Goal: Navigation & Orientation: Find specific page/section

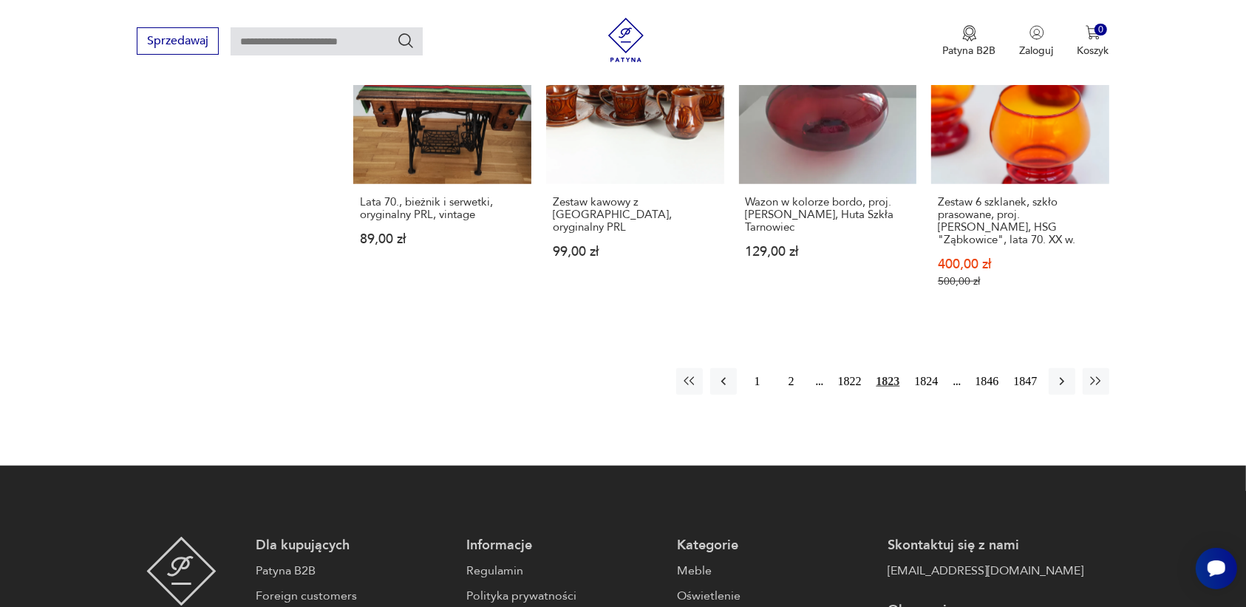
scroll to position [1391, 0]
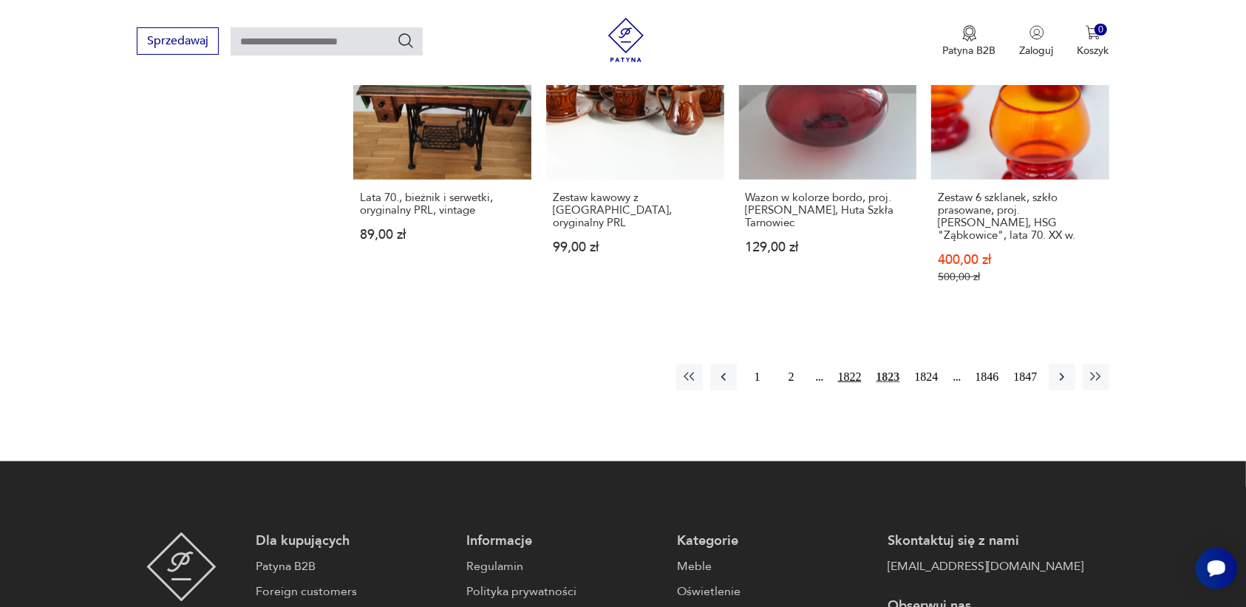
click at [847, 364] on button "1822" at bounding box center [849, 377] width 31 height 27
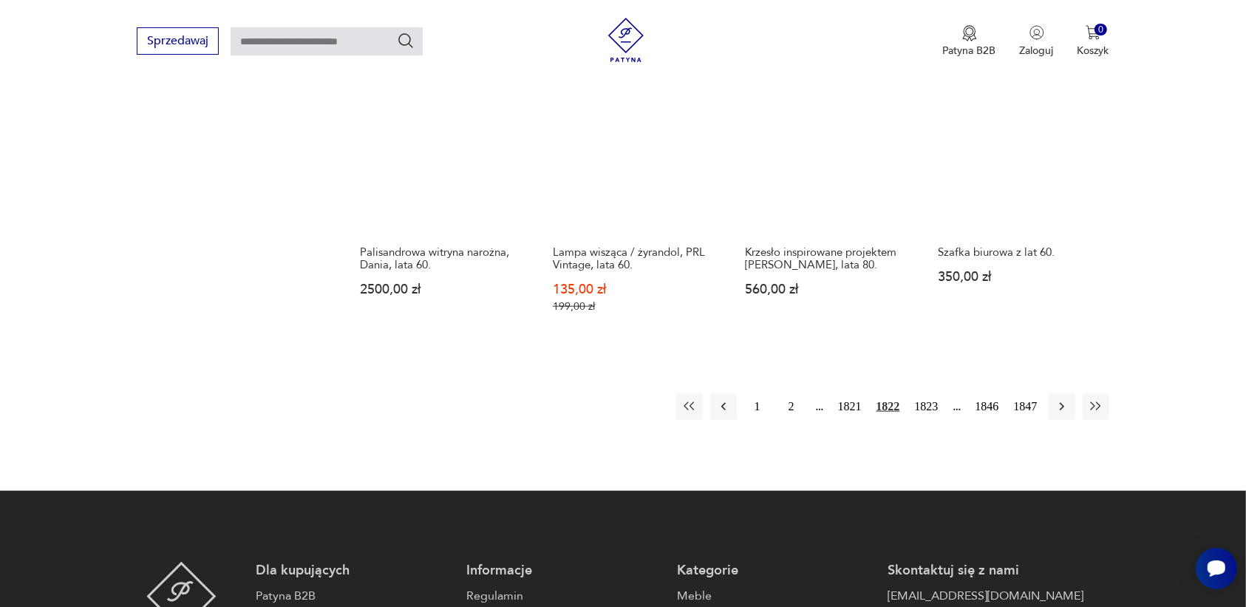
scroll to position [1299, 0]
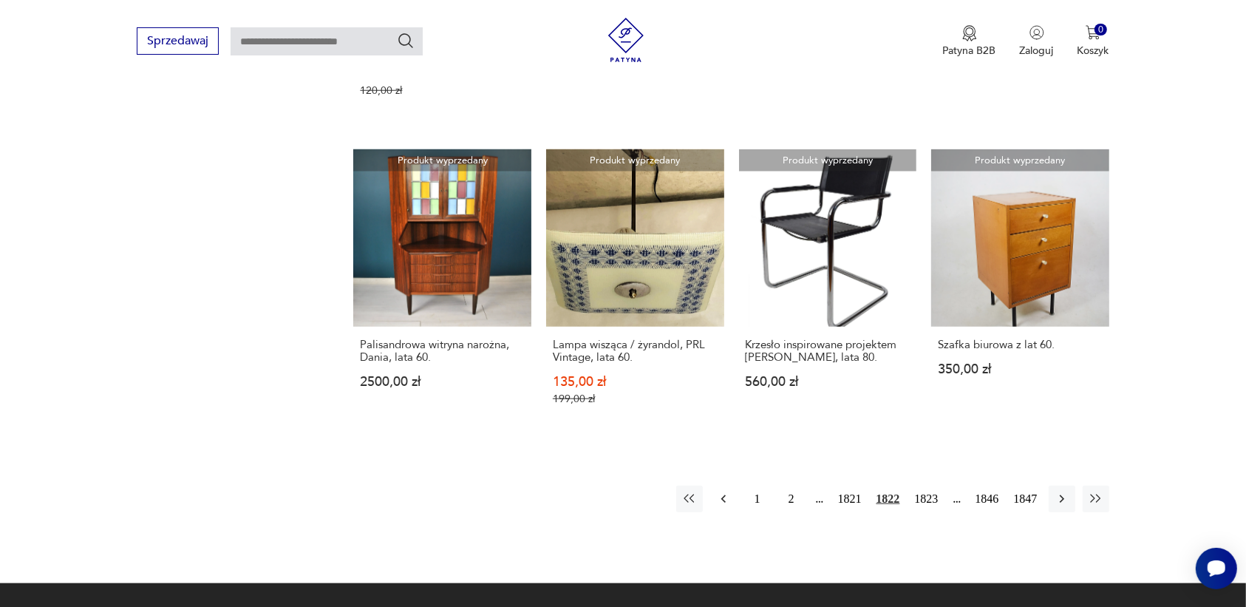
click at [719, 491] on icon "button" at bounding box center [723, 498] width 15 height 15
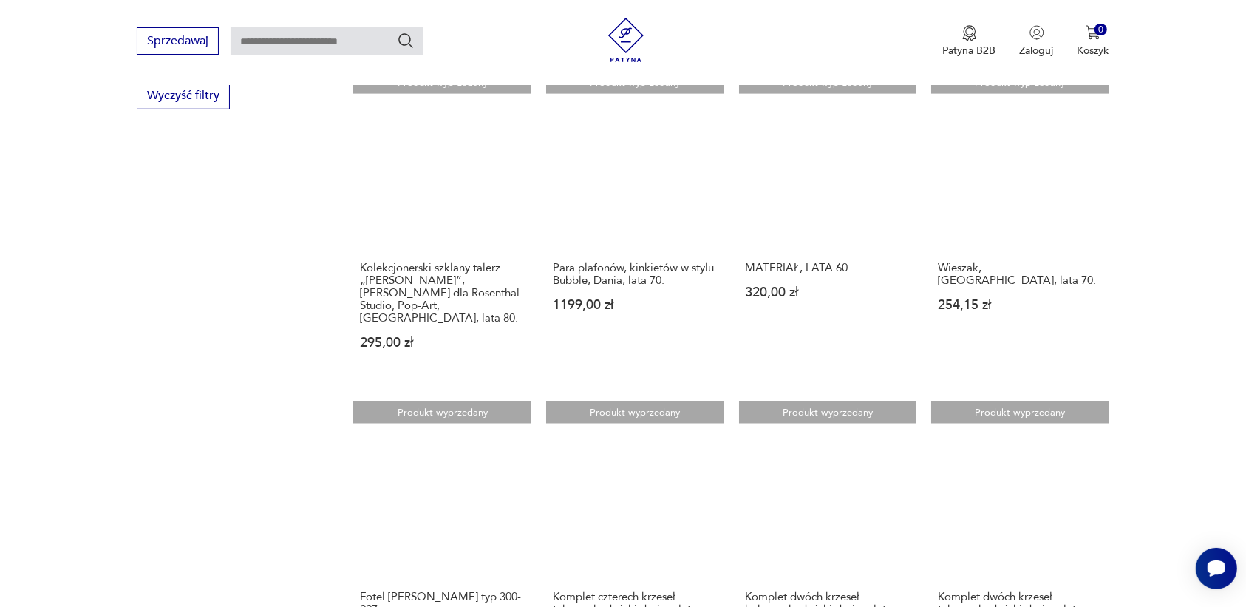
scroll to position [1299, 0]
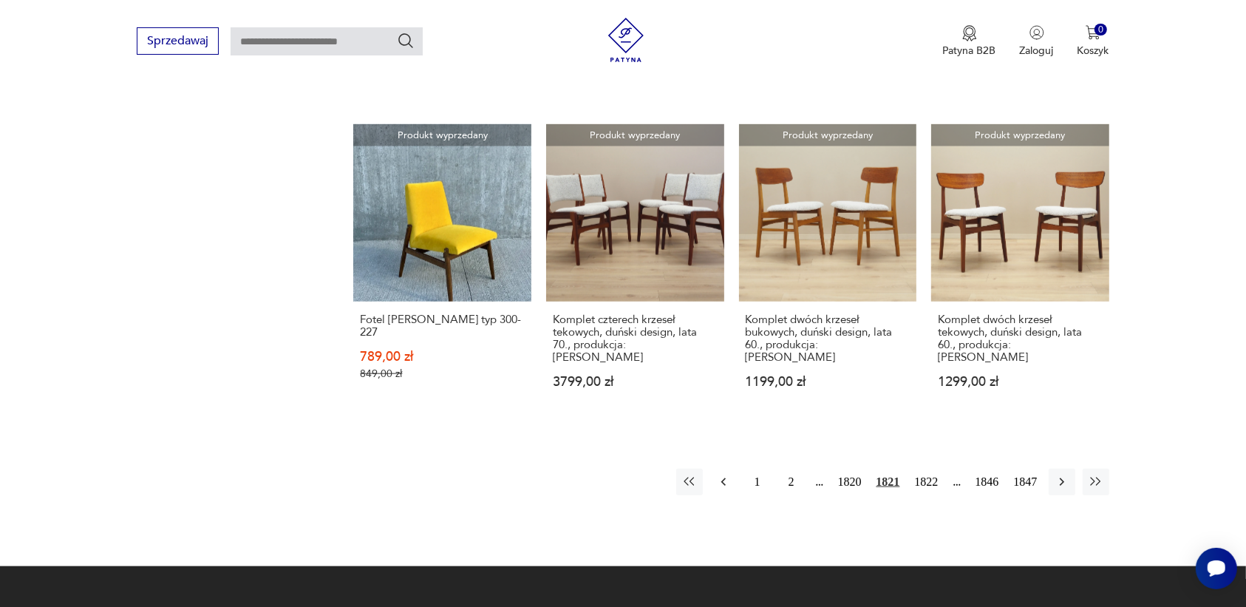
click at [724, 474] on icon "button" at bounding box center [723, 481] width 15 height 15
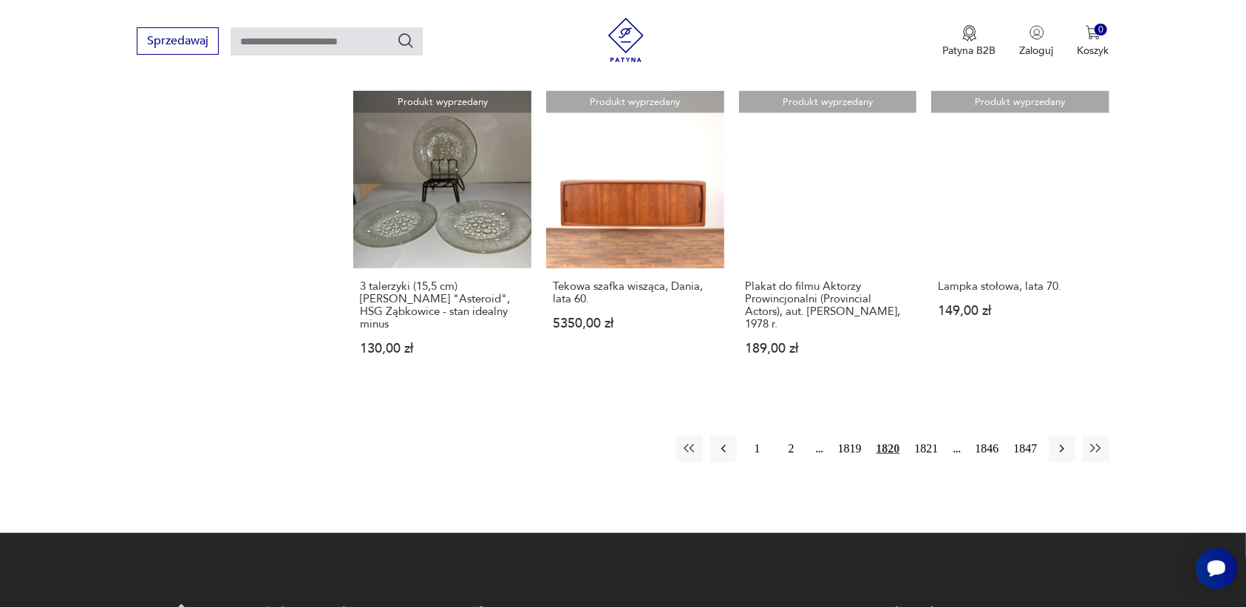
scroll to position [1299, 0]
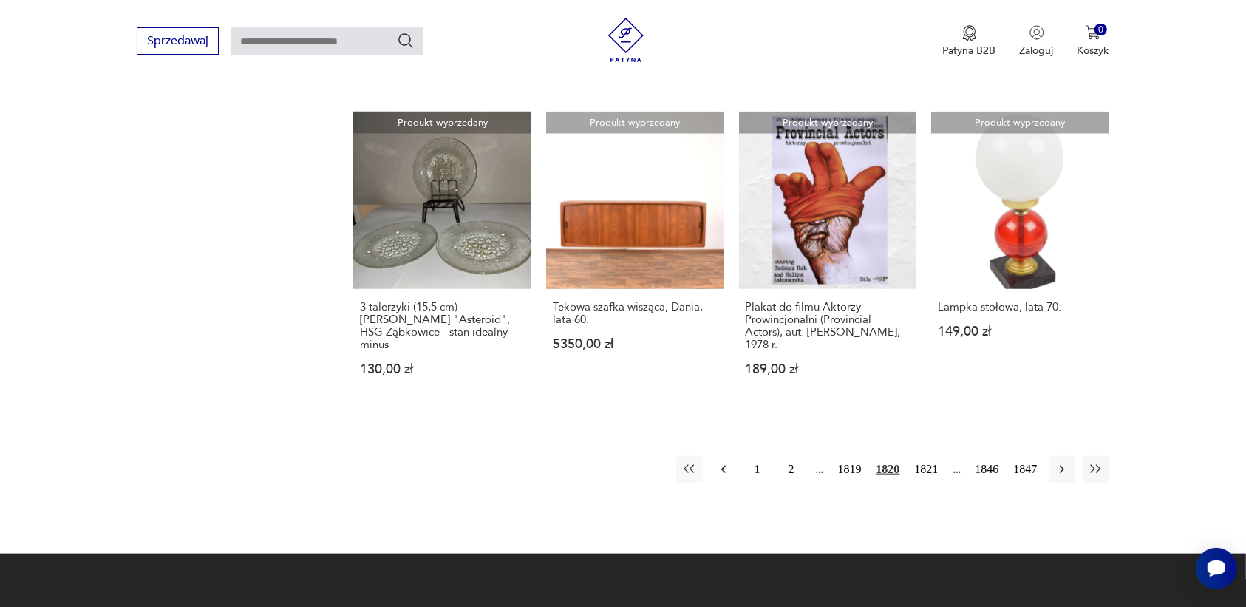
click at [718, 462] on icon "button" at bounding box center [723, 469] width 15 height 15
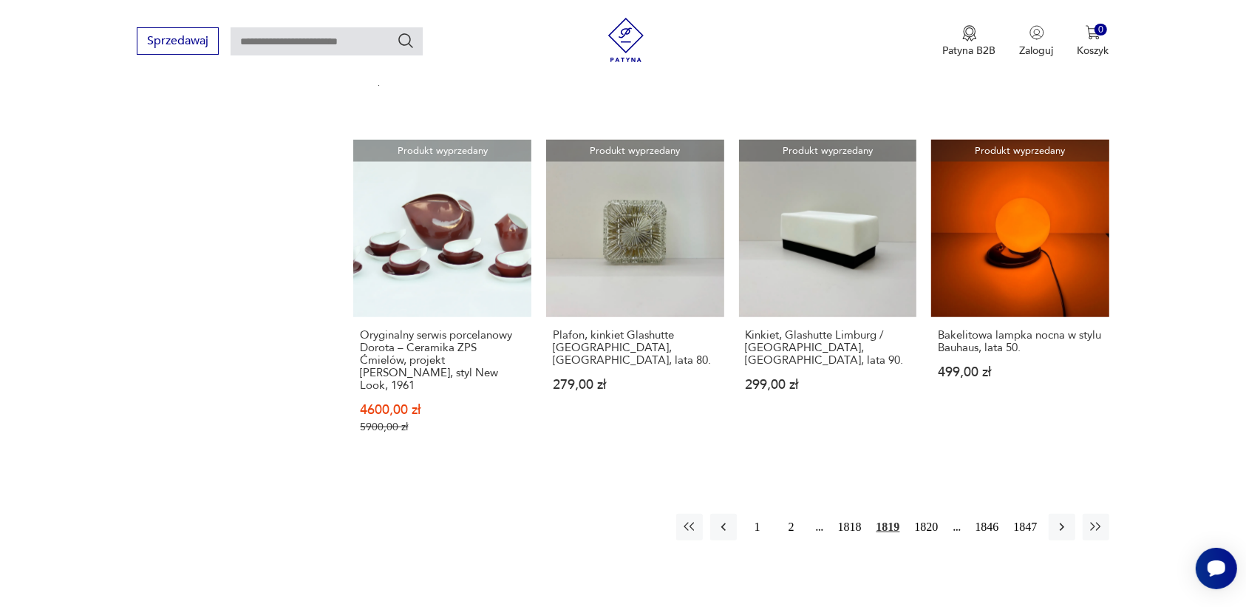
scroll to position [1299, 0]
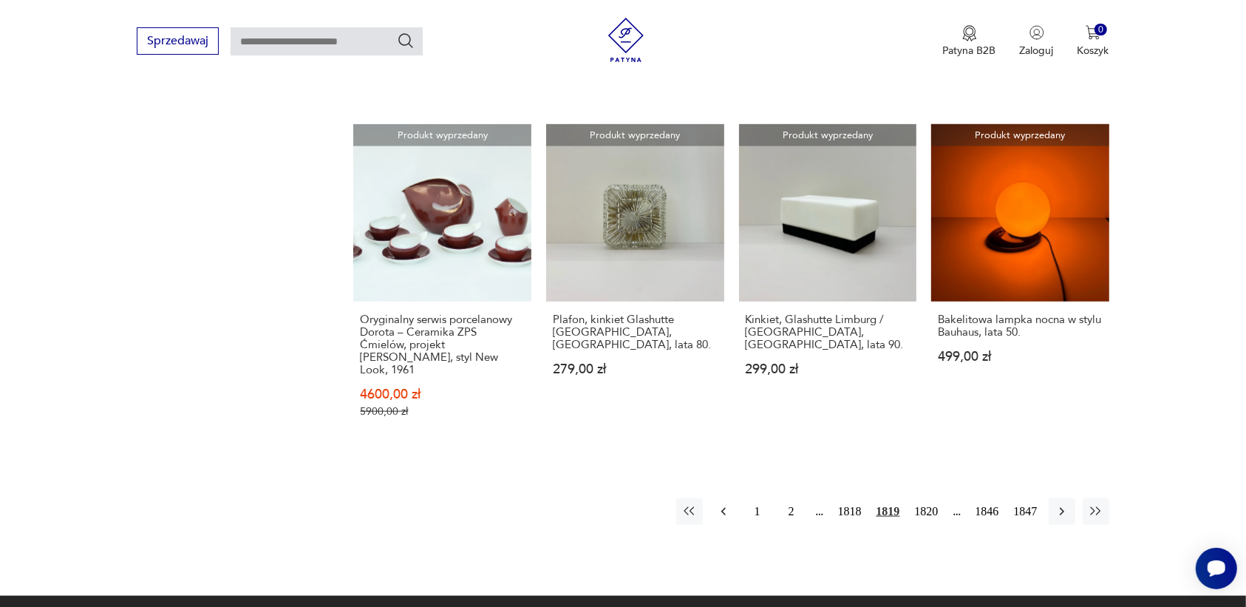
click at [722, 504] on icon "button" at bounding box center [723, 511] width 15 height 15
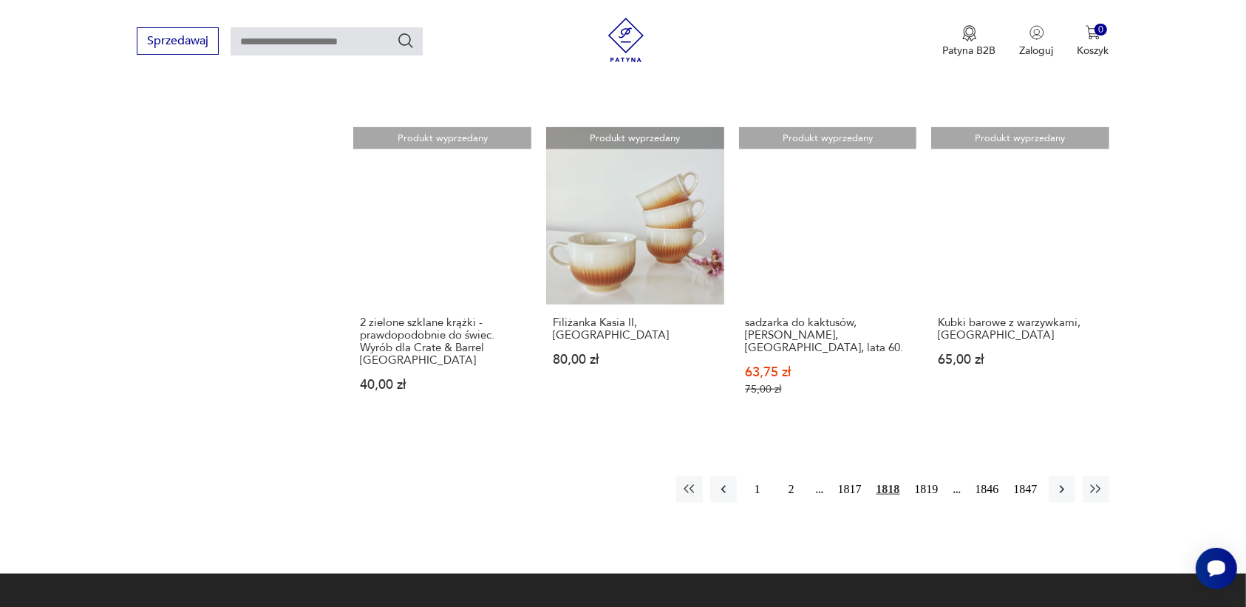
scroll to position [1299, 0]
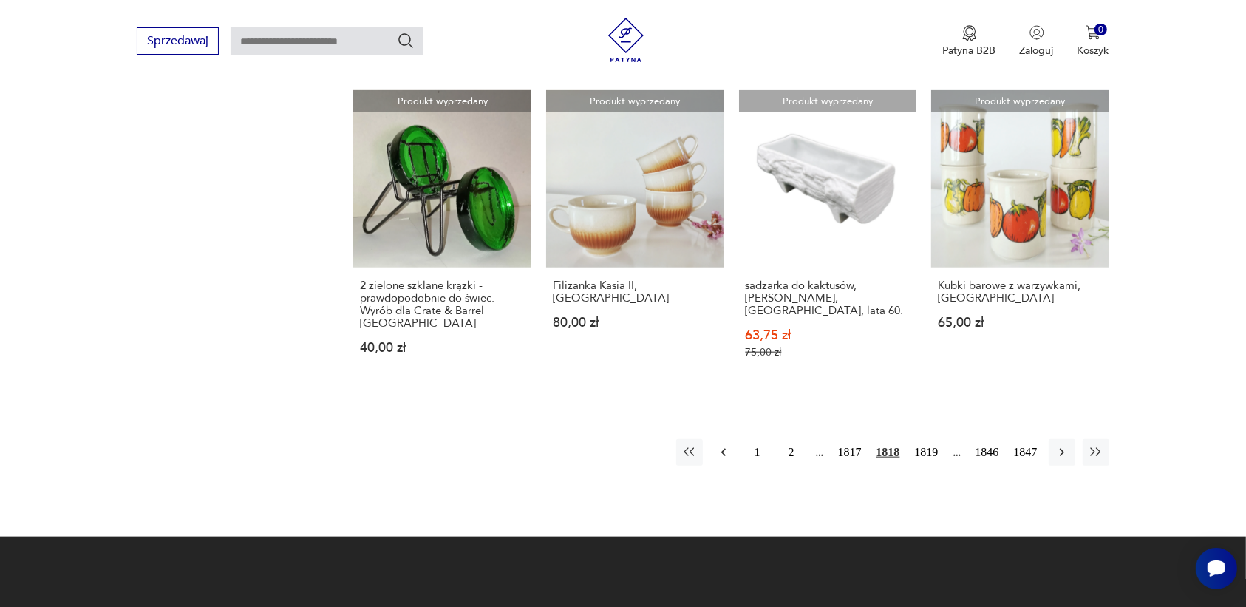
click at [726, 445] on icon "button" at bounding box center [723, 452] width 15 height 15
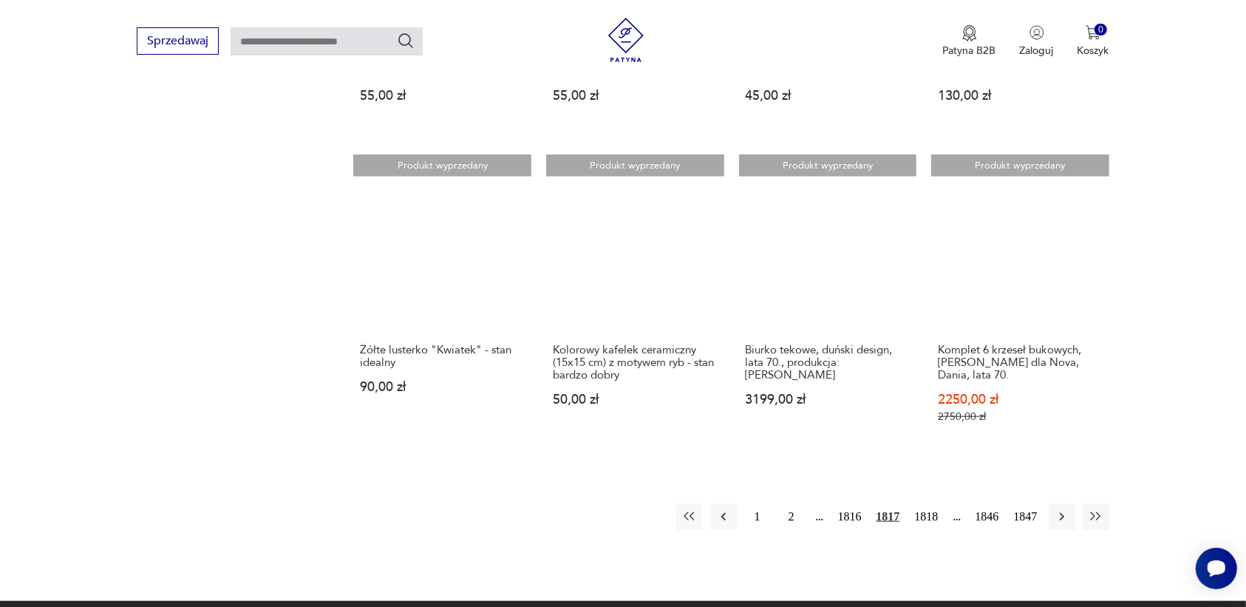
scroll to position [1207, 0]
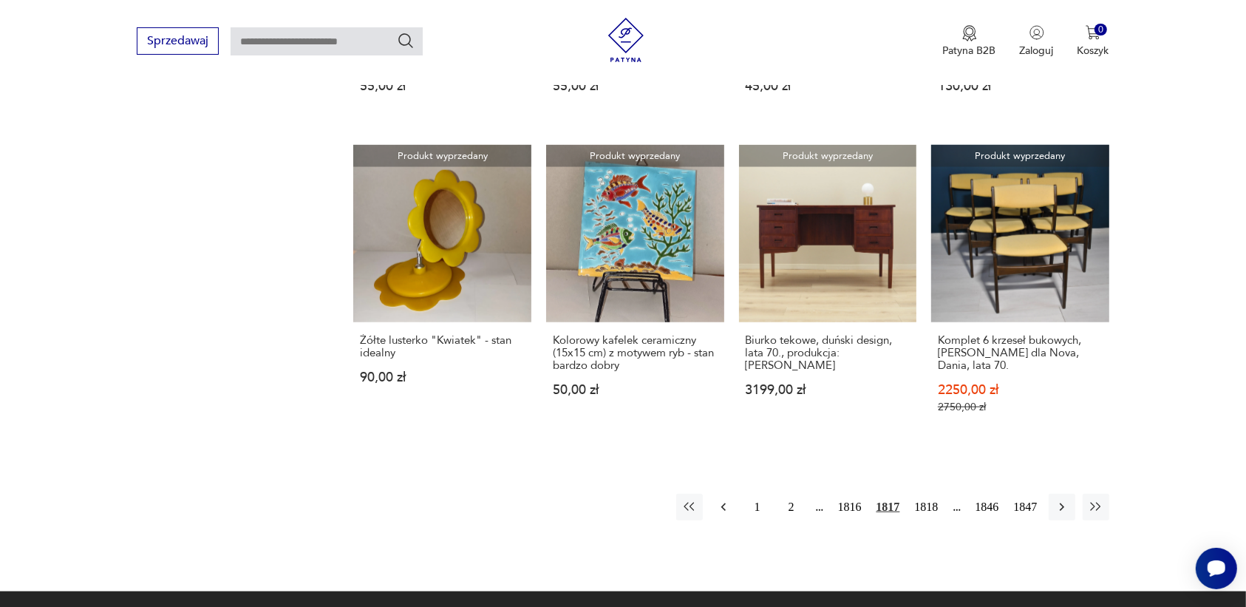
click at [723, 500] on icon "button" at bounding box center [723, 507] width 15 height 15
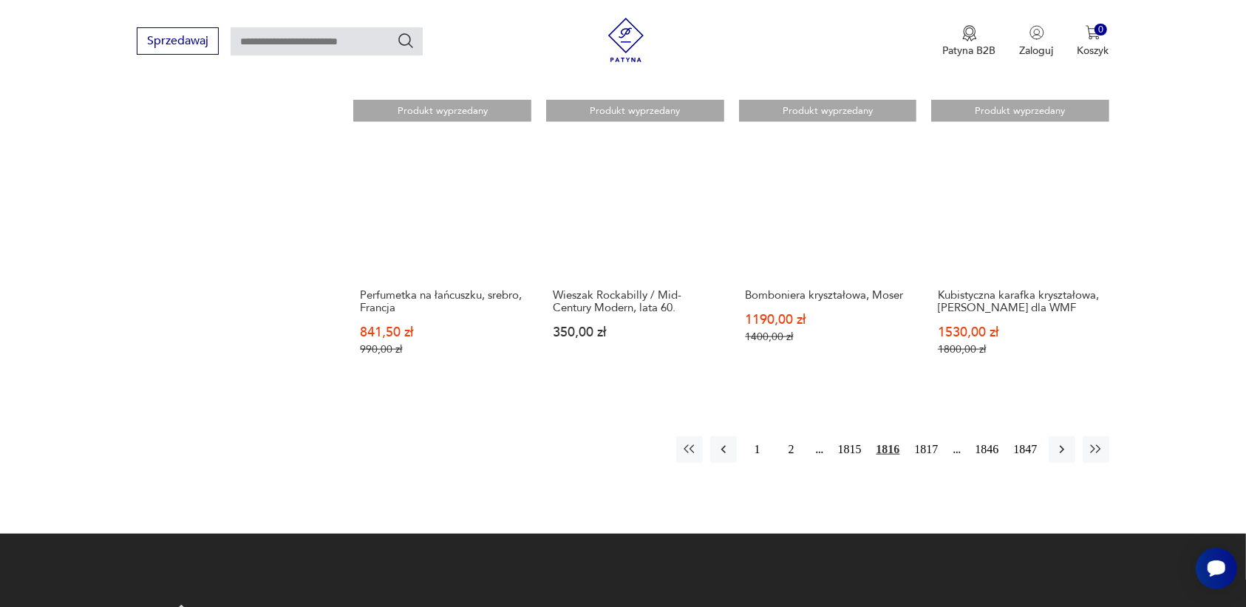
scroll to position [1299, 0]
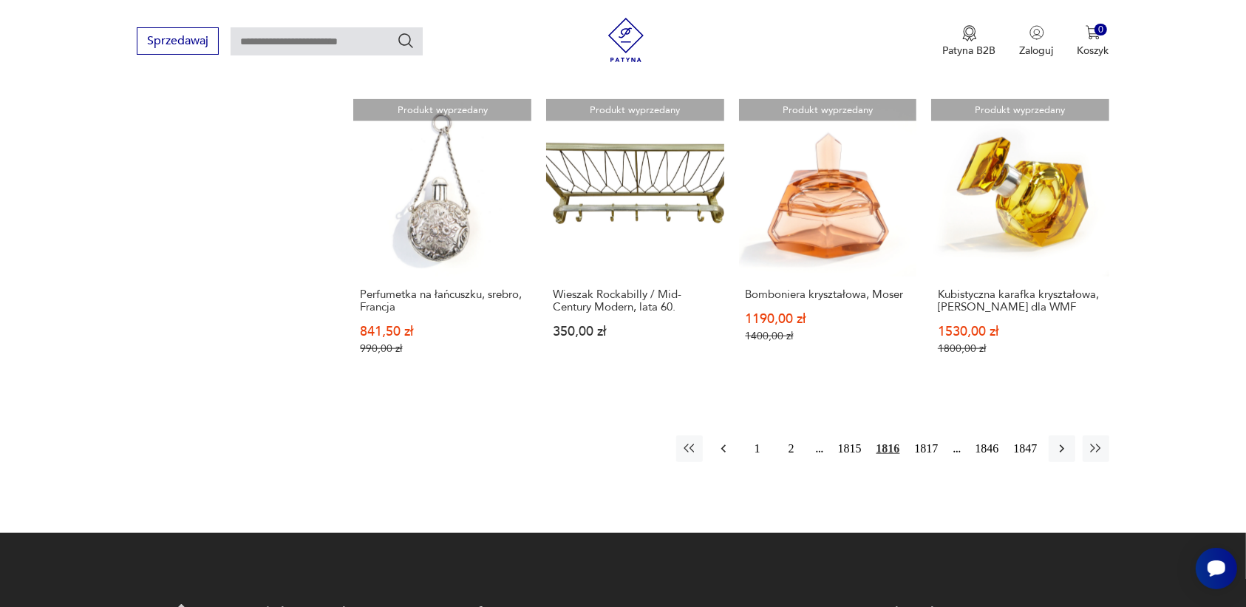
click at [721, 446] on icon "button" at bounding box center [723, 448] width 15 height 15
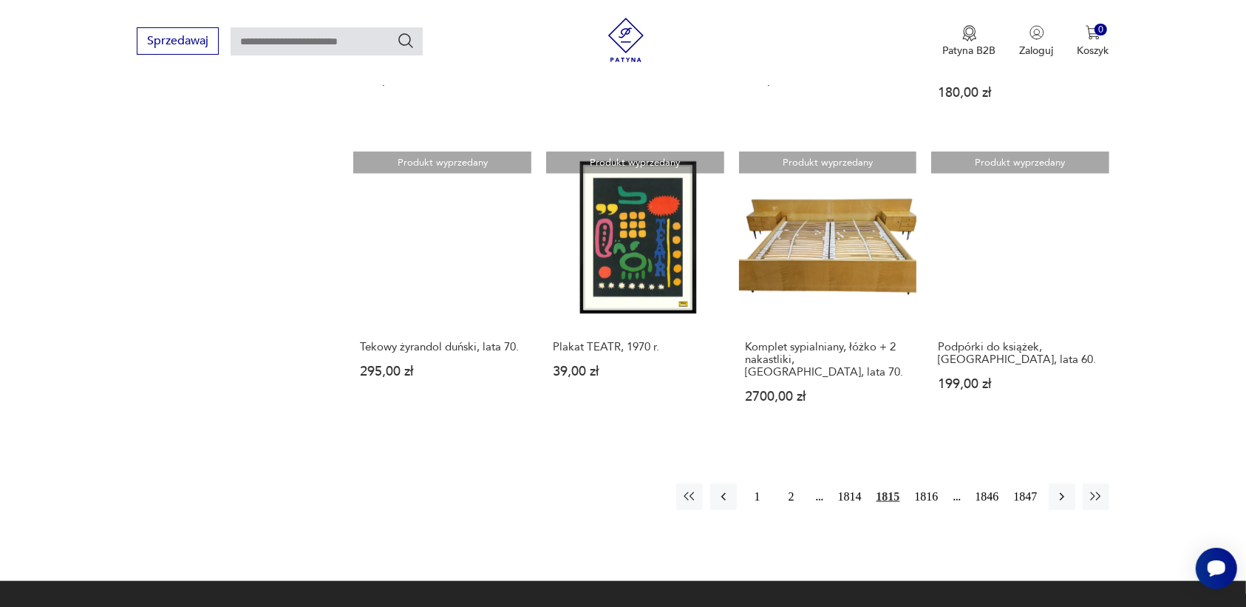
scroll to position [1391, 0]
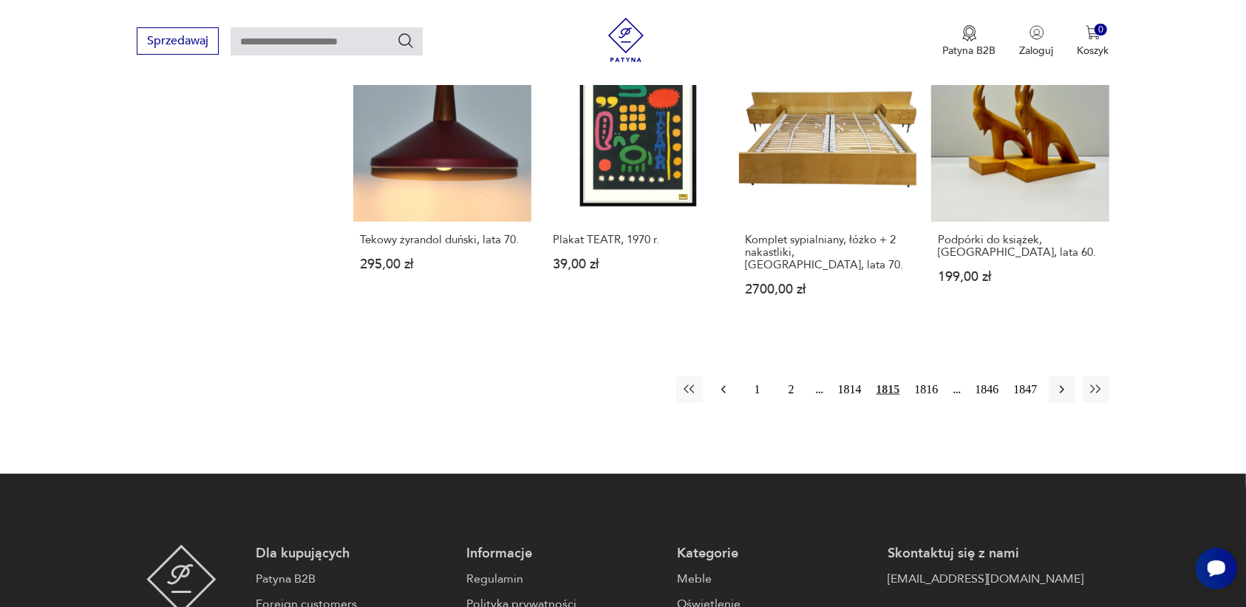
click at [721, 382] on icon "button" at bounding box center [723, 389] width 15 height 15
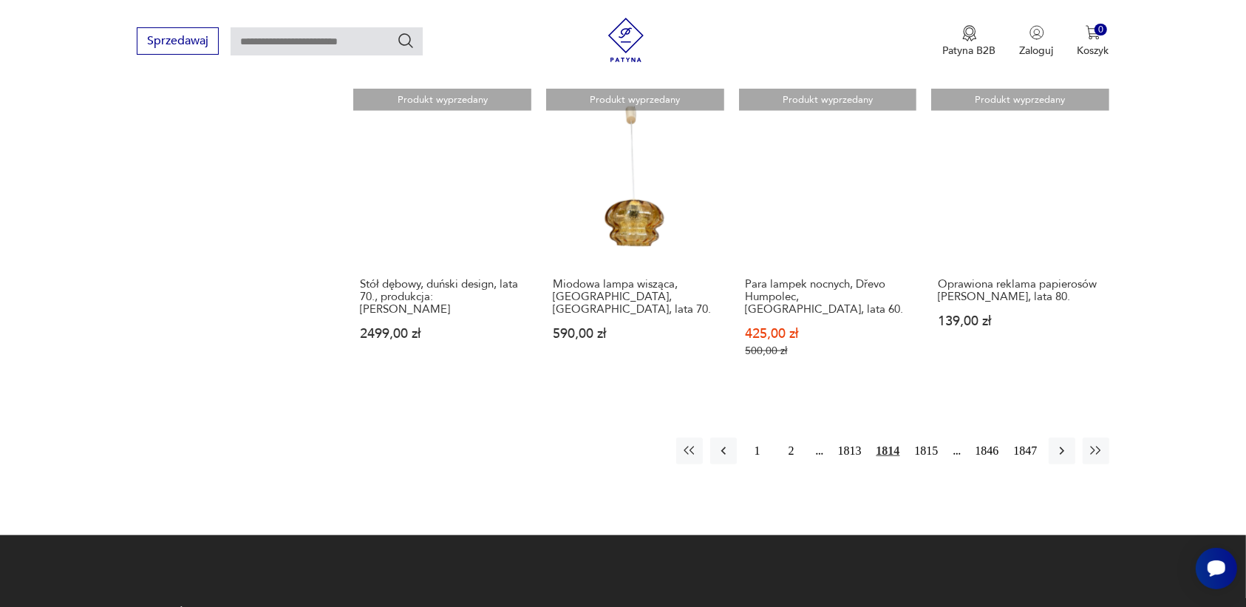
scroll to position [1299, 0]
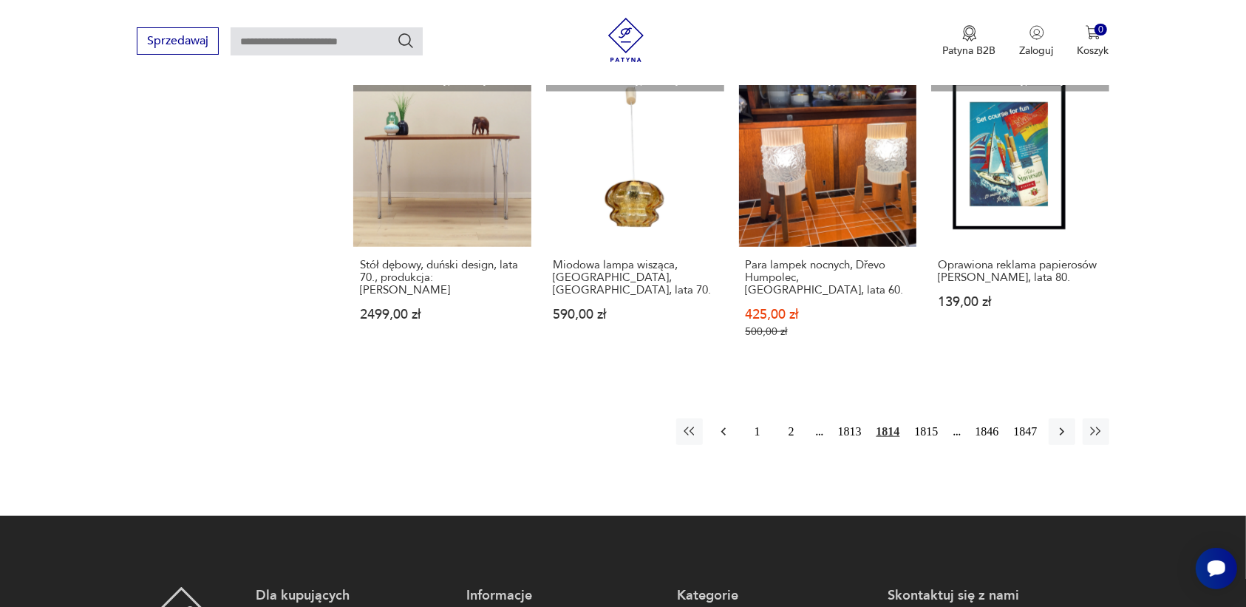
click at [724, 426] on icon "button" at bounding box center [723, 431] width 15 height 15
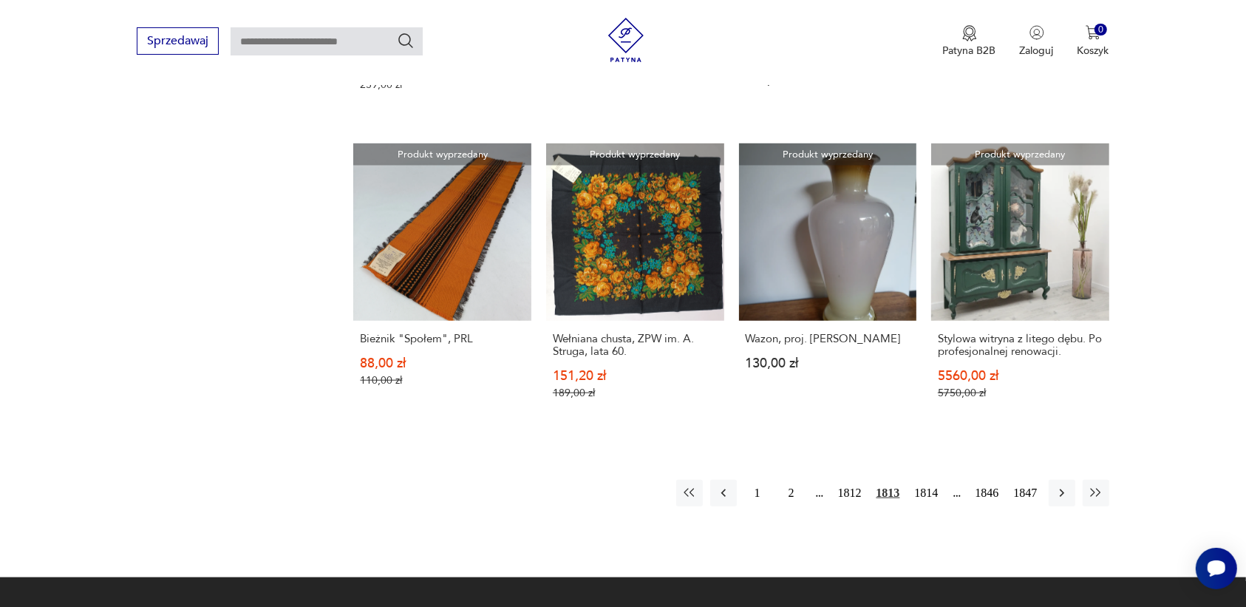
scroll to position [1299, 0]
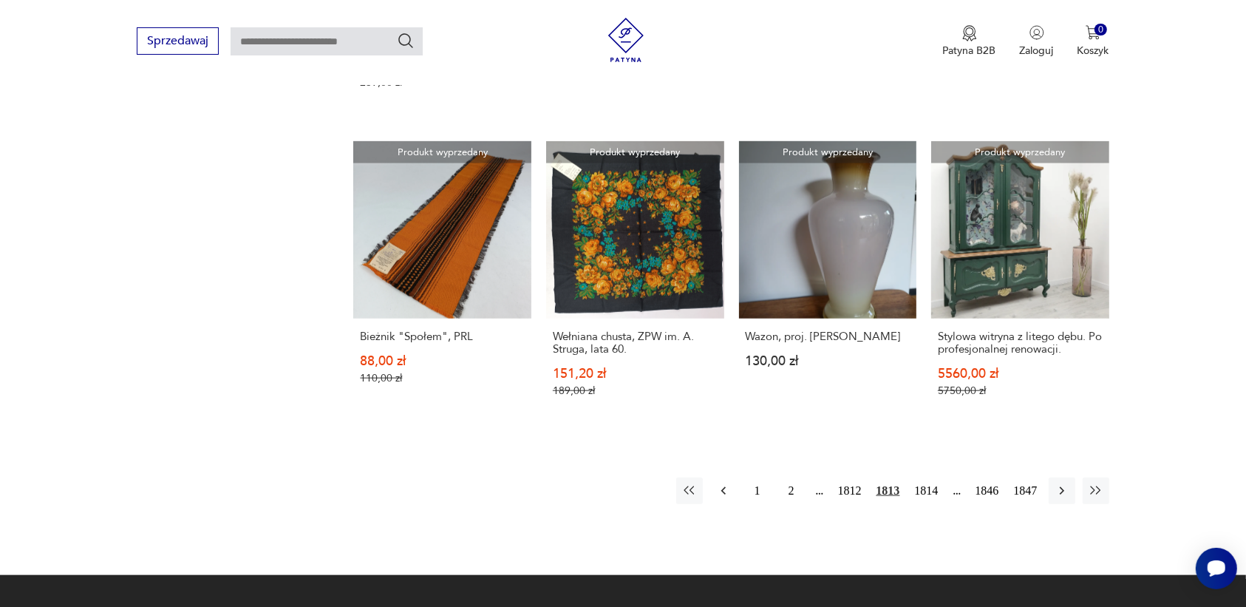
click at [723, 483] on icon "button" at bounding box center [723, 490] width 15 height 15
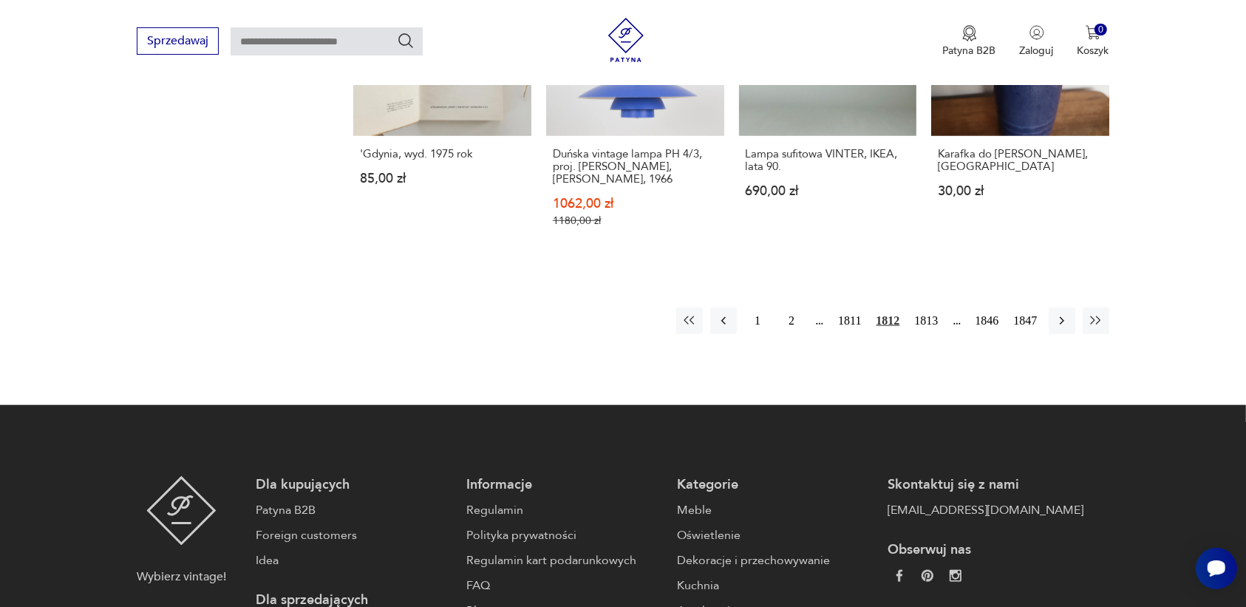
scroll to position [1391, 0]
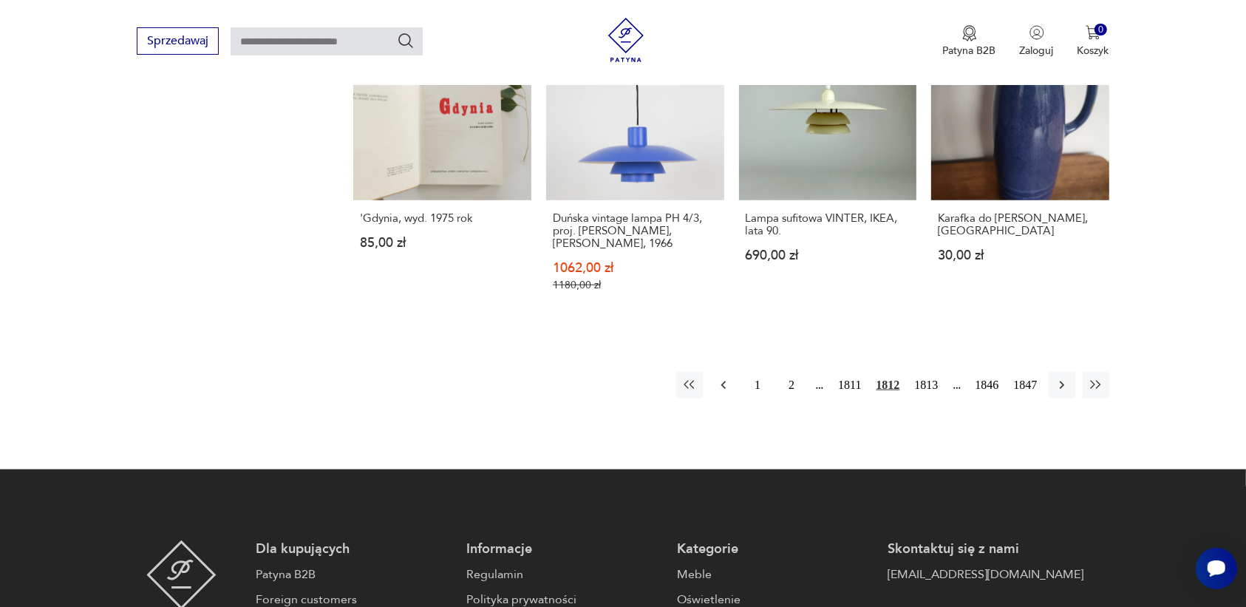
click at [720, 378] on icon "button" at bounding box center [723, 385] width 15 height 15
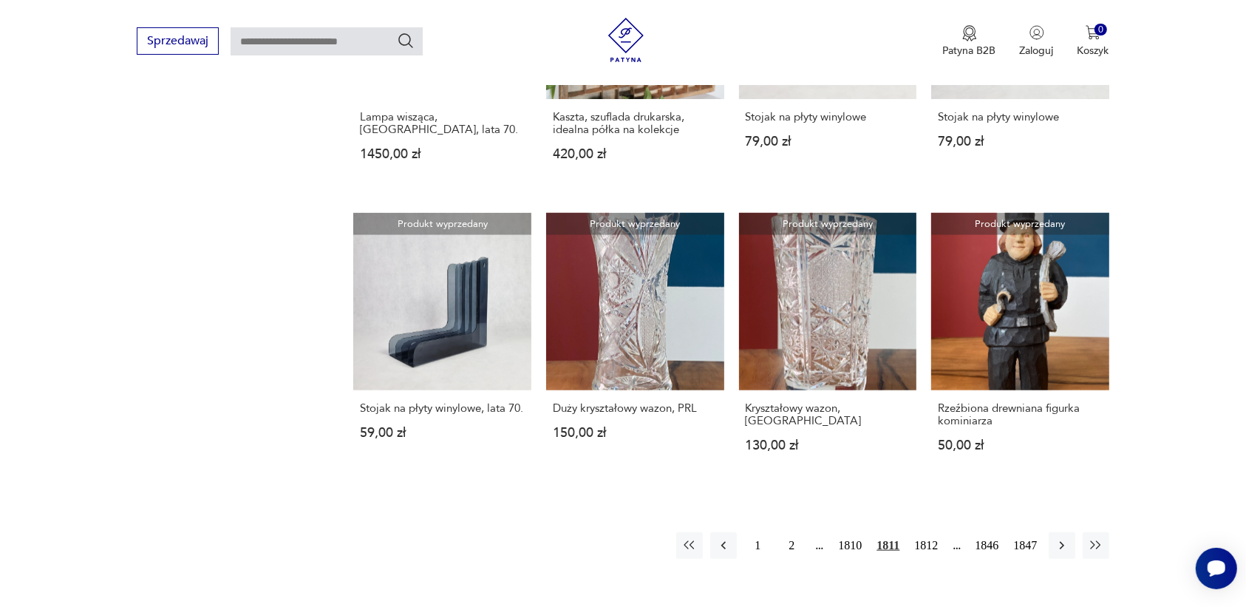
scroll to position [1207, 0]
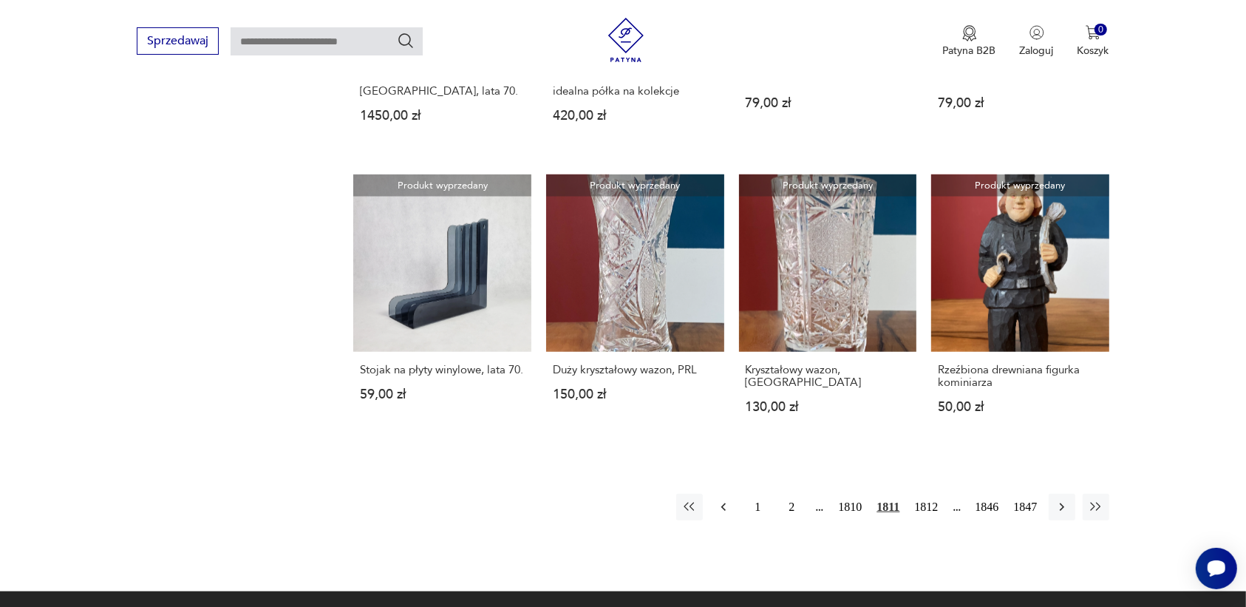
click at [721, 507] on icon "button" at bounding box center [723, 507] width 15 height 15
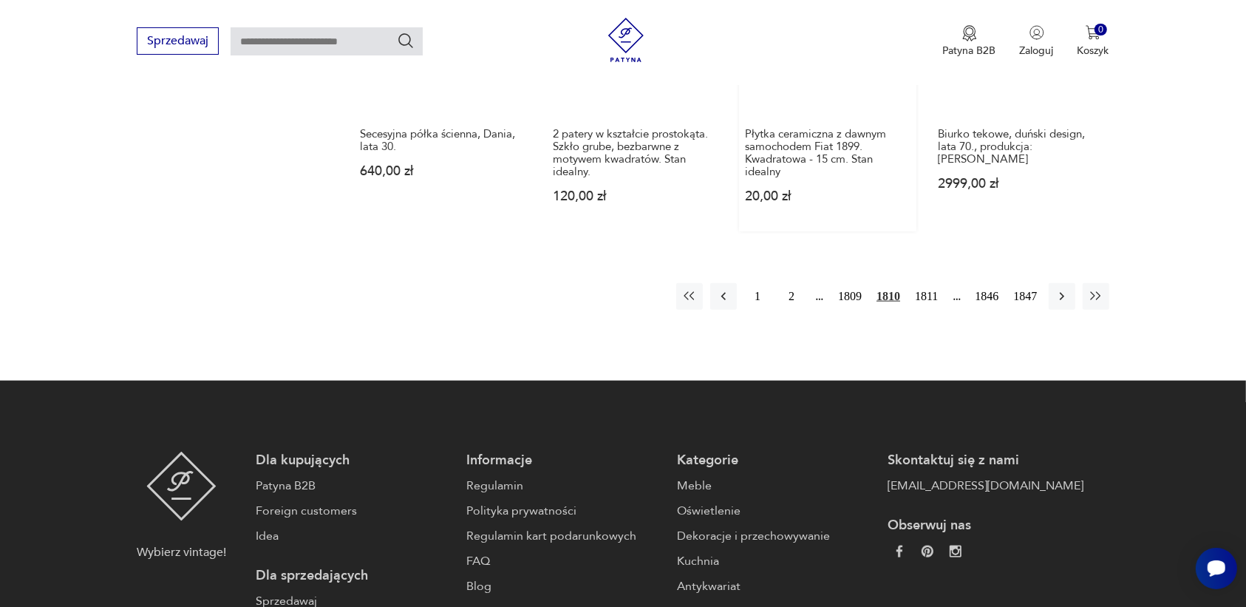
scroll to position [1576, 0]
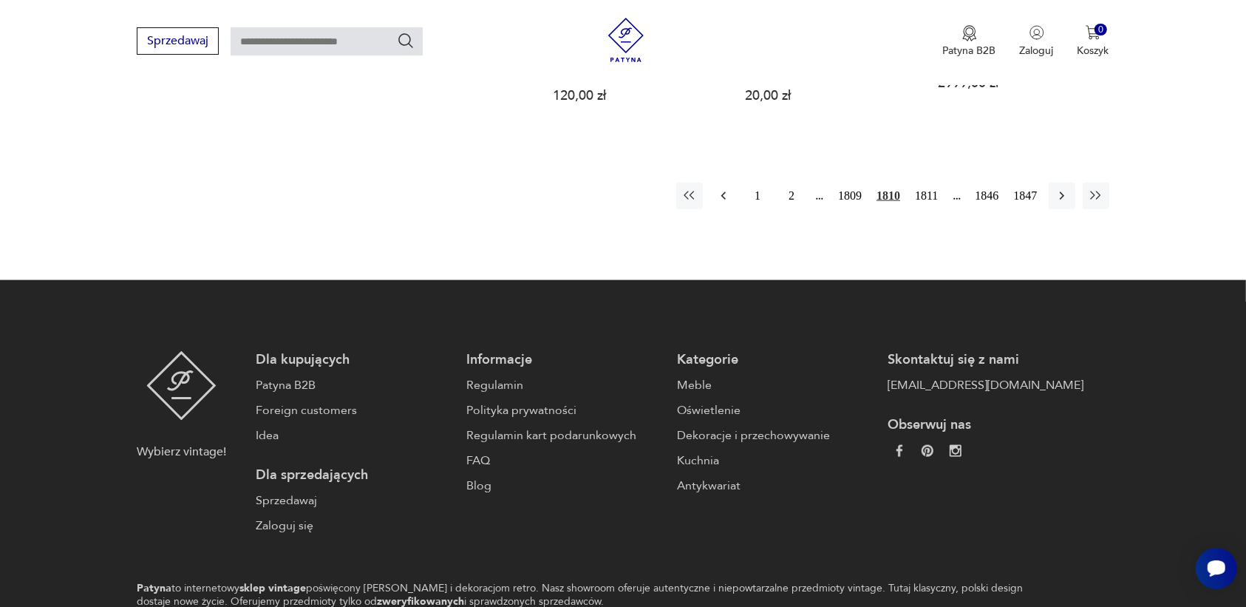
click at [723, 192] on icon "button" at bounding box center [723, 196] width 4 height 8
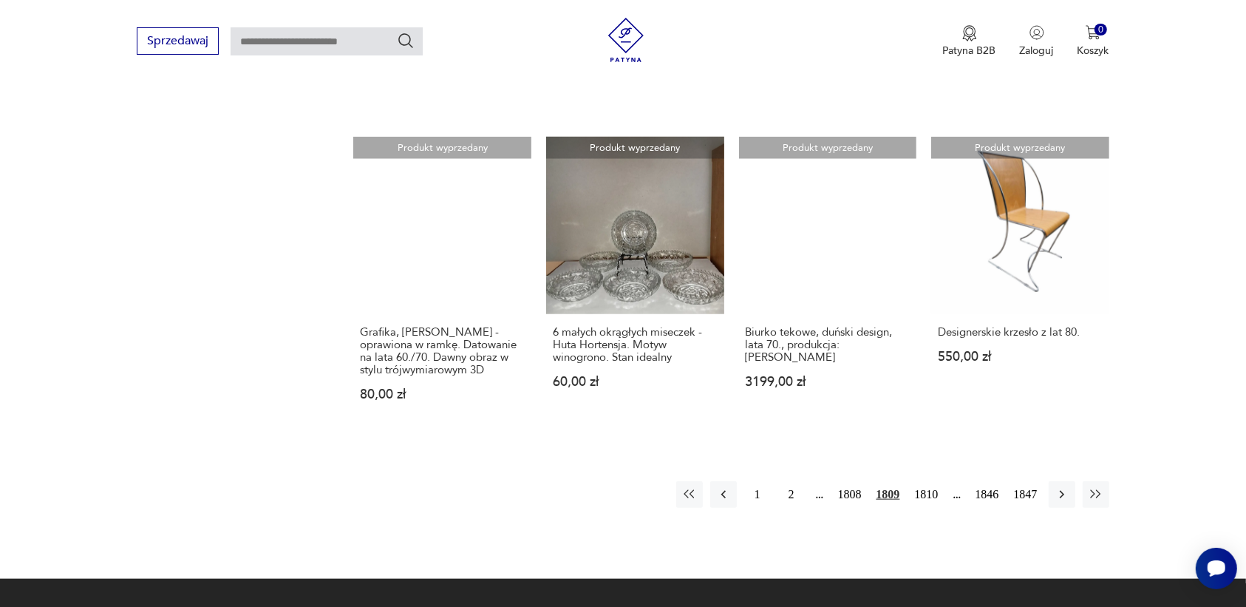
scroll to position [1299, 0]
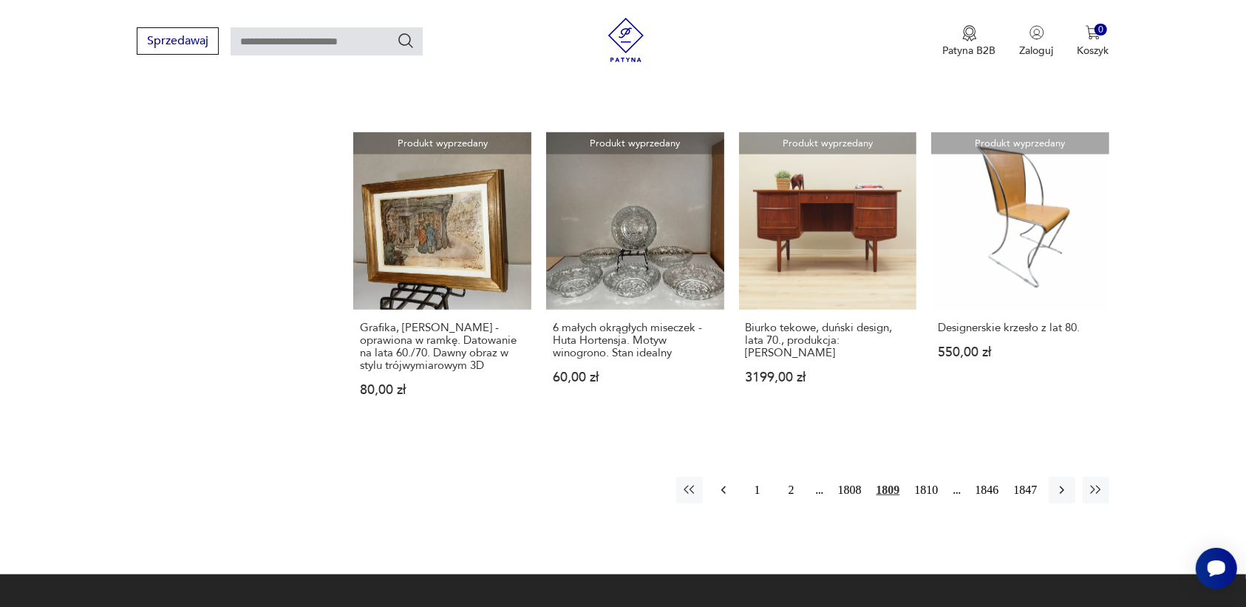
click at [722, 483] on icon "button" at bounding box center [723, 490] width 15 height 15
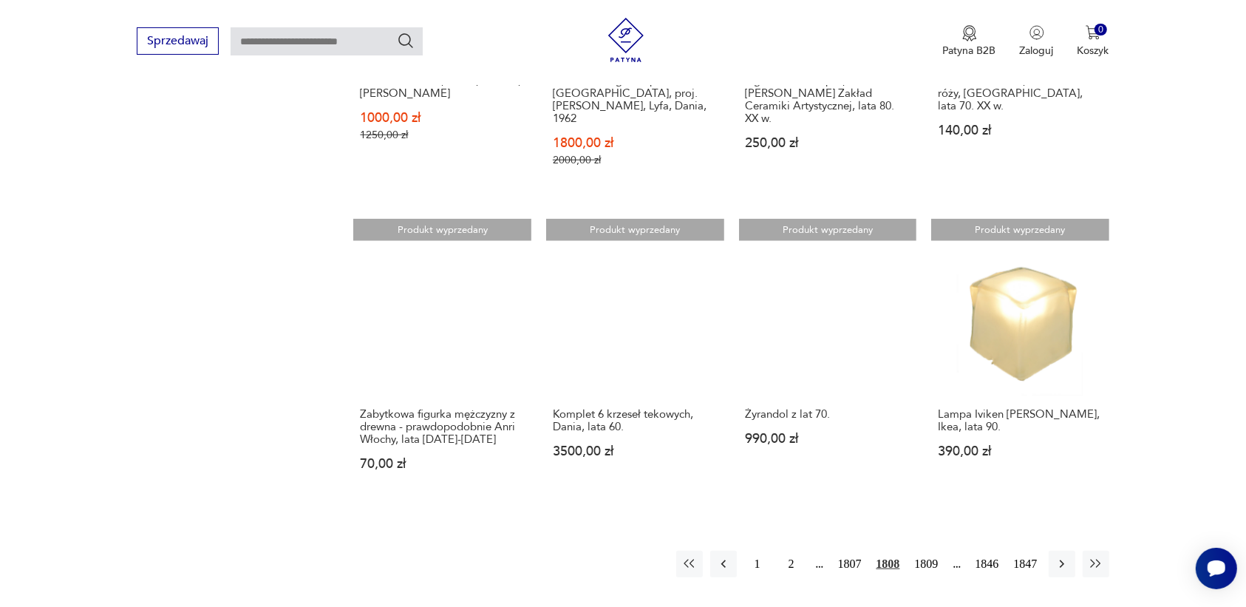
scroll to position [1207, 0]
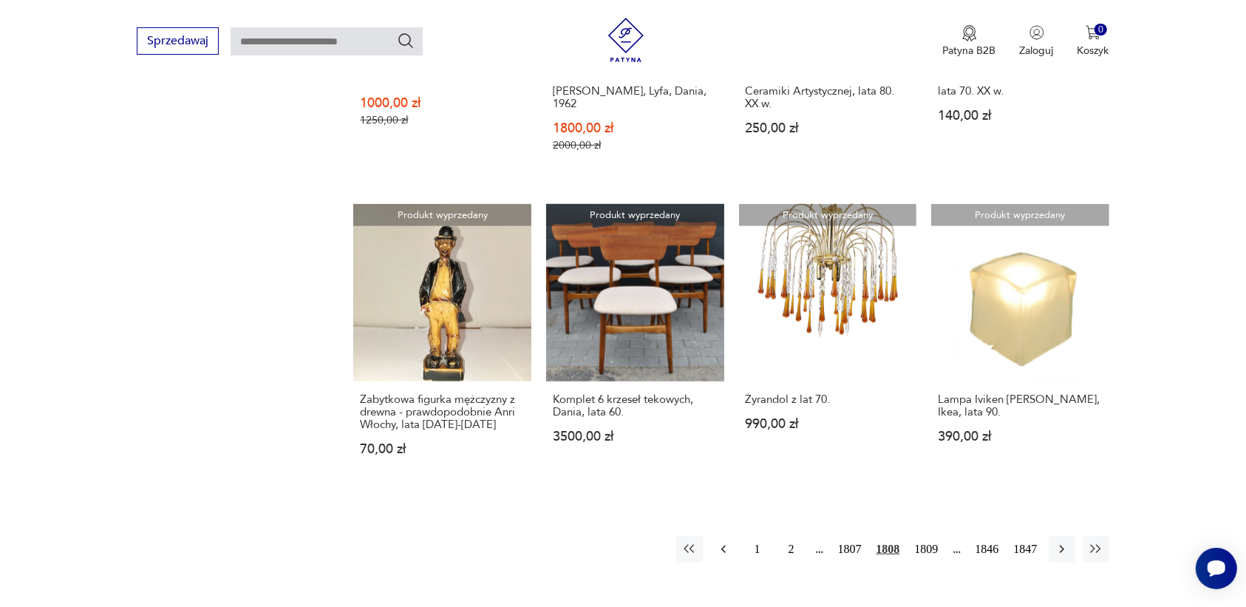
click at [721, 542] on icon "button" at bounding box center [723, 549] width 15 height 15
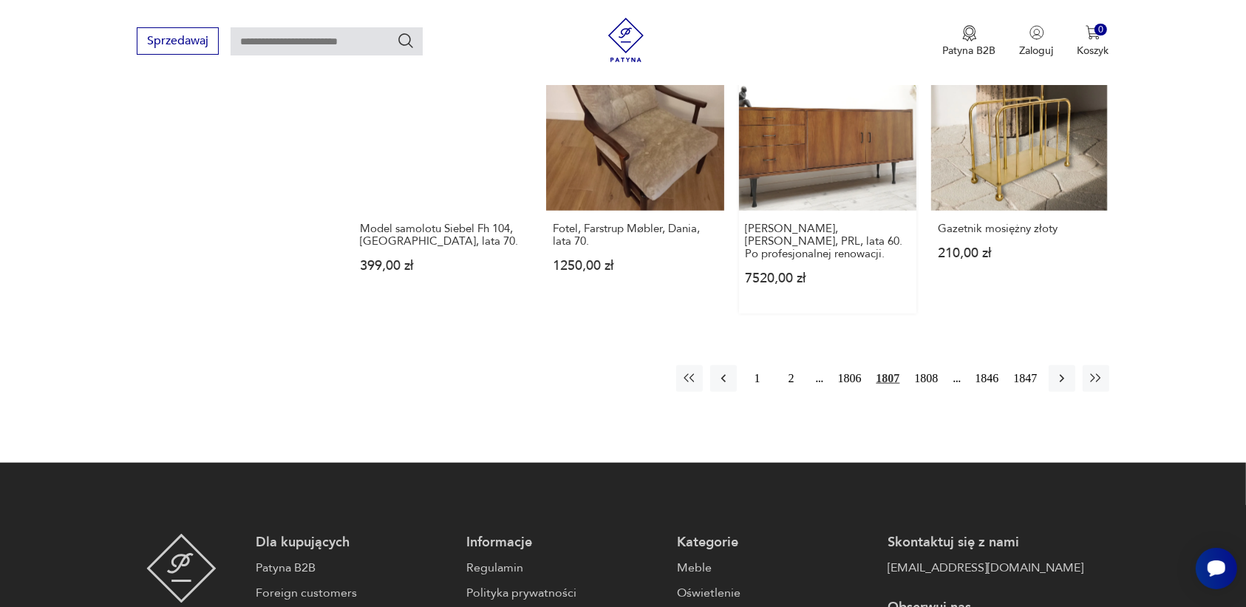
scroll to position [1391, 0]
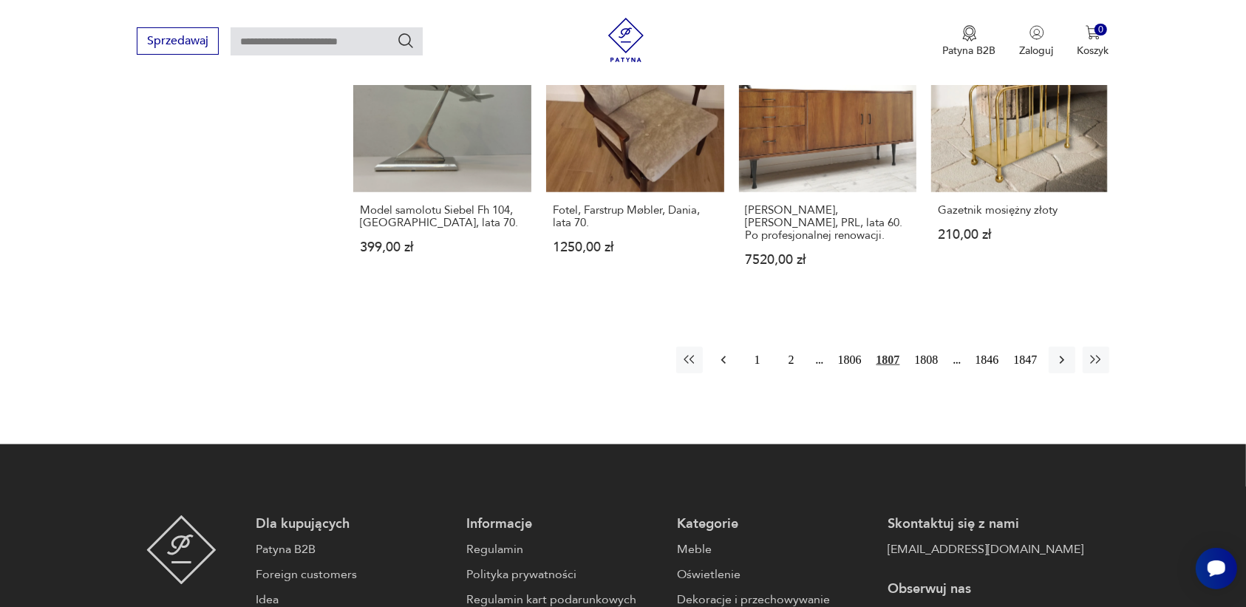
click at [722, 352] on icon "button" at bounding box center [723, 359] width 15 height 15
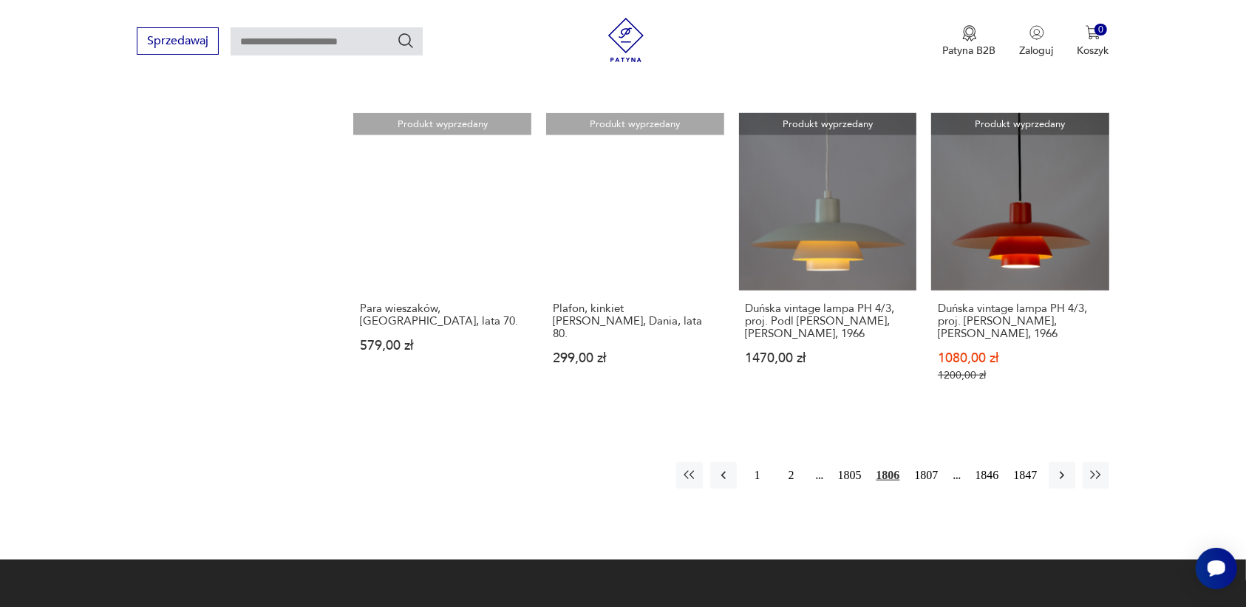
scroll to position [1299, 0]
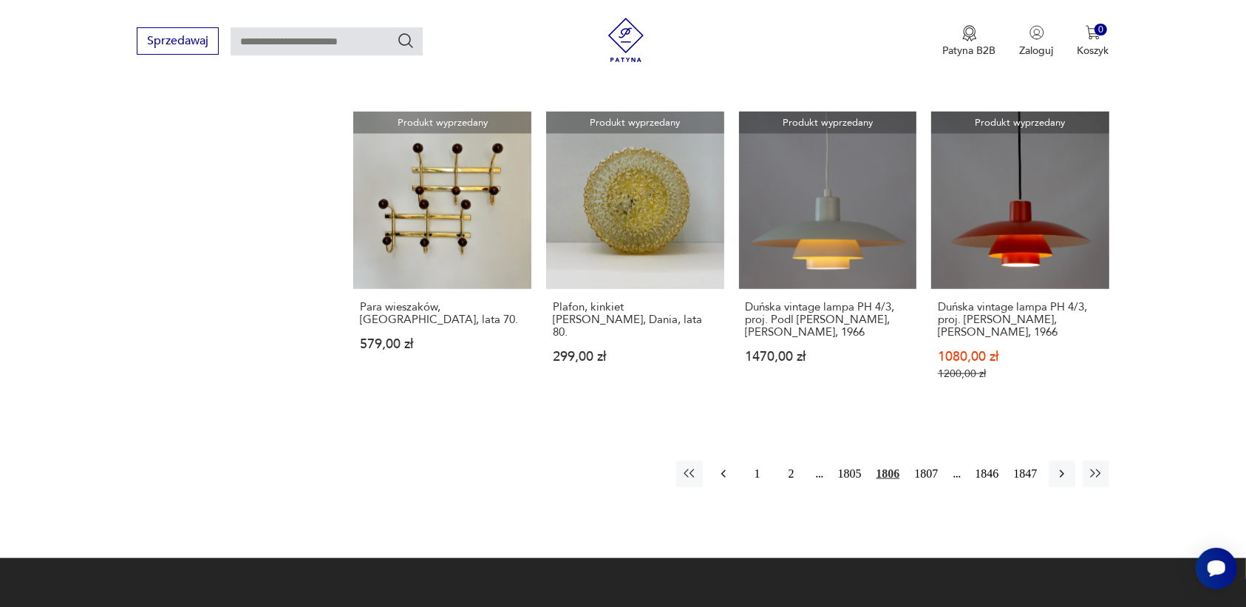
click at [722, 470] on icon "button" at bounding box center [722, 474] width 4 height 8
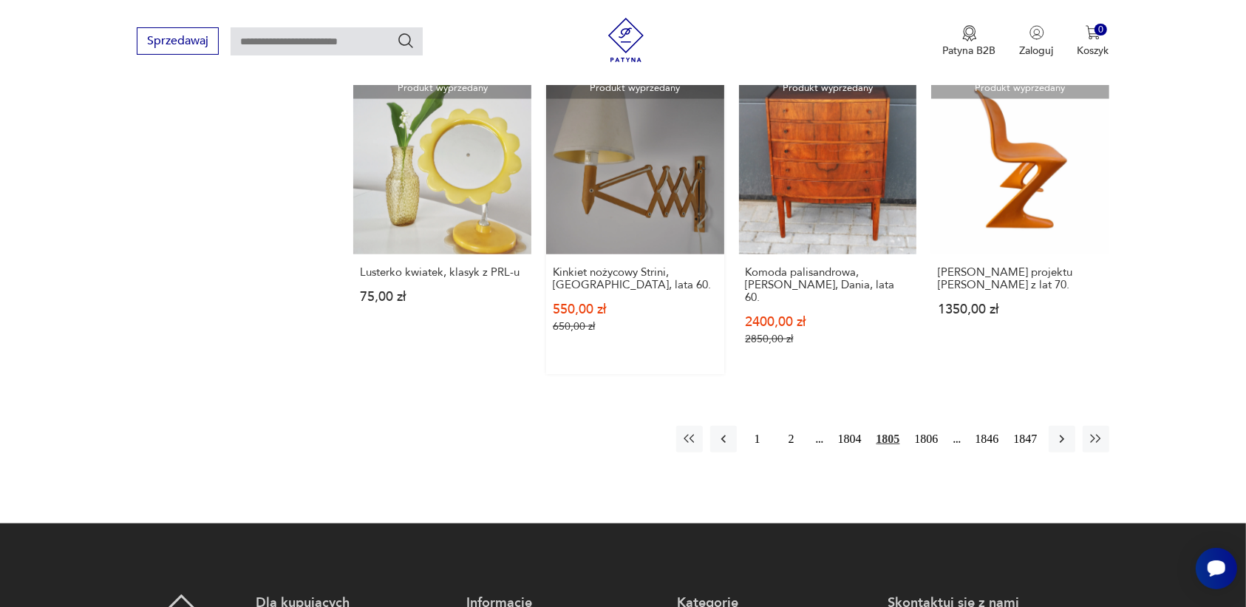
scroll to position [1391, 0]
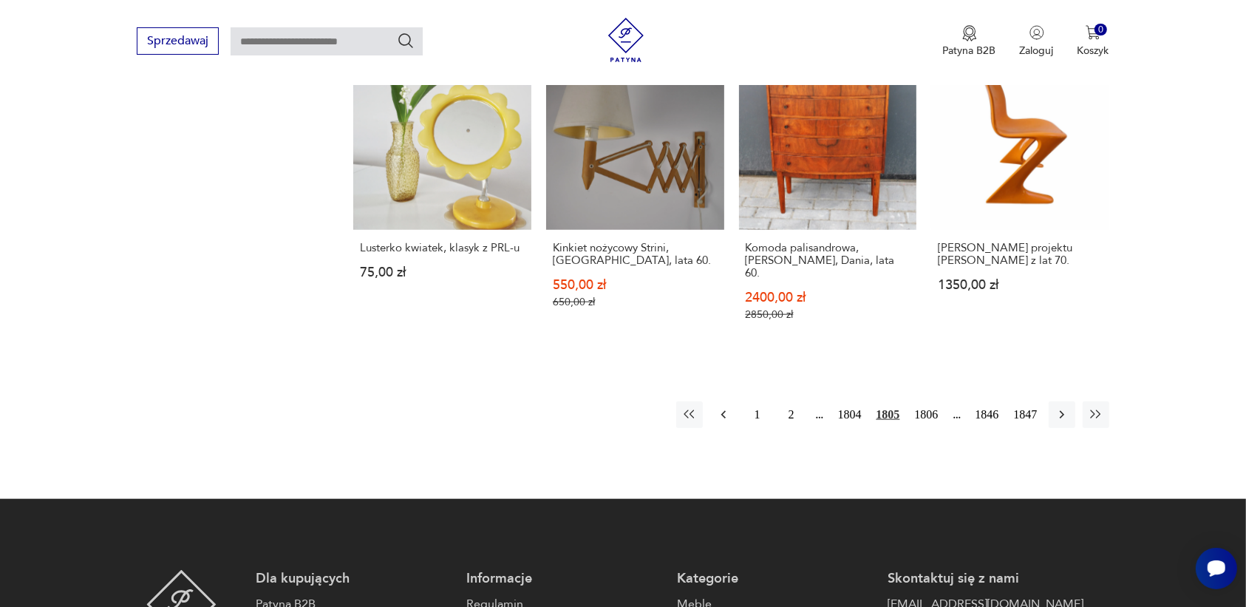
click at [719, 407] on icon "button" at bounding box center [723, 414] width 15 height 15
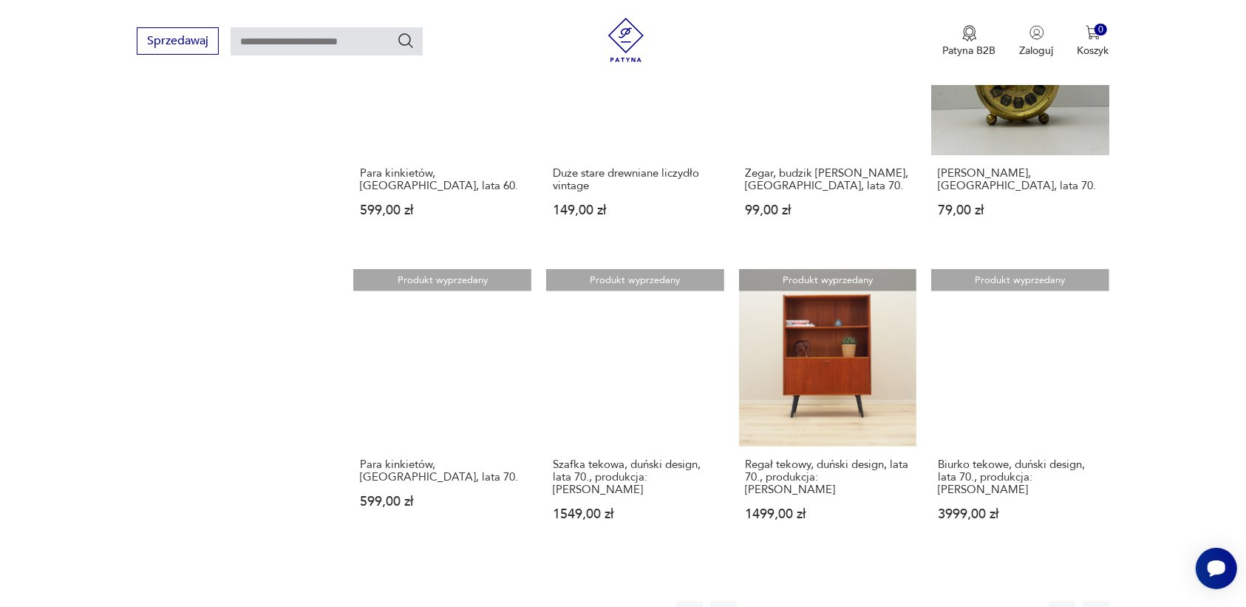
scroll to position [1114, 0]
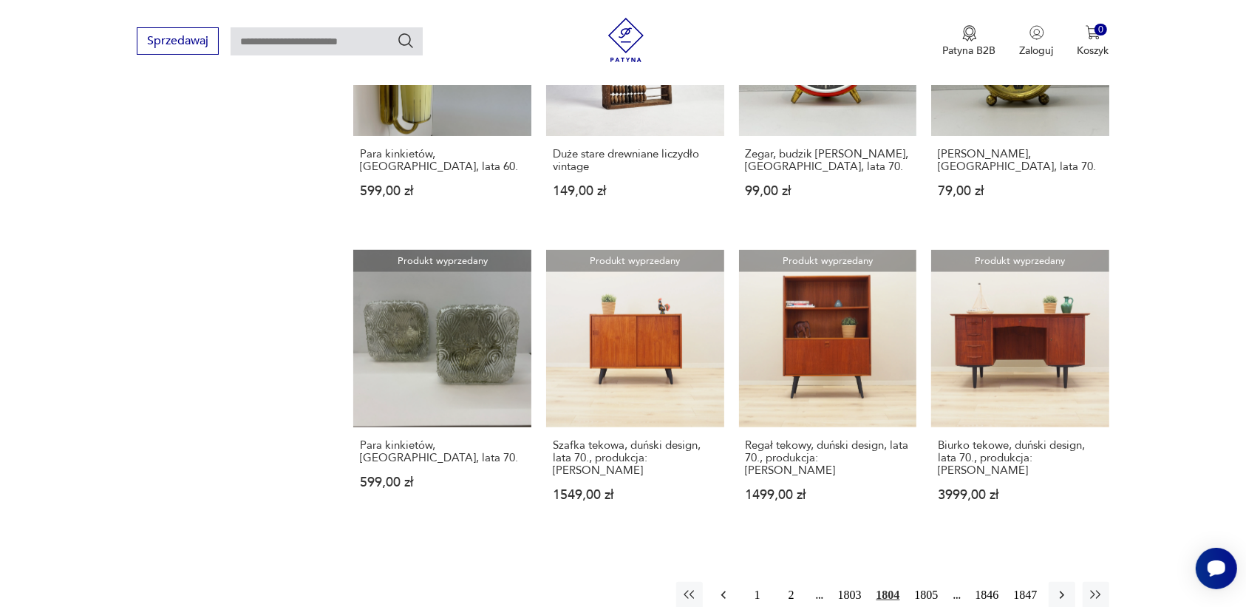
click at [722, 591] on icon "button" at bounding box center [722, 595] width 4 height 8
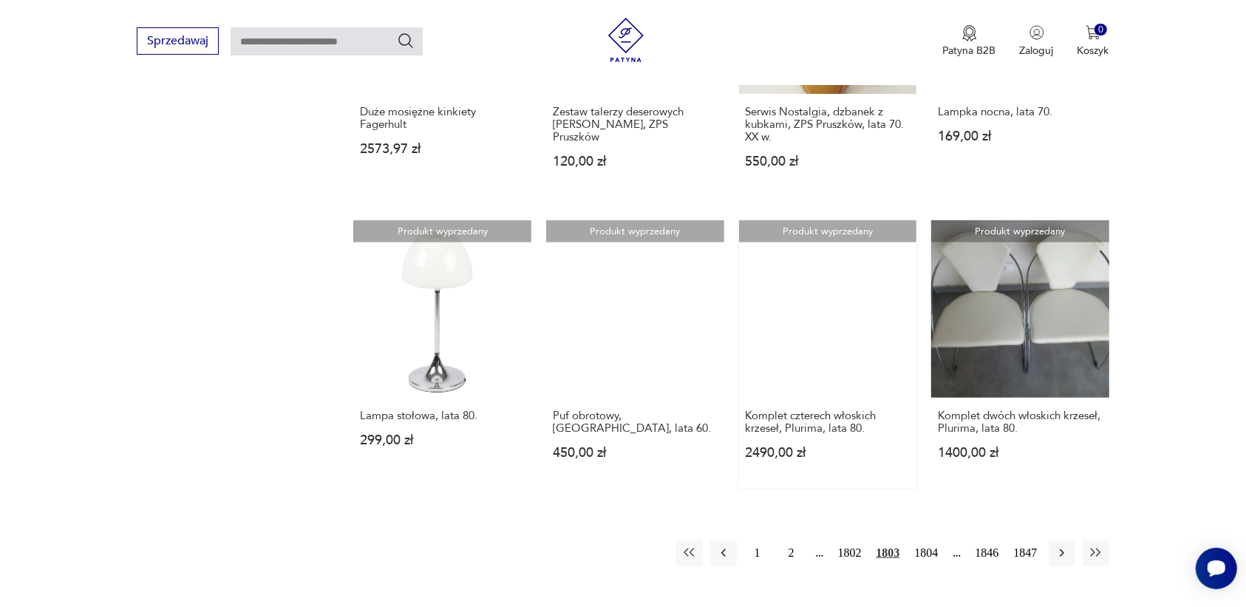
scroll to position [1207, 0]
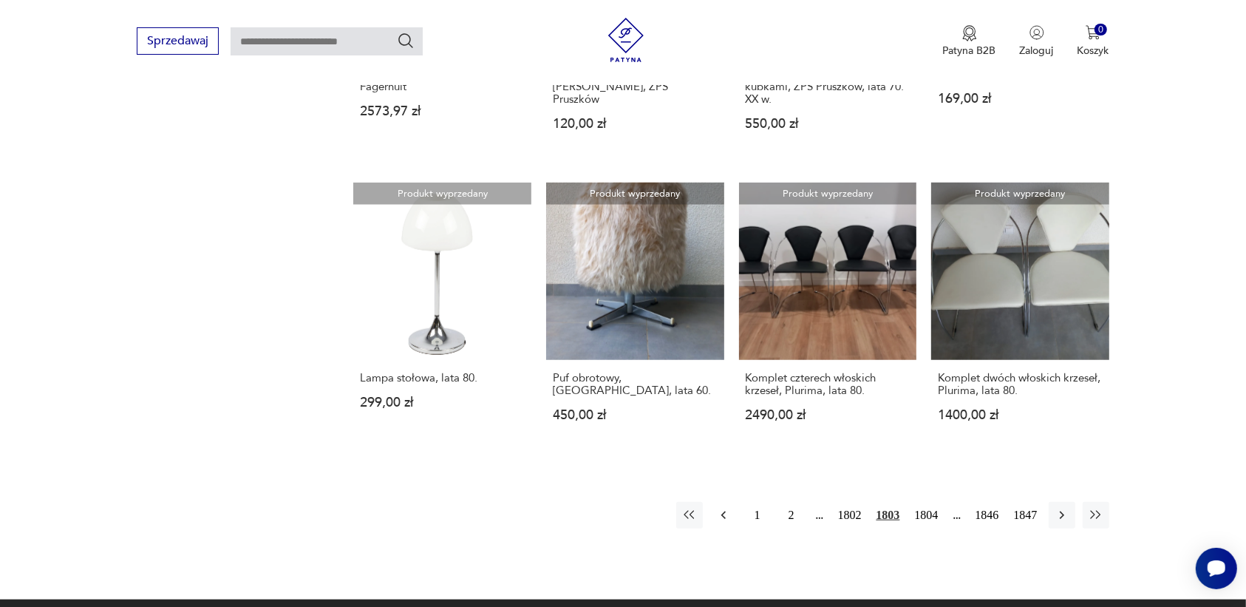
click at [722, 511] on icon "button" at bounding box center [722, 515] width 4 height 8
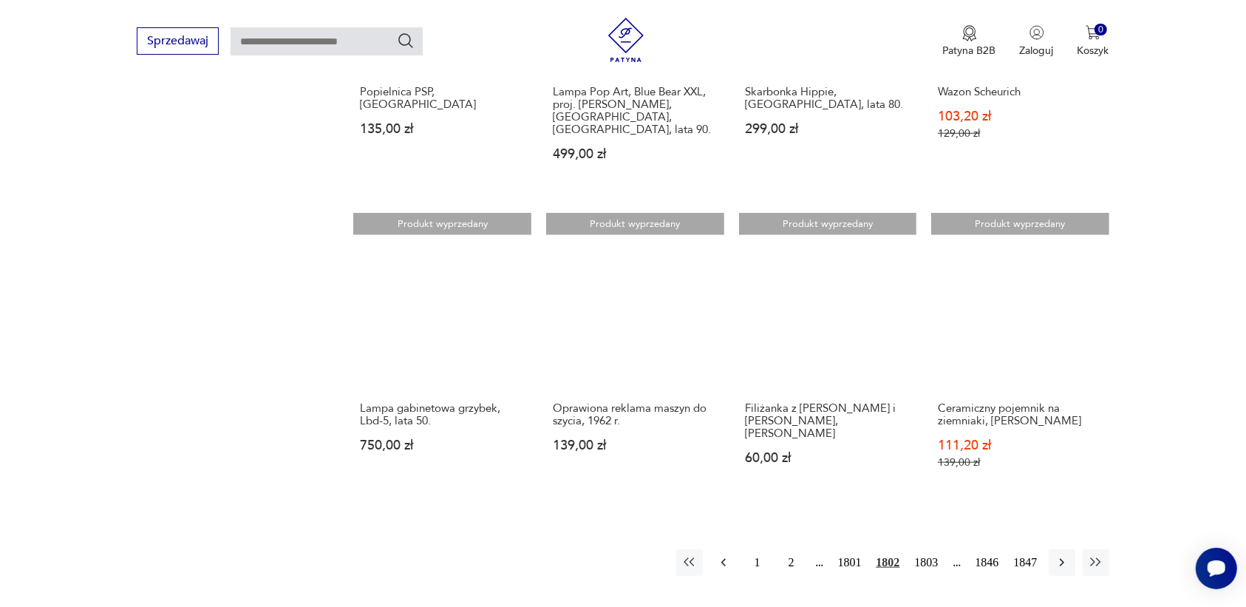
scroll to position [1207, 0]
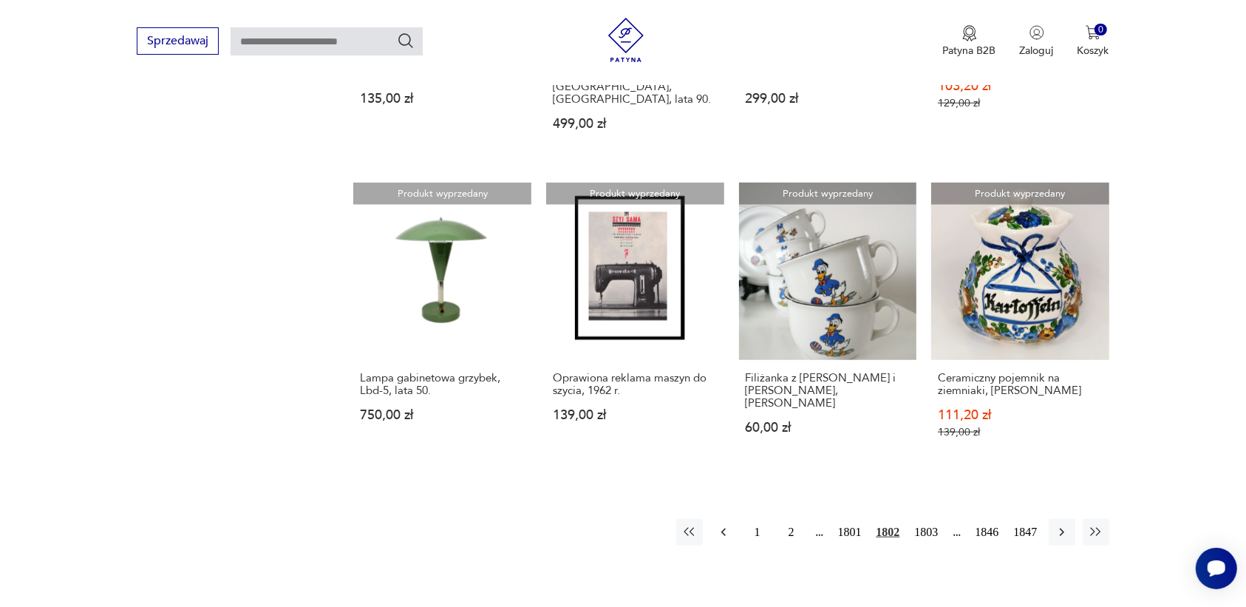
click at [723, 528] on icon "button" at bounding box center [722, 532] width 4 height 8
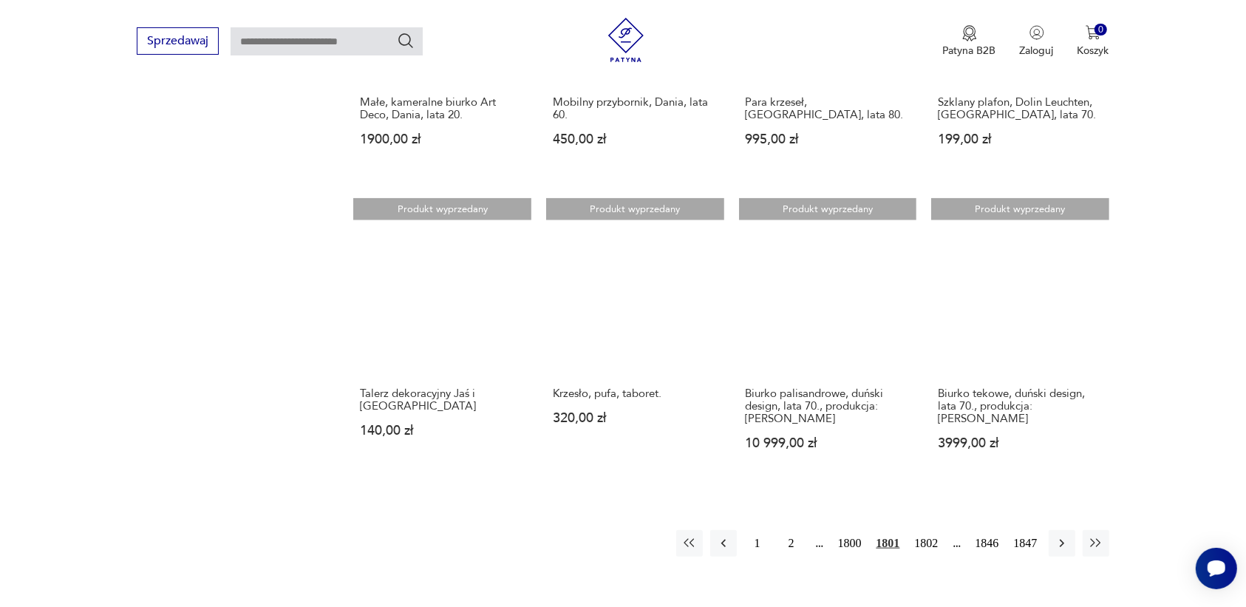
scroll to position [1299, 0]
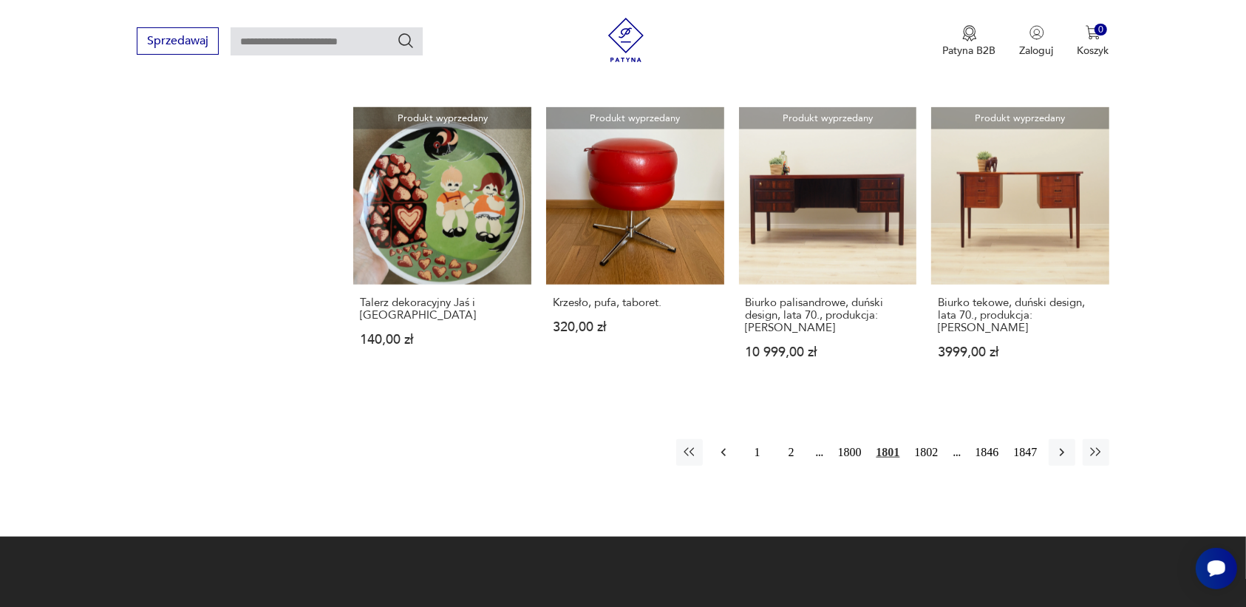
click at [723, 445] on icon "button" at bounding box center [723, 452] width 15 height 15
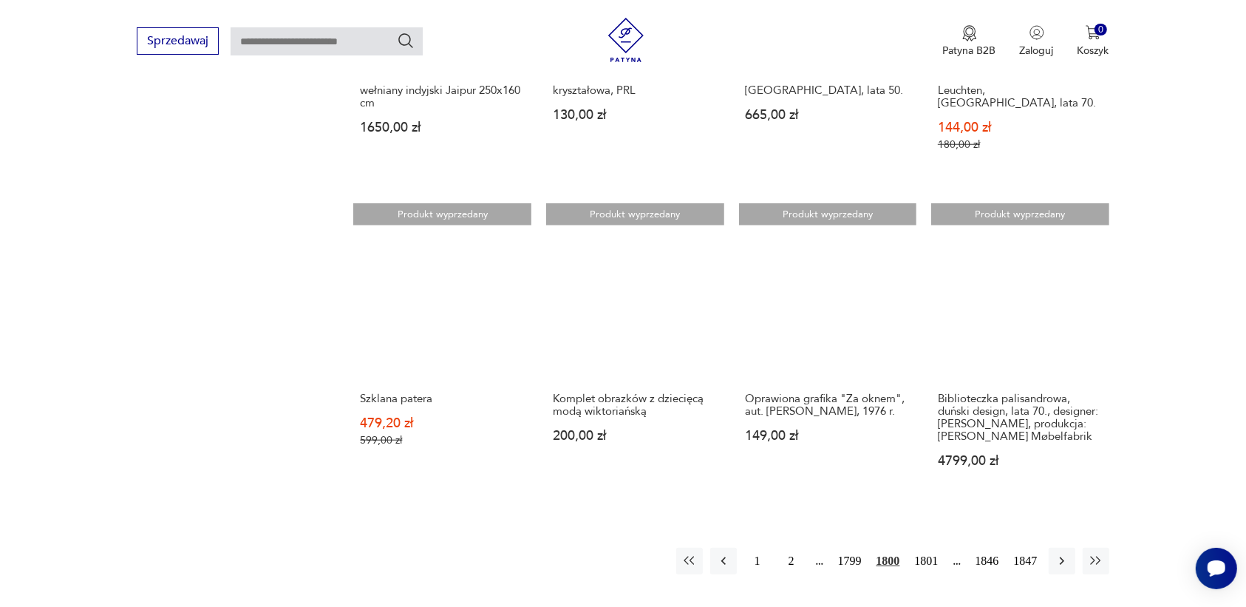
scroll to position [1207, 0]
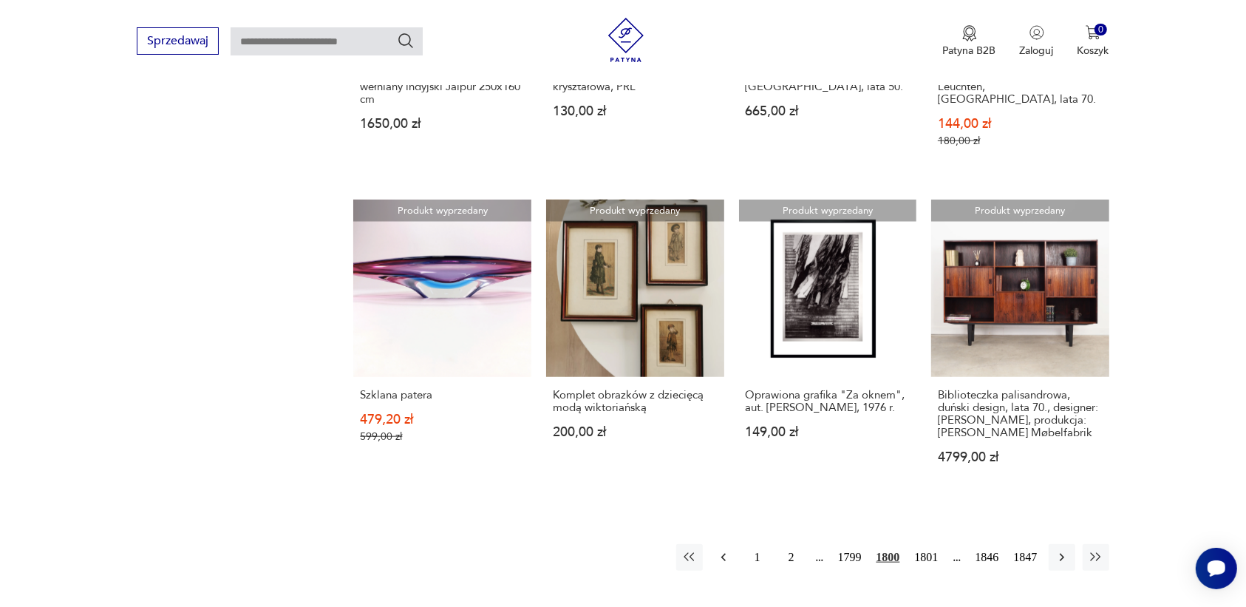
click at [719, 550] on icon "button" at bounding box center [723, 557] width 15 height 15
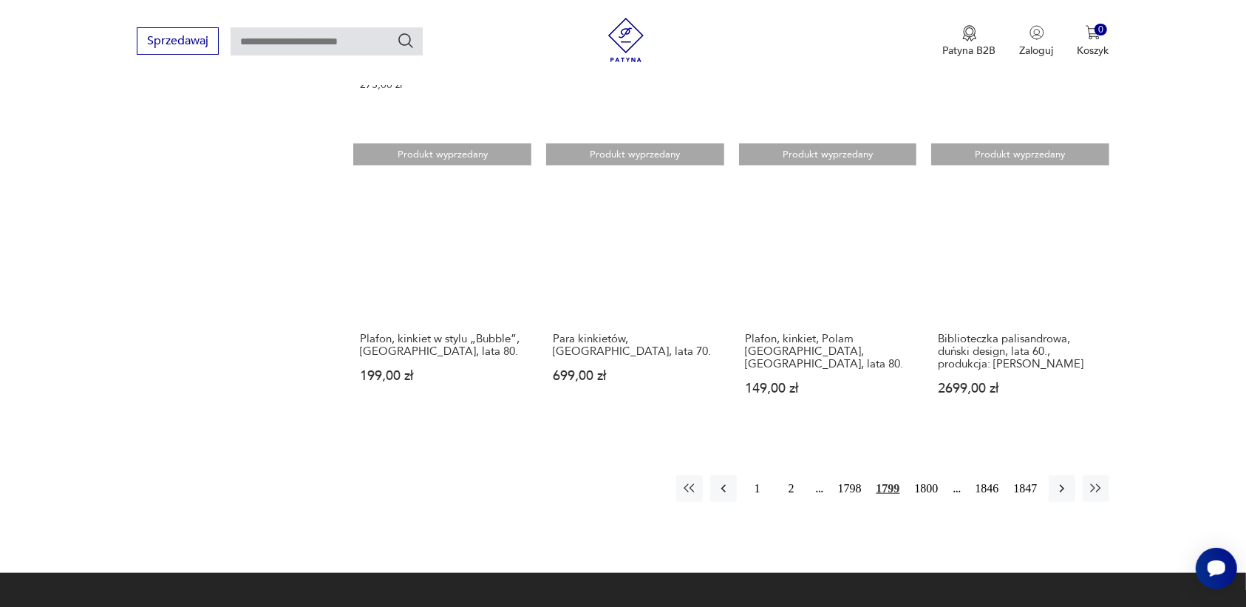
scroll to position [1299, 0]
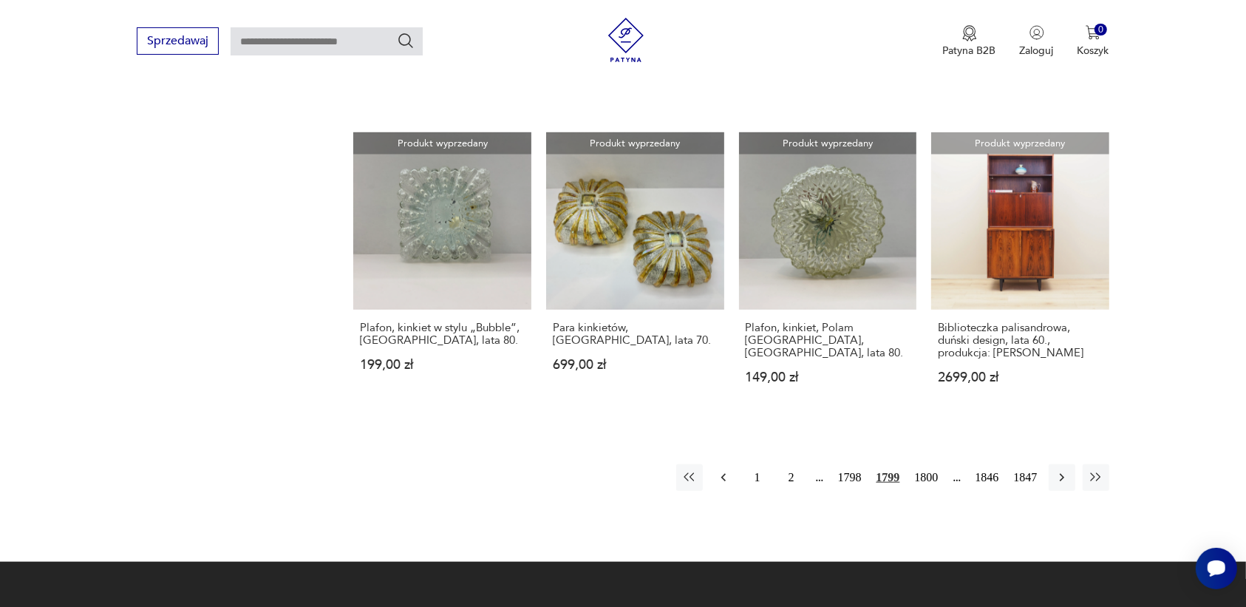
click at [726, 470] on icon "button" at bounding box center [723, 477] width 15 height 15
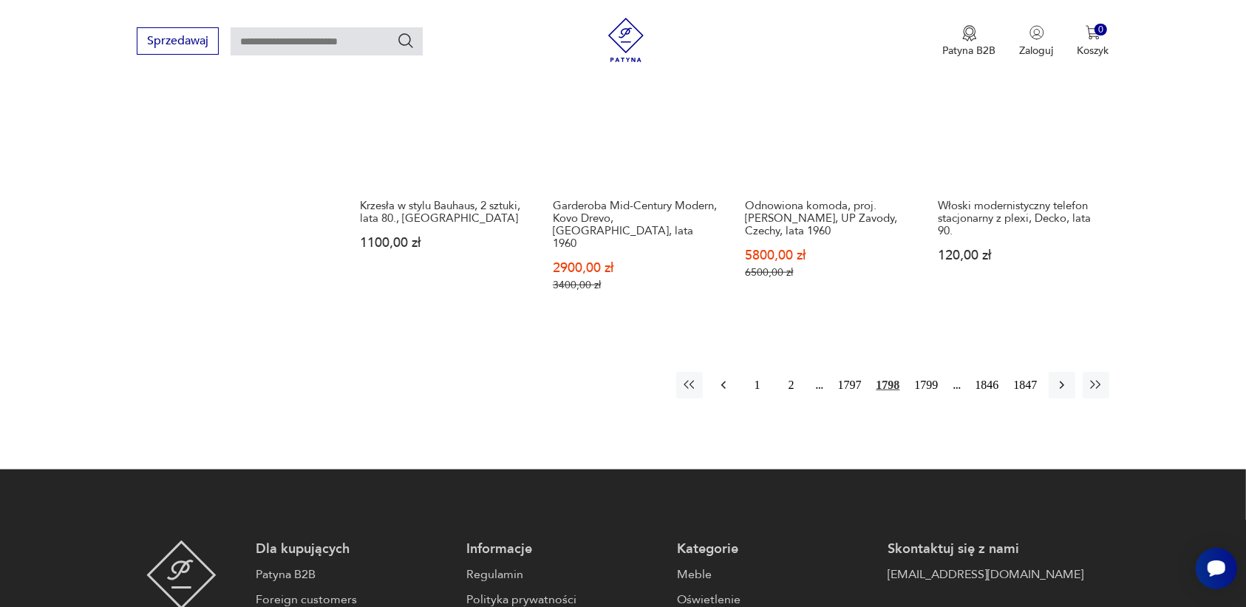
scroll to position [1391, 0]
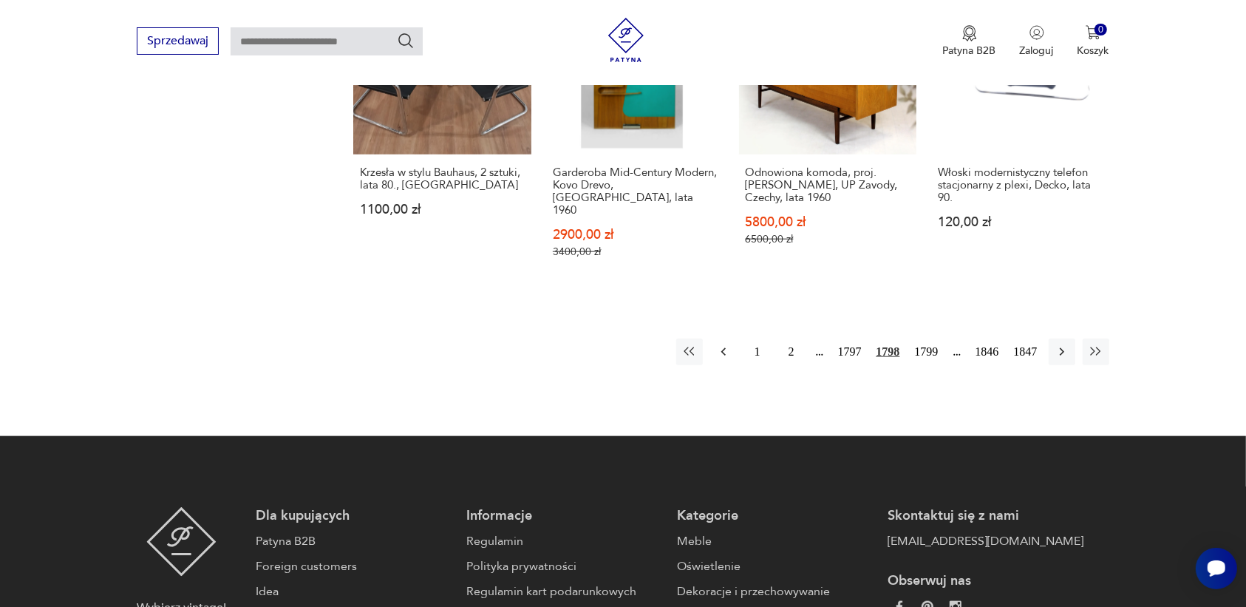
click at [720, 344] on icon "button" at bounding box center [723, 351] width 15 height 15
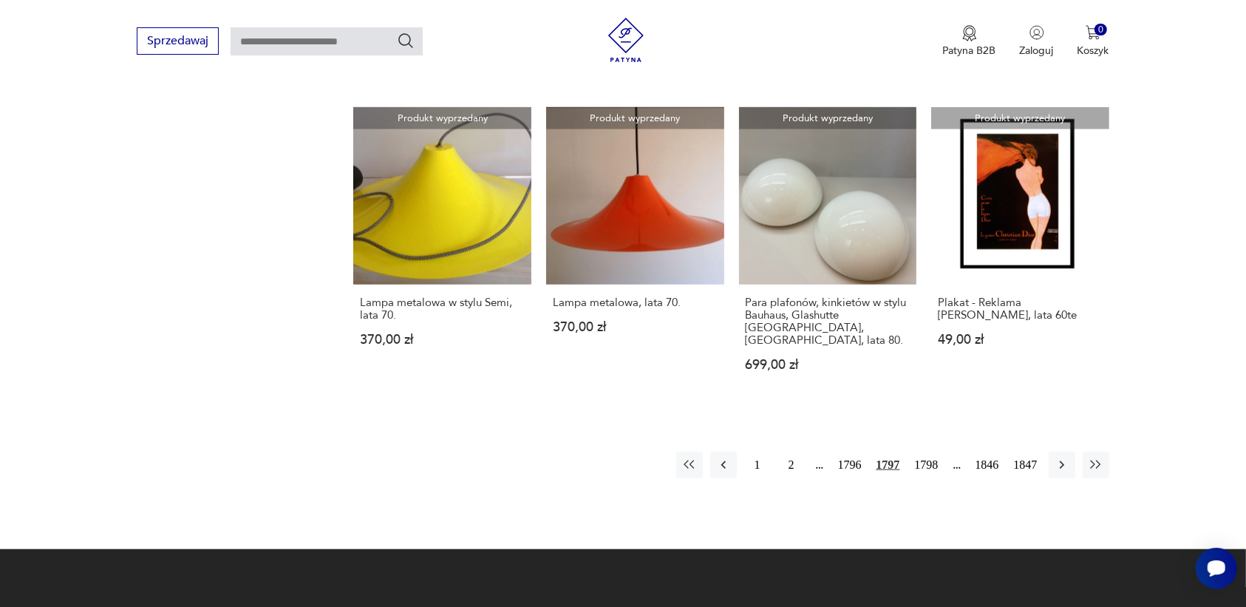
scroll to position [1299, 0]
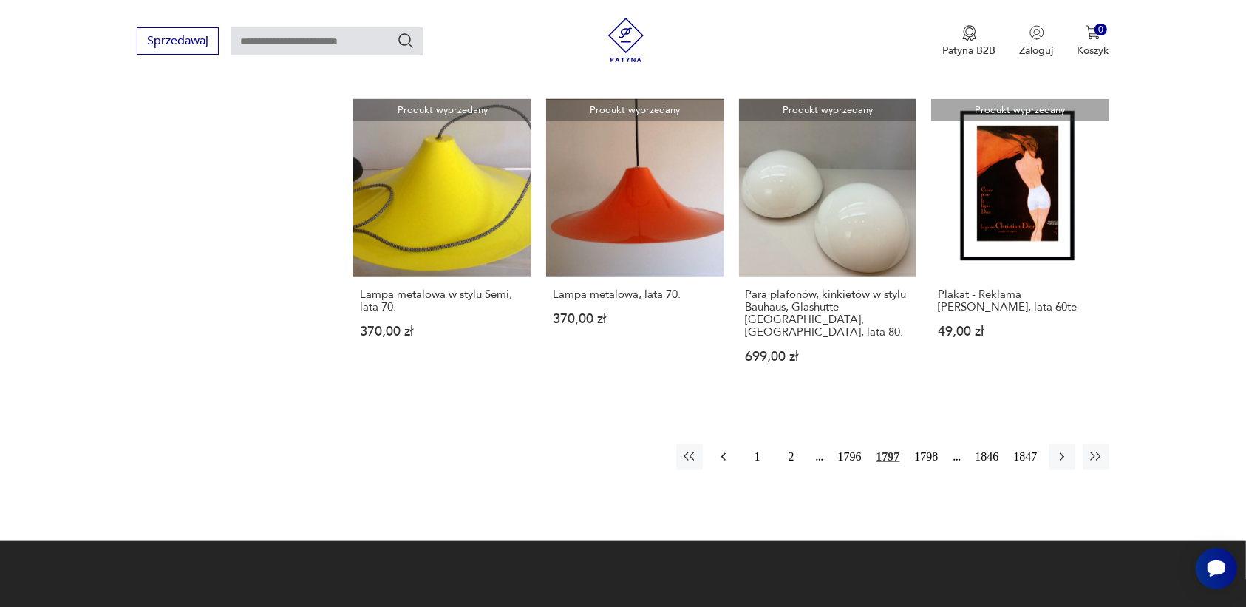
click at [725, 449] on icon "button" at bounding box center [723, 456] width 15 height 15
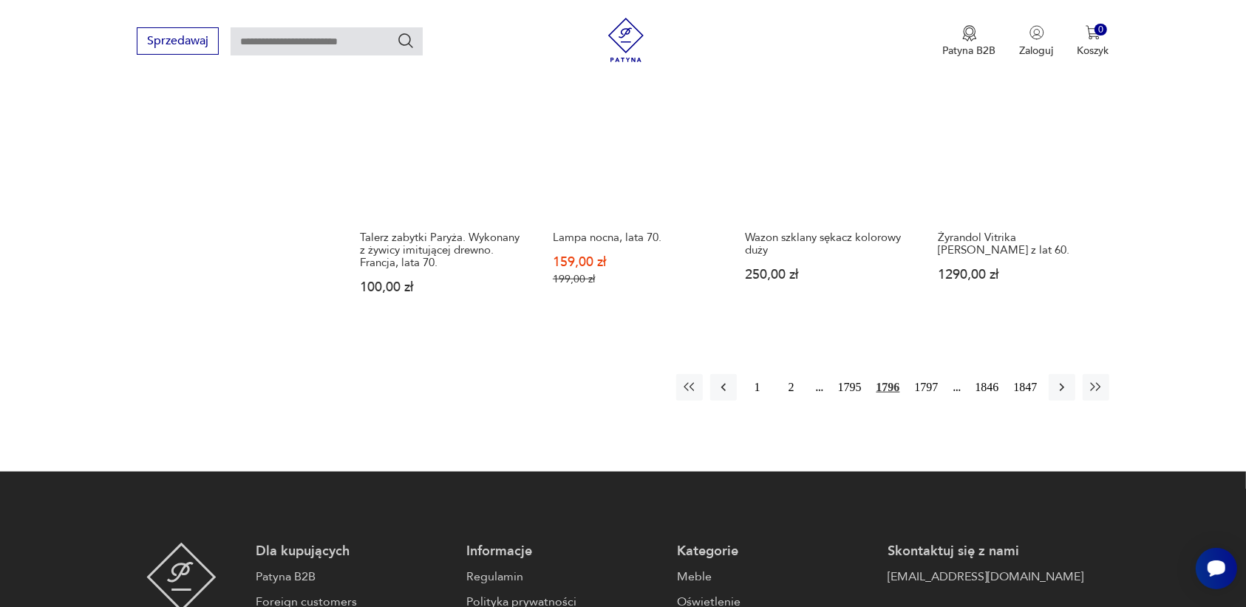
scroll to position [1391, 0]
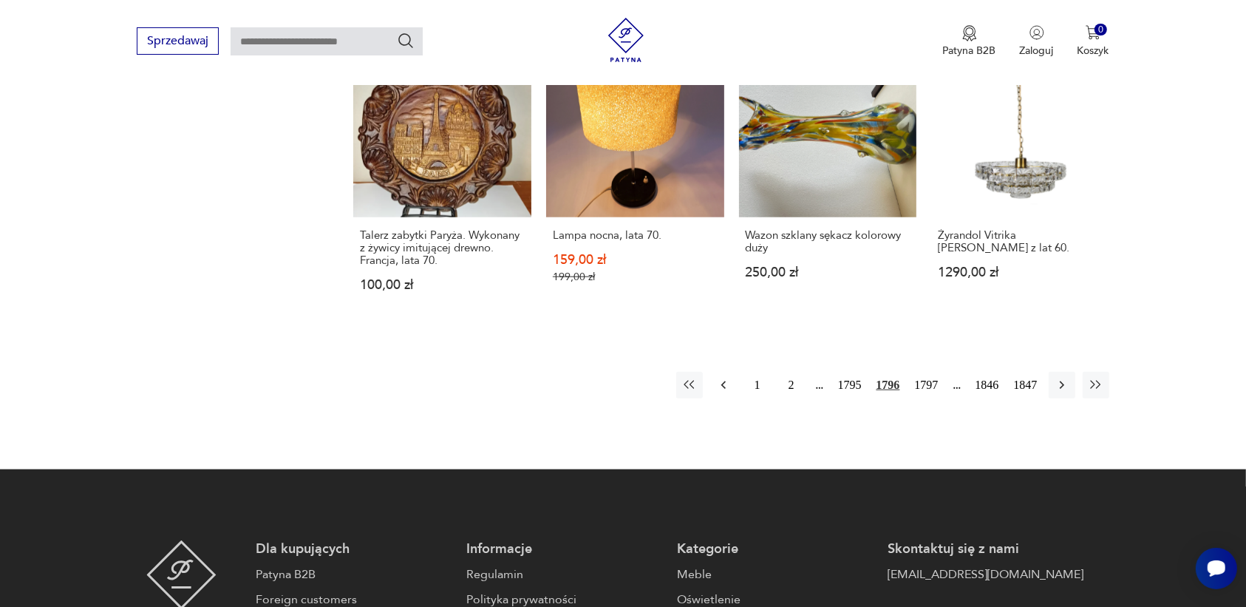
click at [718, 378] on icon "button" at bounding box center [723, 385] width 15 height 15
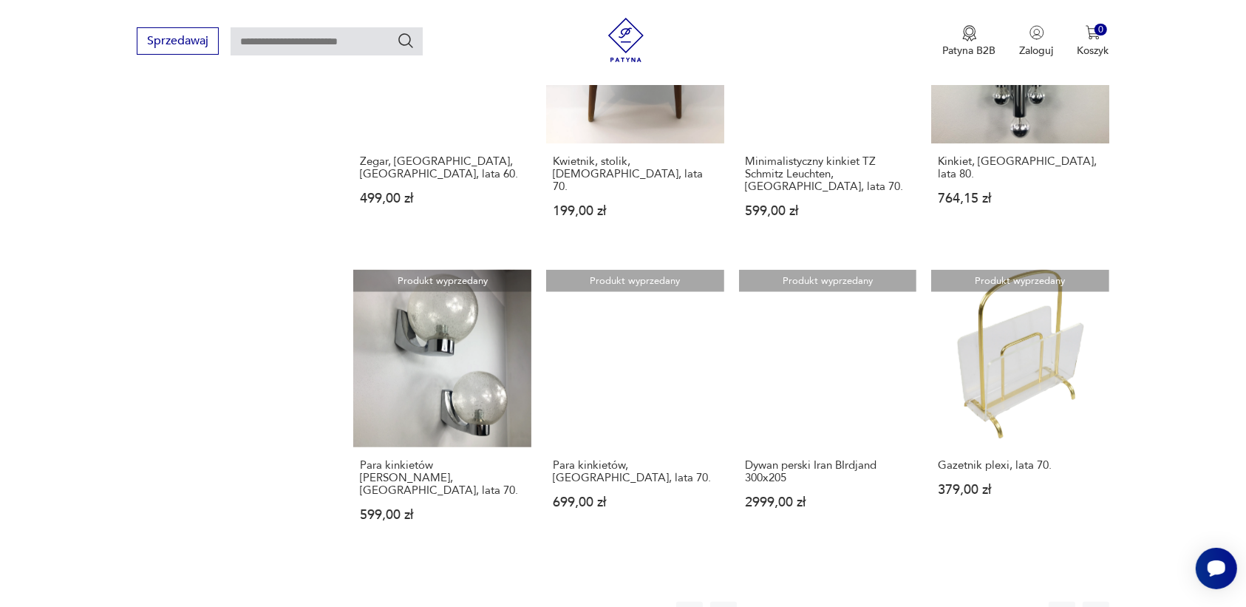
scroll to position [1207, 0]
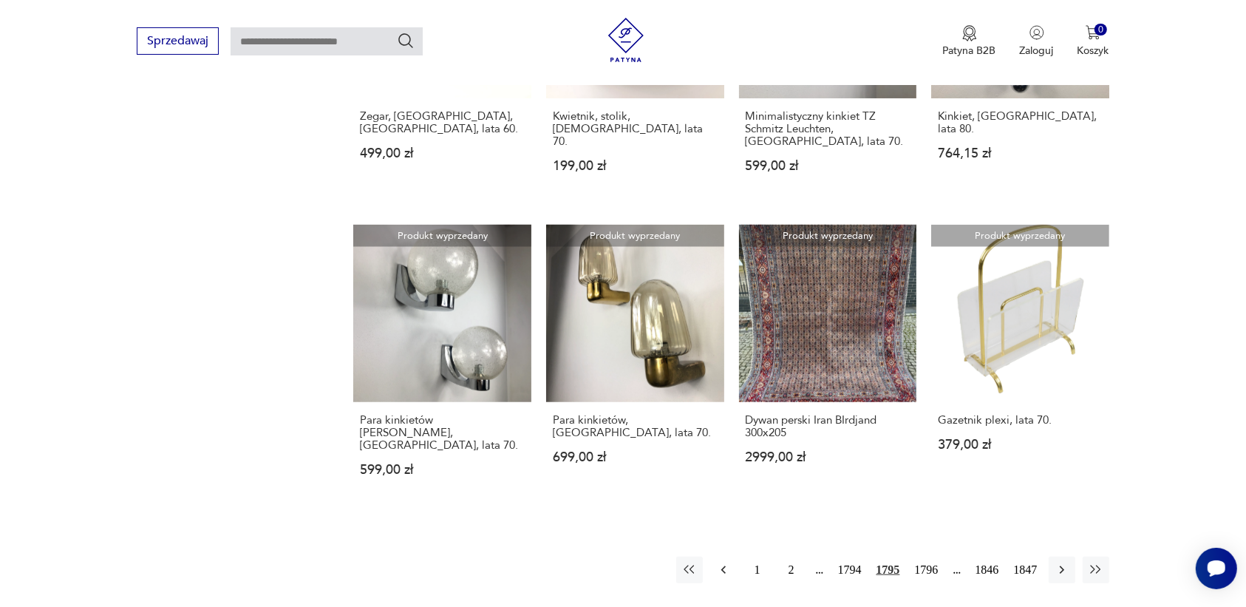
click at [723, 562] on icon "button" at bounding box center [723, 569] width 15 height 15
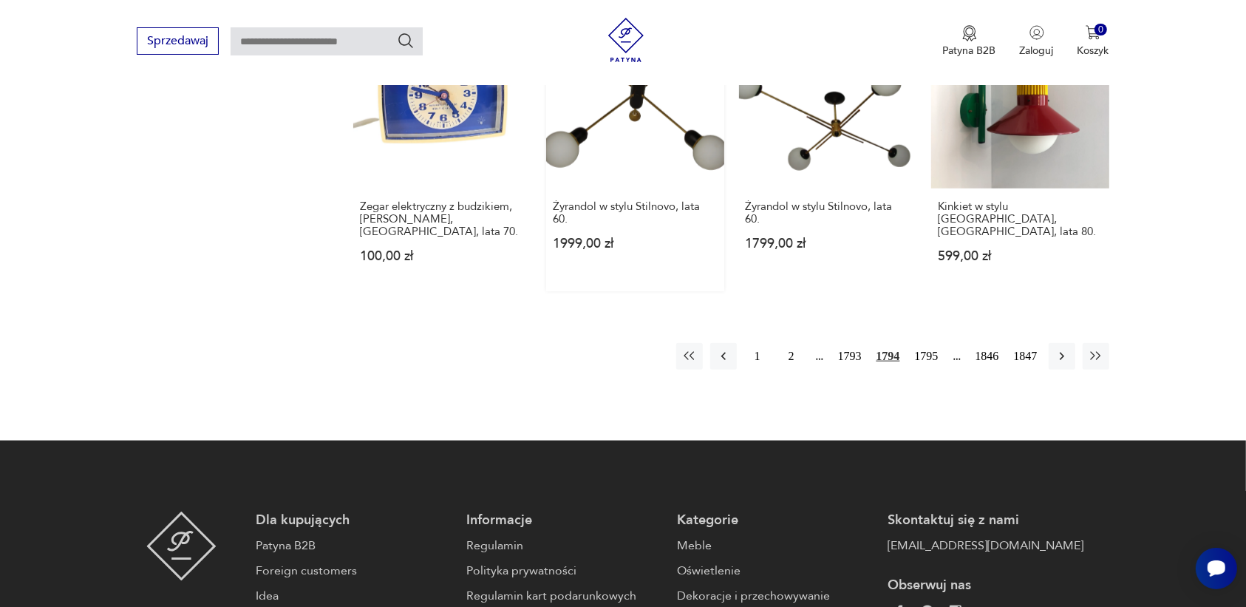
scroll to position [1391, 0]
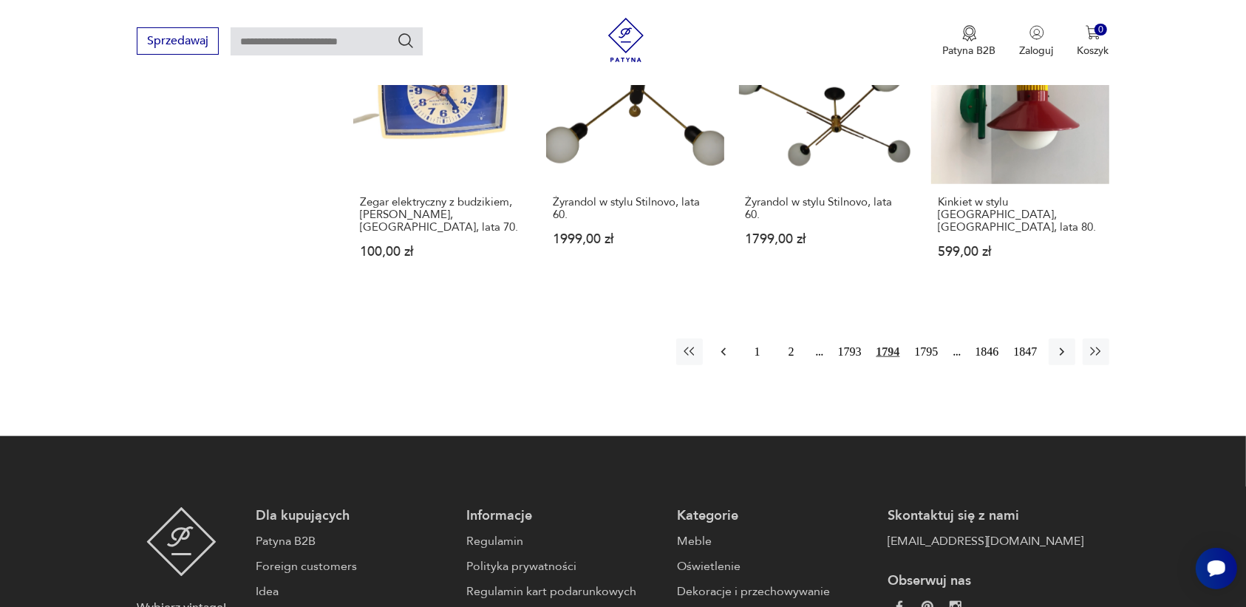
click at [721, 344] on icon "button" at bounding box center [723, 351] width 15 height 15
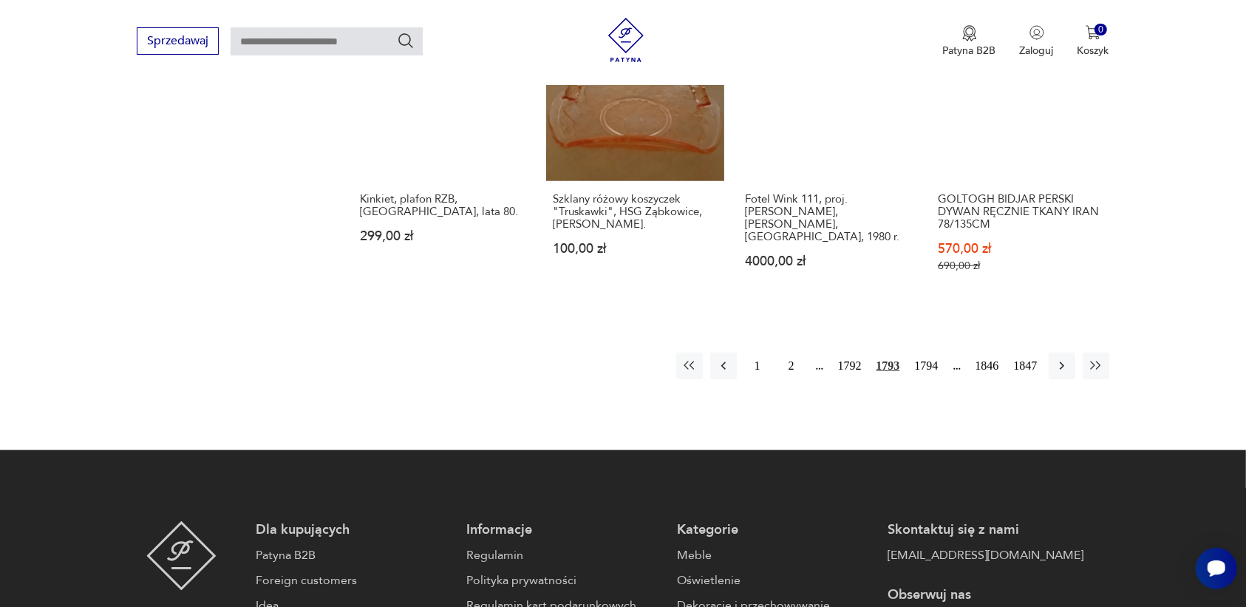
scroll to position [1391, 0]
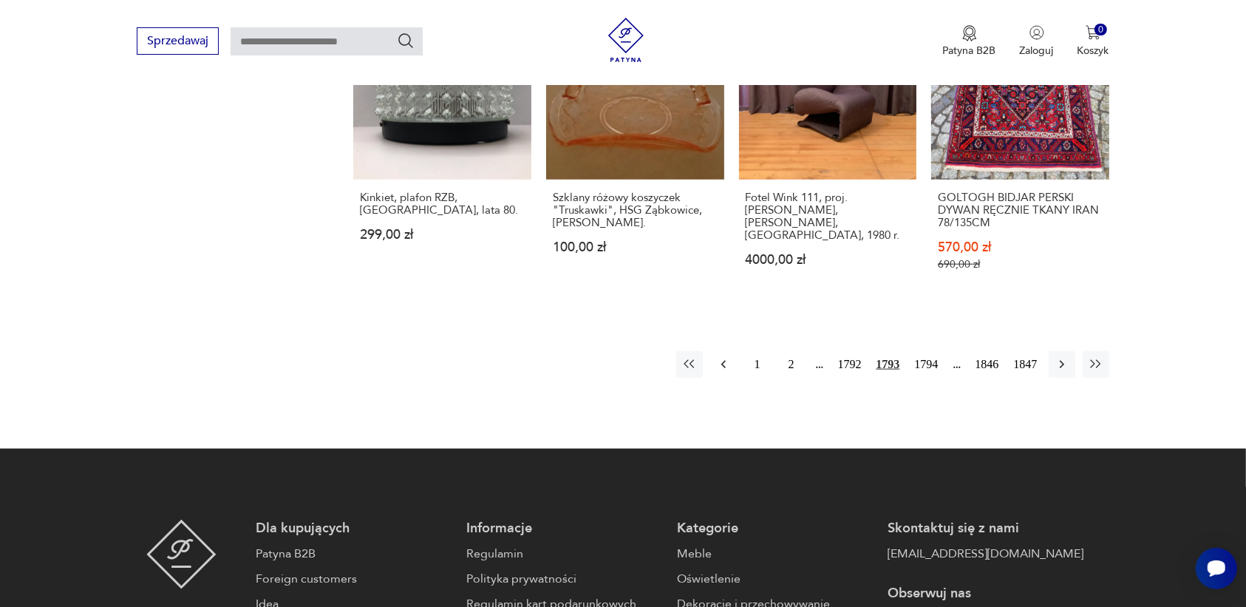
click at [719, 357] on icon "button" at bounding box center [723, 364] width 15 height 15
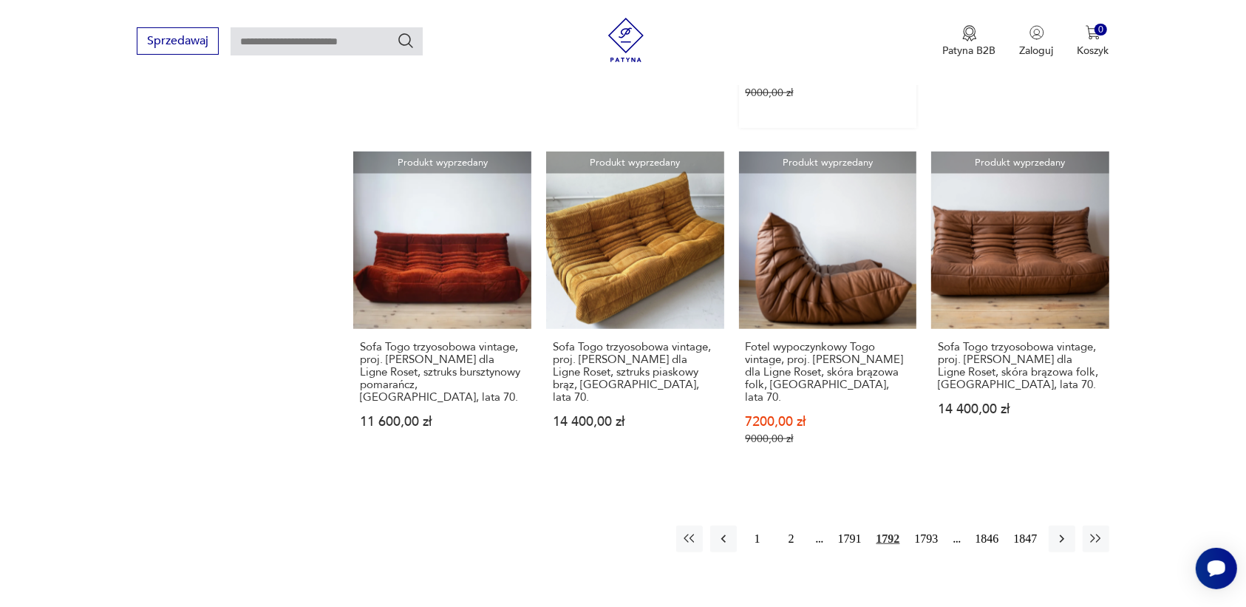
scroll to position [1391, 0]
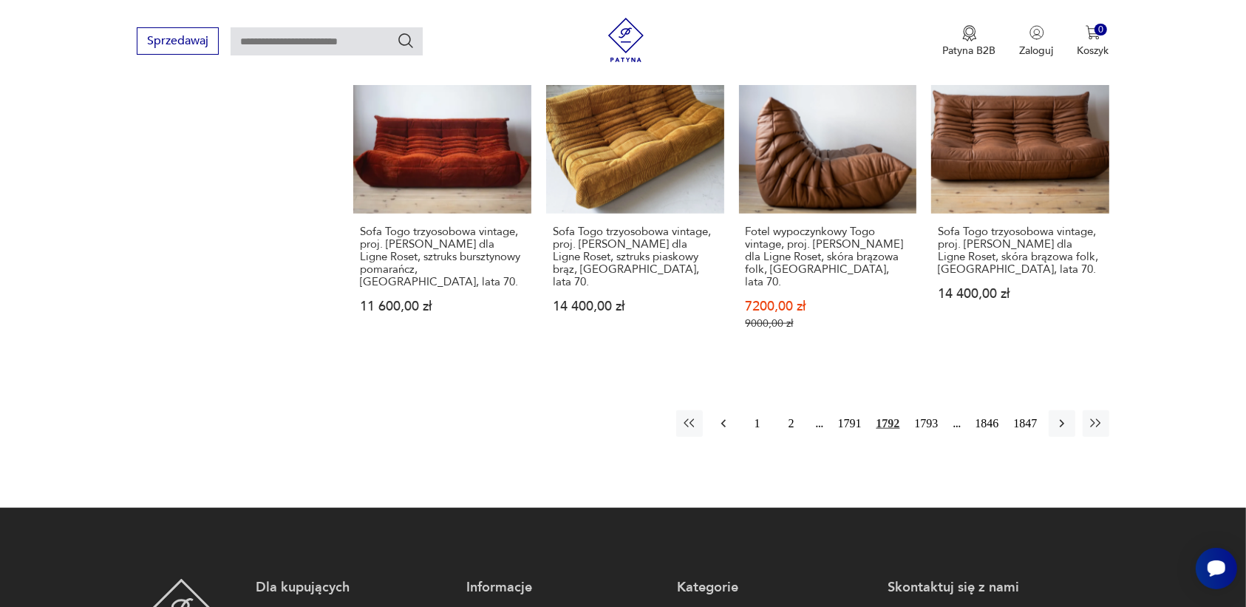
click at [719, 416] on icon "button" at bounding box center [723, 423] width 15 height 15
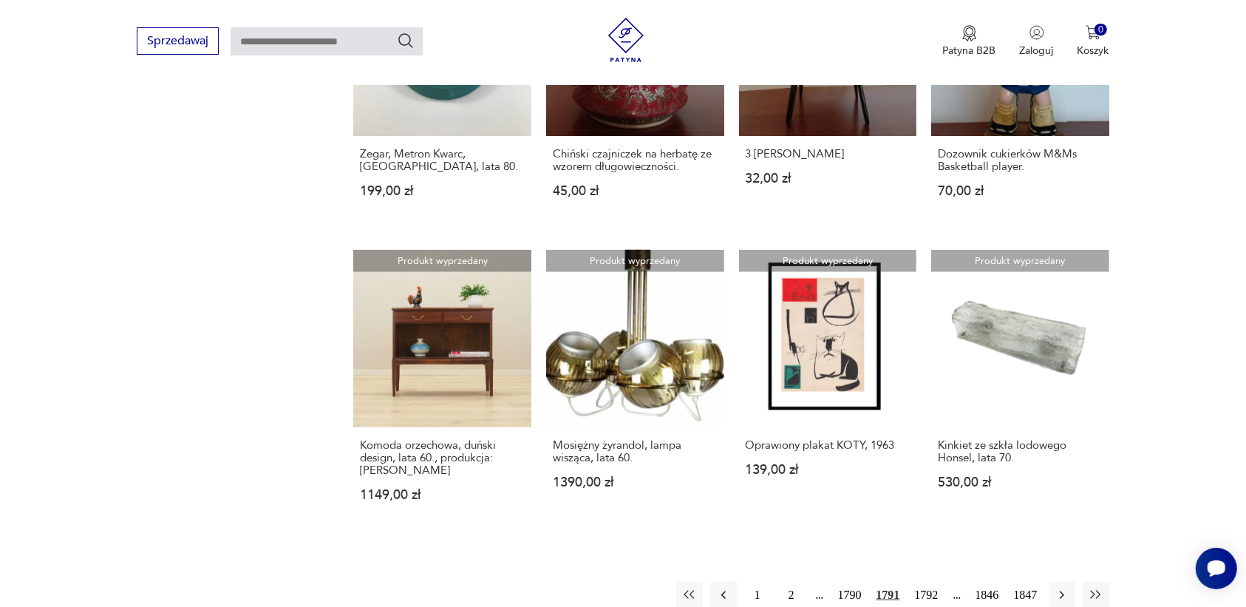
scroll to position [1299, 0]
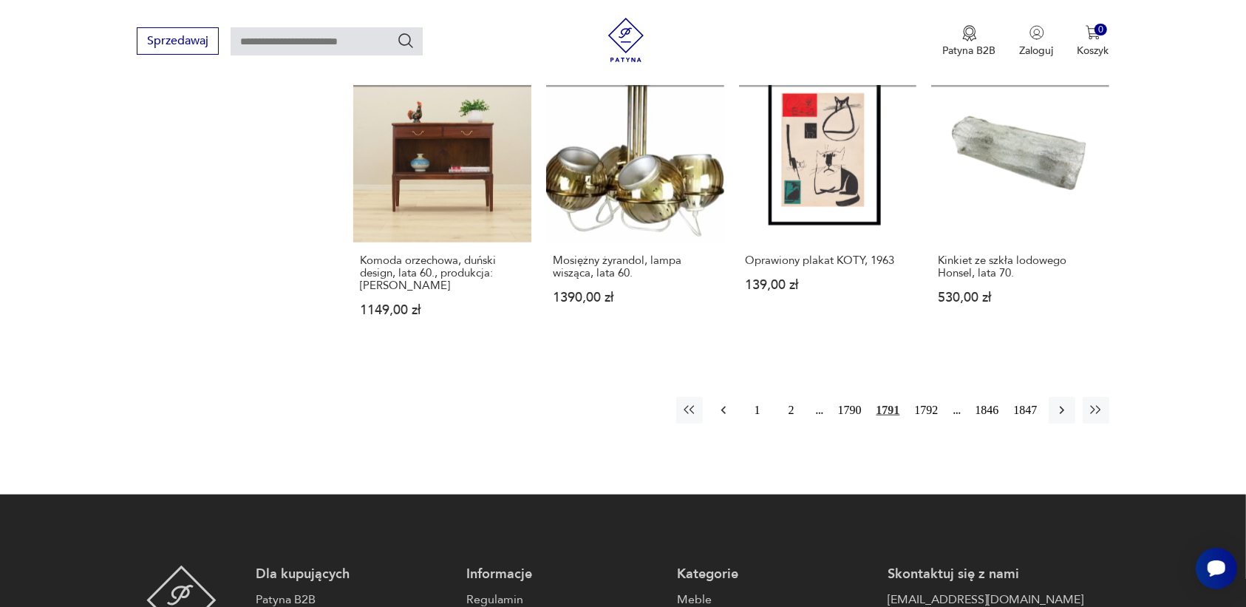
click at [720, 405] on icon "button" at bounding box center [723, 410] width 15 height 15
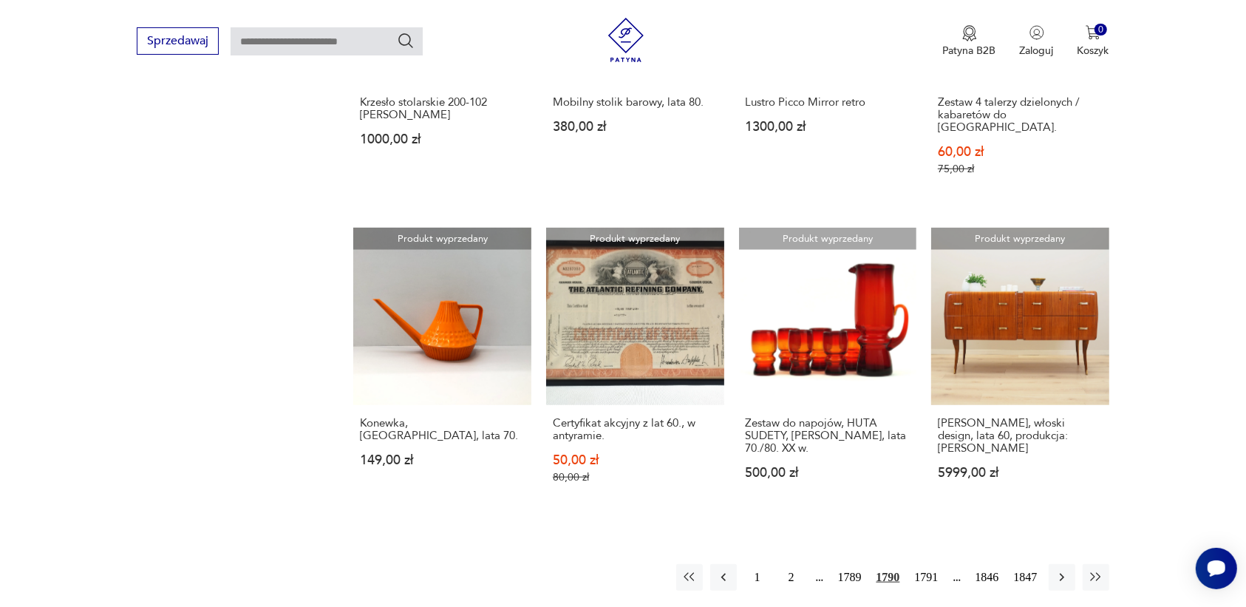
scroll to position [1207, 0]
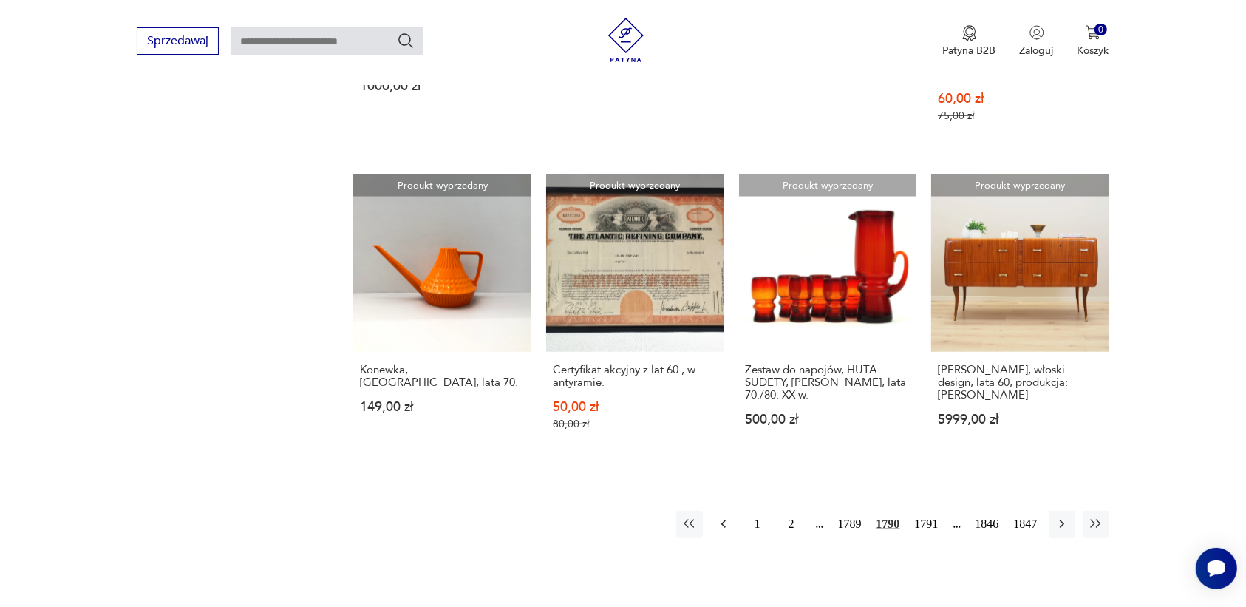
click at [726, 517] on icon "button" at bounding box center [723, 524] width 15 height 15
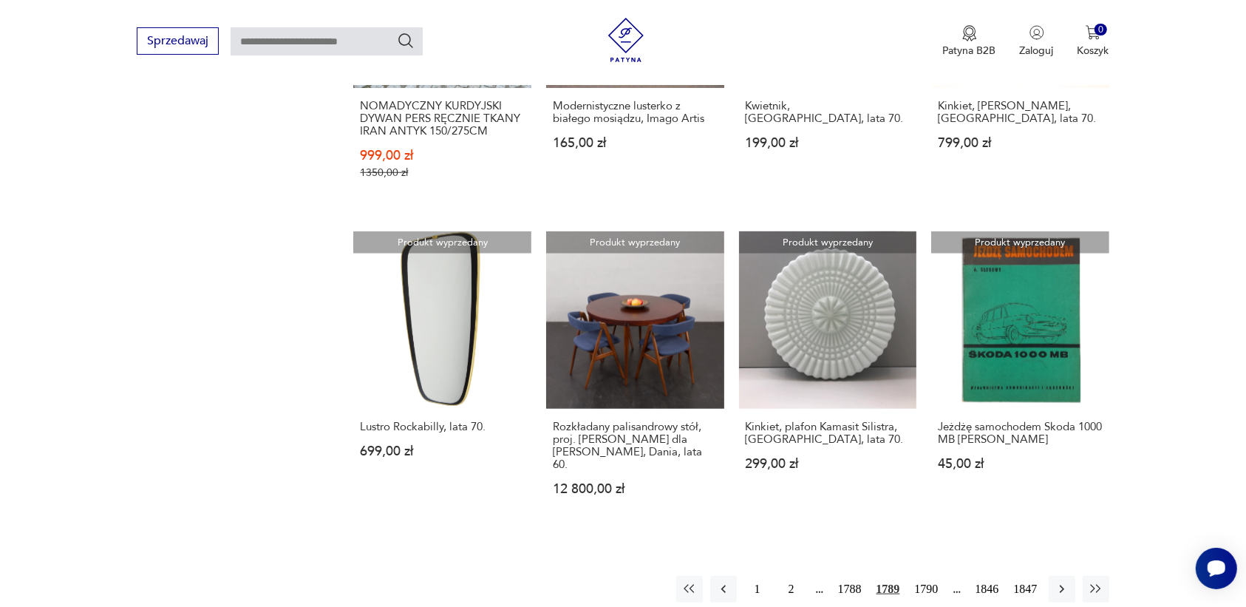
scroll to position [1207, 0]
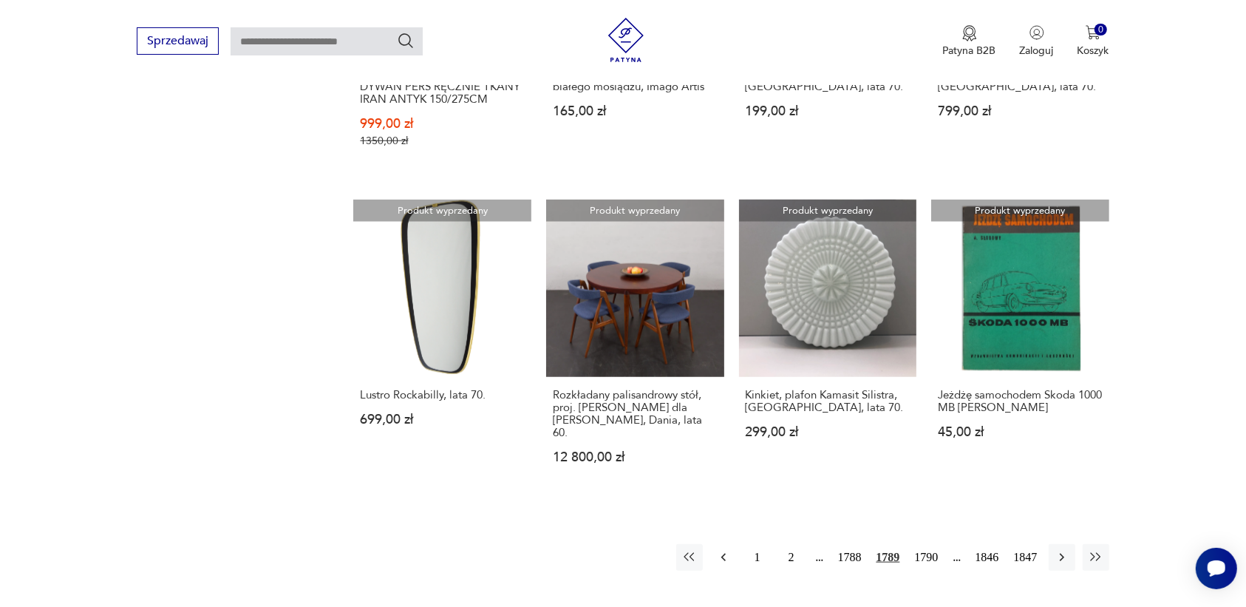
click at [725, 553] on icon "button" at bounding box center [722, 557] width 4 height 8
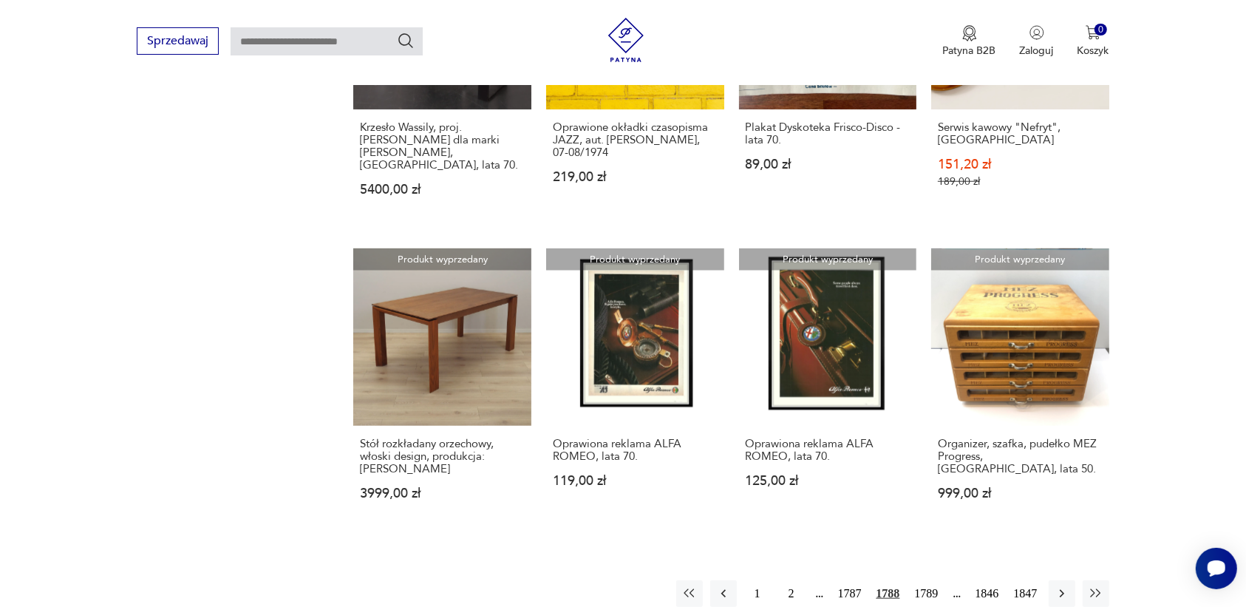
scroll to position [1207, 0]
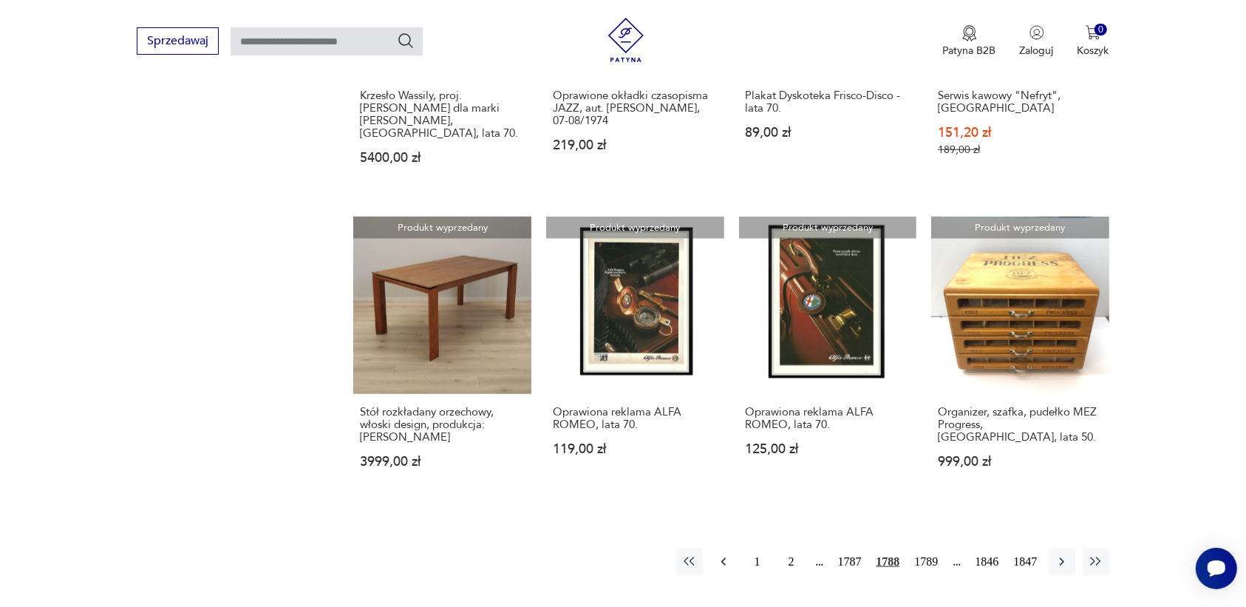
click at [720, 554] on icon "button" at bounding box center [723, 561] width 15 height 15
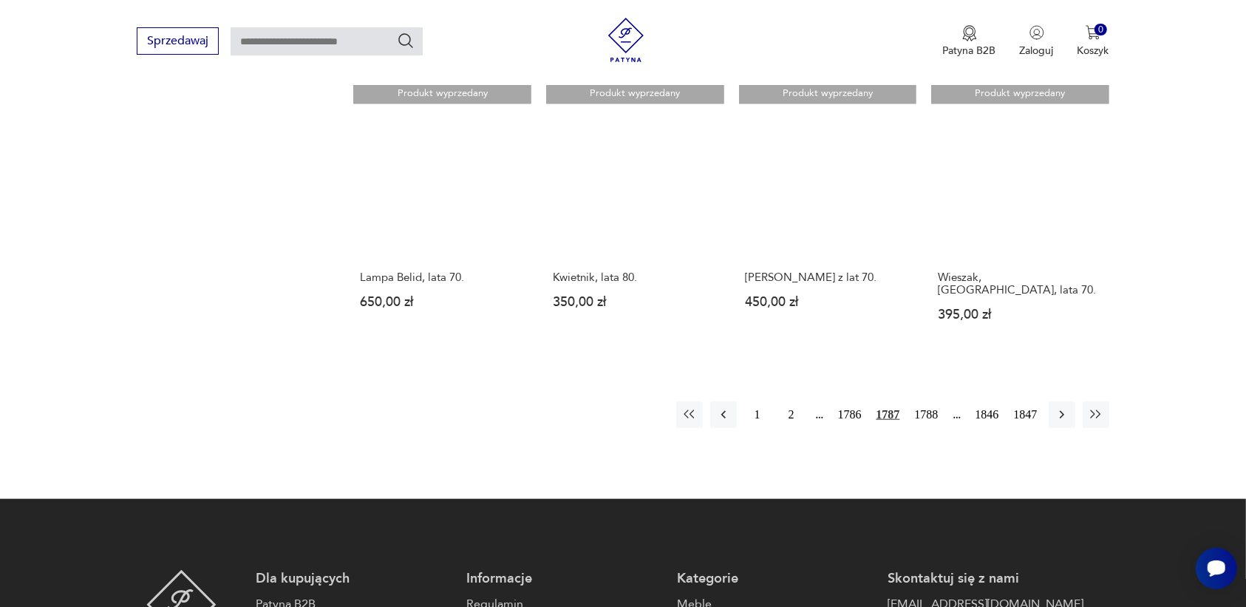
scroll to position [1391, 0]
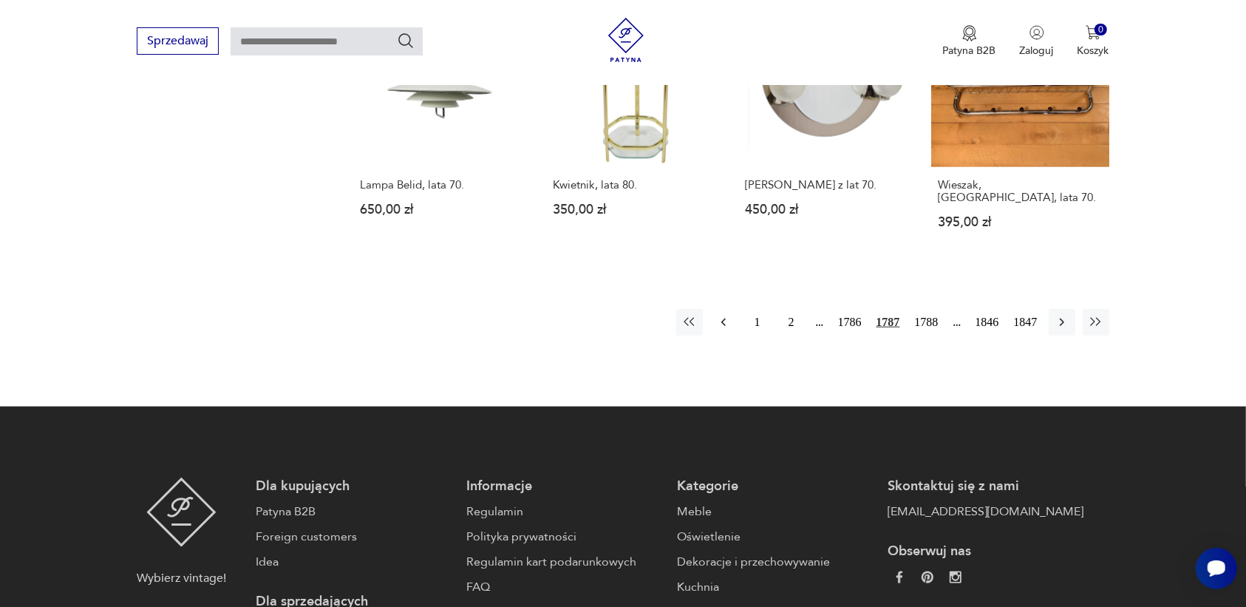
click at [724, 318] on icon "button" at bounding box center [722, 322] width 4 height 8
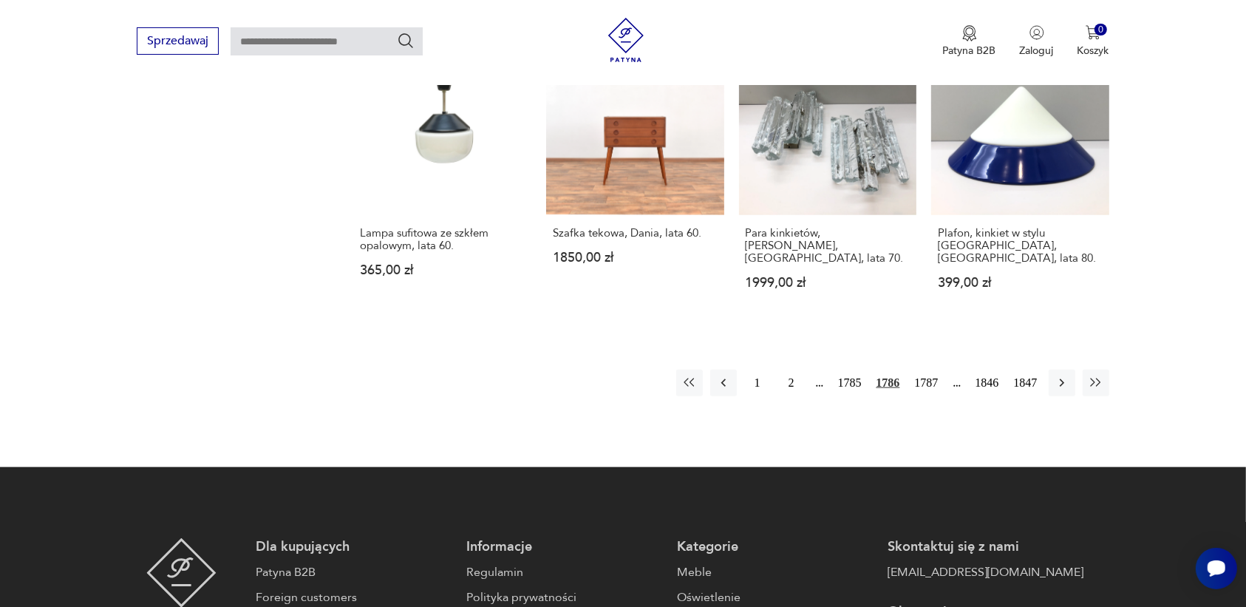
scroll to position [1391, 0]
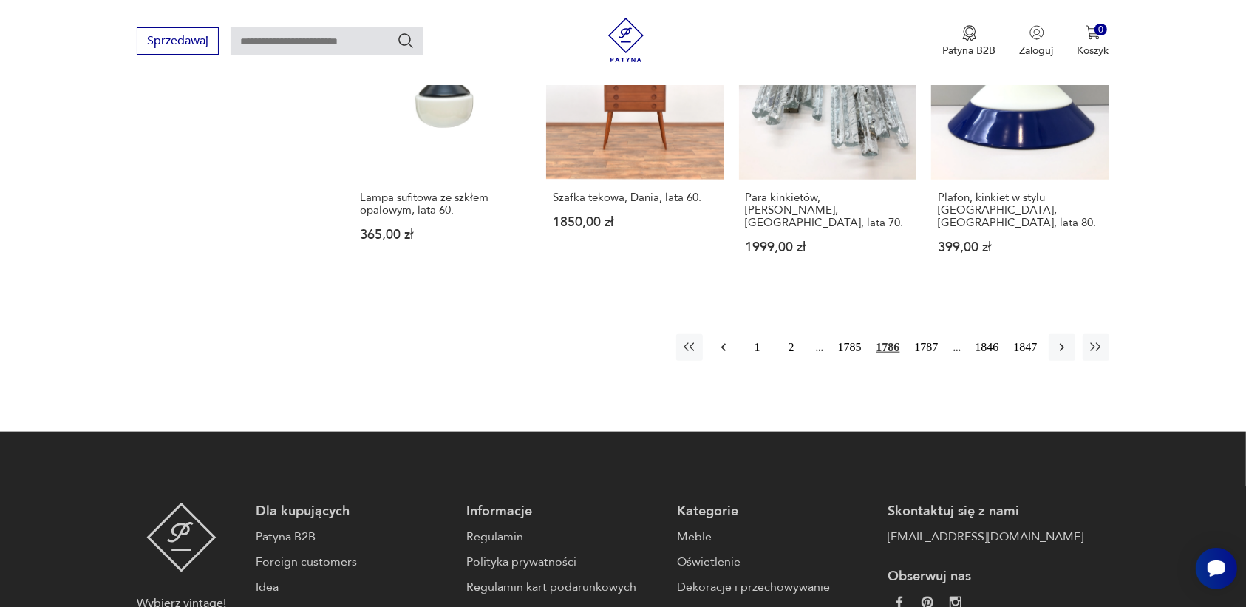
click at [724, 340] on icon "button" at bounding box center [723, 347] width 15 height 15
click at [721, 340] on icon "button" at bounding box center [723, 347] width 15 height 15
click at [726, 340] on icon "button" at bounding box center [723, 347] width 15 height 15
drag, startPoint x: 720, startPoint y: 322, endPoint x: 725, endPoint y: 312, distance: 11.3
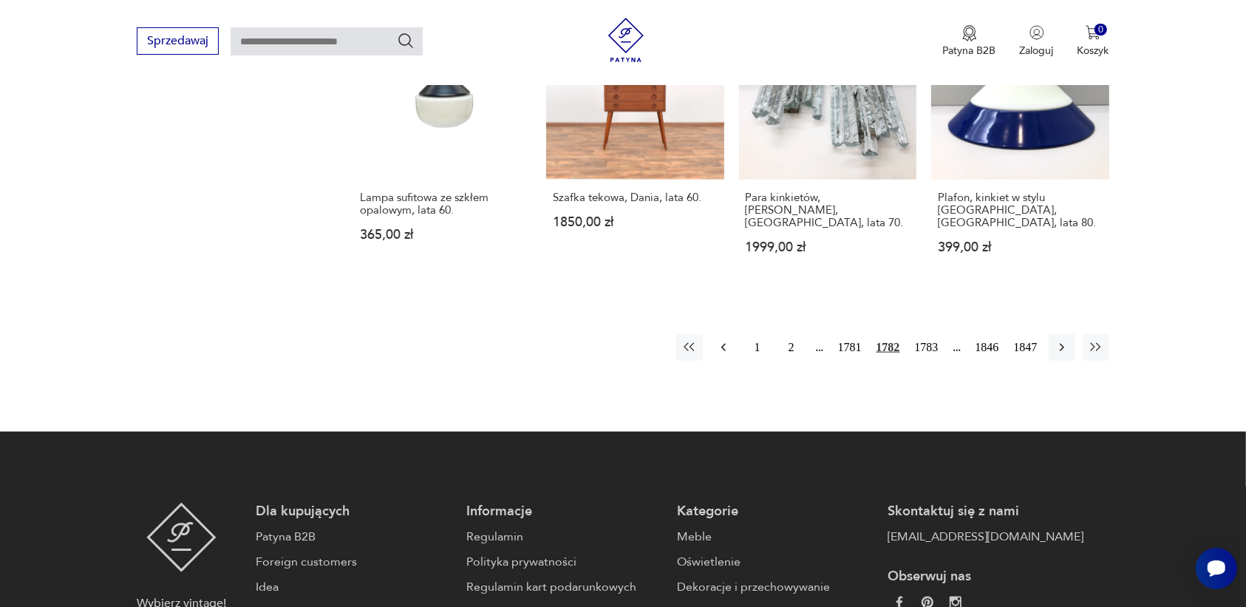
click at [723, 334] on button "button" at bounding box center [723, 347] width 27 height 27
click at [719, 340] on icon "button" at bounding box center [723, 347] width 15 height 15
drag, startPoint x: 722, startPoint y: 318, endPoint x: 740, endPoint y: 321, distance: 18.8
click at [722, 334] on button "button" at bounding box center [723, 347] width 27 height 27
drag, startPoint x: 740, startPoint y: 321, endPoint x: 744, endPoint y: 311, distance: 11.0
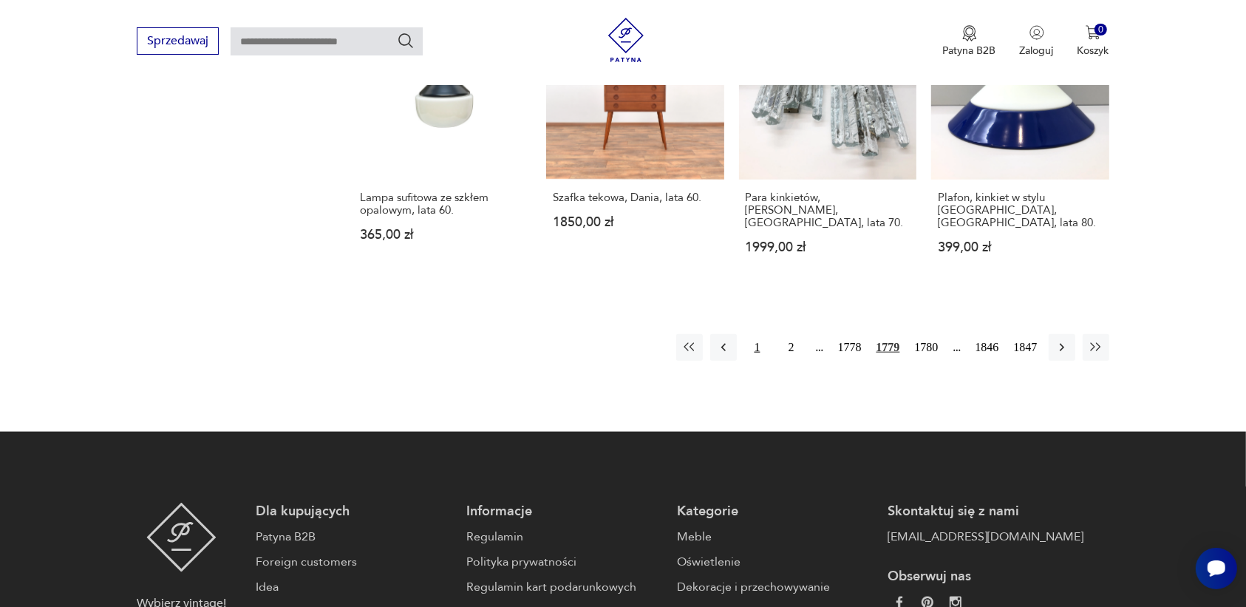
click at [744, 334] on div "[DATE] 1779 1780 1846 1847" at bounding box center [892, 347] width 433 height 27
drag, startPoint x: 744, startPoint y: 311, endPoint x: 755, endPoint y: 312, distance: 11.1
click at [754, 334] on button "1" at bounding box center [757, 347] width 27 height 27
click at [976, 334] on button "1846" at bounding box center [987, 347] width 31 height 27
click at [842, 334] on button "1842" at bounding box center [833, 347] width 31 height 27
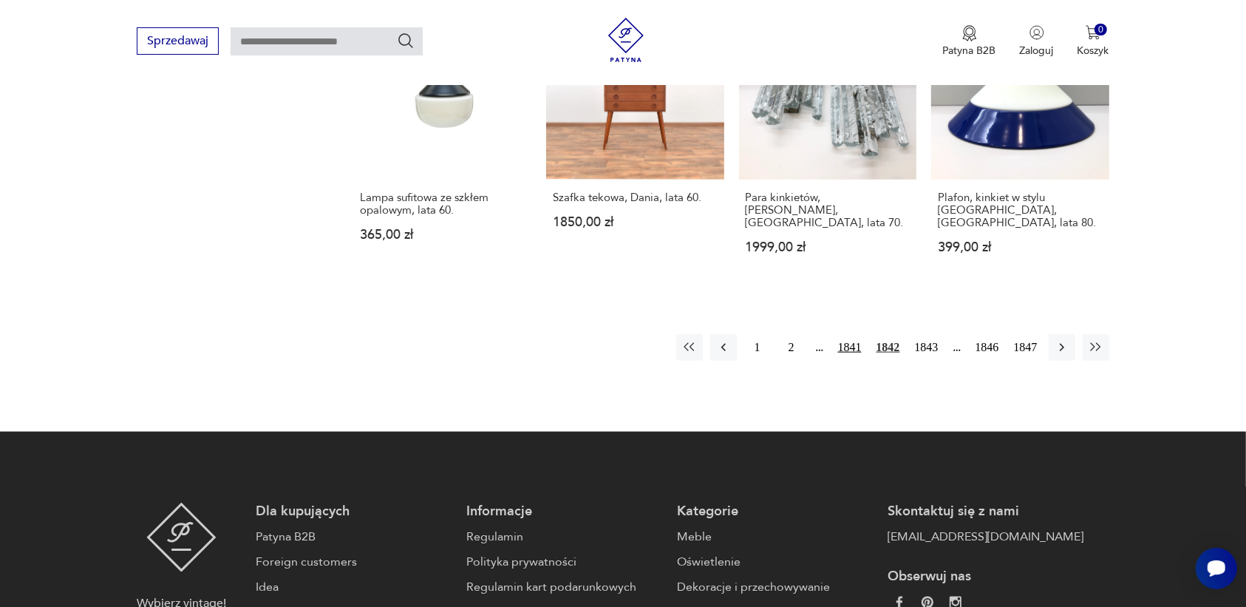
click at [841, 334] on button "1841" at bounding box center [849, 347] width 31 height 27
click at [845, 334] on button "1840" at bounding box center [849, 347] width 31 height 27
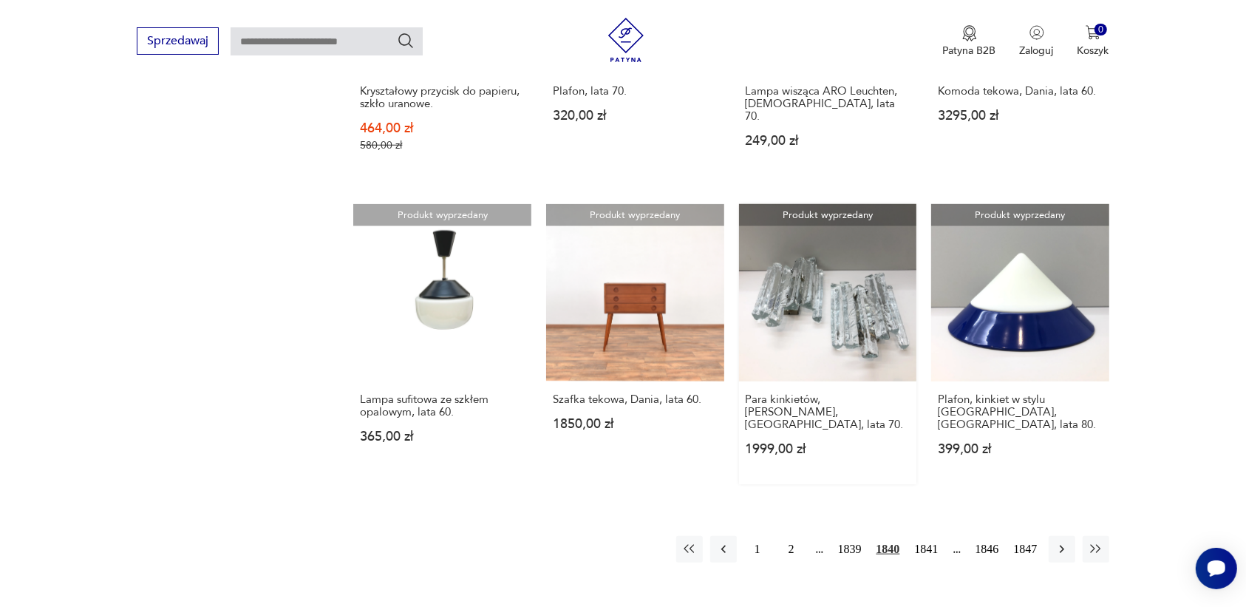
scroll to position [1207, 0]
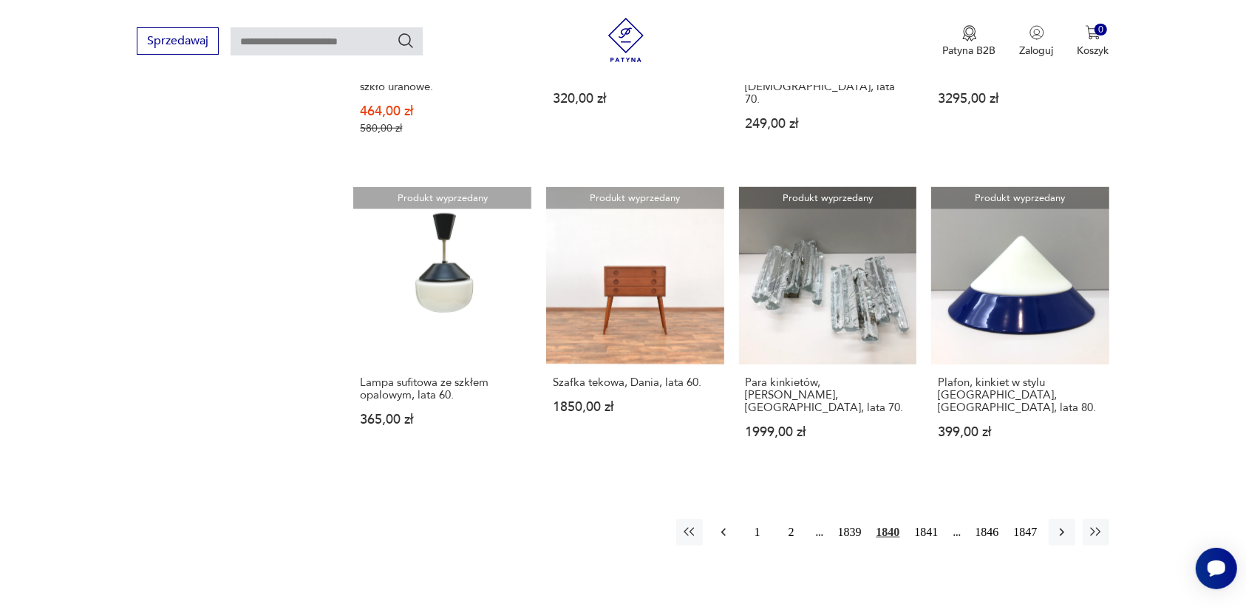
click at [725, 525] on icon "button" at bounding box center [723, 532] width 15 height 15
click at [717, 525] on icon "button" at bounding box center [723, 532] width 15 height 15
click at [732, 519] on button "button" at bounding box center [723, 532] width 27 height 27
click at [721, 525] on icon "button" at bounding box center [723, 532] width 15 height 15
click at [716, 525] on icon "button" at bounding box center [723, 532] width 15 height 15
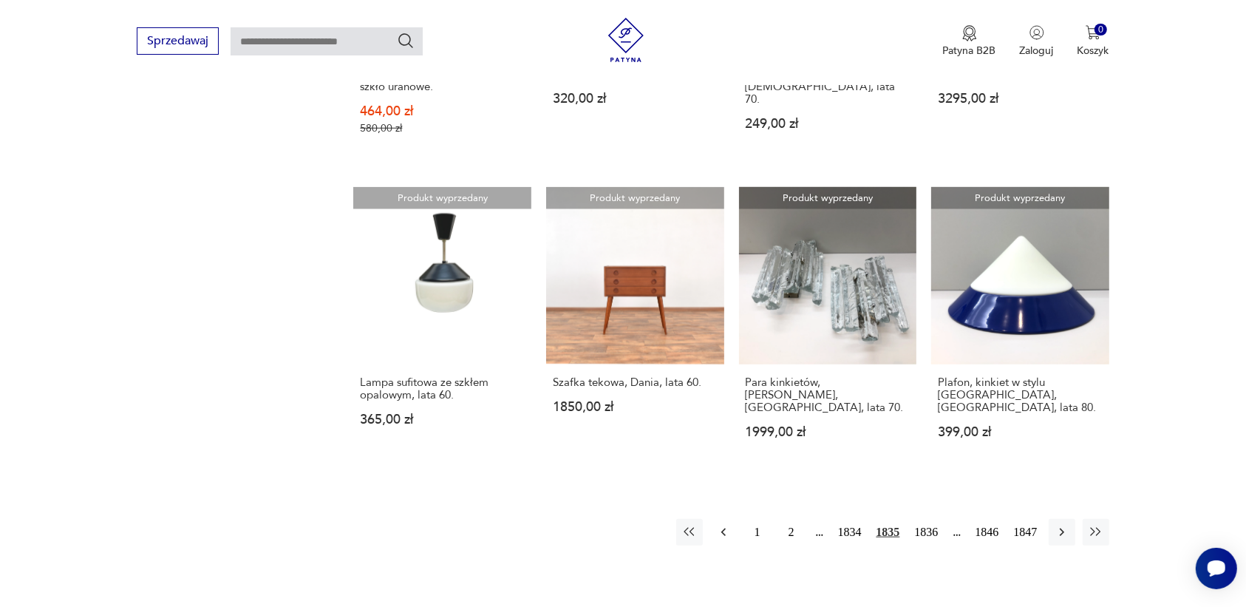
click at [714, 519] on button "button" at bounding box center [723, 532] width 27 height 27
drag, startPoint x: 717, startPoint y: 511, endPoint x: 728, endPoint y: 511, distance: 10.3
click at [728, 525] on icon "button" at bounding box center [723, 532] width 15 height 15
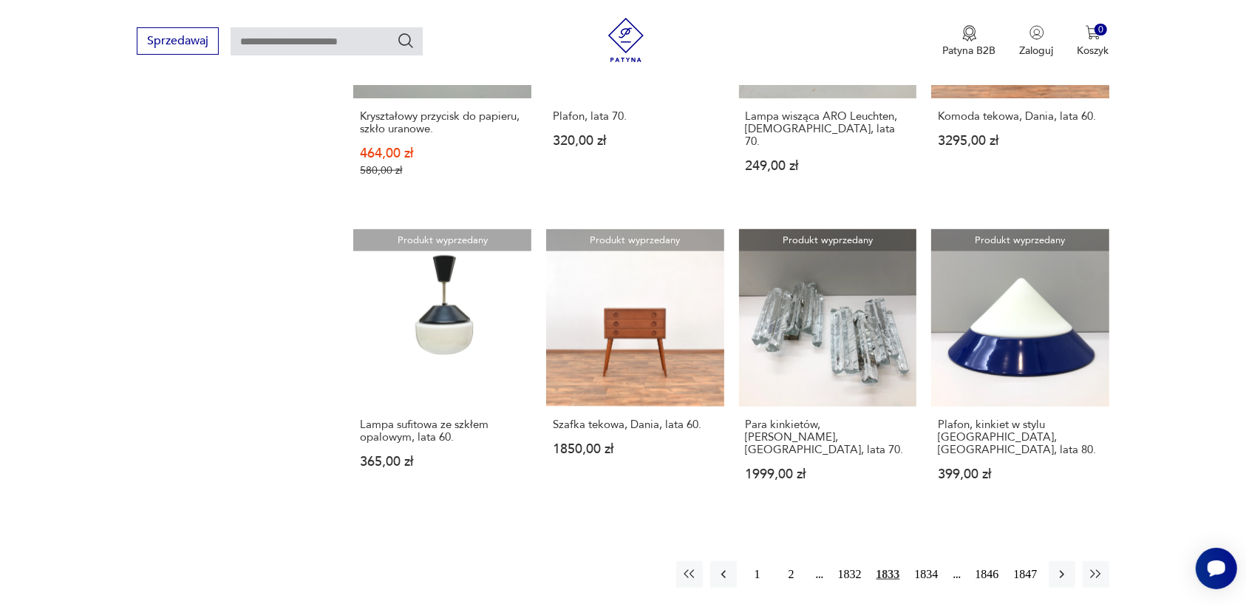
scroll to position [1160, 0]
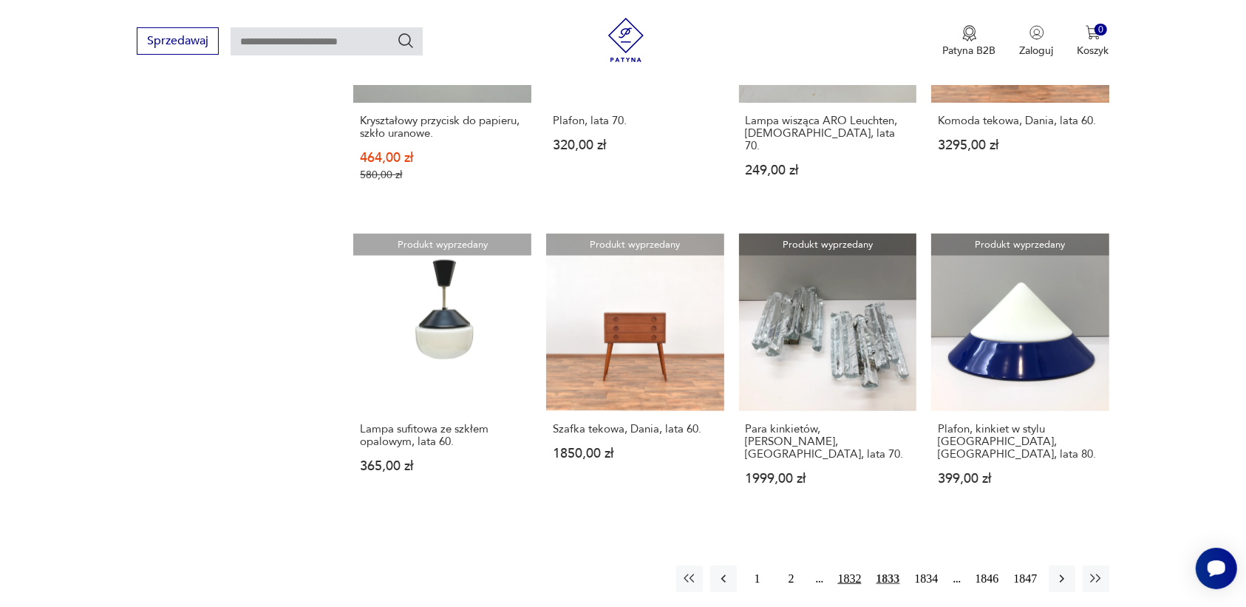
click at [854, 565] on button "1832" at bounding box center [849, 578] width 31 height 27
click at [852, 565] on button "1831" at bounding box center [849, 578] width 31 height 27
click at [729, 565] on button "button" at bounding box center [723, 578] width 27 height 27
click at [720, 571] on icon "button" at bounding box center [723, 578] width 15 height 15
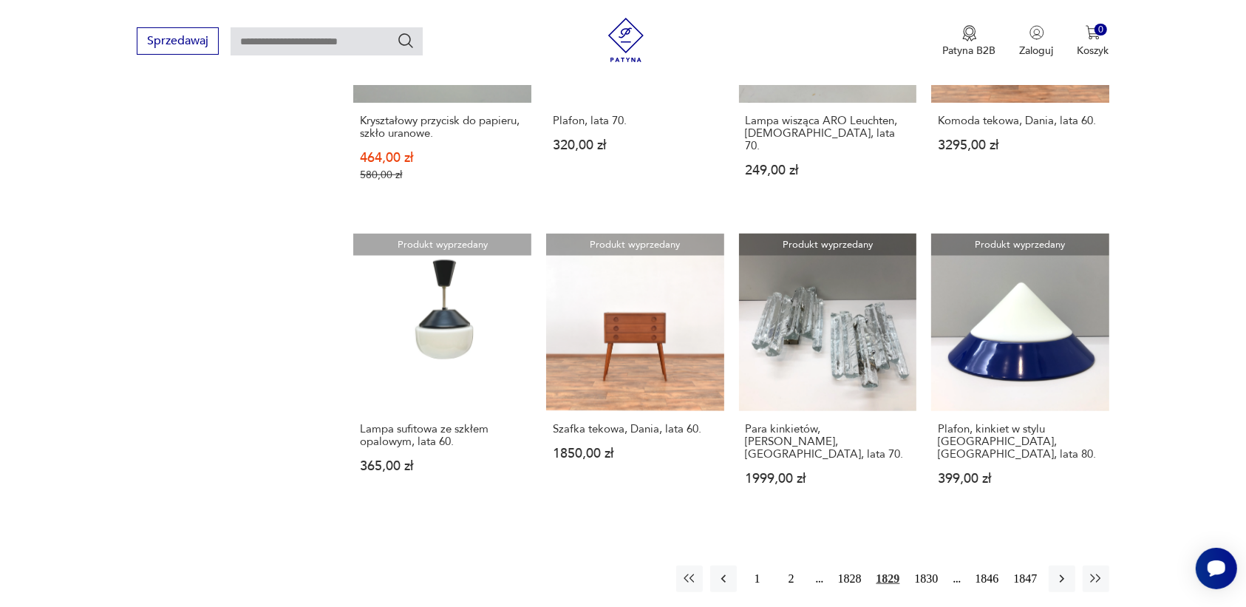
drag, startPoint x: 24, startPoint y: 190, endPoint x: 41, endPoint y: 72, distance: 118.7
drag, startPoint x: 233, startPoint y: 196, endPoint x: 159, endPoint y: 245, distance: 89.6
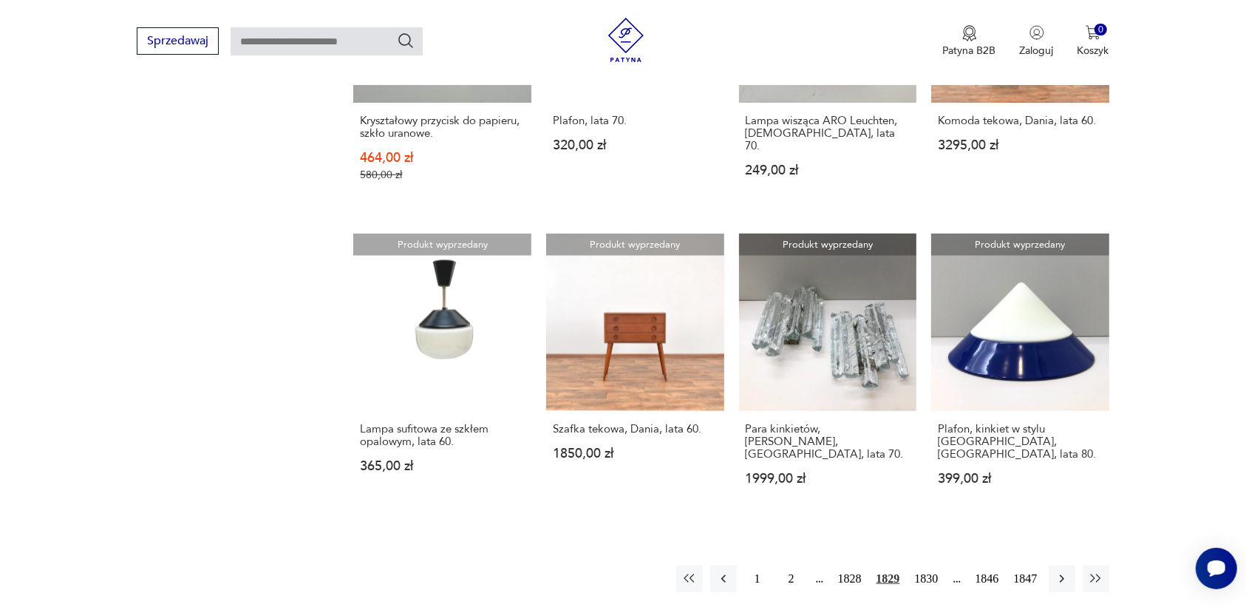
drag, startPoint x: 119, startPoint y: 279, endPoint x: 142, endPoint y: 288, distance: 24.8
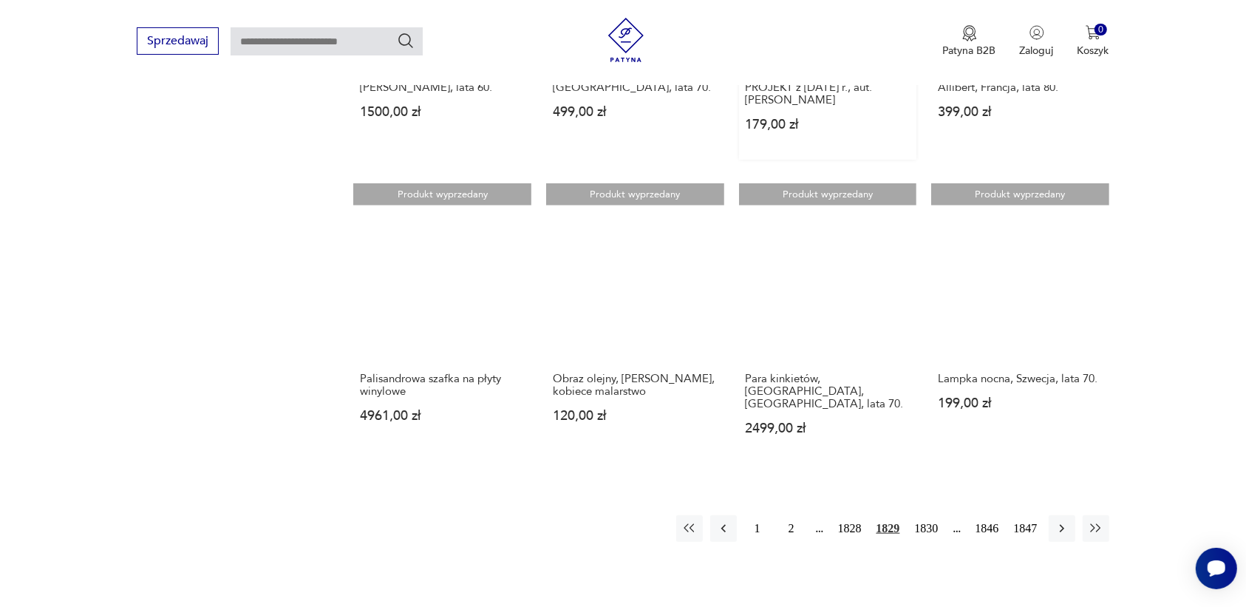
scroll to position [1207, 0]
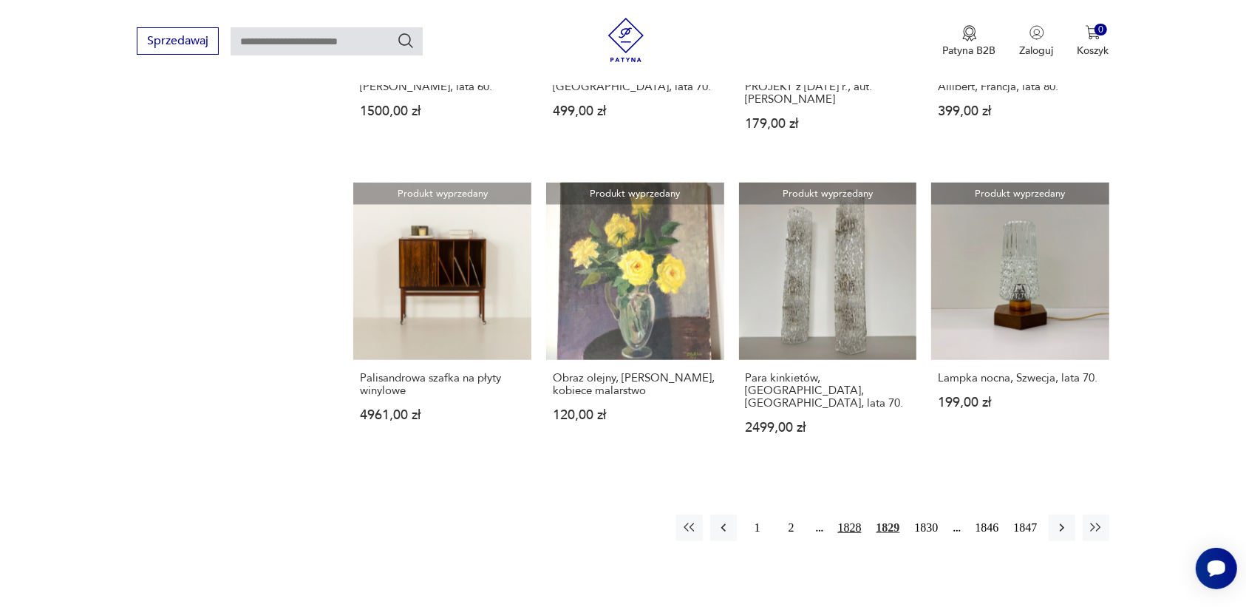
click at [843, 514] on button "1828" at bounding box center [849, 527] width 31 height 27
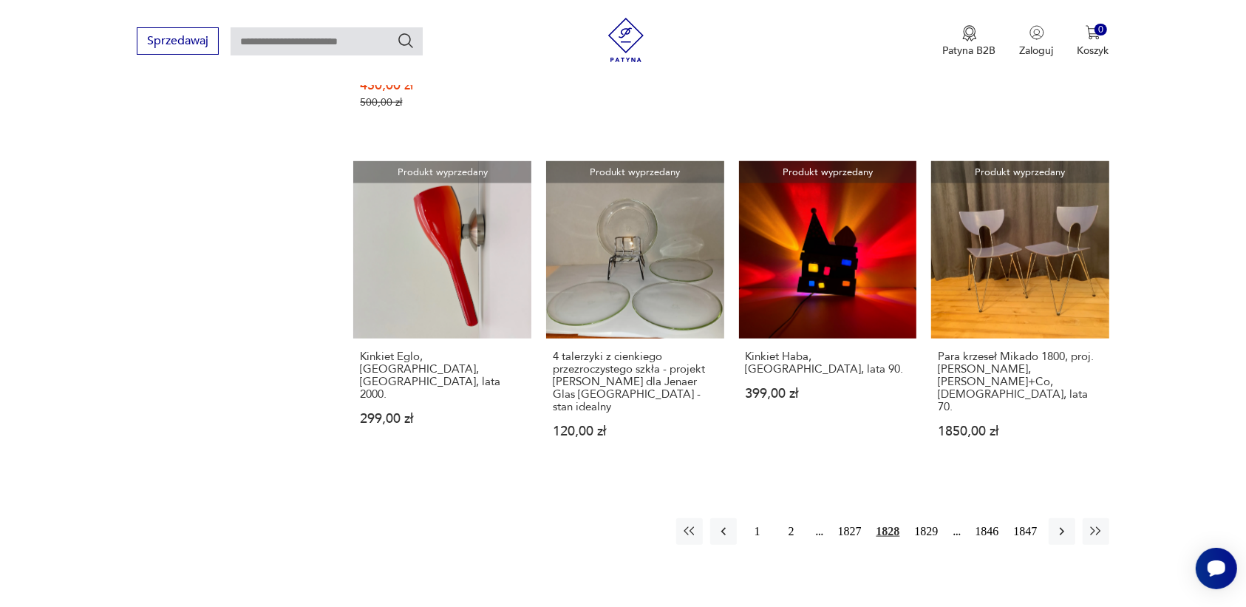
scroll to position [1391, 0]
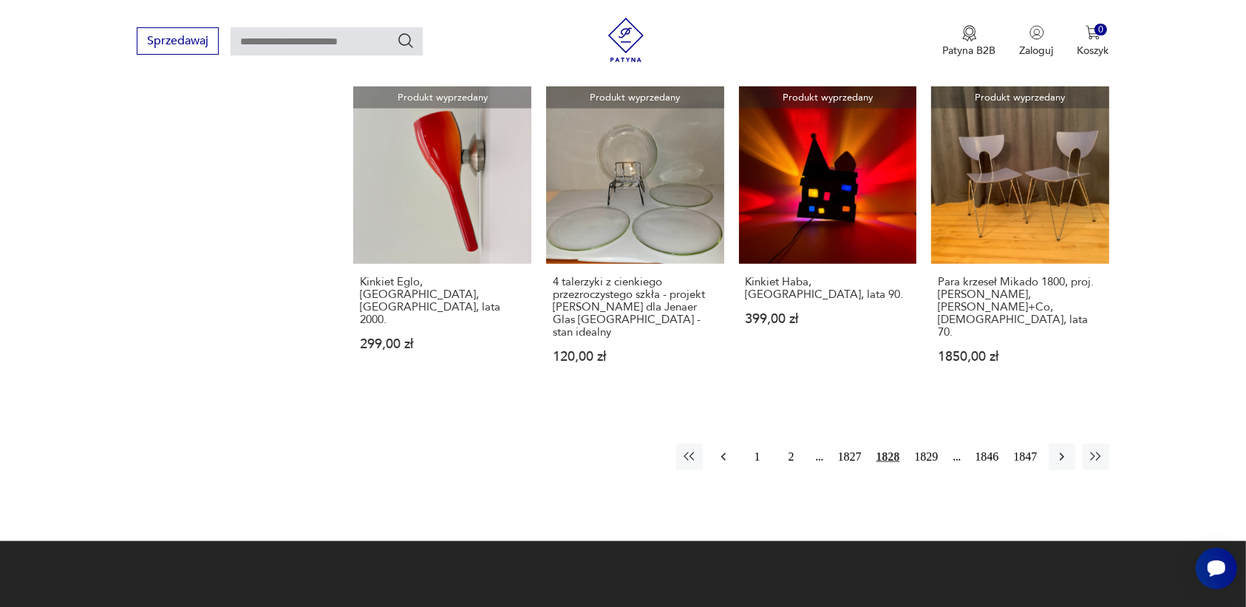
click at [723, 449] on icon "button" at bounding box center [723, 456] width 15 height 15
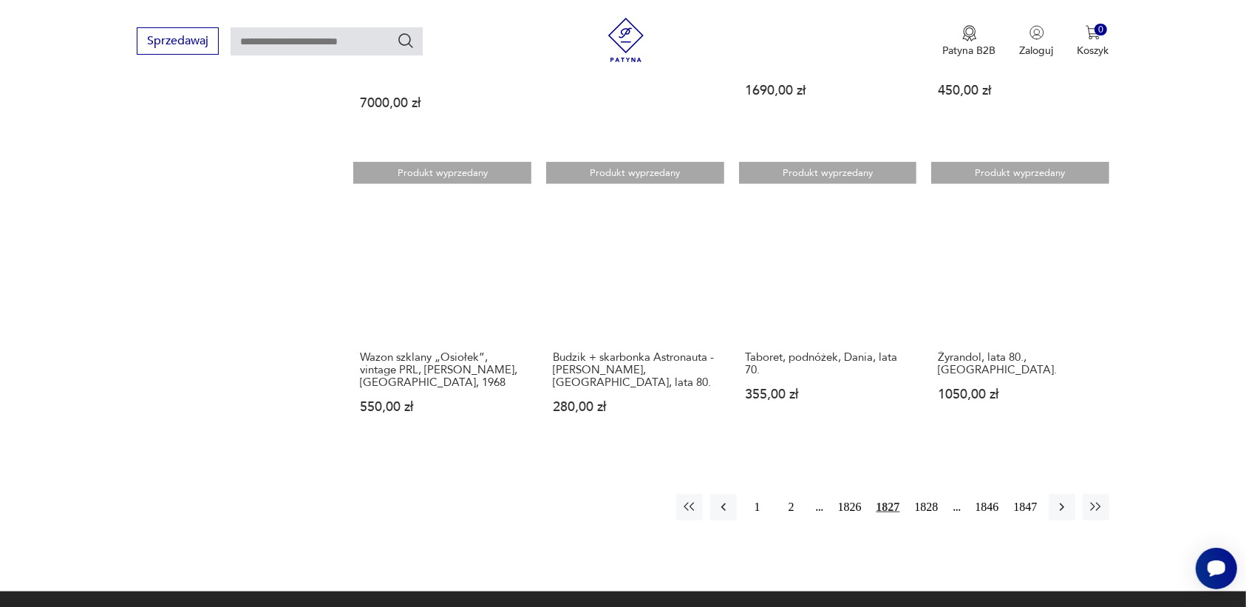
scroll to position [1299, 0]
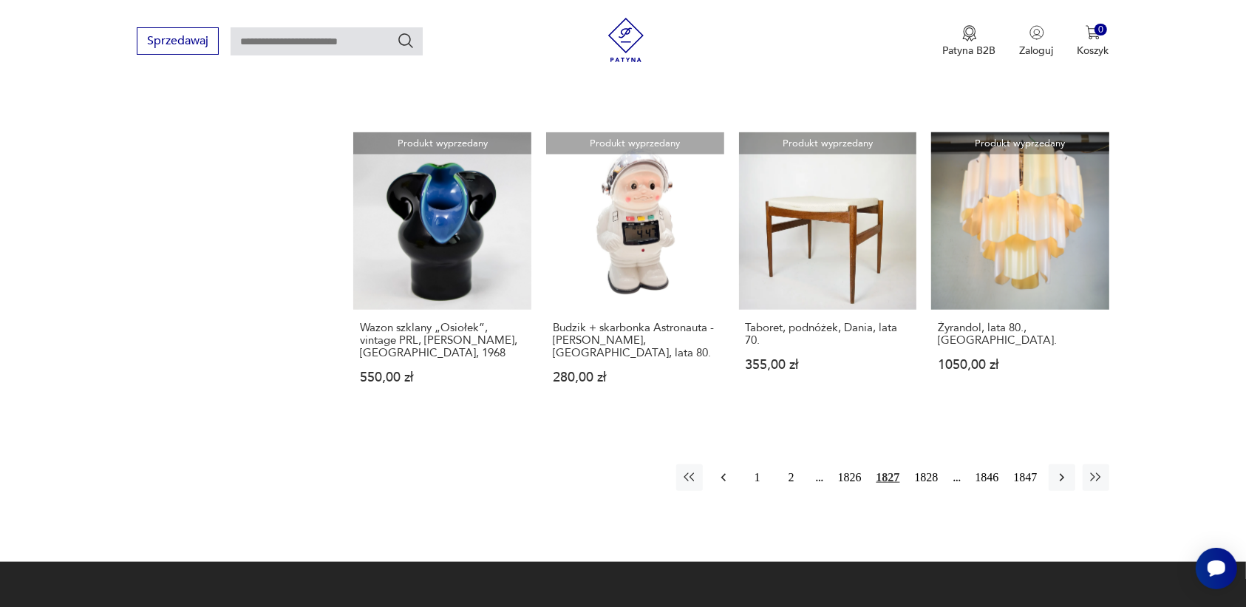
click at [722, 474] on icon "button" at bounding box center [722, 478] width 4 height 8
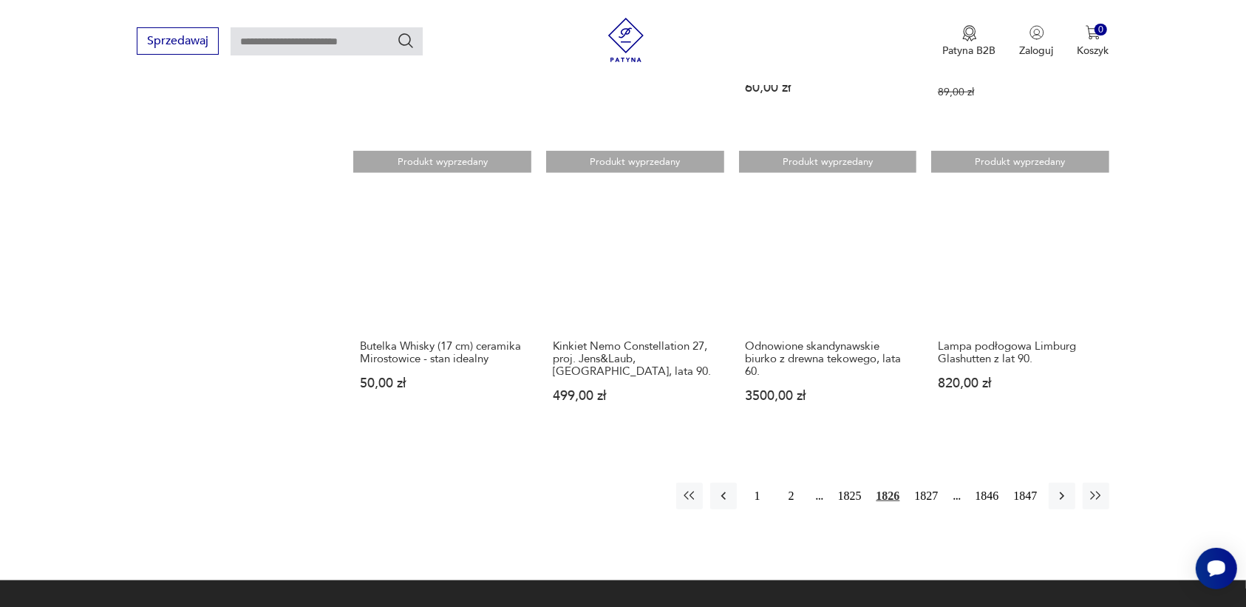
scroll to position [1299, 0]
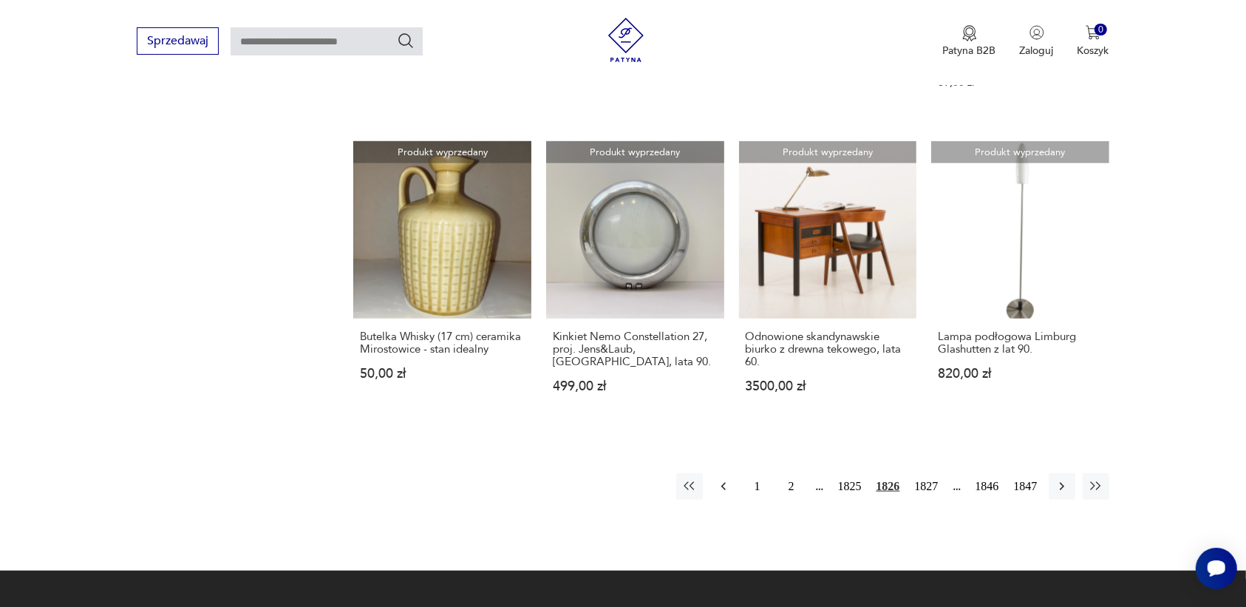
click at [721, 485] on icon "button" at bounding box center [723, 486] width 15 height 15
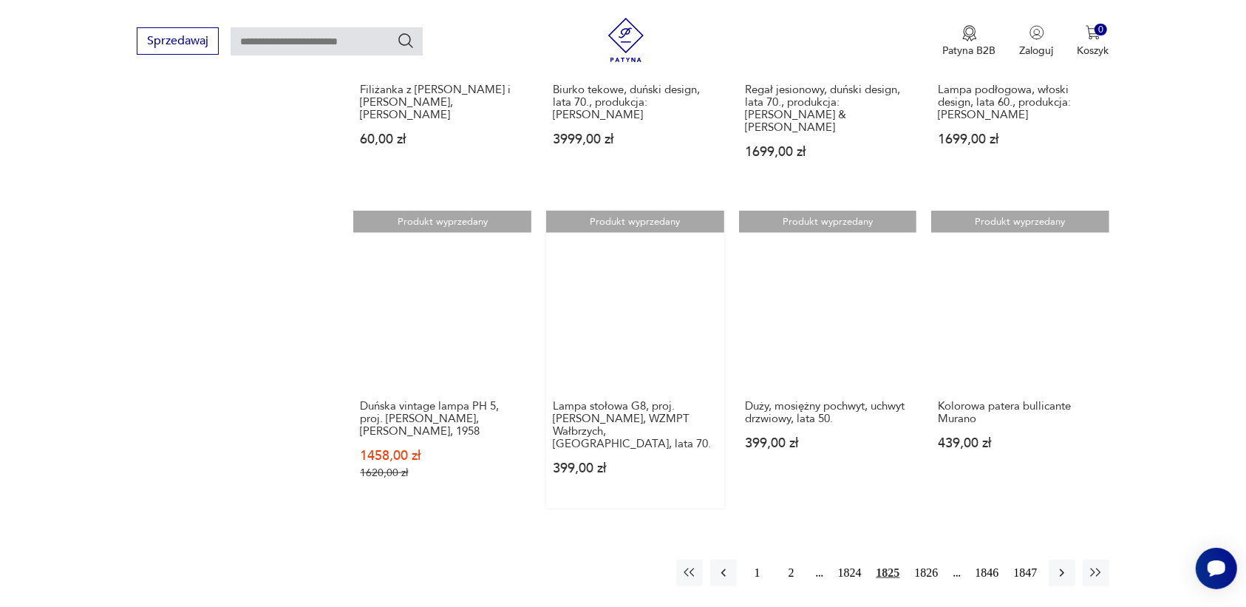
scroll to position [1391, 0]
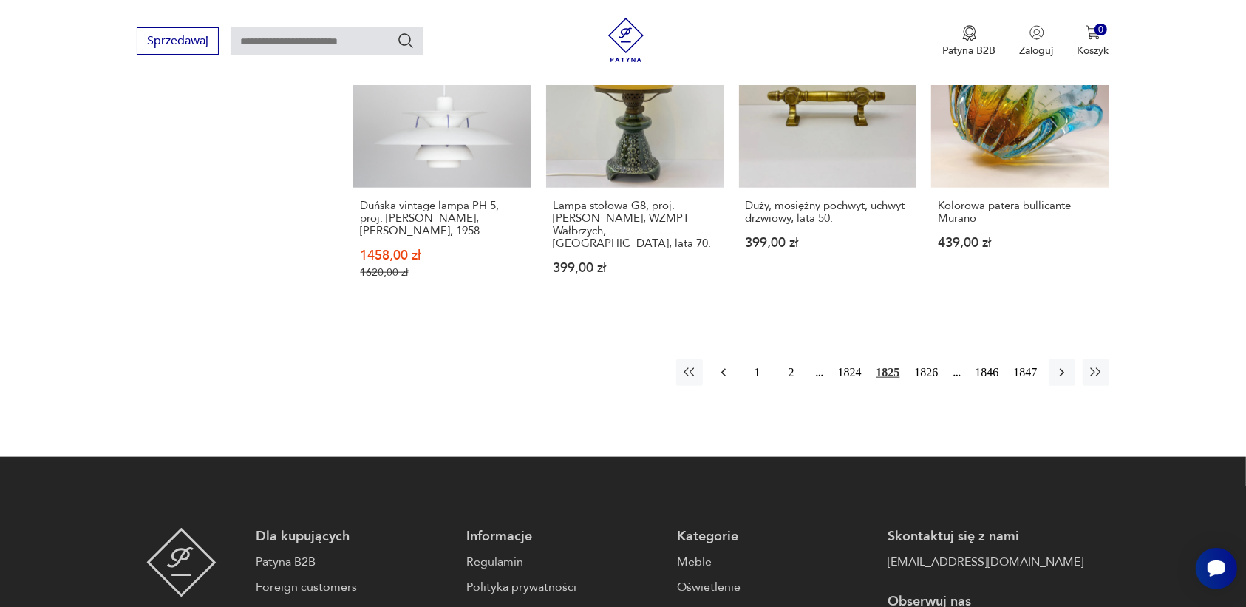
click at [718, 365] on icon "button" at bounding box center [723, 372] width 15 height 15
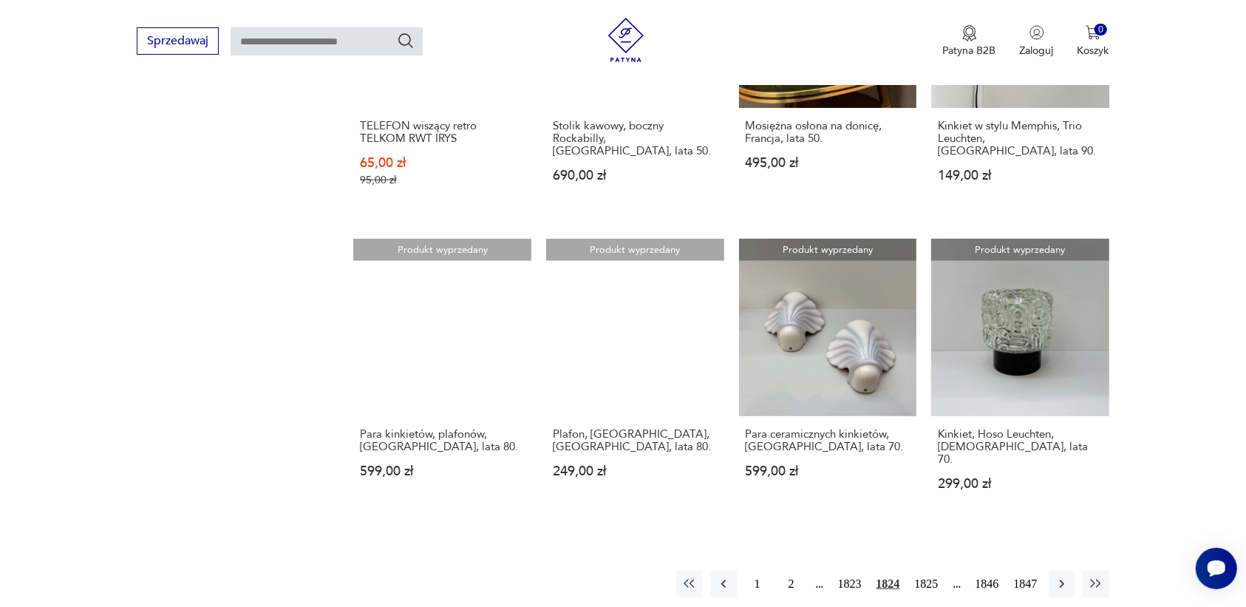
scroll to position [1299, 0]
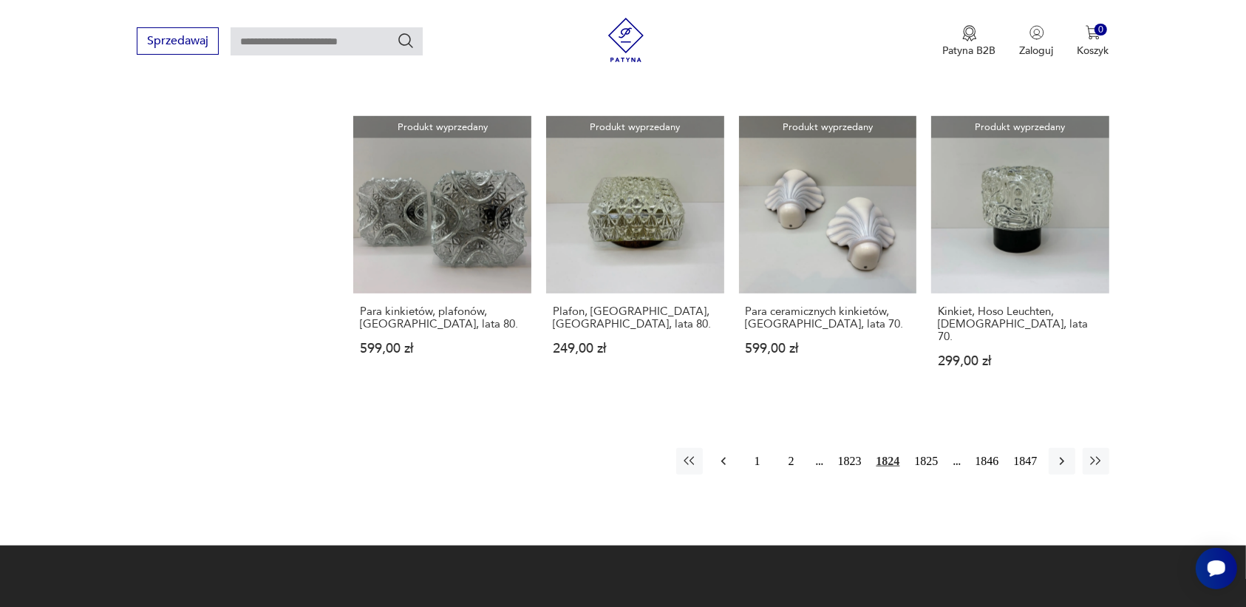
click at [719, 454] on icon "button" at bounding box center [723, 461] width 15 height 15
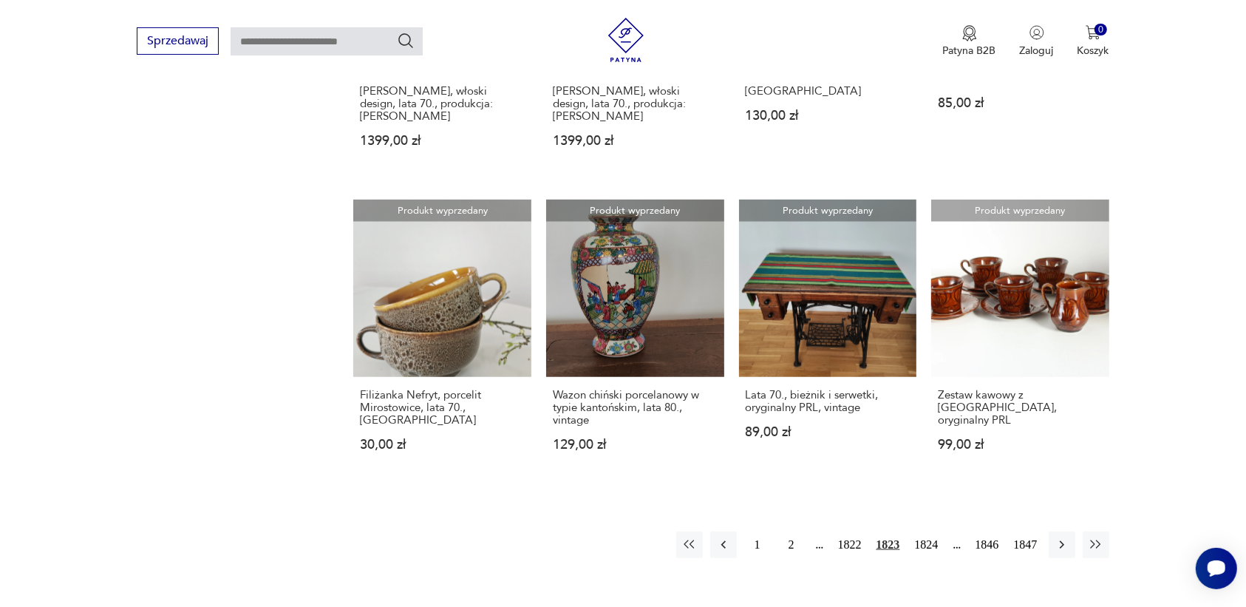
scroll to position [1207, 0]
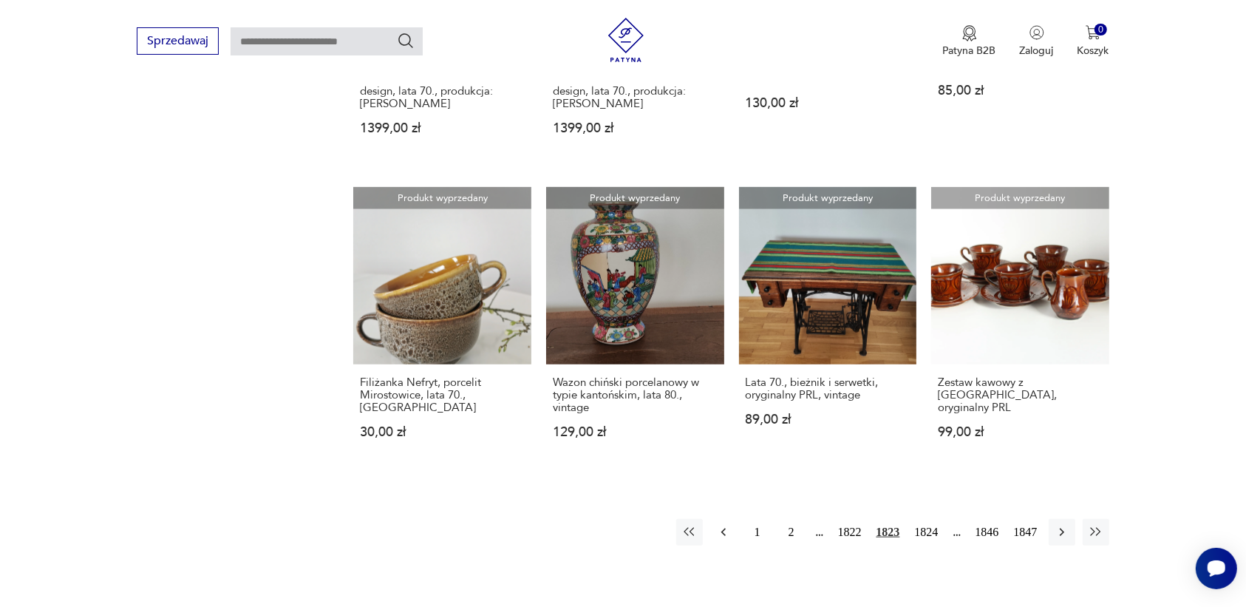
click at [720, 525] on icon "button" at bounding box center [723, 532] width 15 height 15
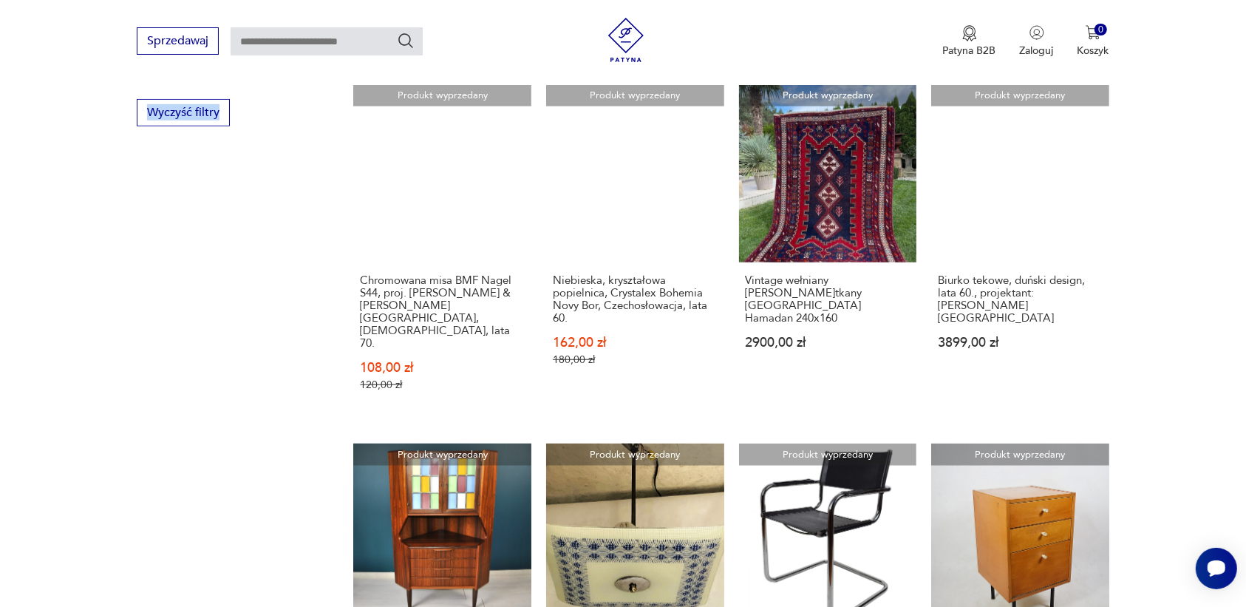
scroll to position [1207, 0]
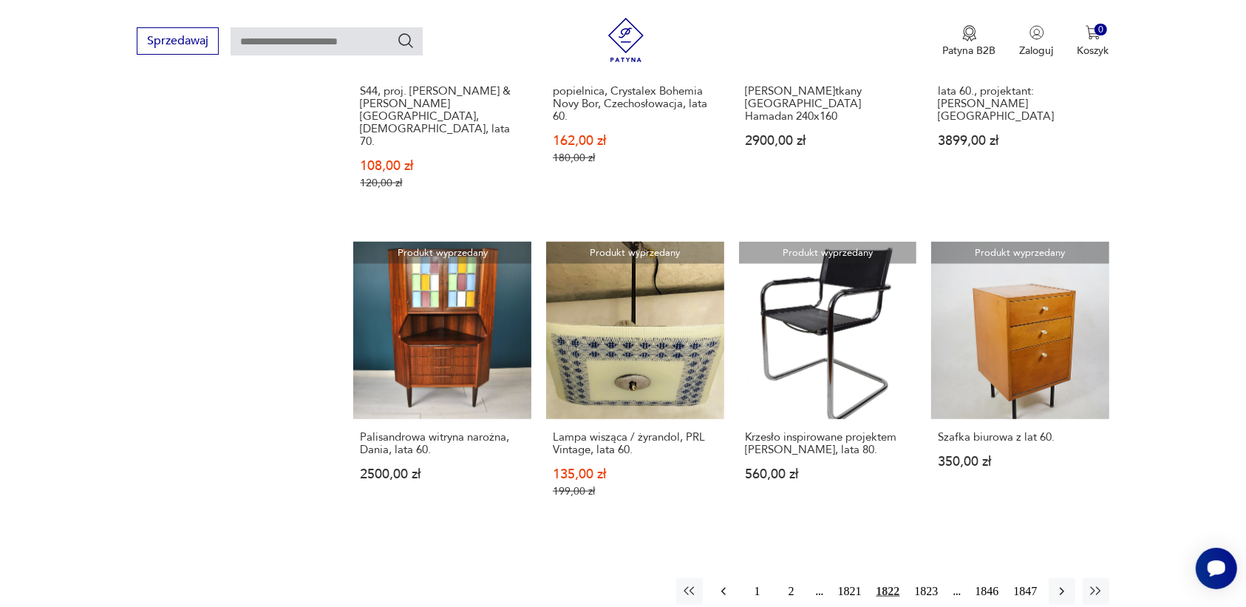
click at [721, 584] on icon "button" at bounding box center [723, 591] width 15 height 15
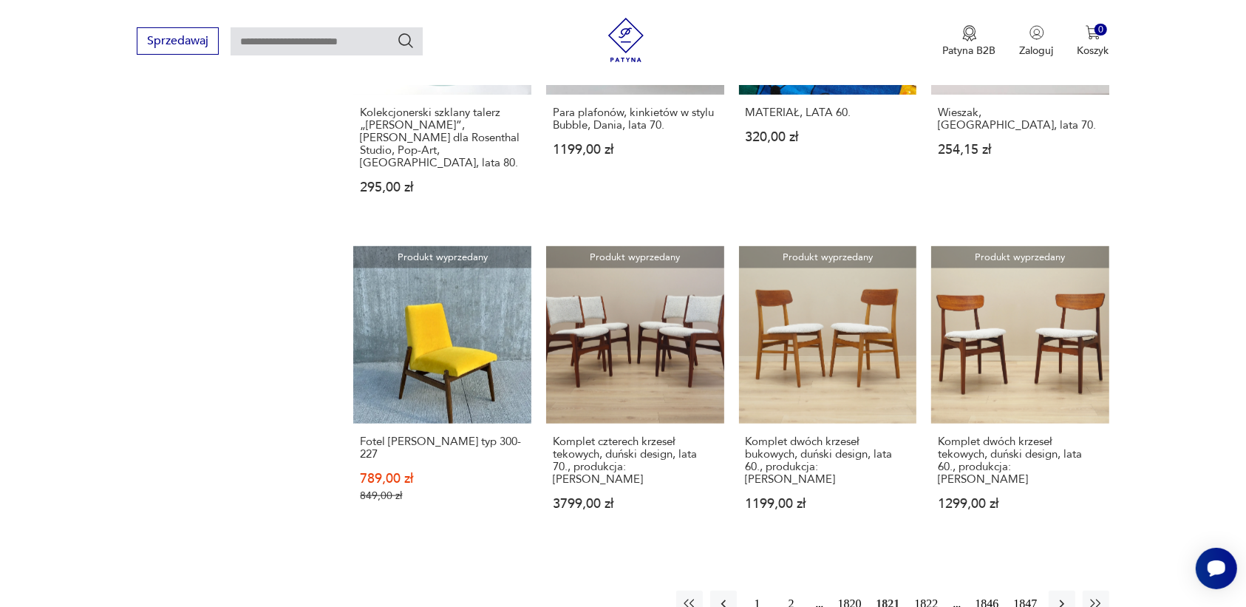
scroll to position [1207, 0]
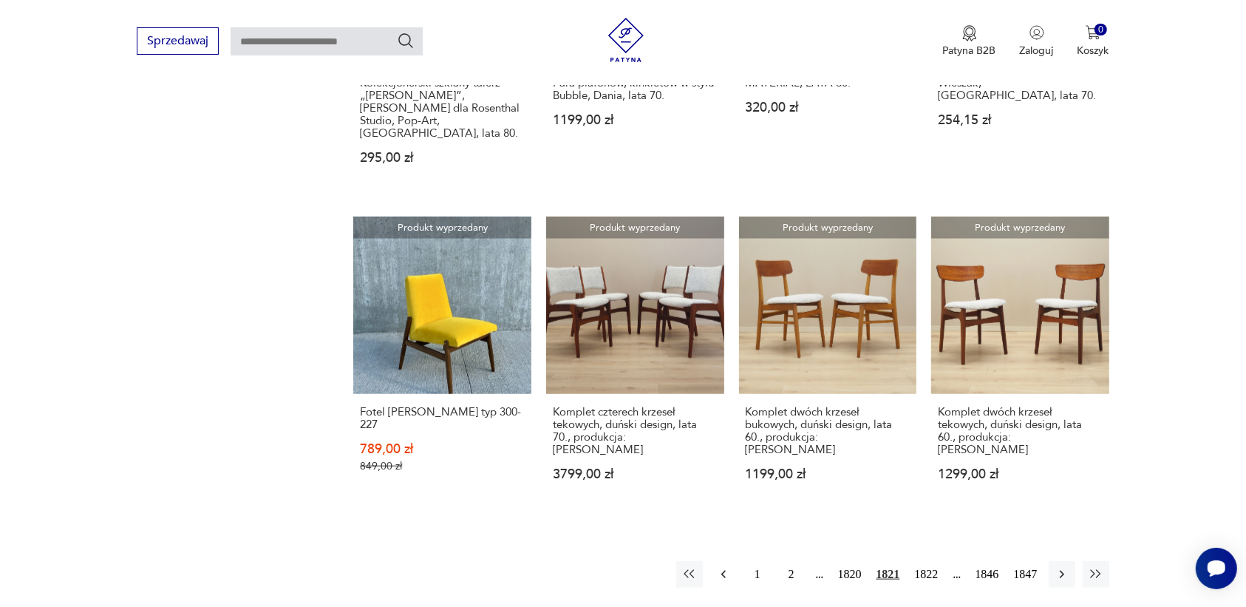
click at [725, 567] on icon "button" at bounding box center [723, 574] width 15 height 15
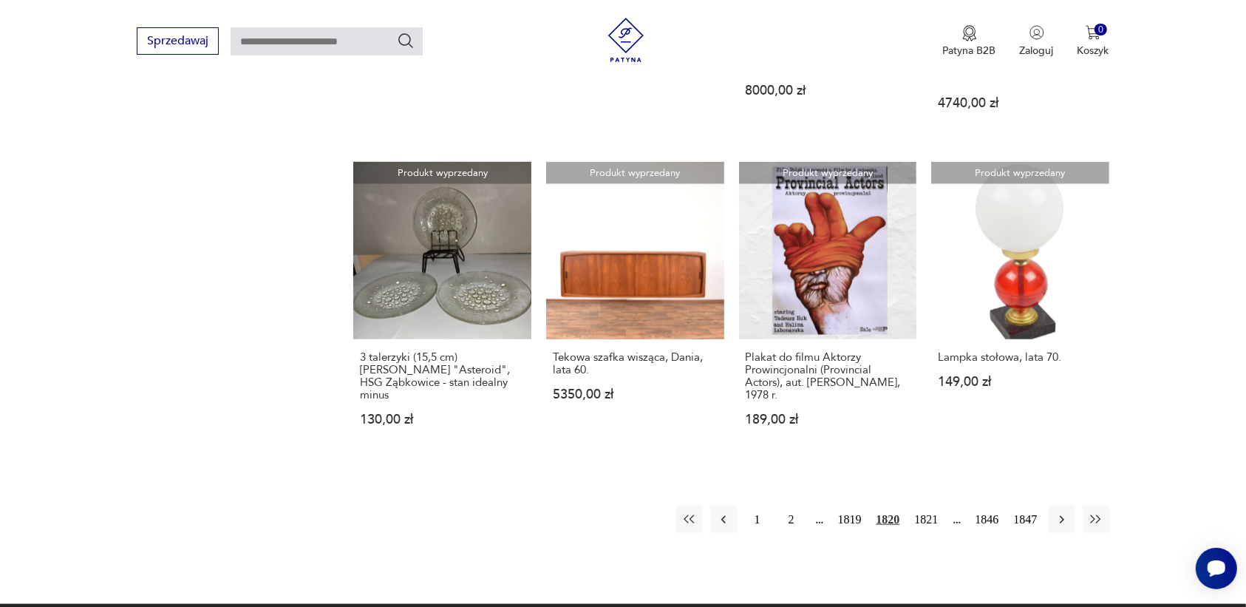
scroll to position [1299, 0]
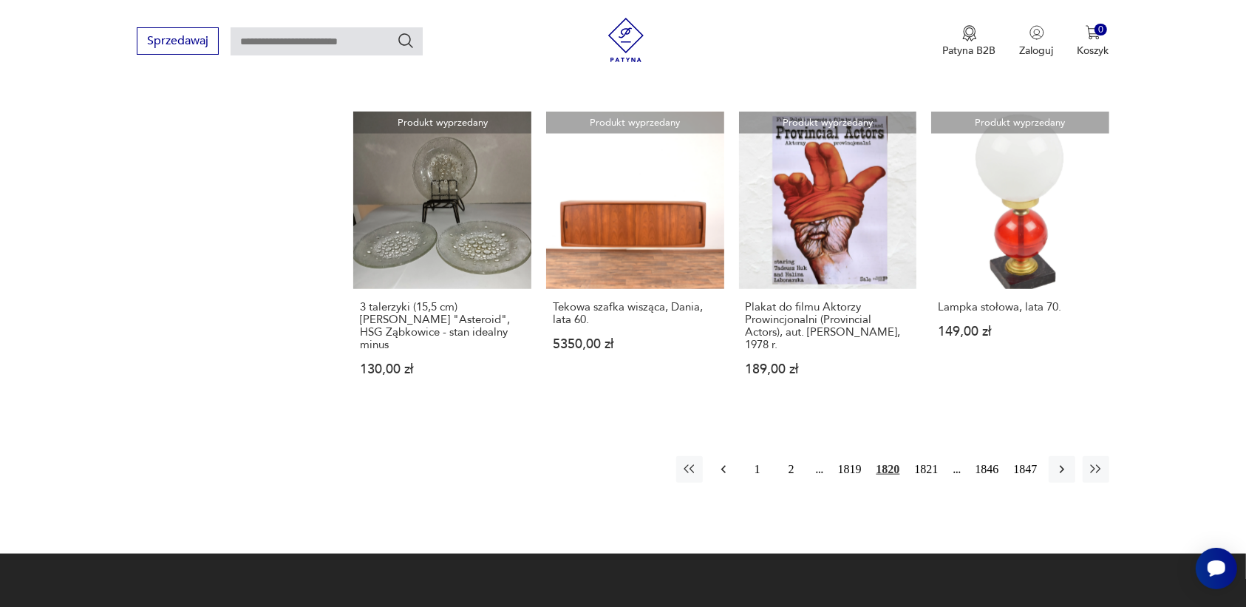
click at [723, 462] on icon "button" at bounding box center [723, 469] width 15 height 15
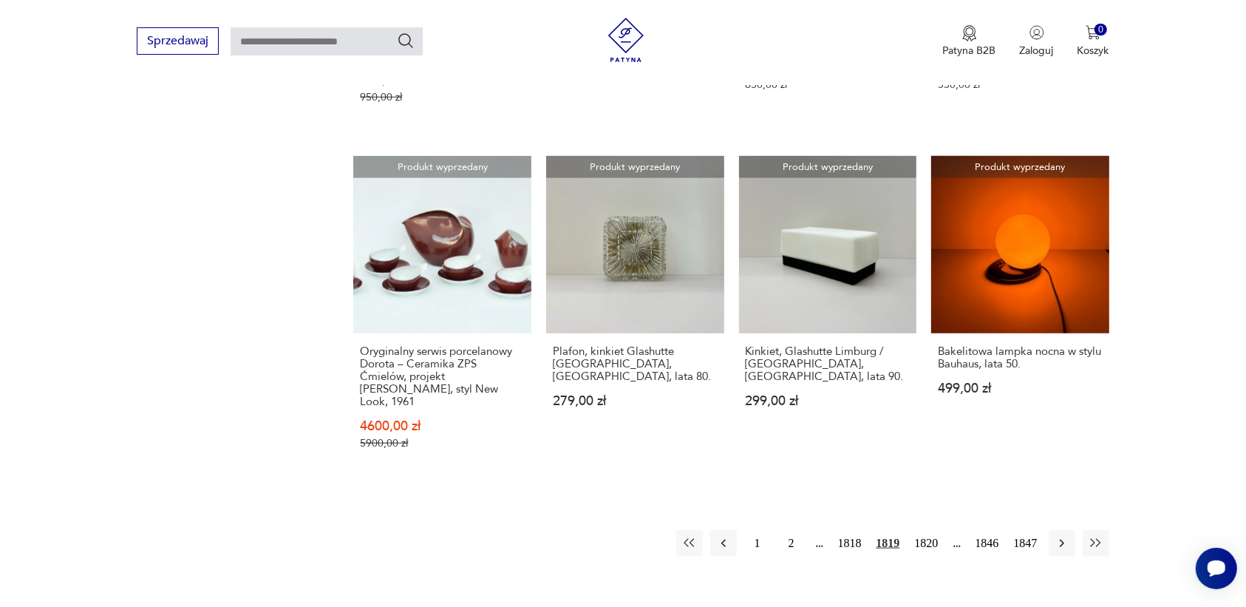
scroll to position [1299, 0]
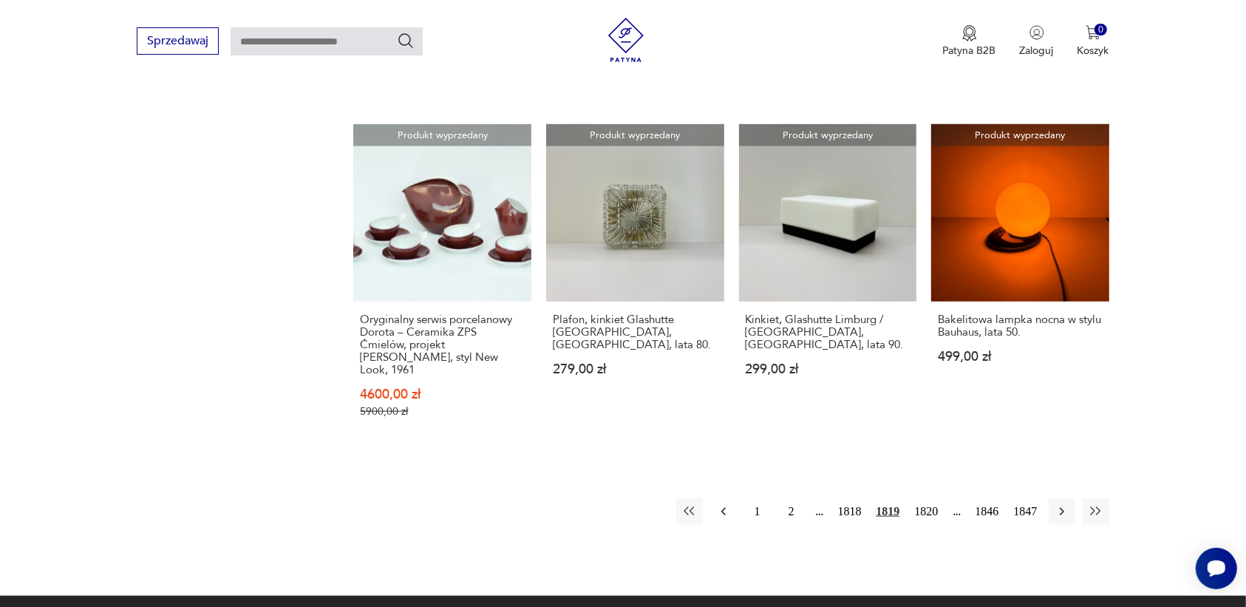
click at [721, 504] on icon "button" at bounding box center [723, 511] width 15 height 15
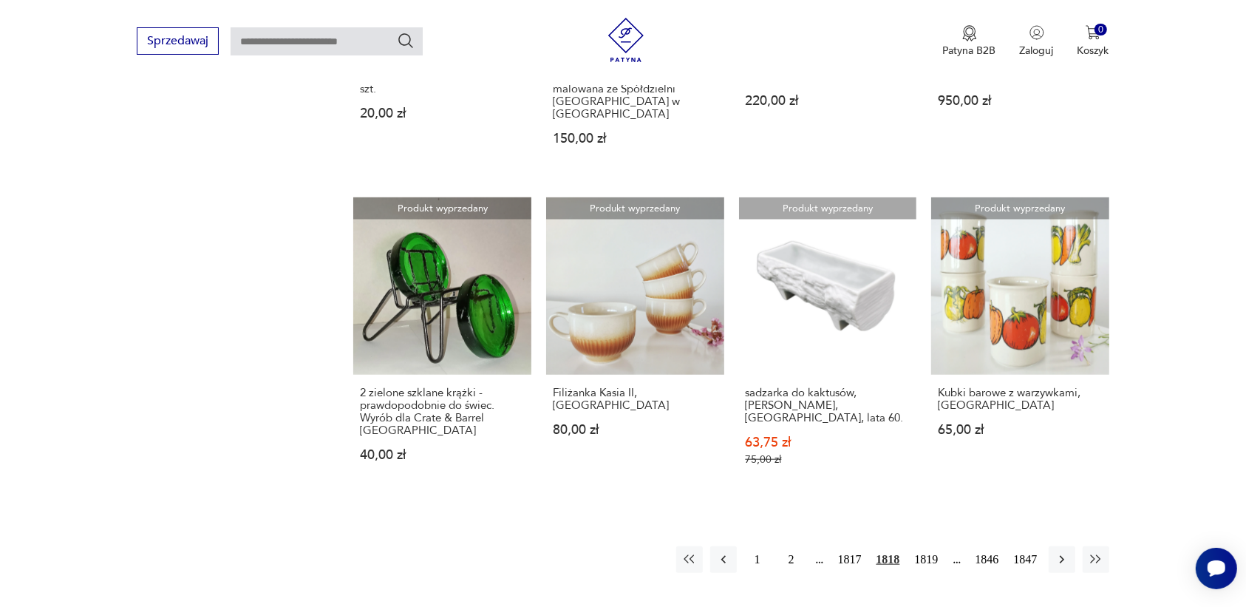
scroll to position [1207, 0]
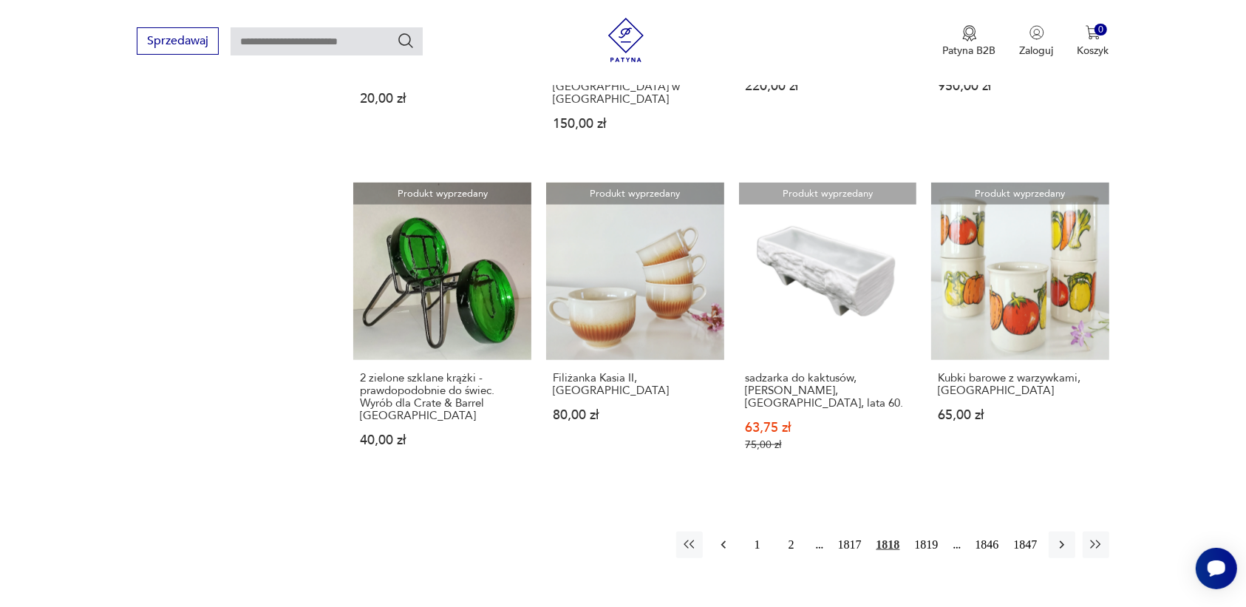
click at [724, 537] on icon "button" at bounding box center [723, 544] width 15 height 15
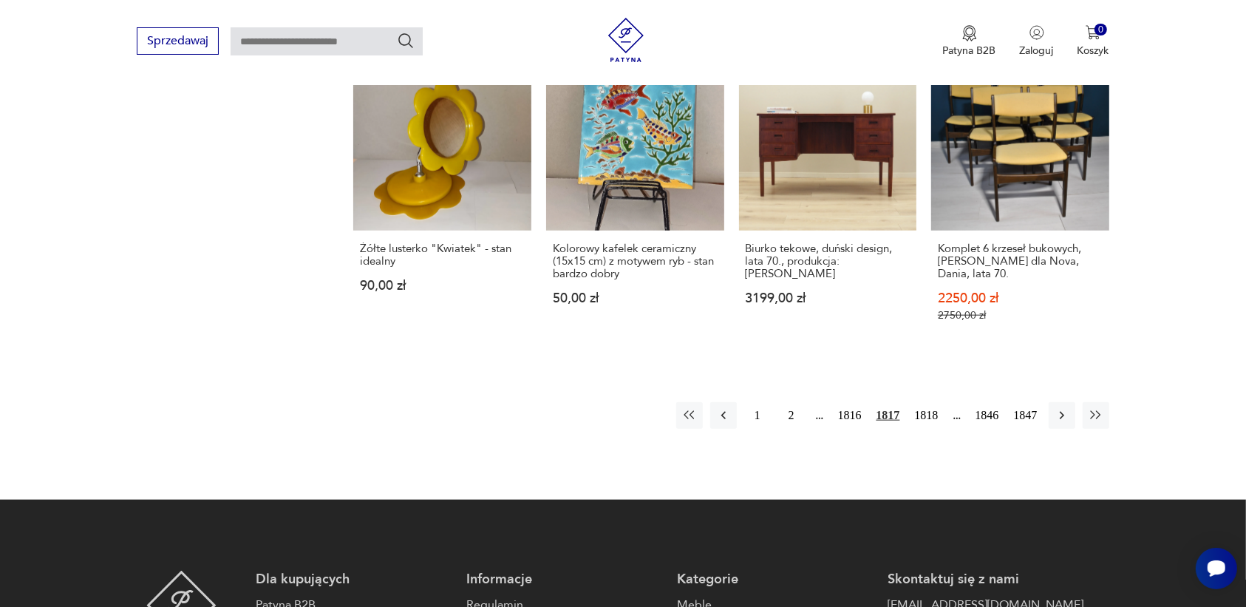
scroll to position [1299, 0]
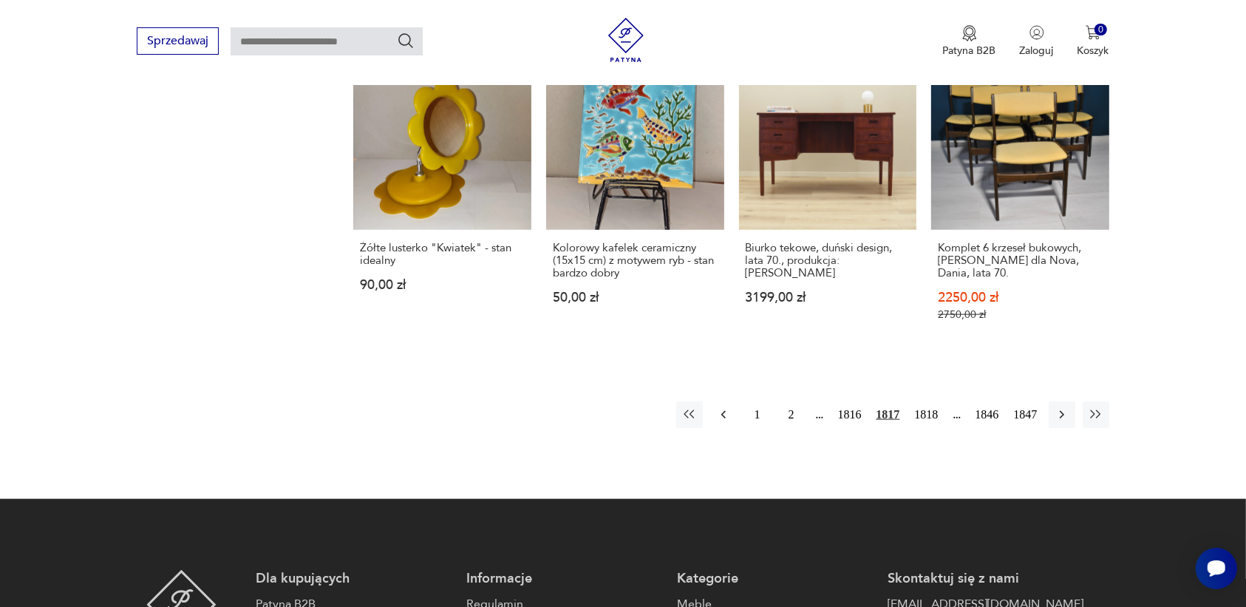
click at [718, 407] on icon "button" at bounding box center [723, 414] width 15 height 15
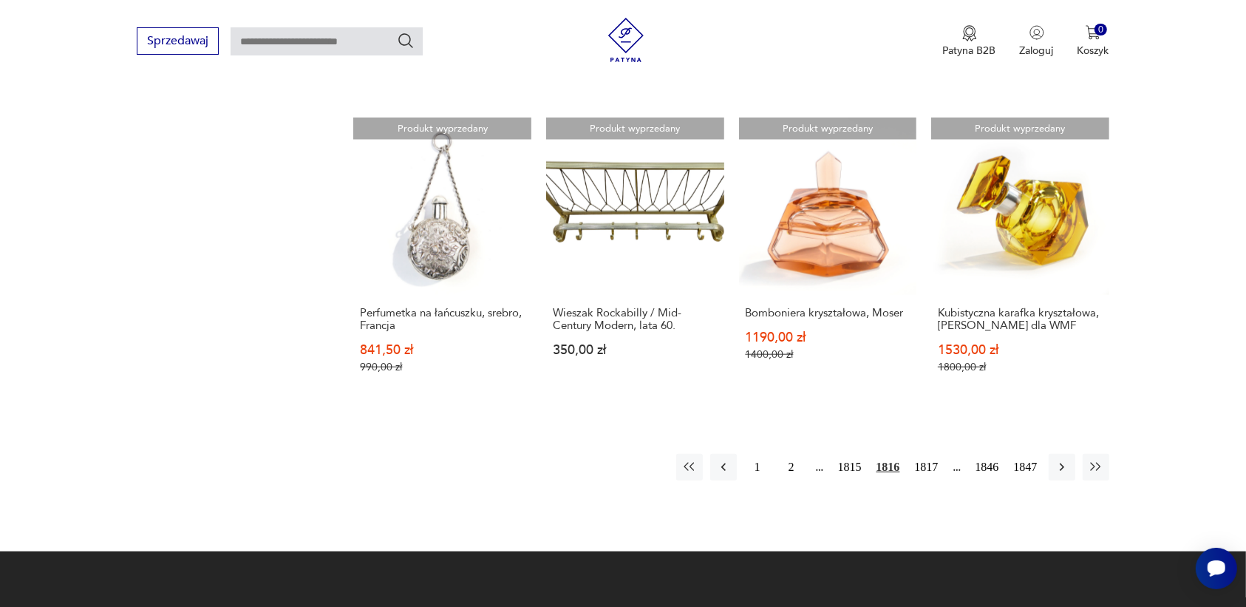
scroll to position [1299, 0]
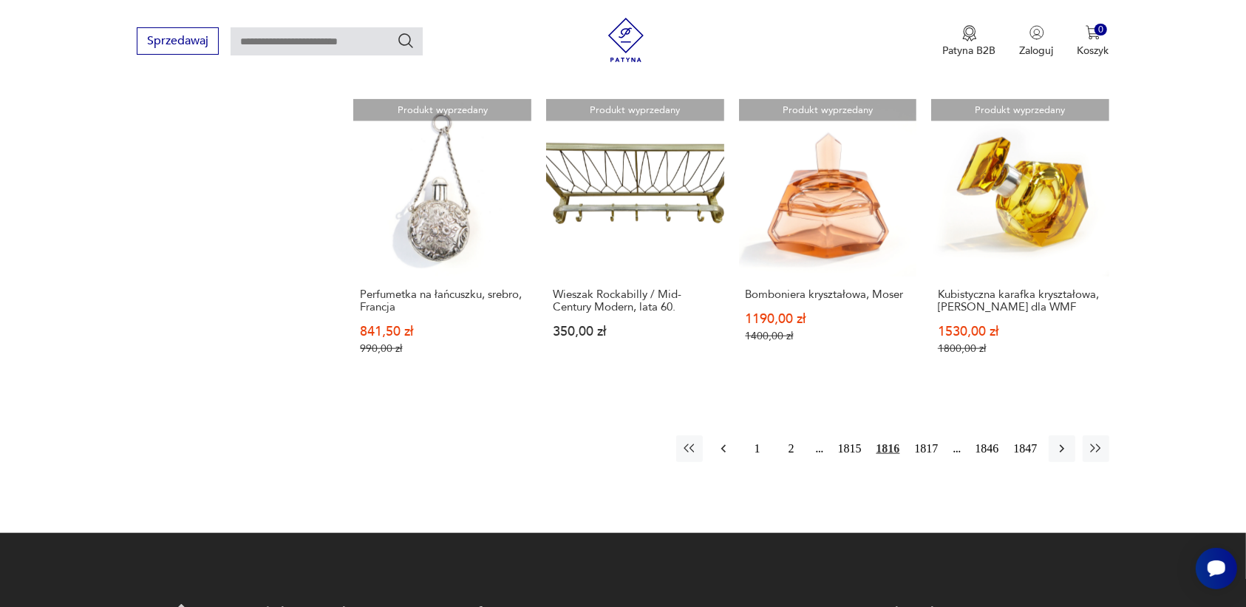
click at [718, 447] on icon "button" at bounding box center [723, 448] width 15 height 15
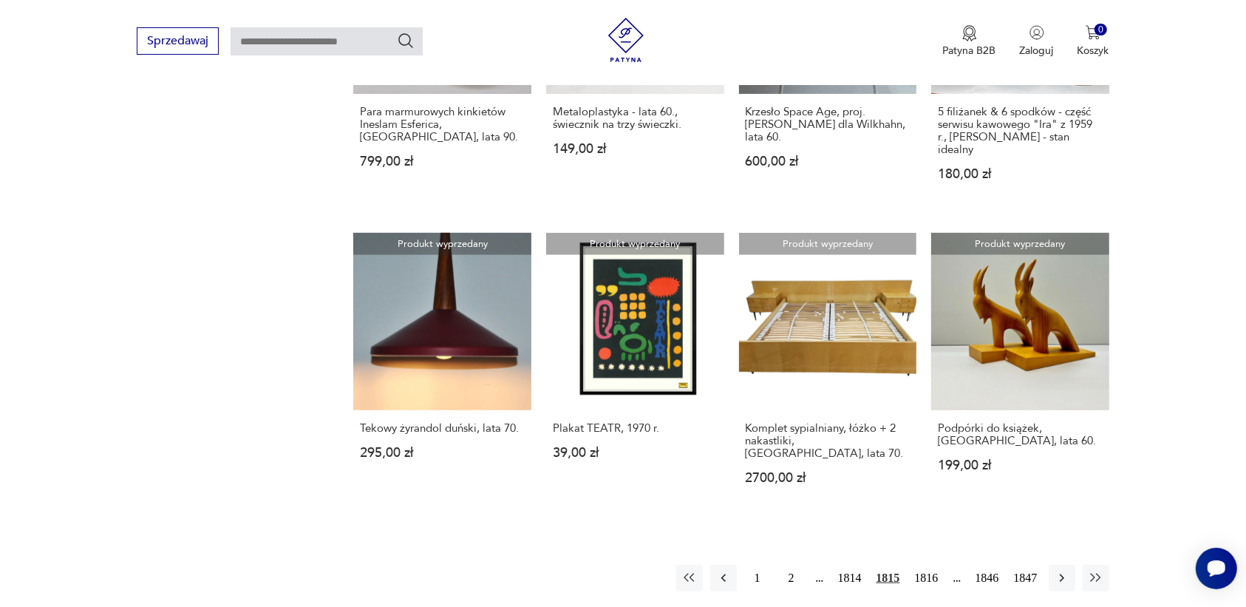
scroll to position [1207, 0]
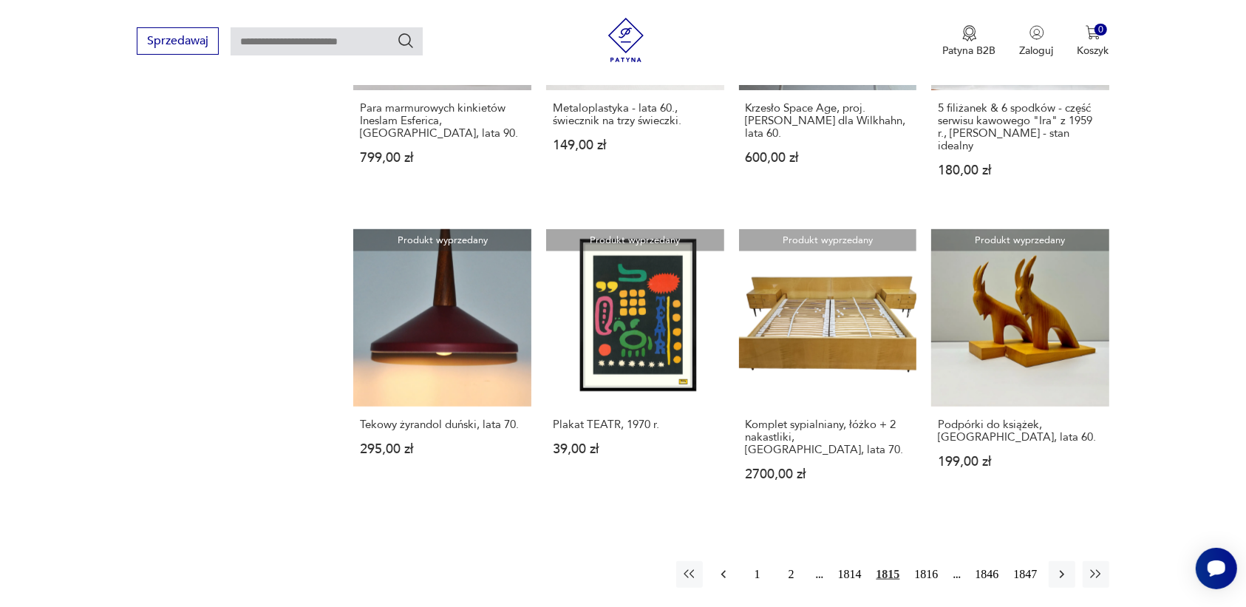
click at [724, 567] on icon "button" at bounding box center [723, 574] width 15 height 15
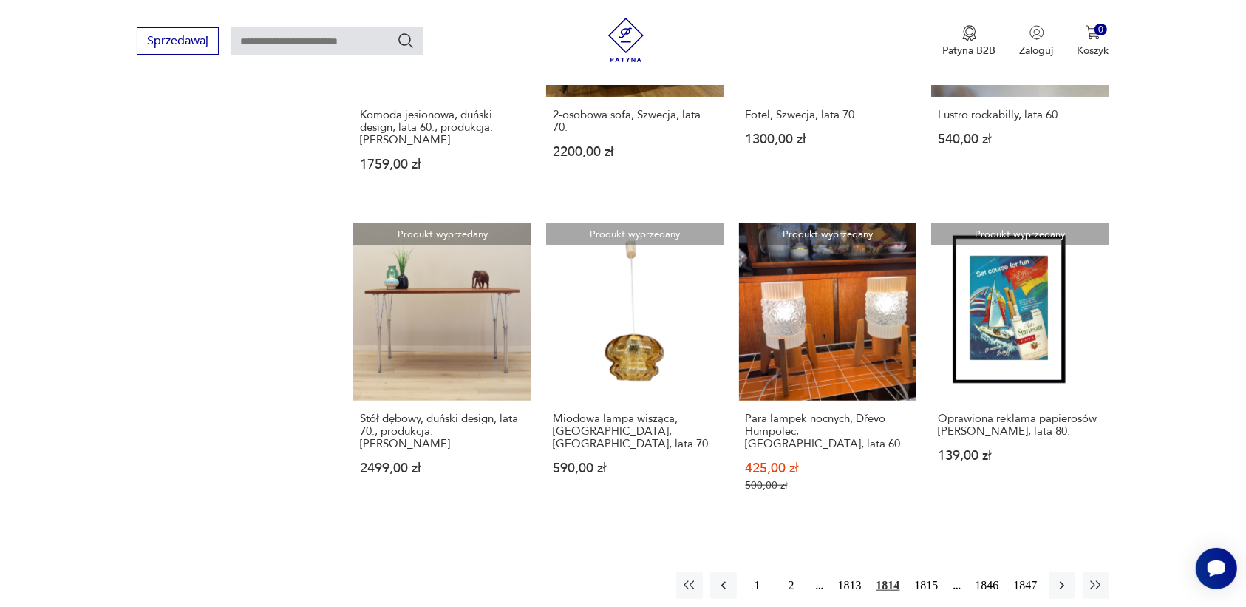
scroll to position [1207, 0]
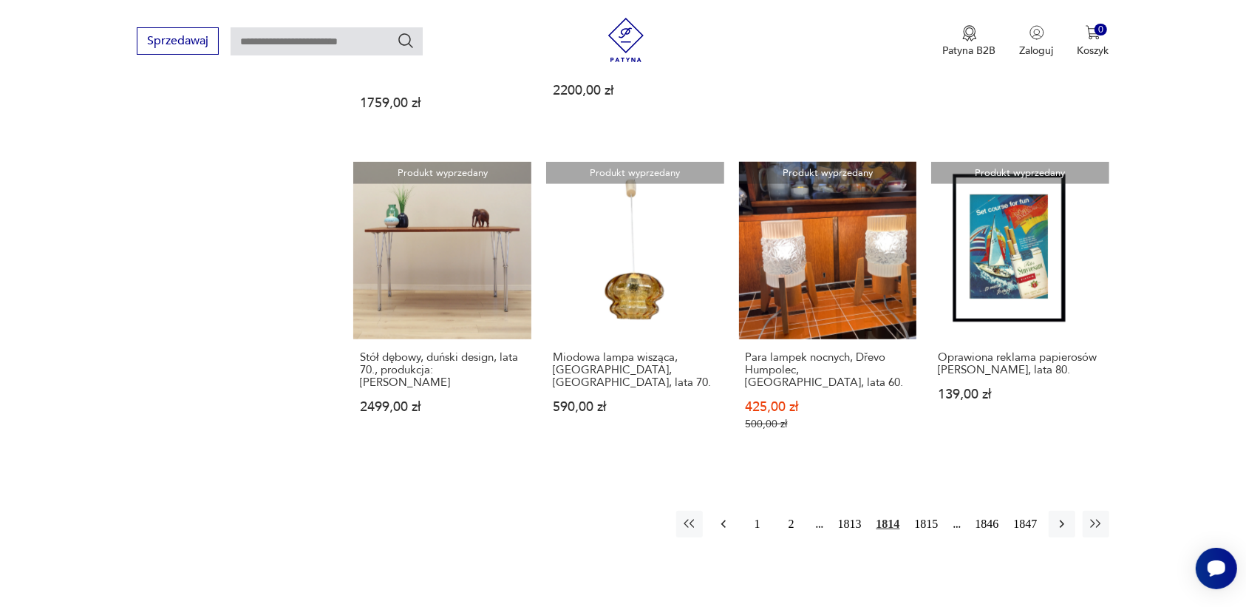
click at [718, 522] on icon "button" at bounding box center [723, 524] width 15 height 15
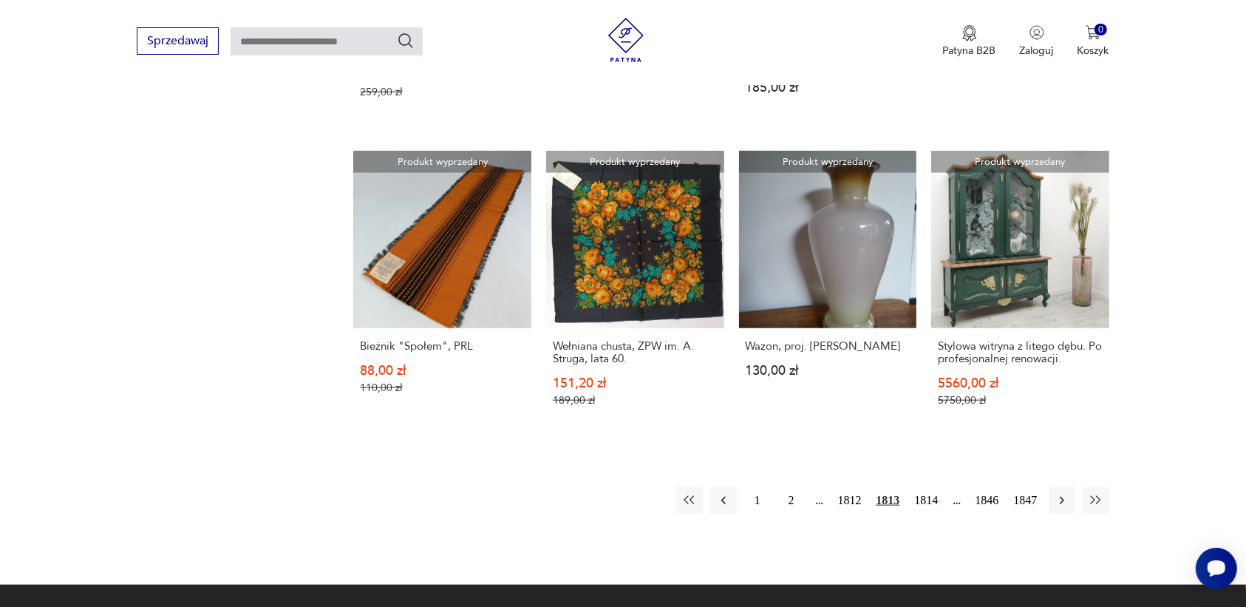
scroll to position [1299, 0]
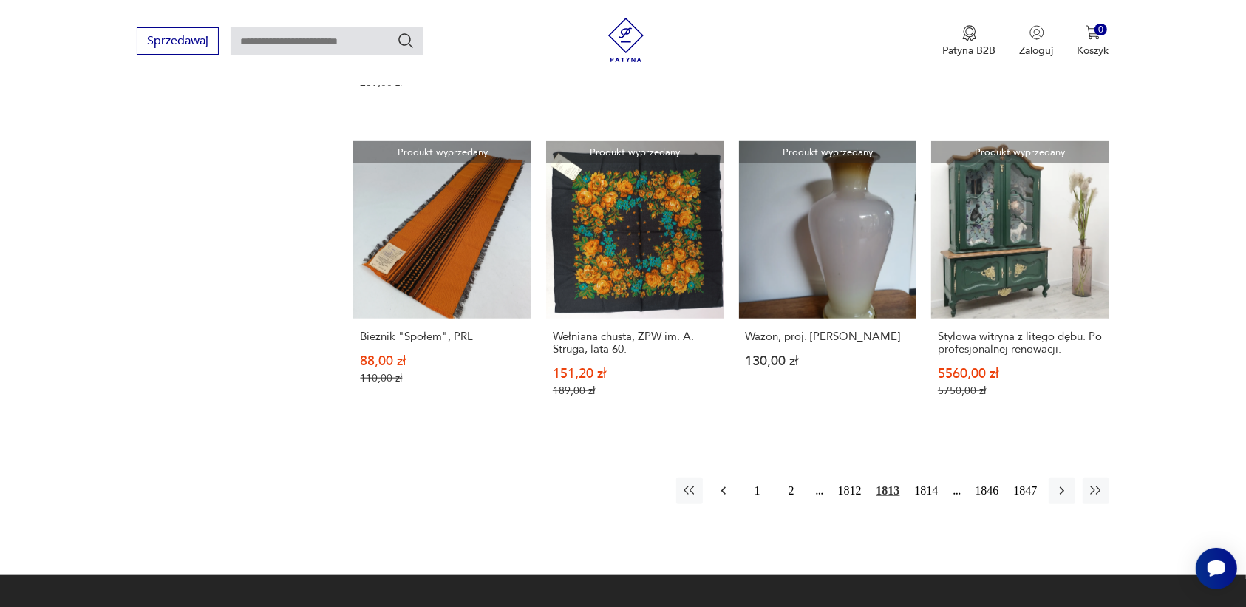
click at [723, 483] on icon "button" at bounding box center [723, 490] width 15 height 15
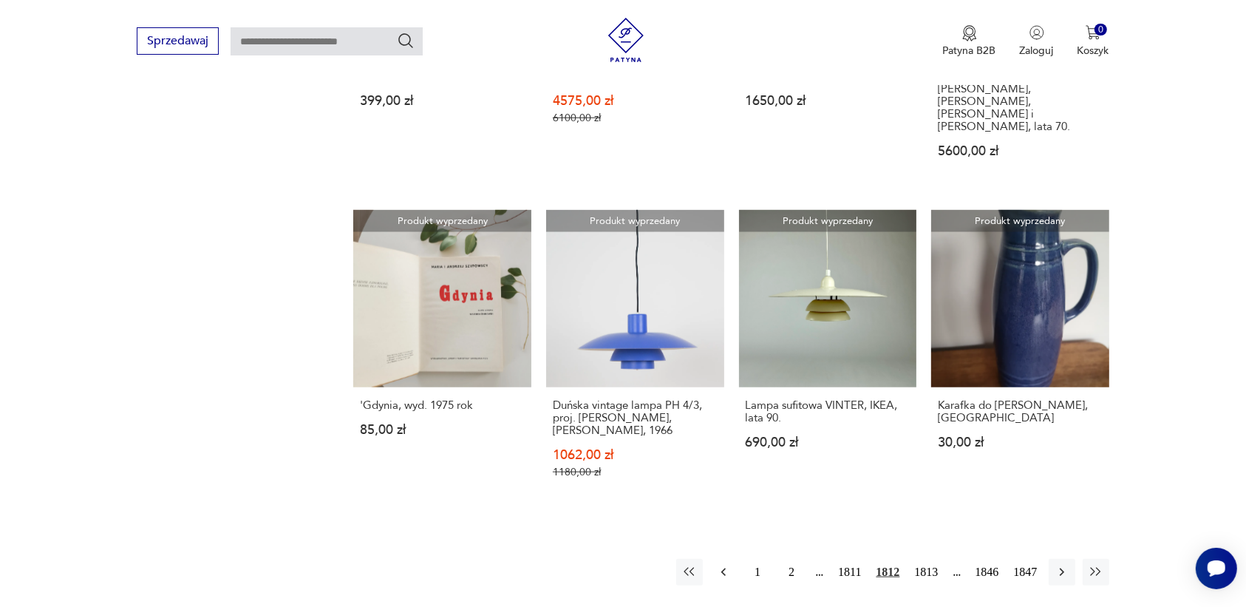
scroll to position [1391, 0]
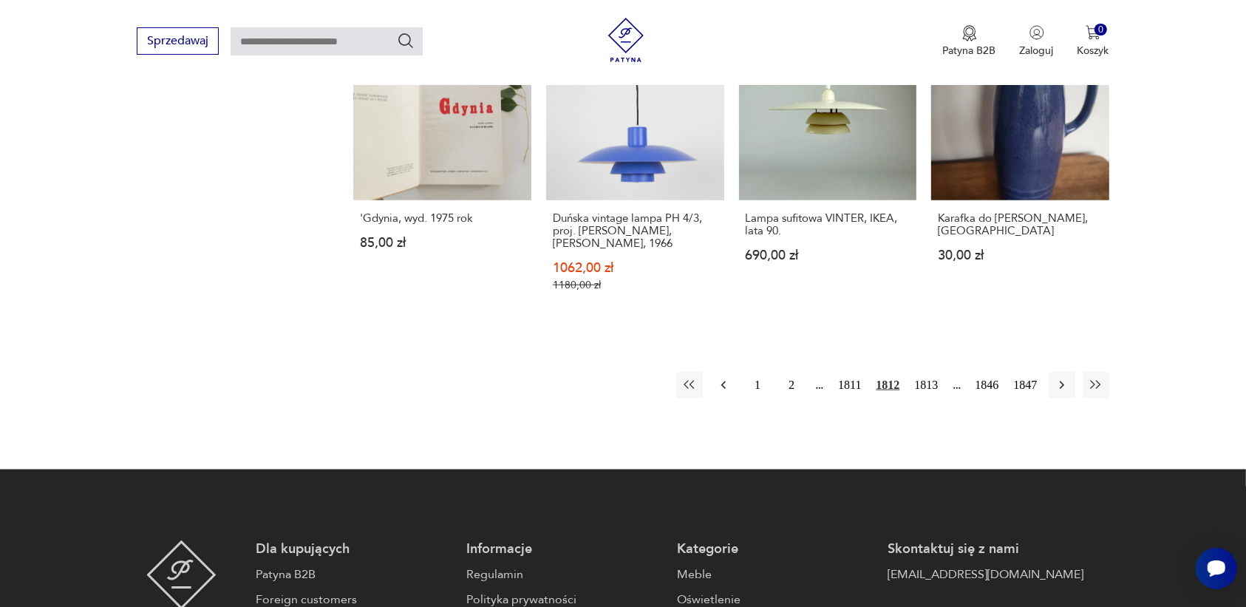
click at [723, 381] on icon "button" at bounding box center [723, 385] width 4 height 8
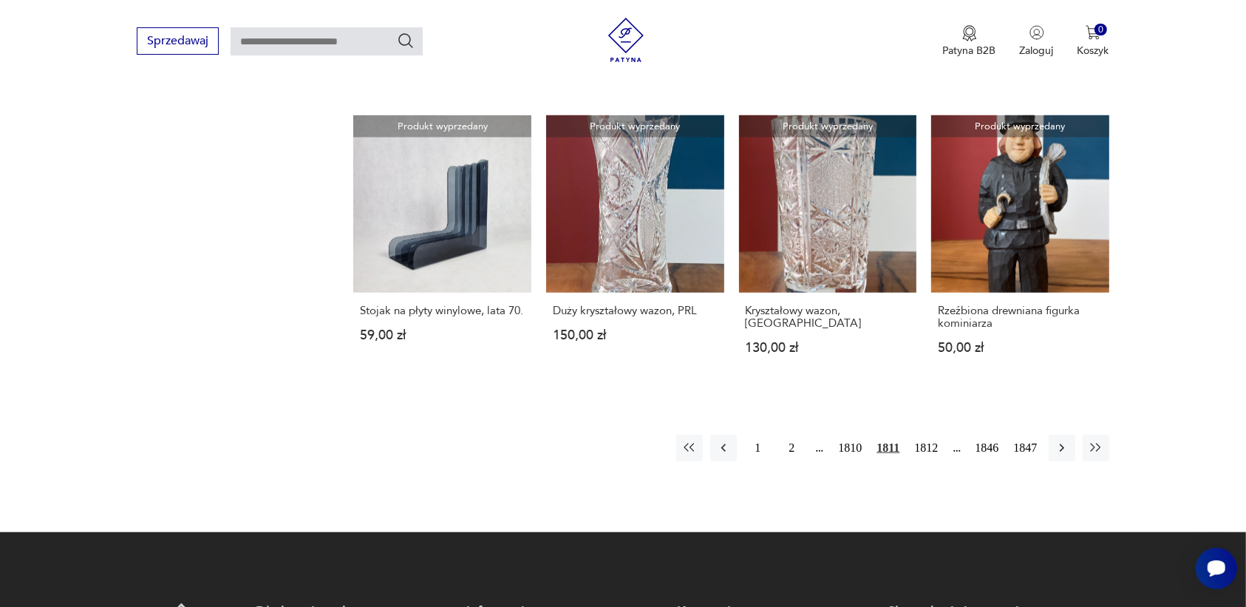
scroll to position [1299, 0]
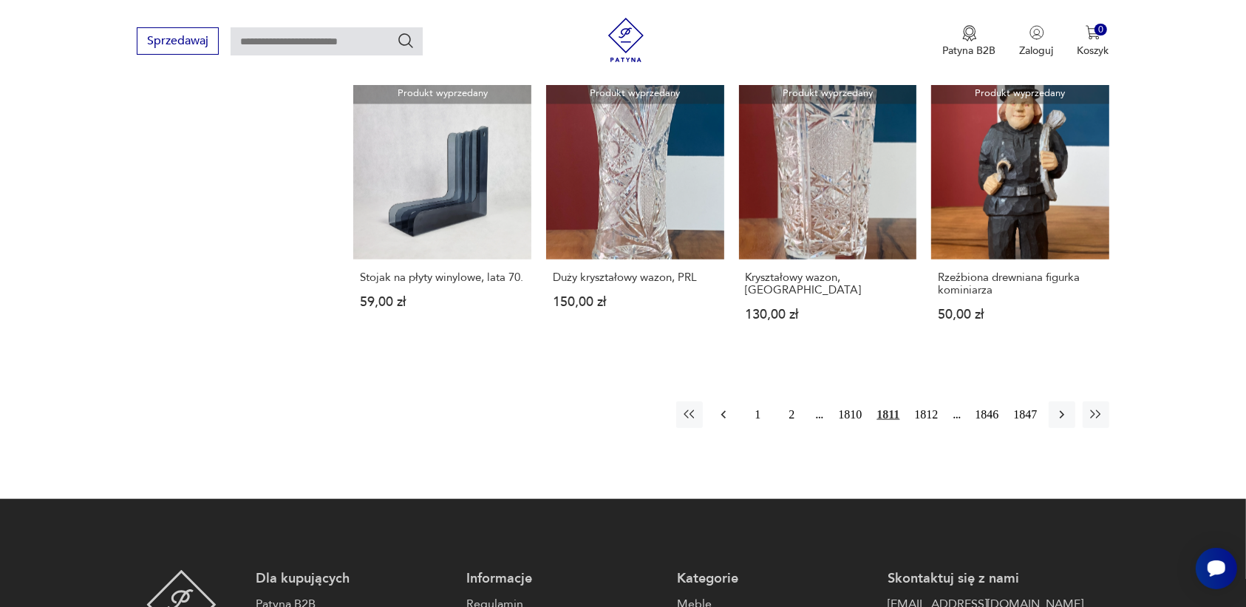
click at [721, 410] on icon "button" at bounding box center [723, 414] width 15 height 15
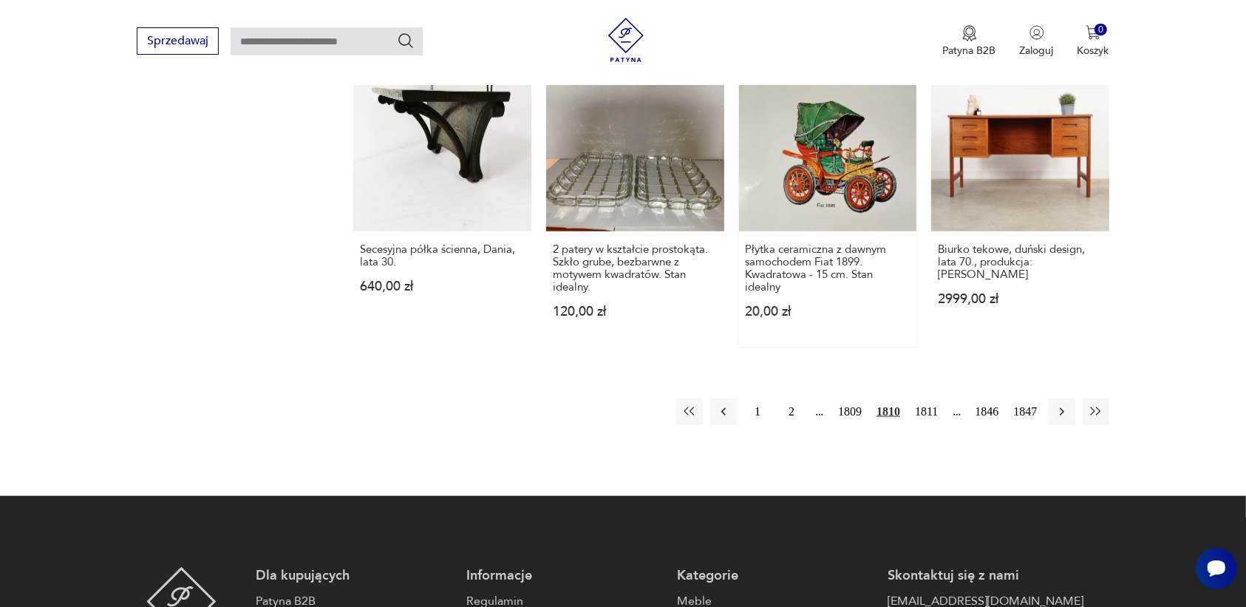
scroll to position [1391, 0]
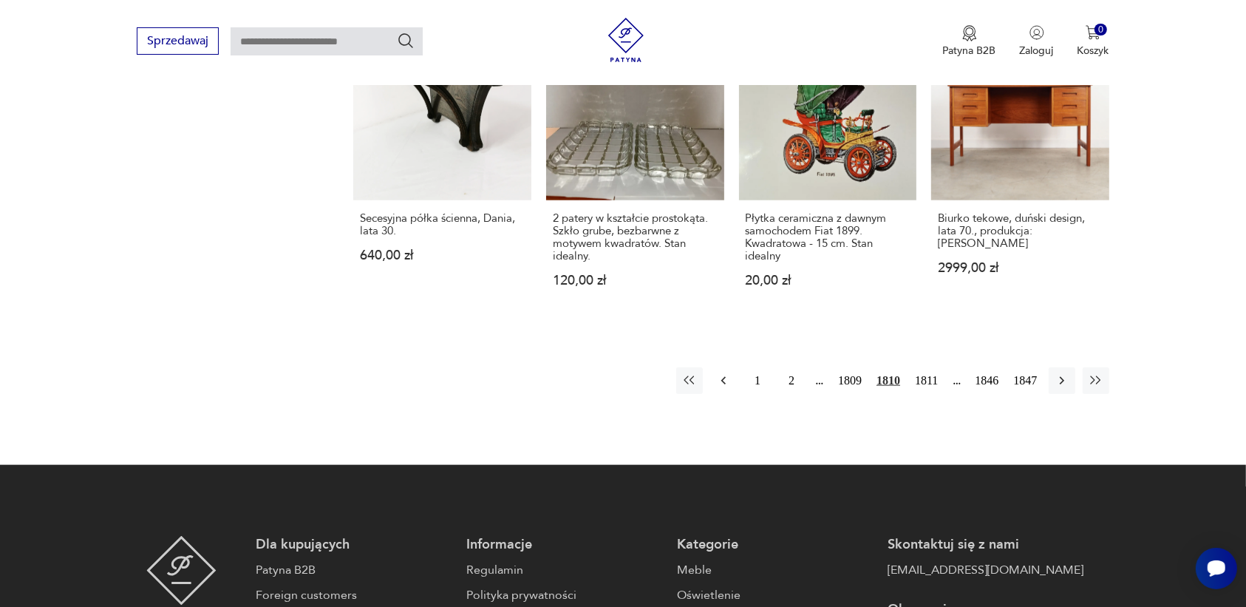
click at [725, 373] on icon "button" at bounding box center [723, 380] width 15 height 15
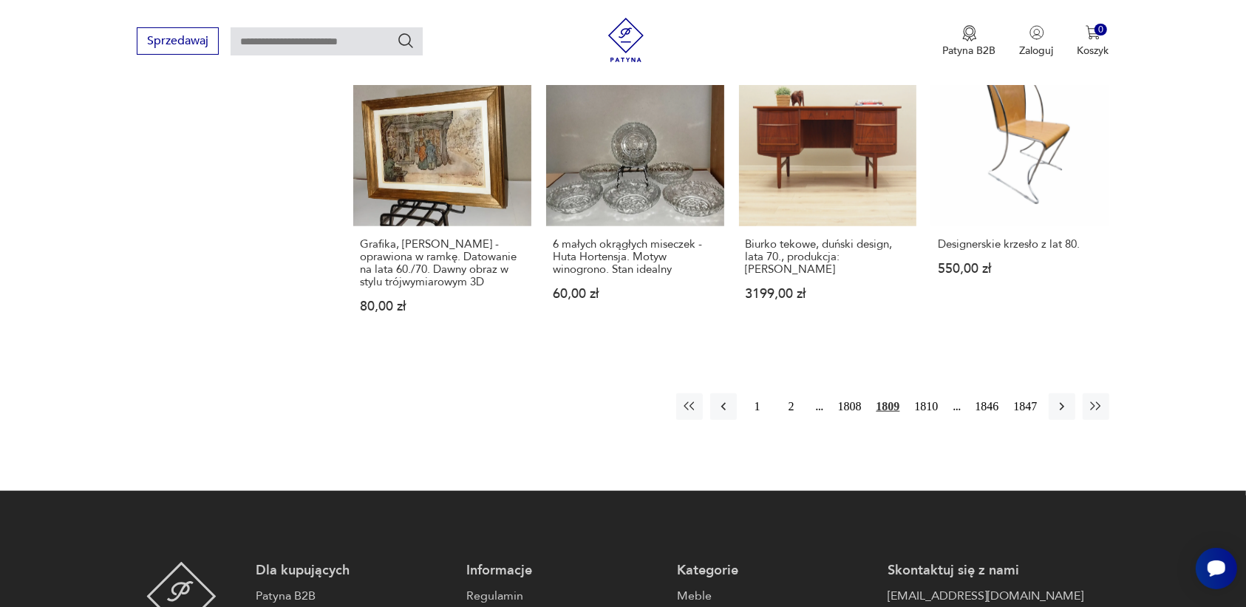
scroll to position [1391, 0]
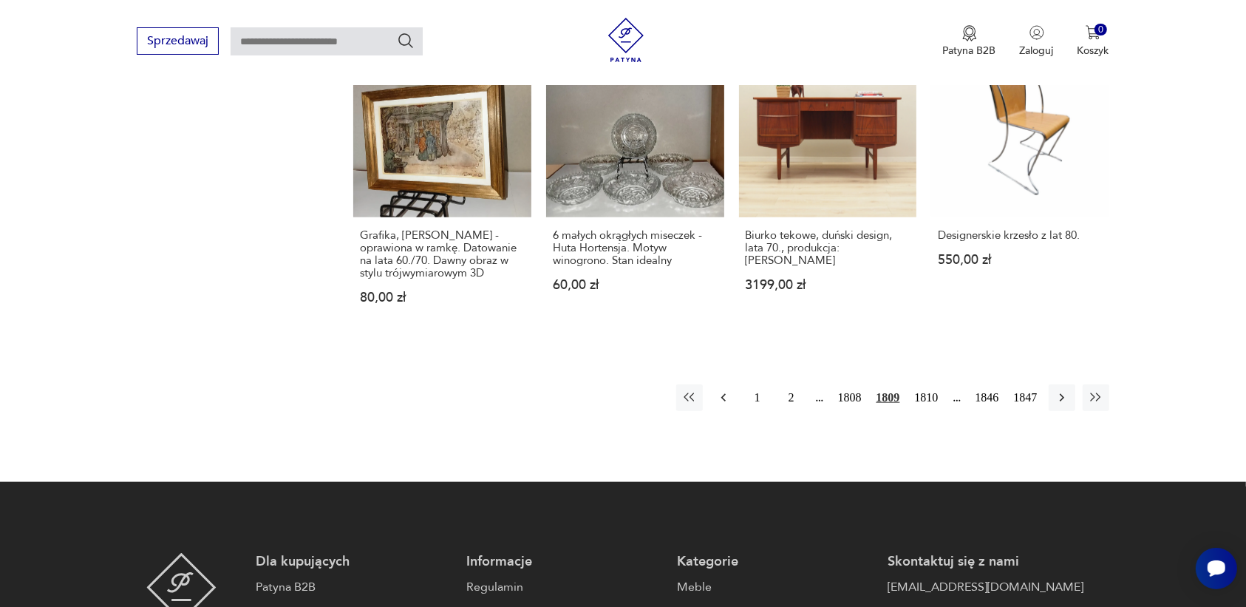
click at [722, 390] on icon "button" at bounding box center [723, 397] width 15 height 15
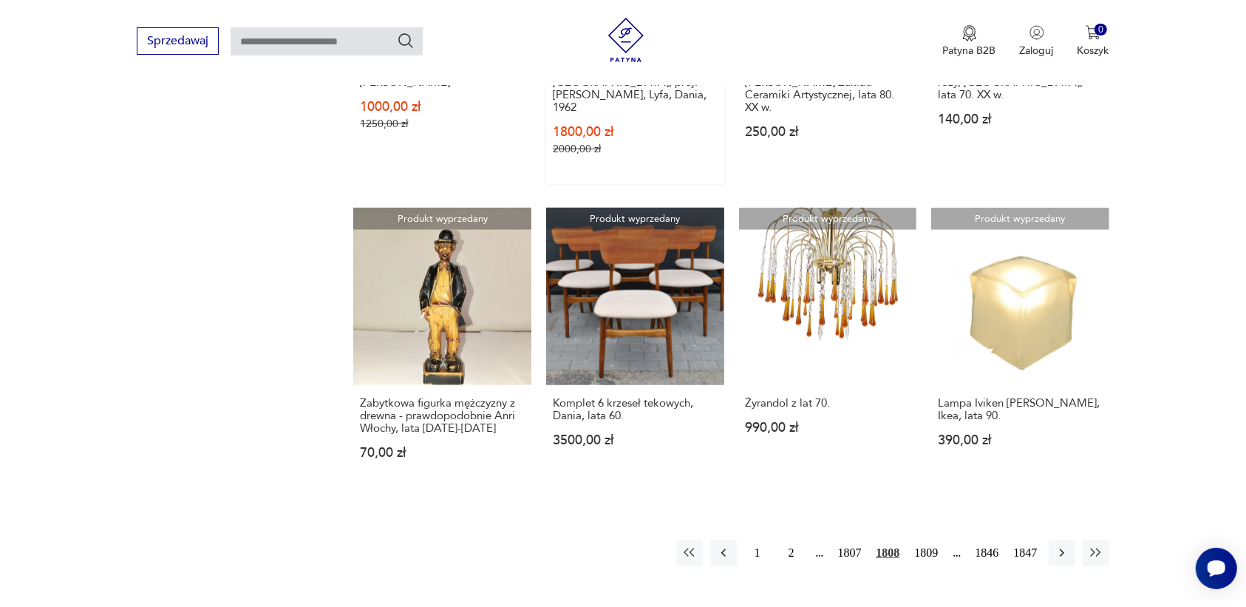
scroll to position [1207, 0]
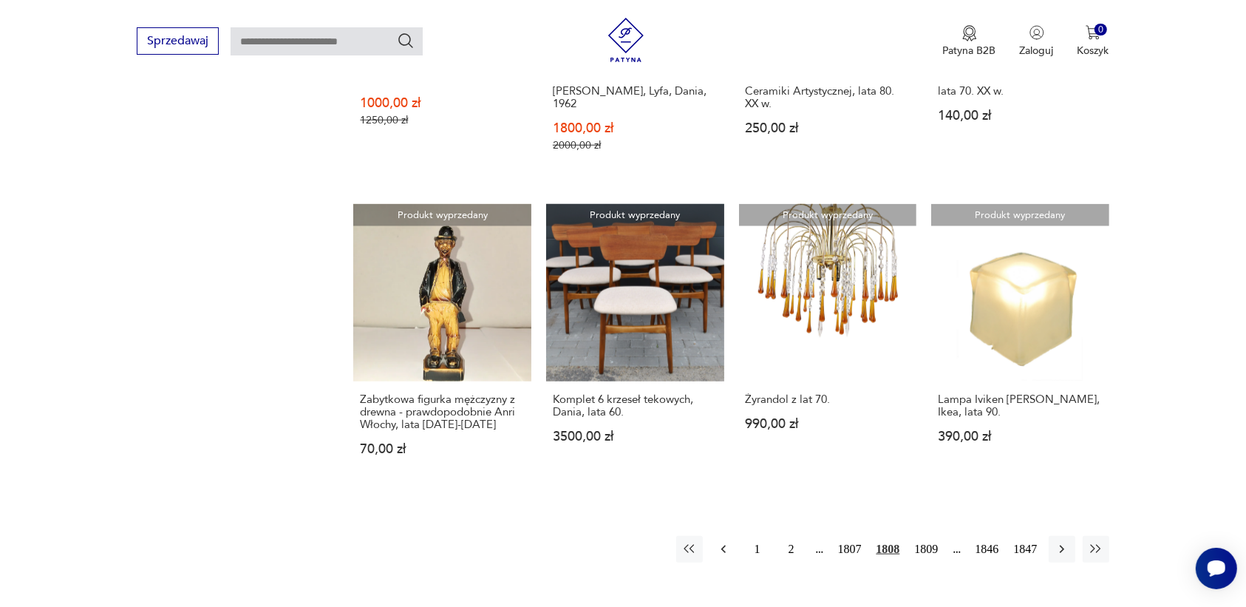
click at [724, 542] on icon "button" at bounding box center [723, 549] width 15 height 15
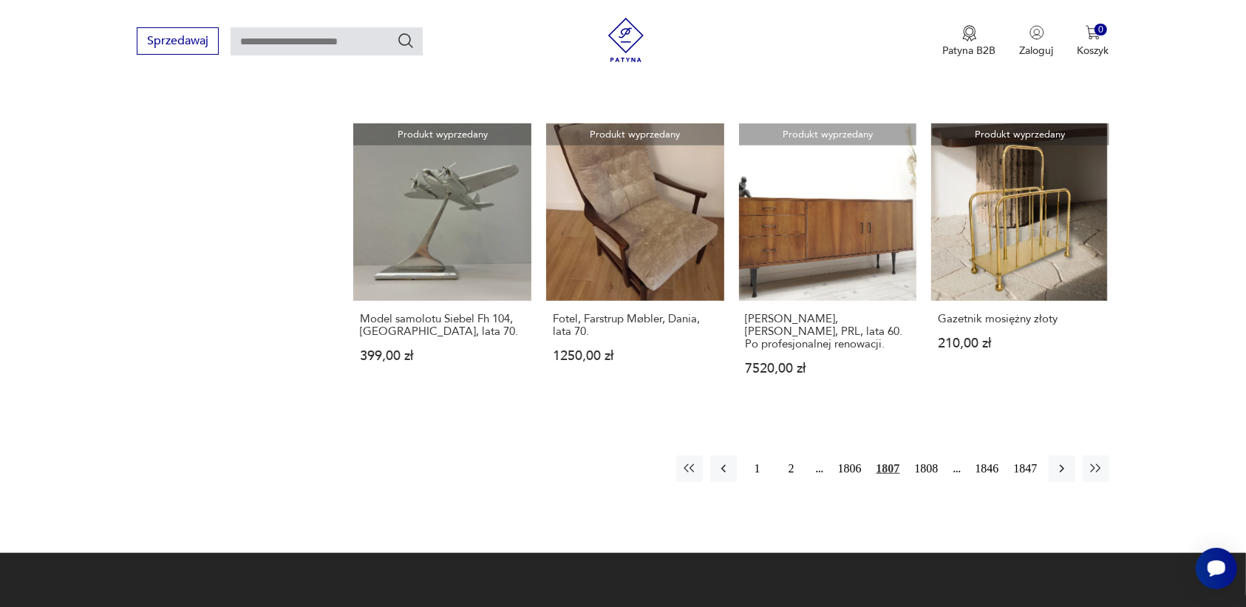
scroll to position [1299, 0]
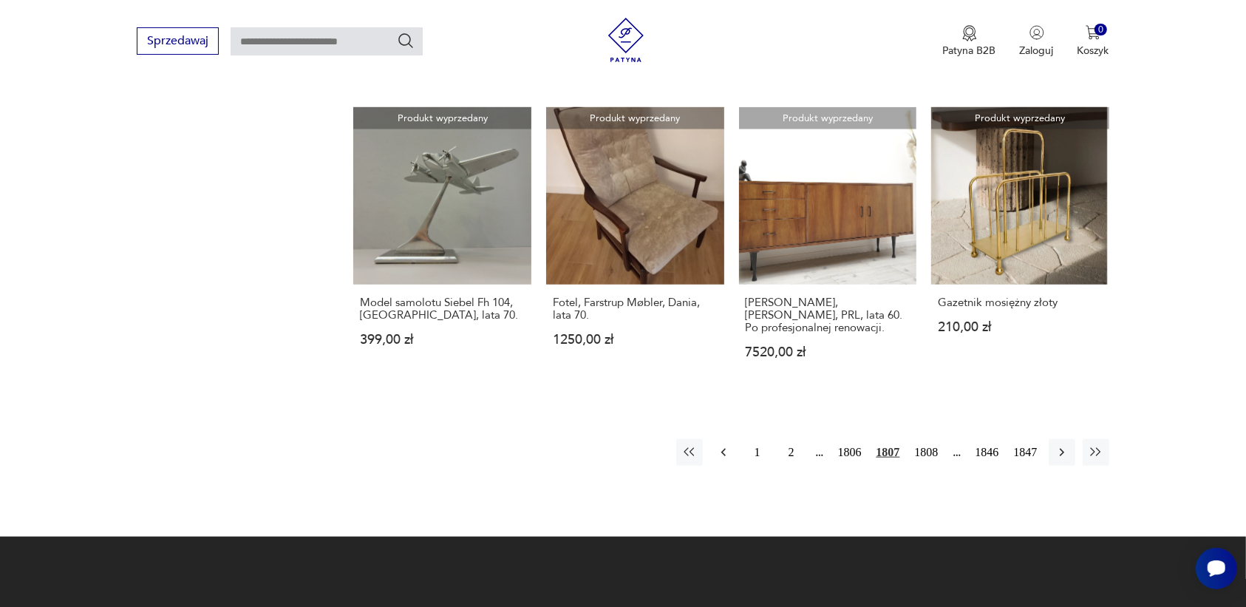
click at [717, 445] on icon "button" at bounding box center [723, 452] width 15 height 15
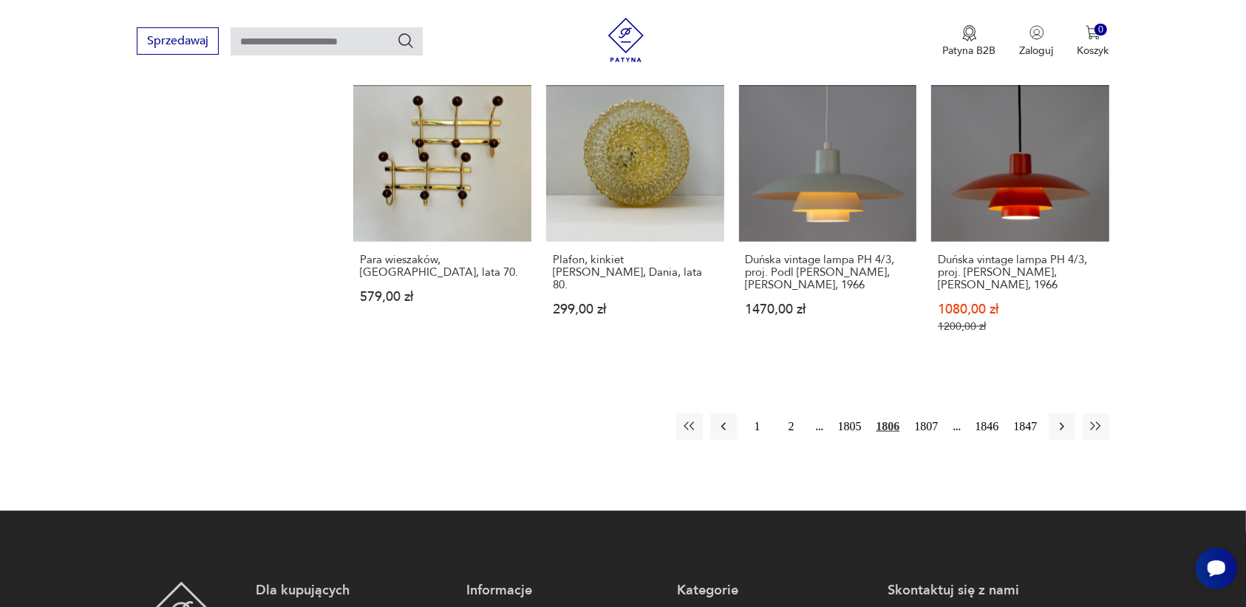
scroll to position [1391, 0]
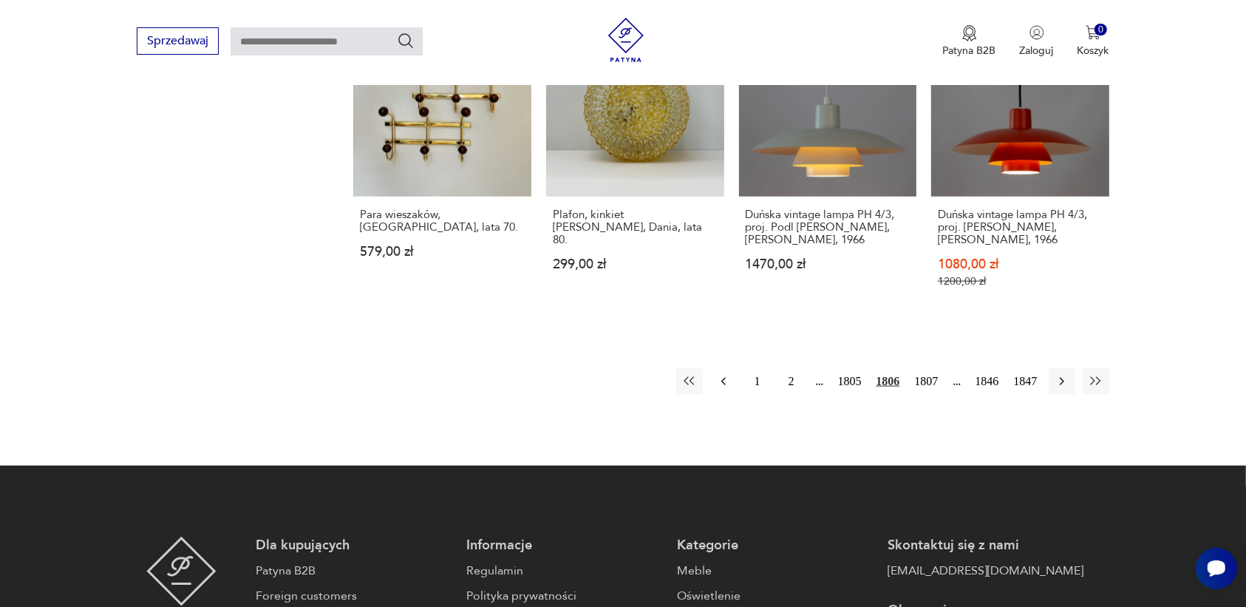
click at [721, 374] on icon "button" at bounding box center [723, 381] width 15 height 15
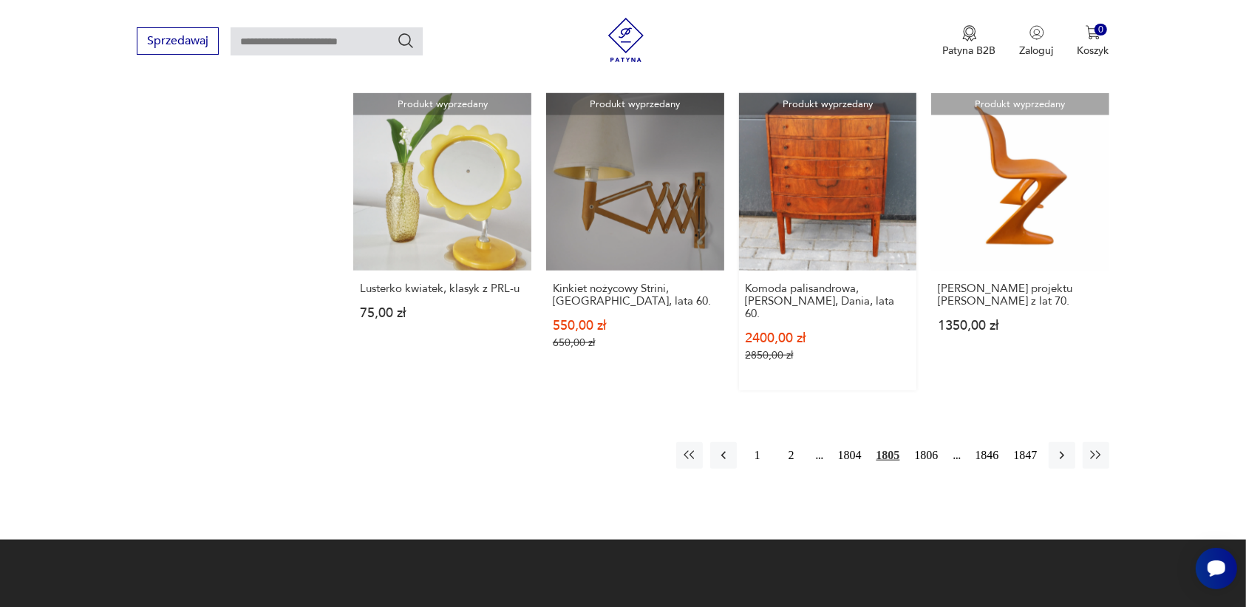
scroll to position [1391, 0]
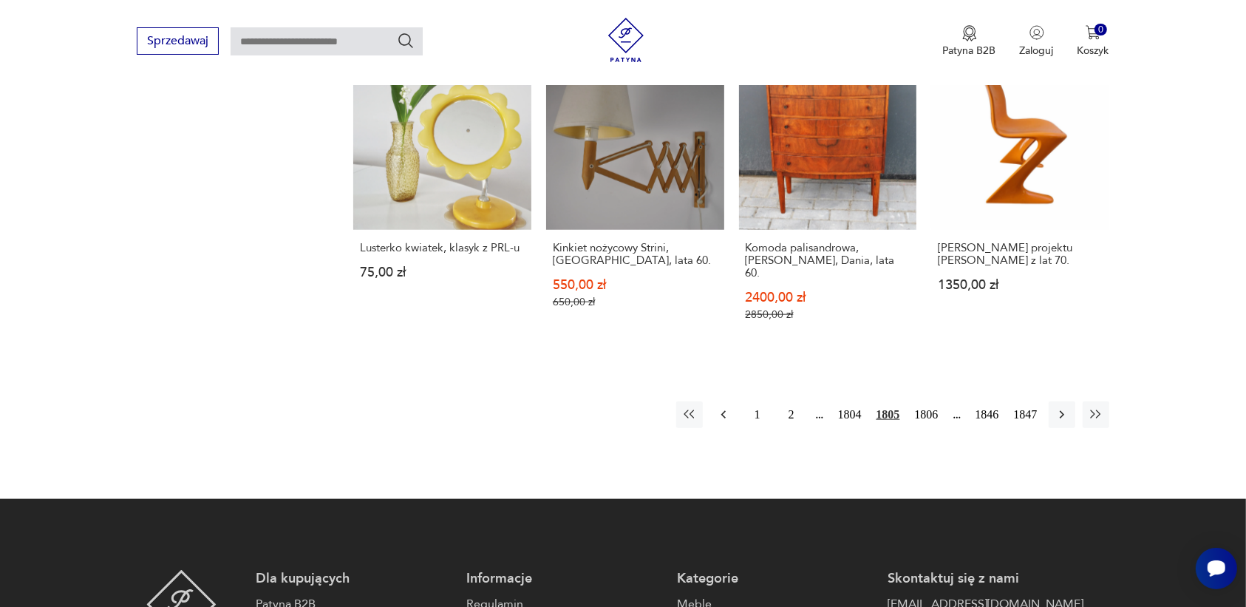
click at [723, 407] on icon "button" at bounding box center [723, 414] width 15 height 15
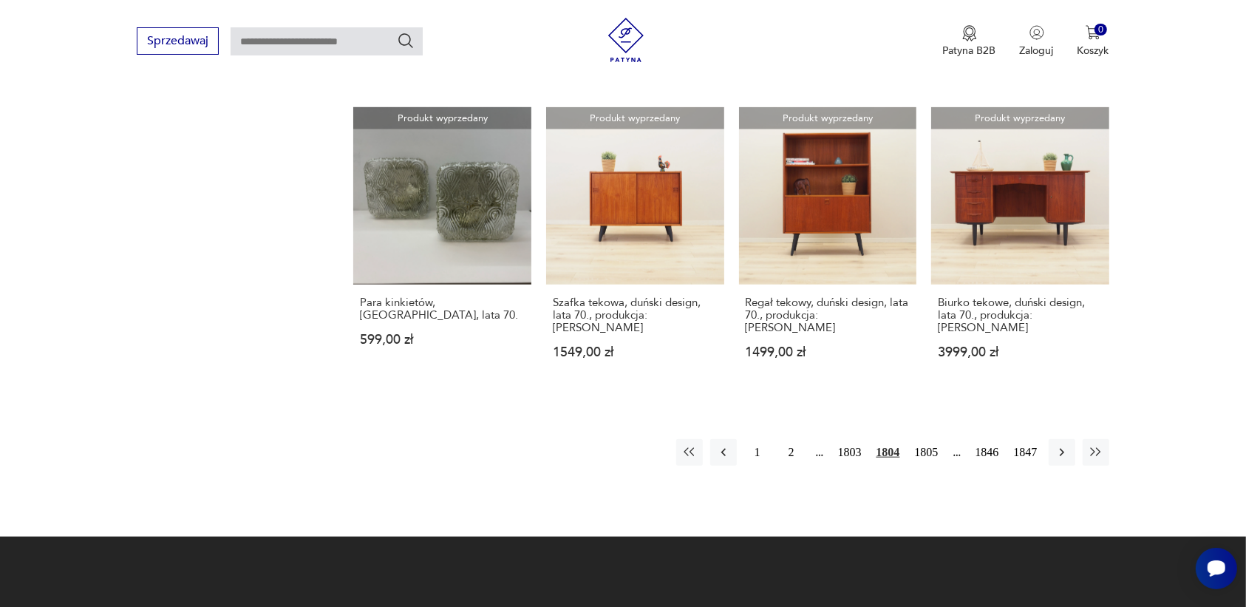
scroll to position [1299, 0]
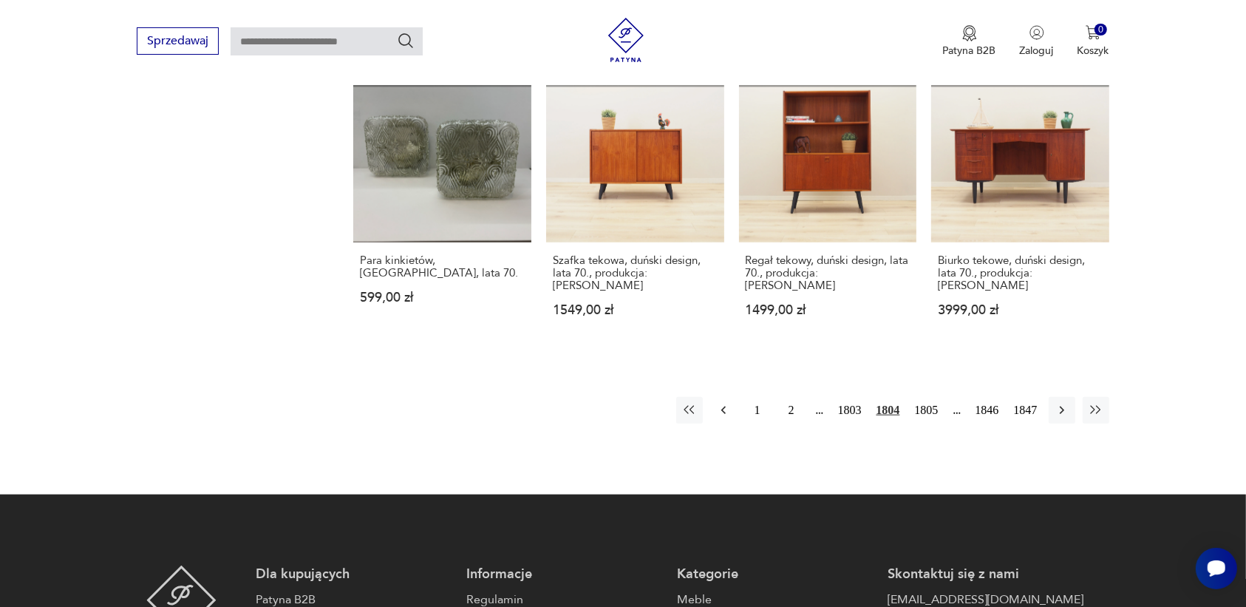
click at [725, 403] on icon "button" at bounding box center [723, 410] width 15 height 15
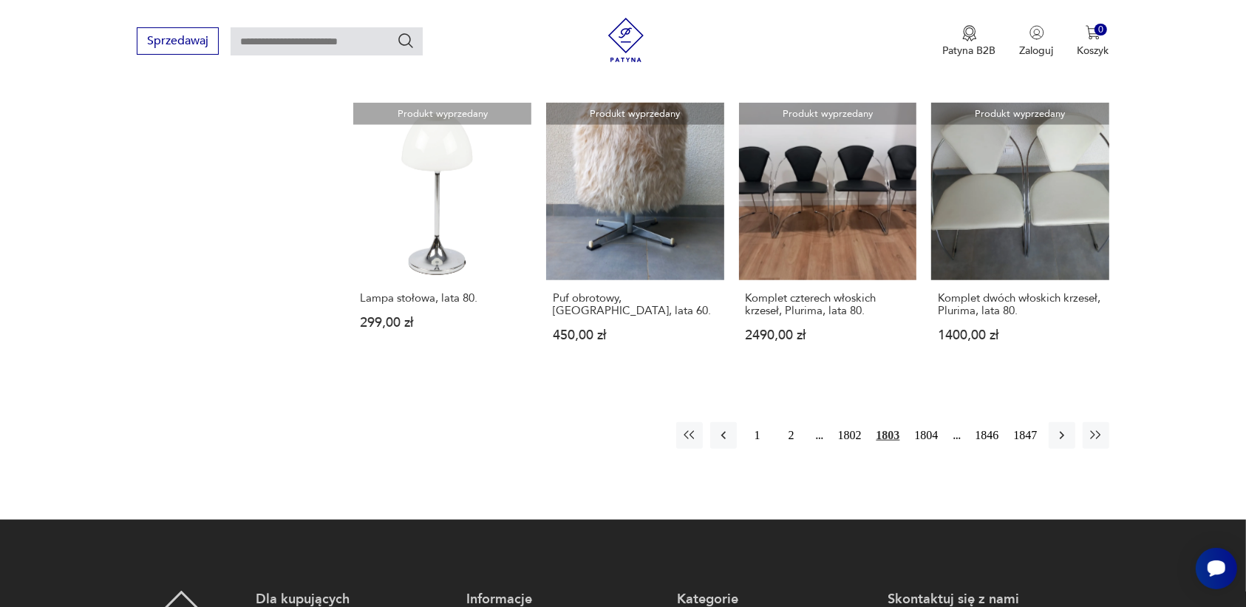
scroll to position [1299, 0]
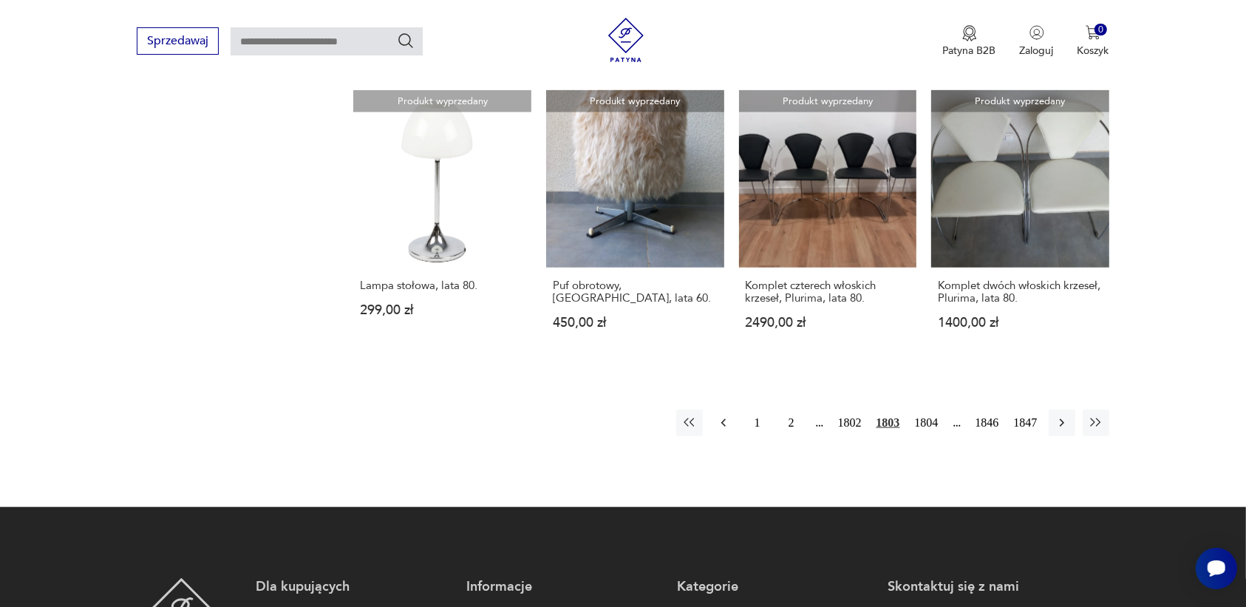
click at [726, 415] on icon "button" at bounding box center [723, 422] width 15 height 15
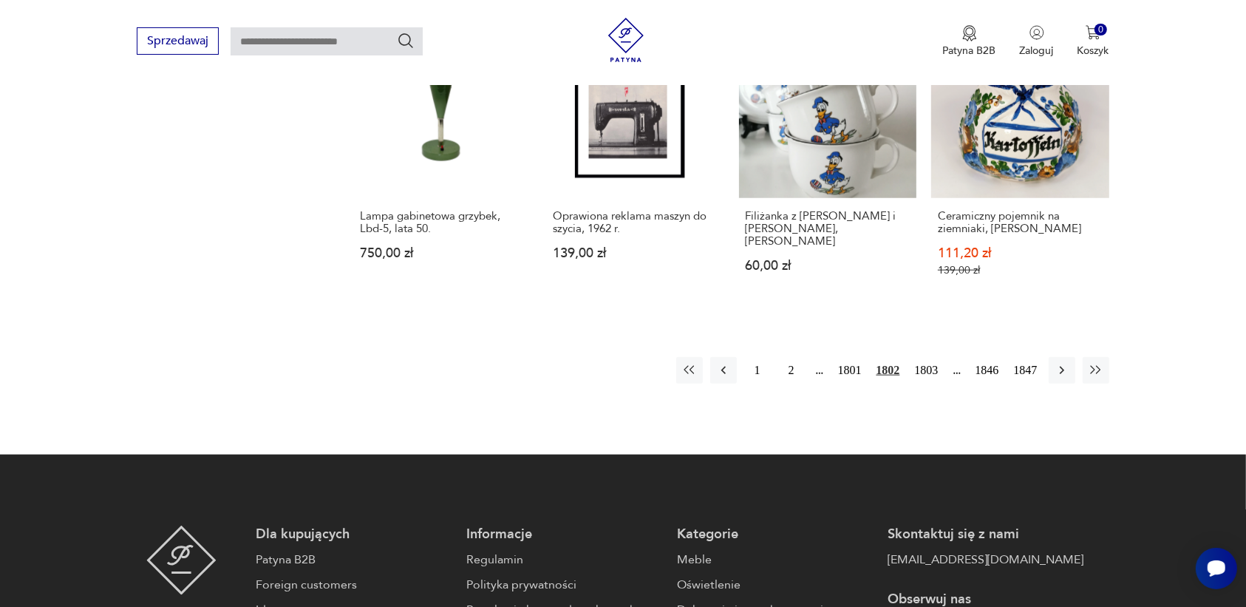
scroll to position [1391, 0]
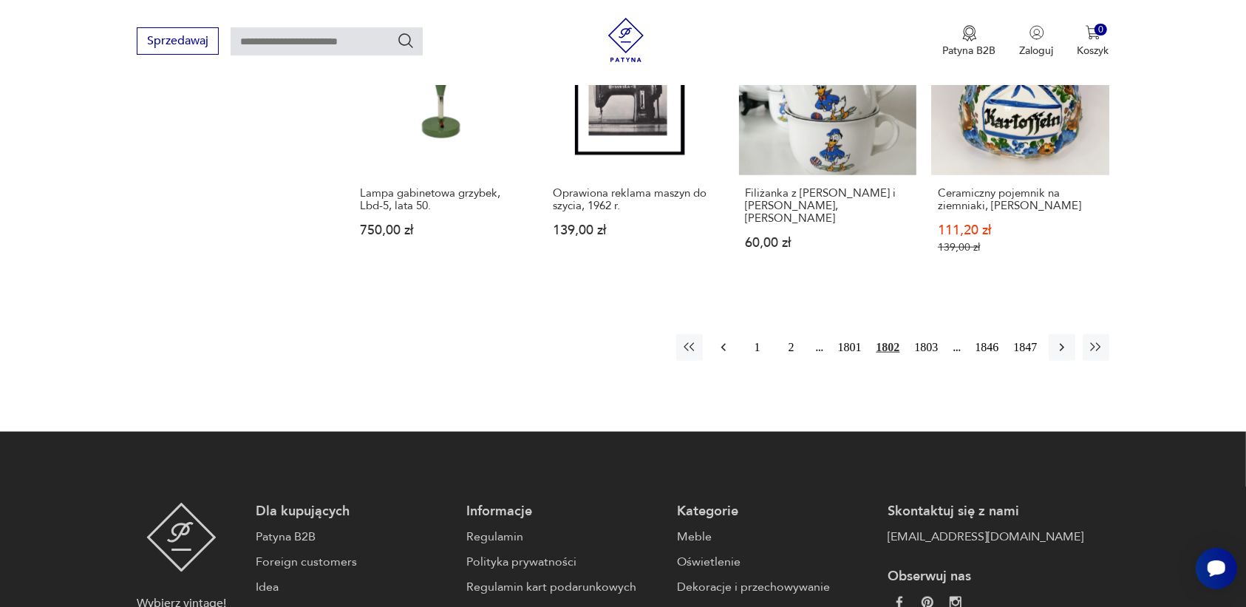
click at [724, 340] on icon "button" at bounding box center [723, 347] width 15 height 15
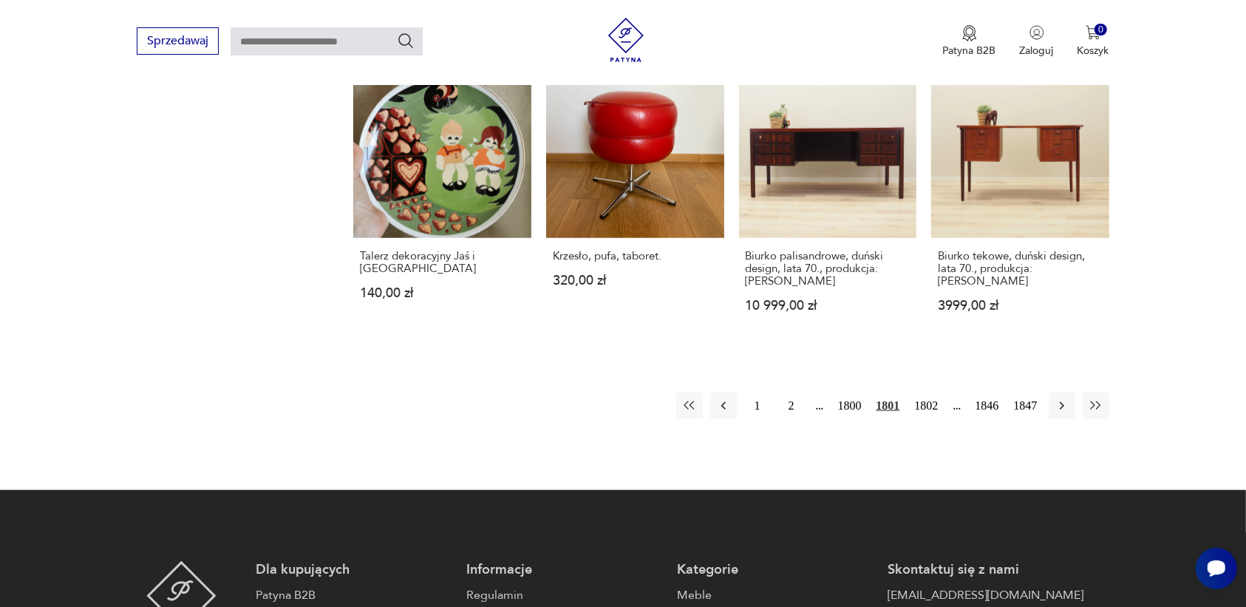
scroll to position [1391, 0]
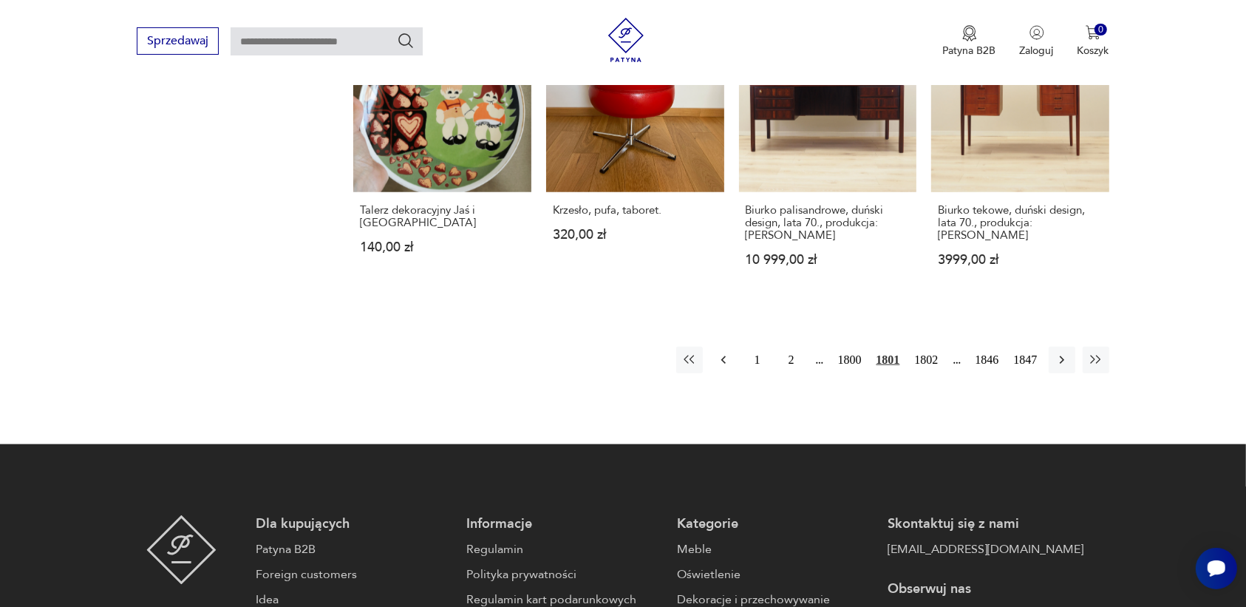
click at [720, 352] on icon "button" at bounding box center [723, 359] width 15 height 15
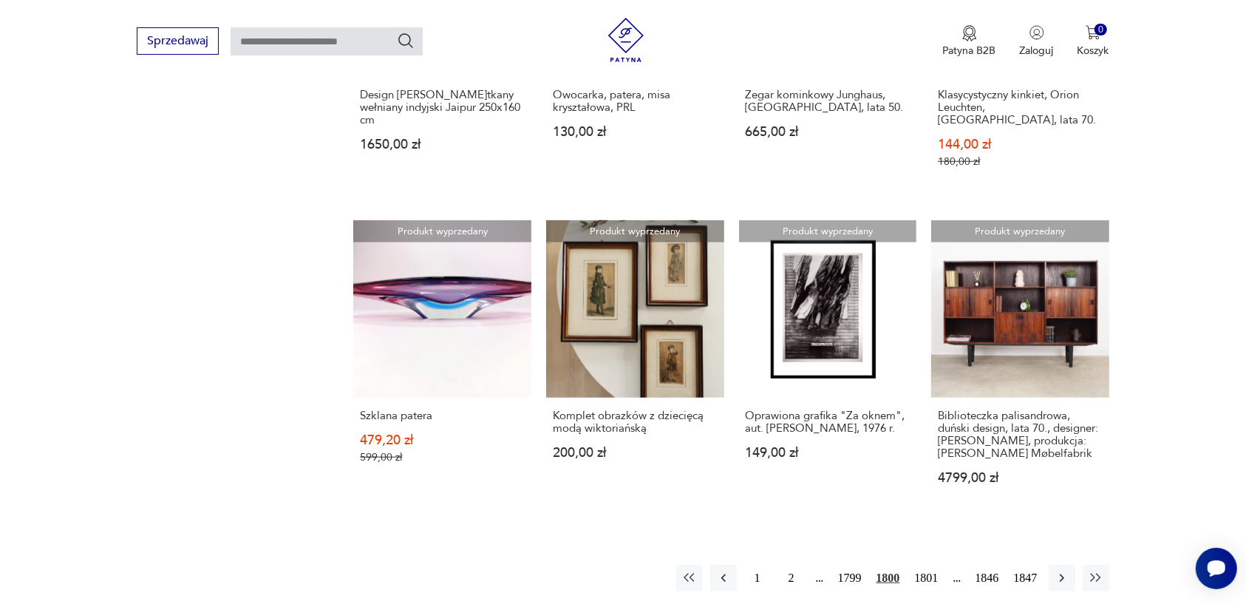
scroll to position [1207, 0]
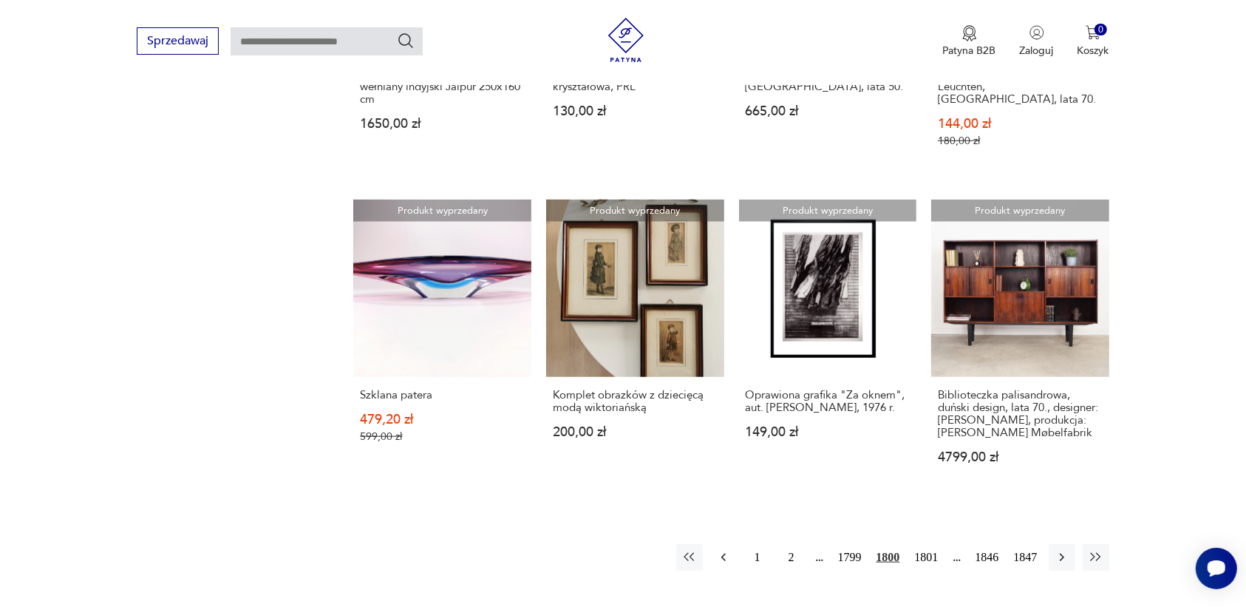
click at [722, 550] on icon "button" at bounding box center [723, 557] width 15 height 15
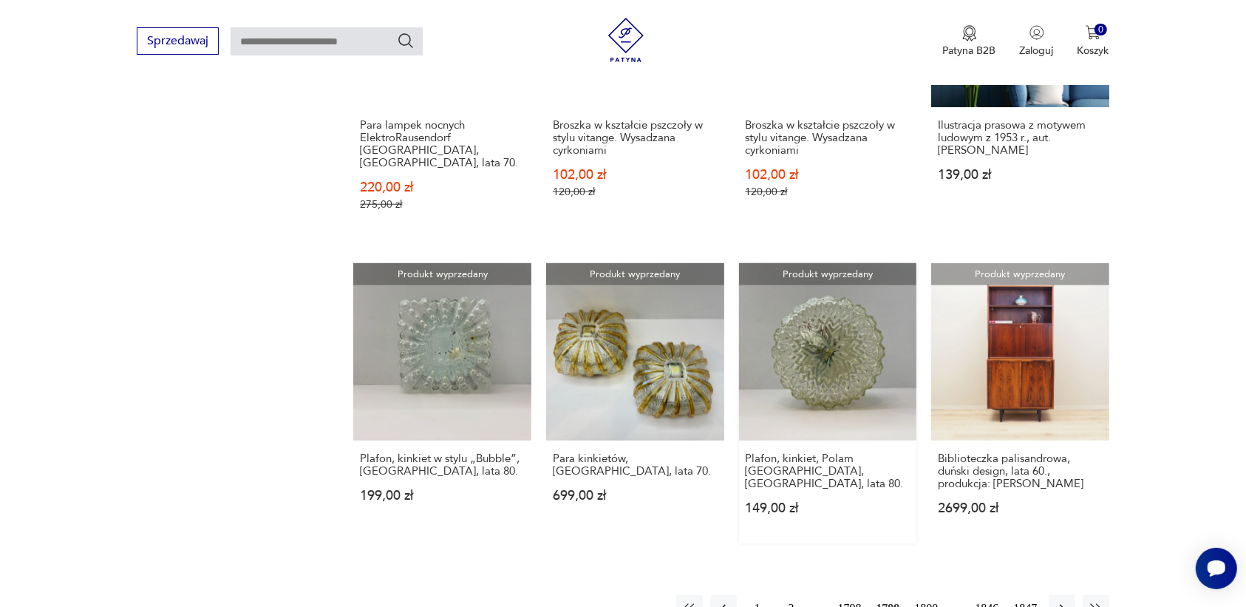
scroll to position [1207, 0]
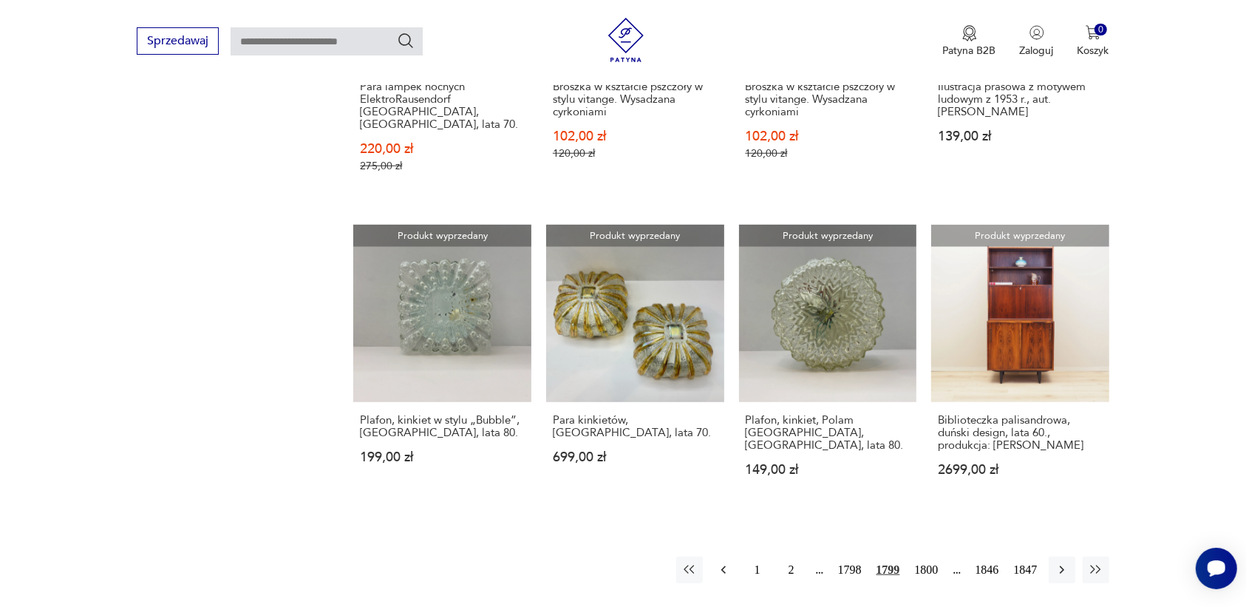
click at [725, 556] on button "button" at bounding box center [723, 569] width 27 height 27
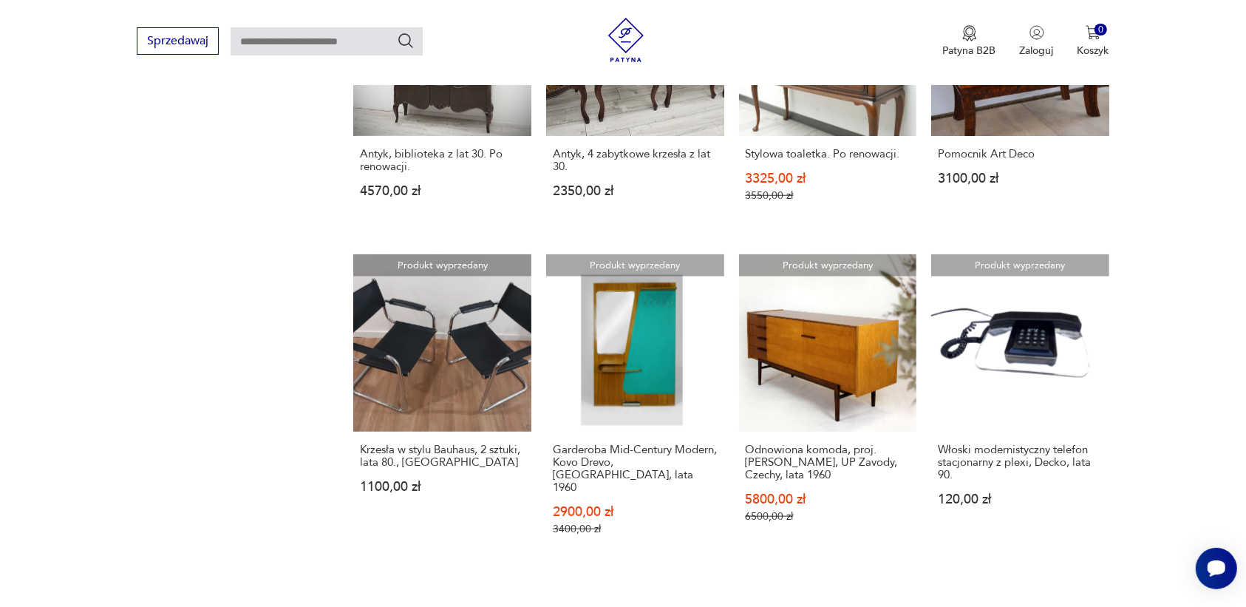
scroll to position [1207, 0]
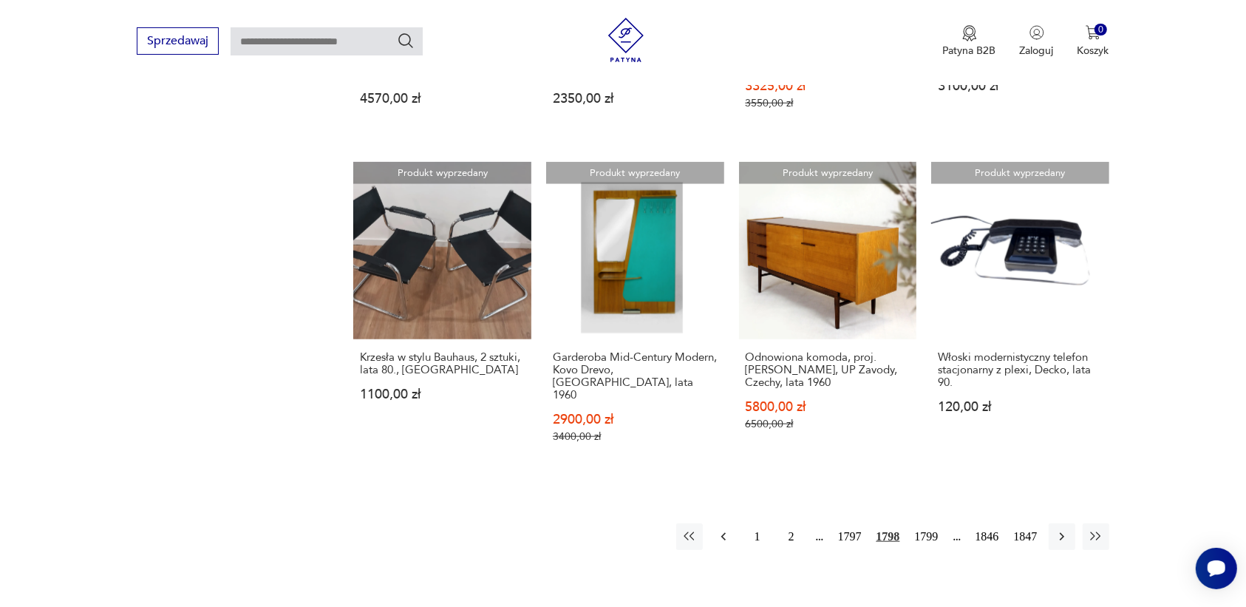
click at [725, 533] on icon "button" at bounding box center [722, 537] width 4 height 8
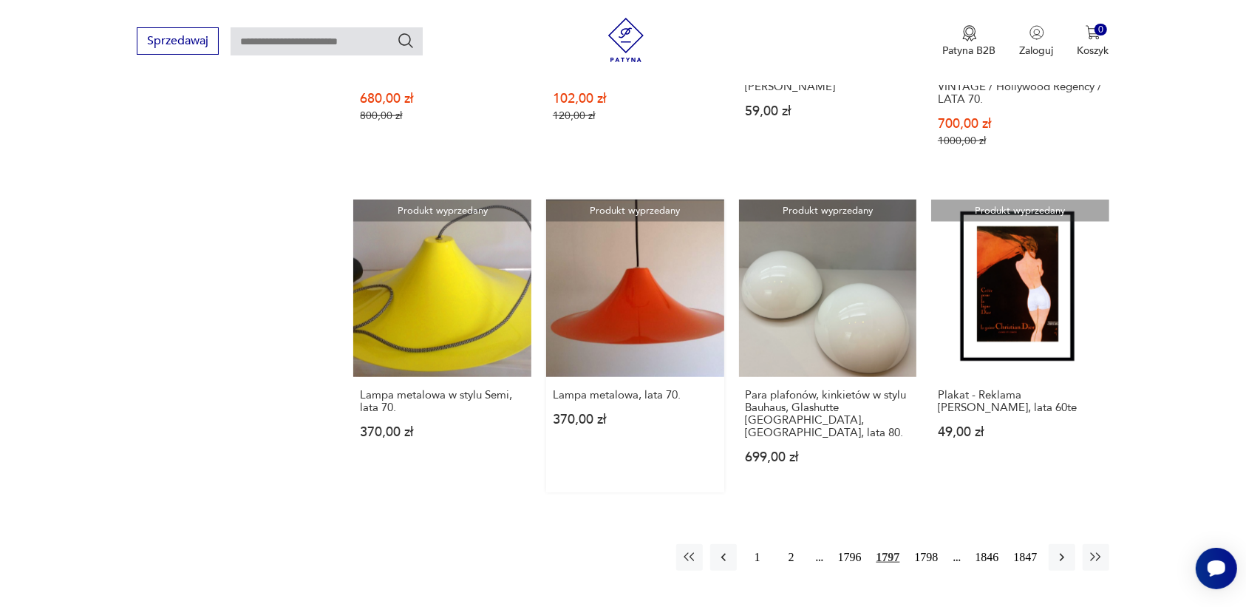
scroll to position [1207, 0]
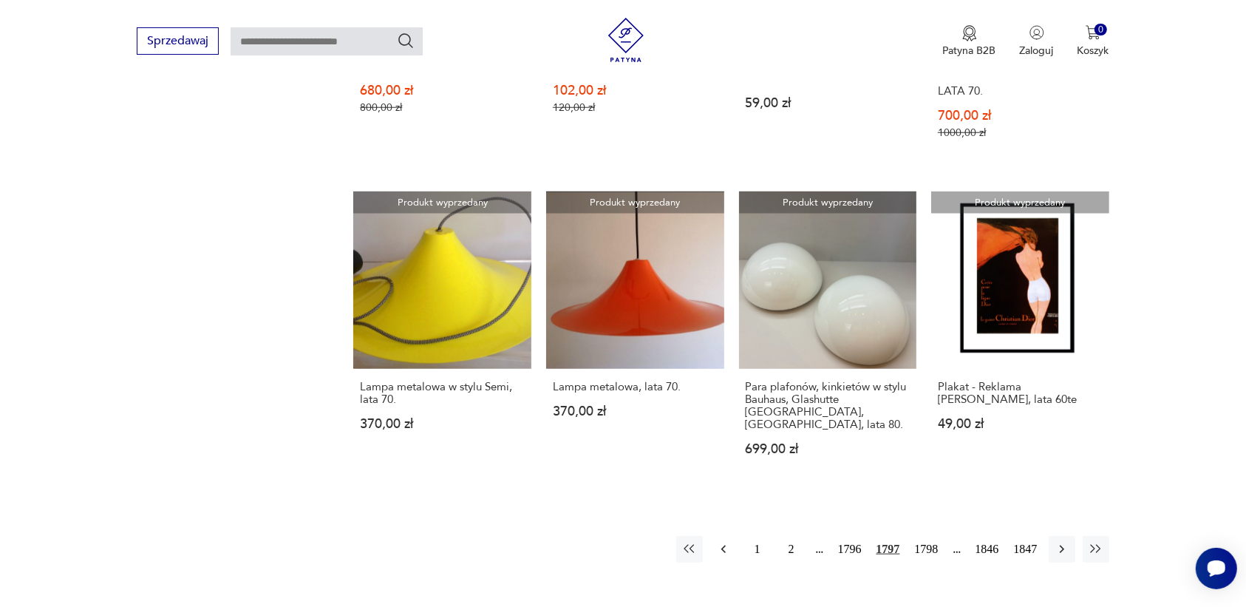
click at [721, 542] on icon "button" at bounding box center [723, 549] width 15 height 15
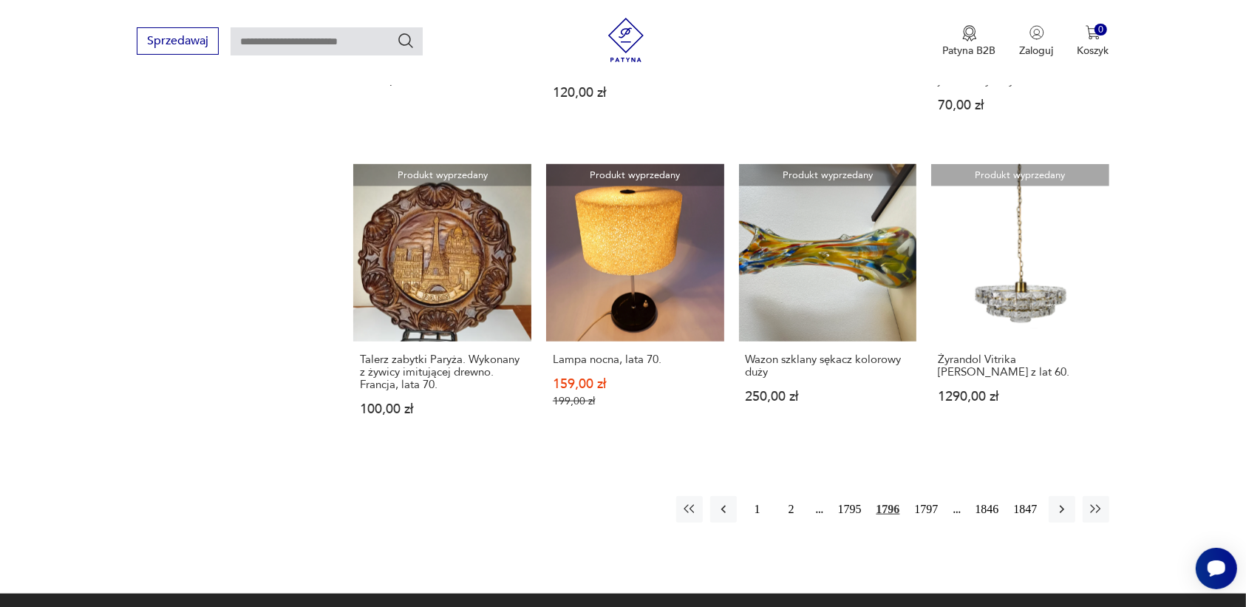
scroll to position [1299, 0]
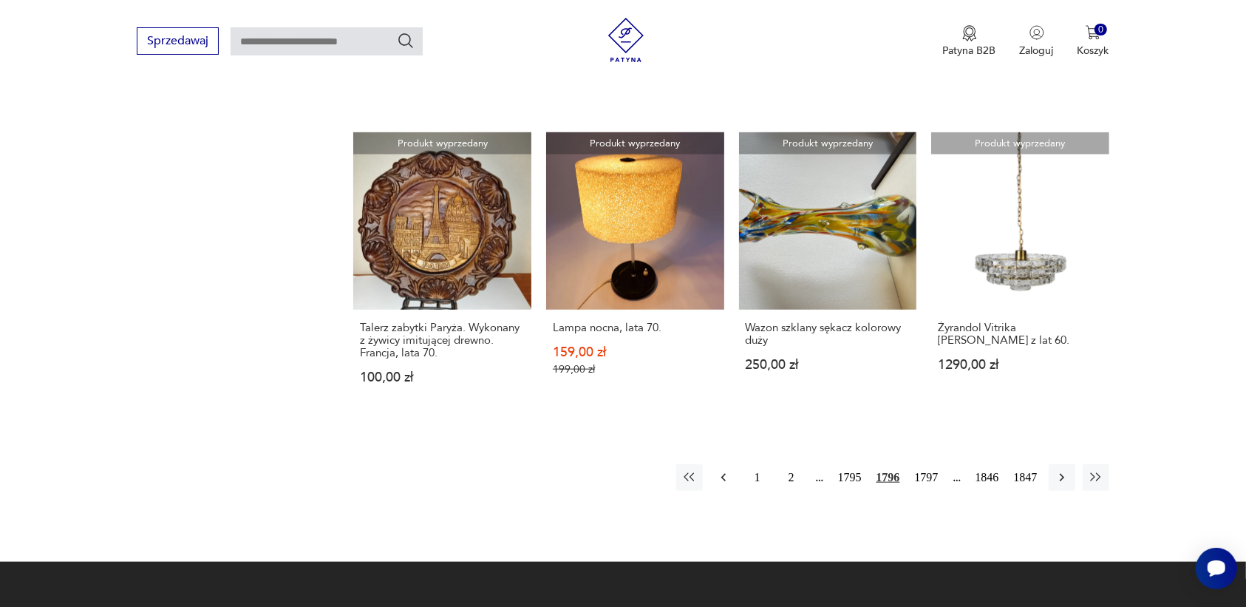
click at [722, 474] on icon "button" at bounding box center [722, 478] width 4 height 8
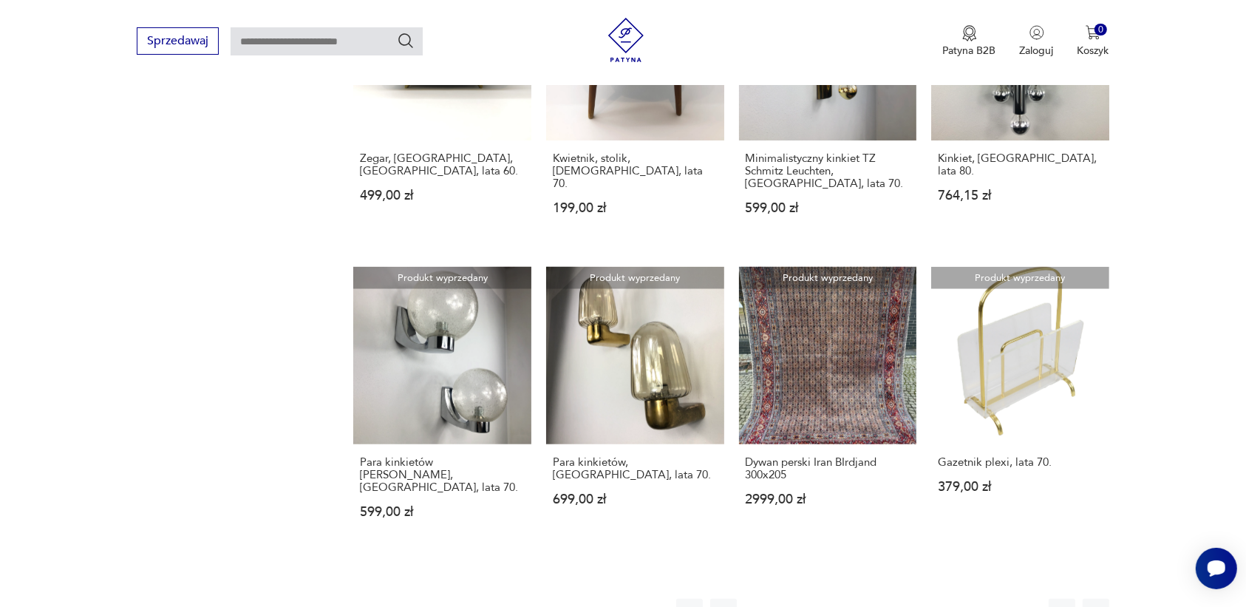
scroll to position [1207, 0]
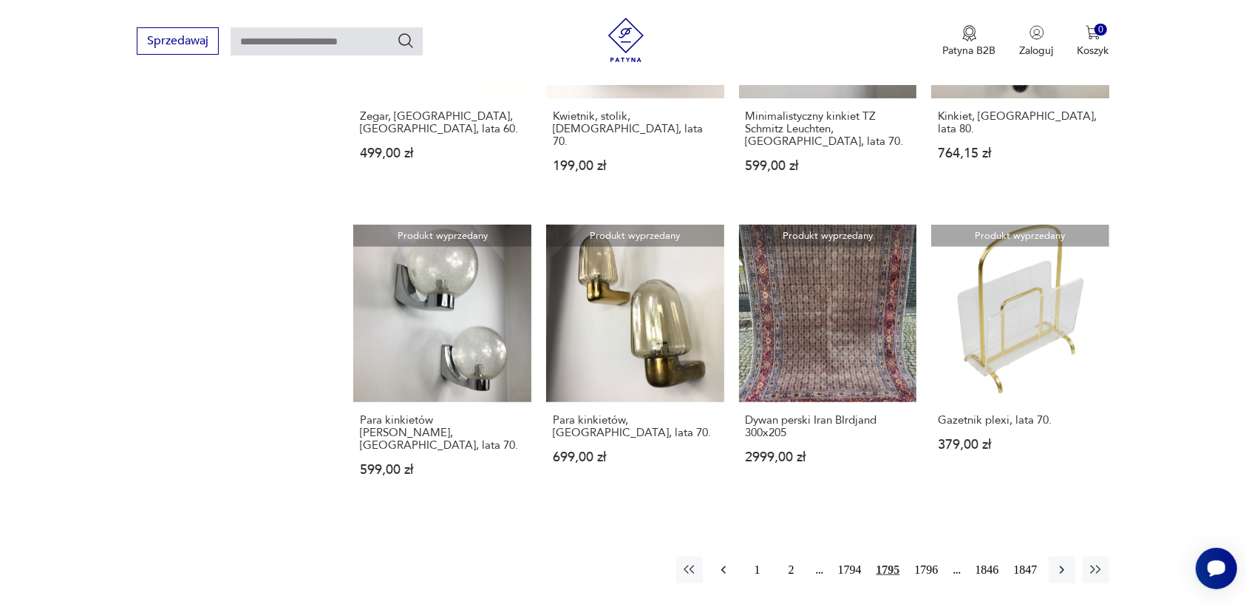
click at [723, 566] on icon "button" at bounding box center [722, 570] width 4 height 8
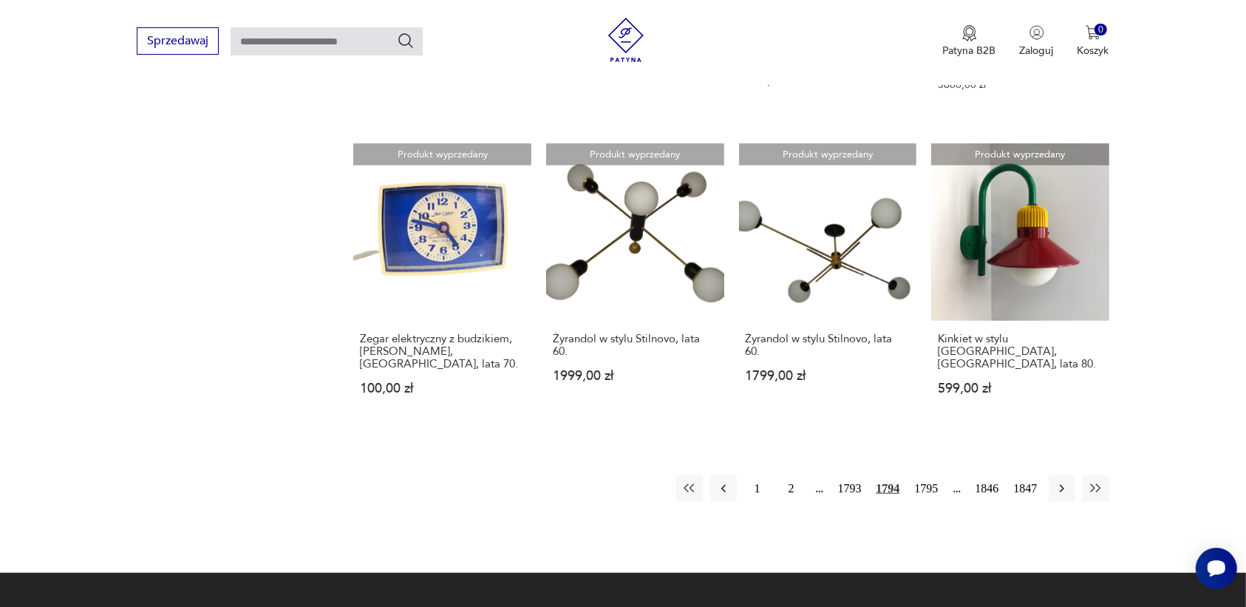
scroll to position [1299, 0]
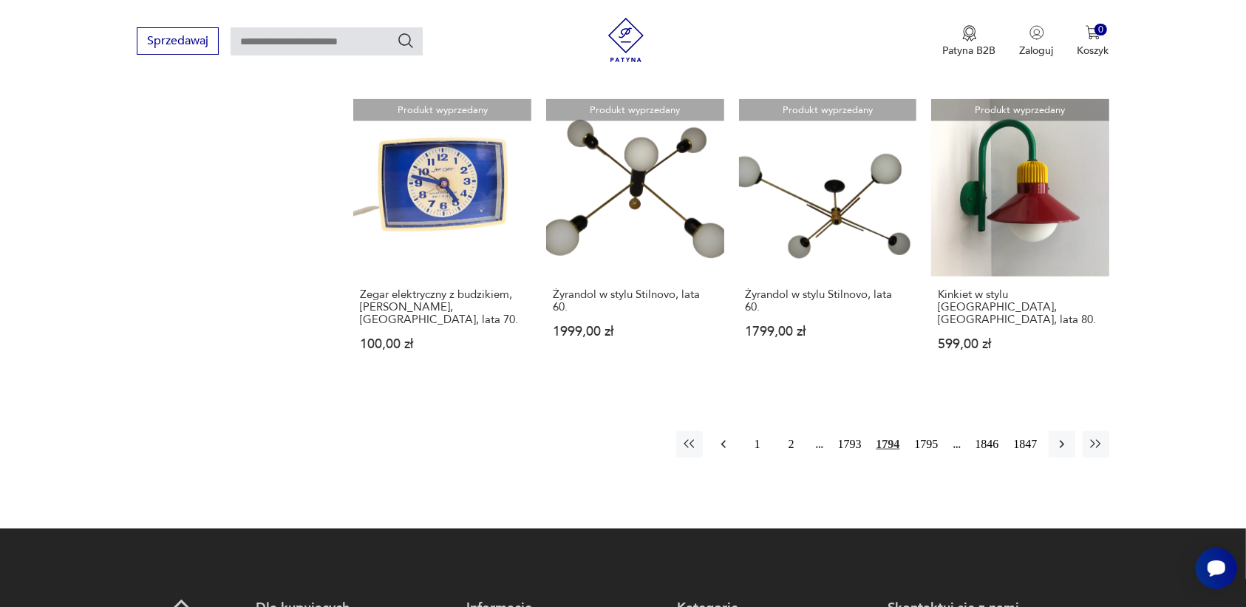
click at [720, 437] on icon "button" at bounding box center [723, 444] width 15 height 15
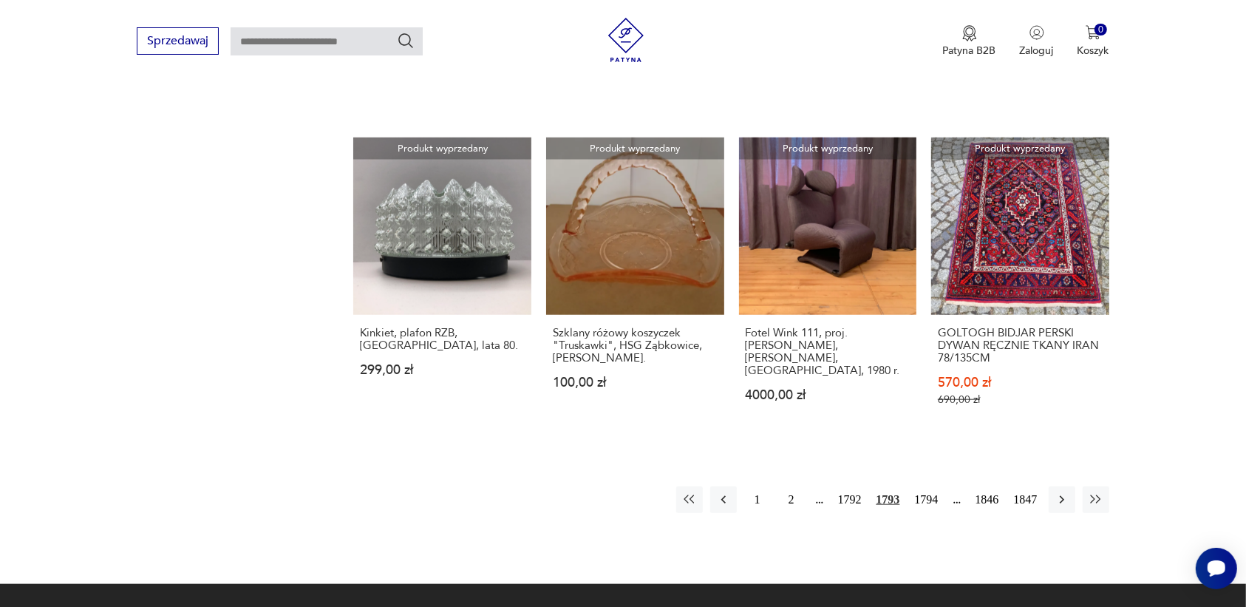
scroll to position [1299, 0]
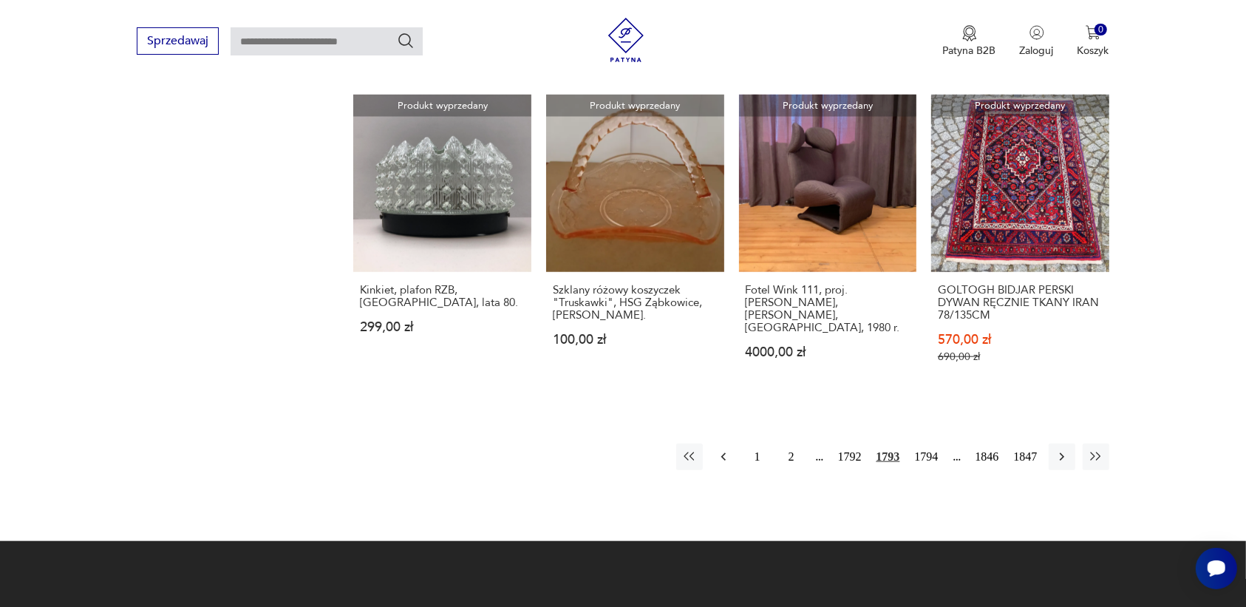
click at [722, 449] on icon "button" at bounding box center [723, 456] width 15 height 15
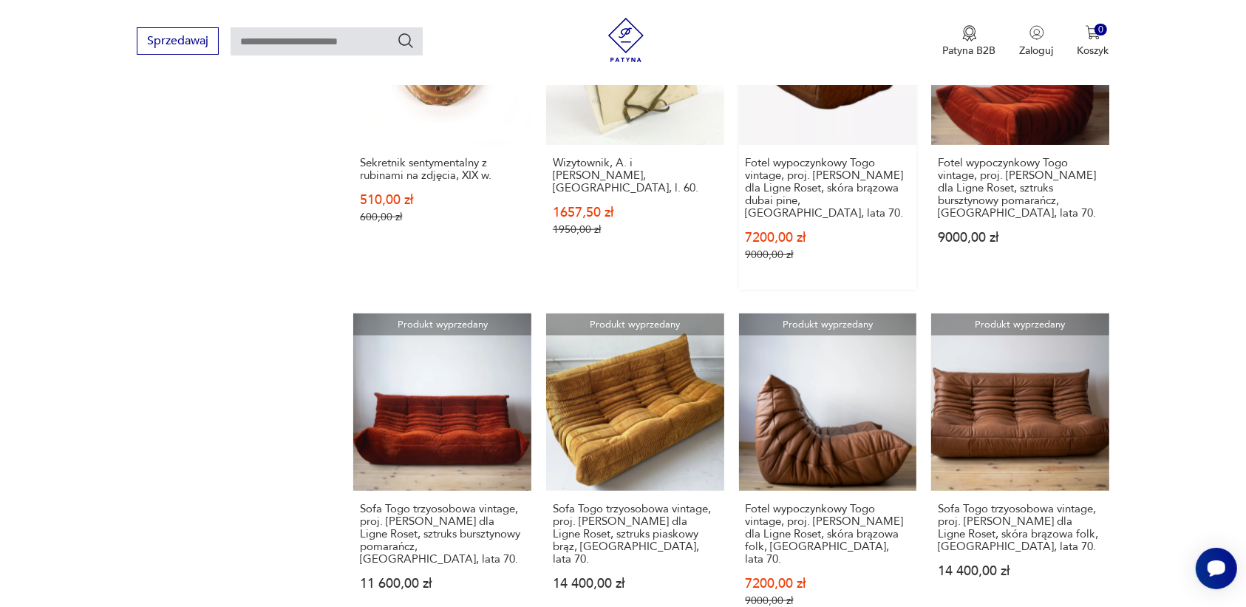
scroll to position [1207, 0]
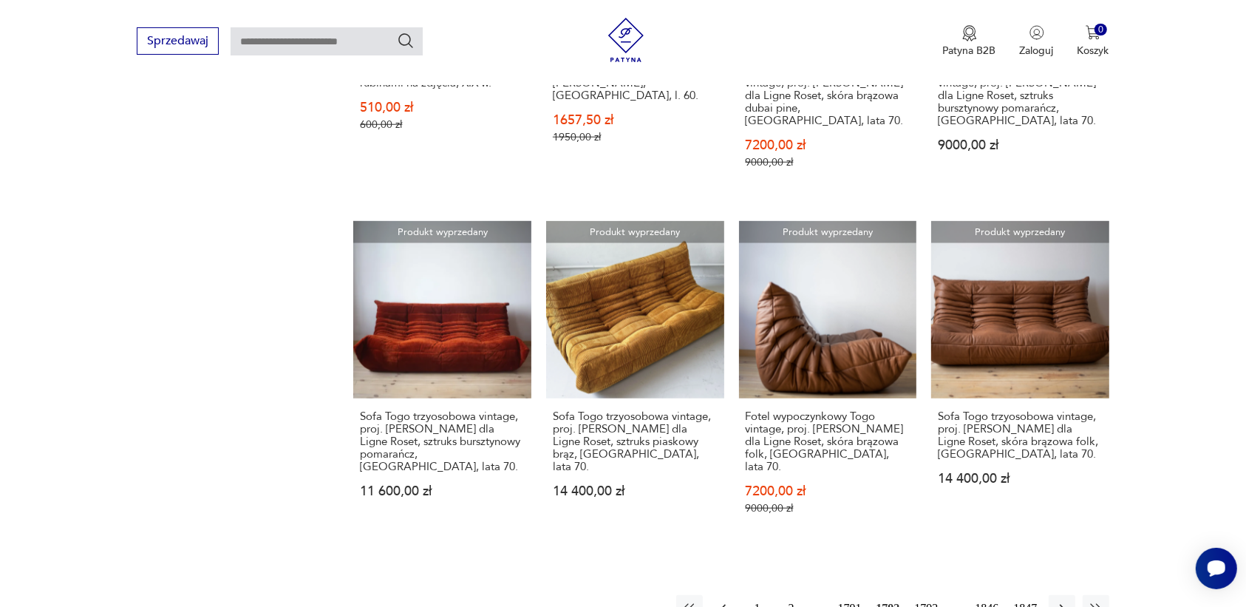
click at [724, 601] on icon "button" at bounding box center [723, 608] width 15 height 15
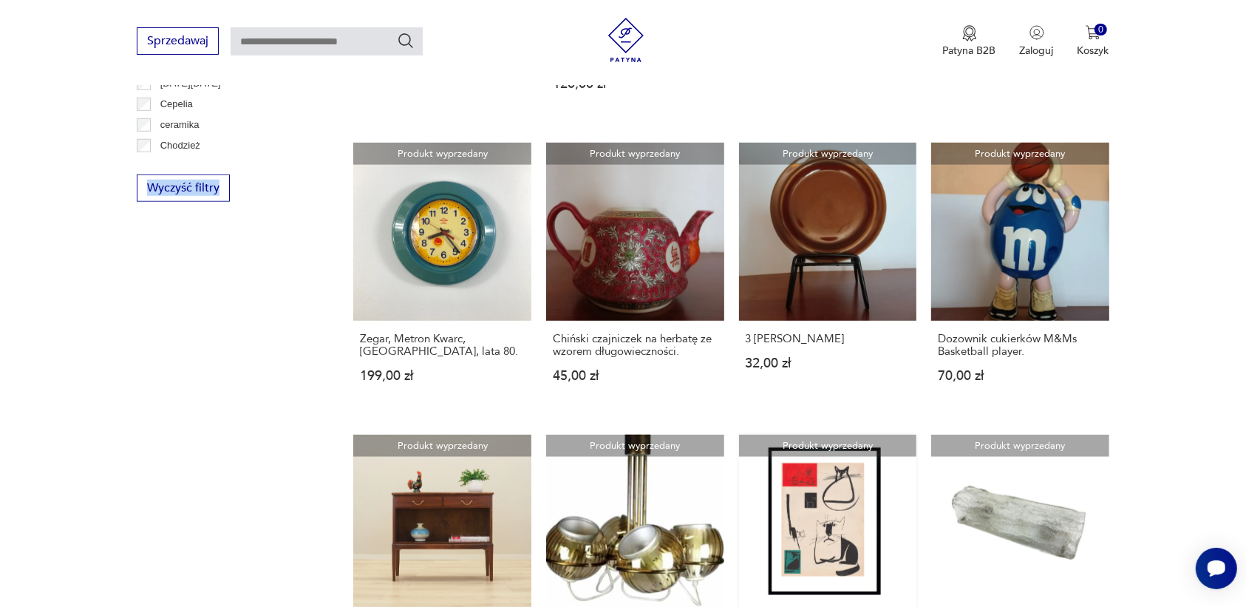
scroll to position [1207, 0]
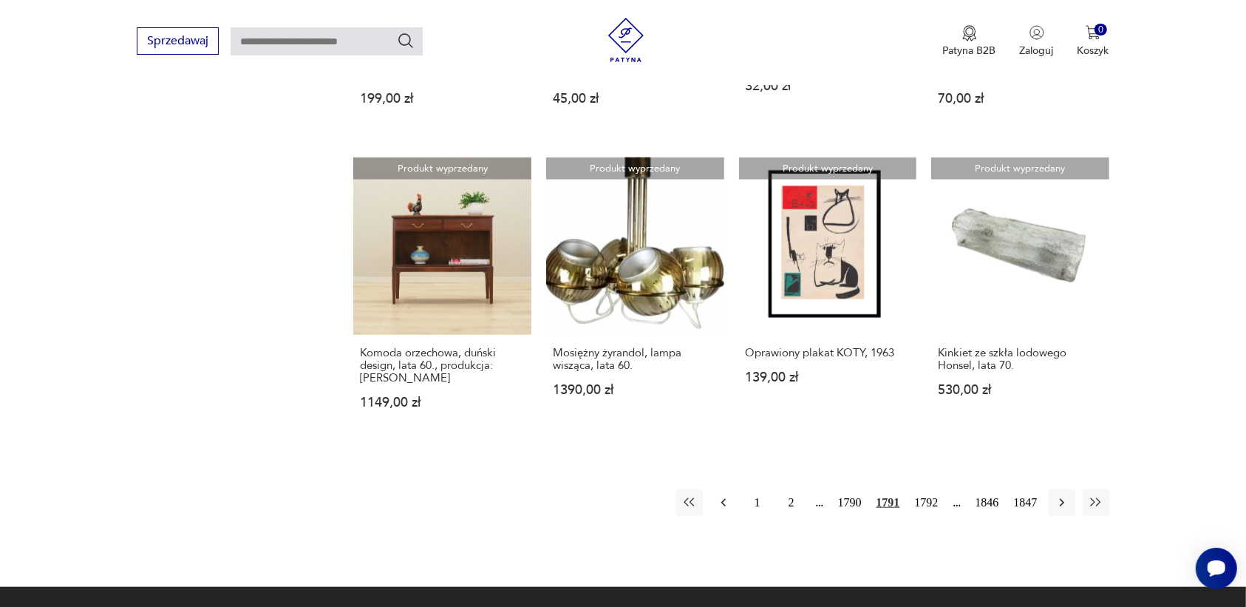
click at [725, 501] on icon "button" at bounding box center [723, 502] width 15 height 15
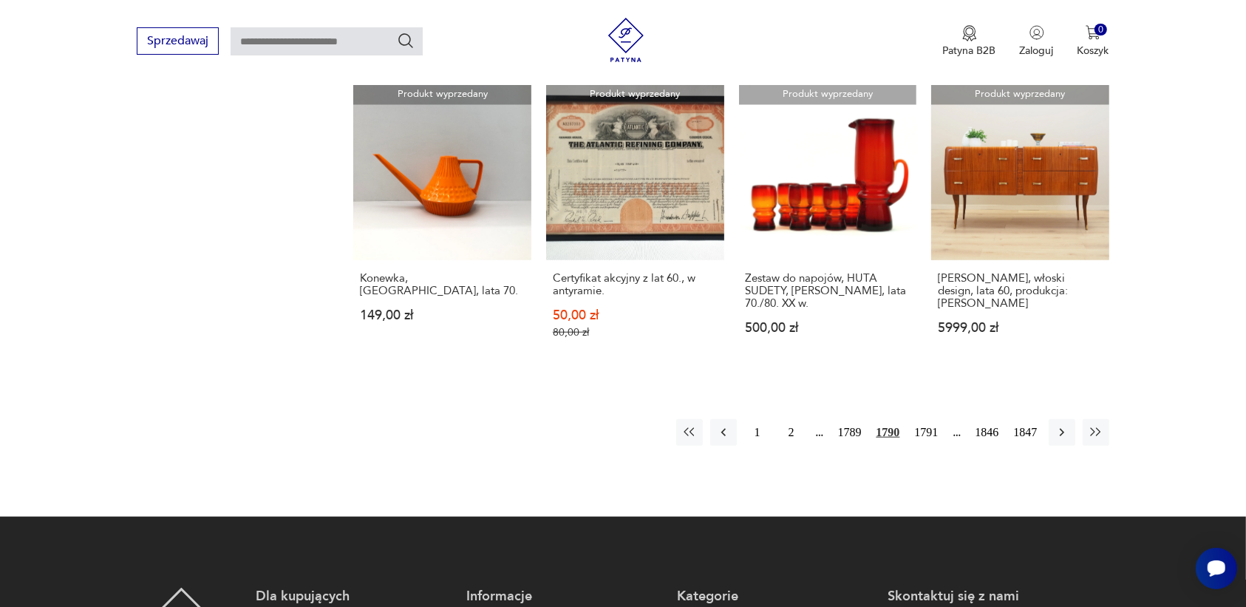
scroll to position [1299, 0]
click at [722, 424] on icon "button" at bounding box center [723, 431] width 15 height 15
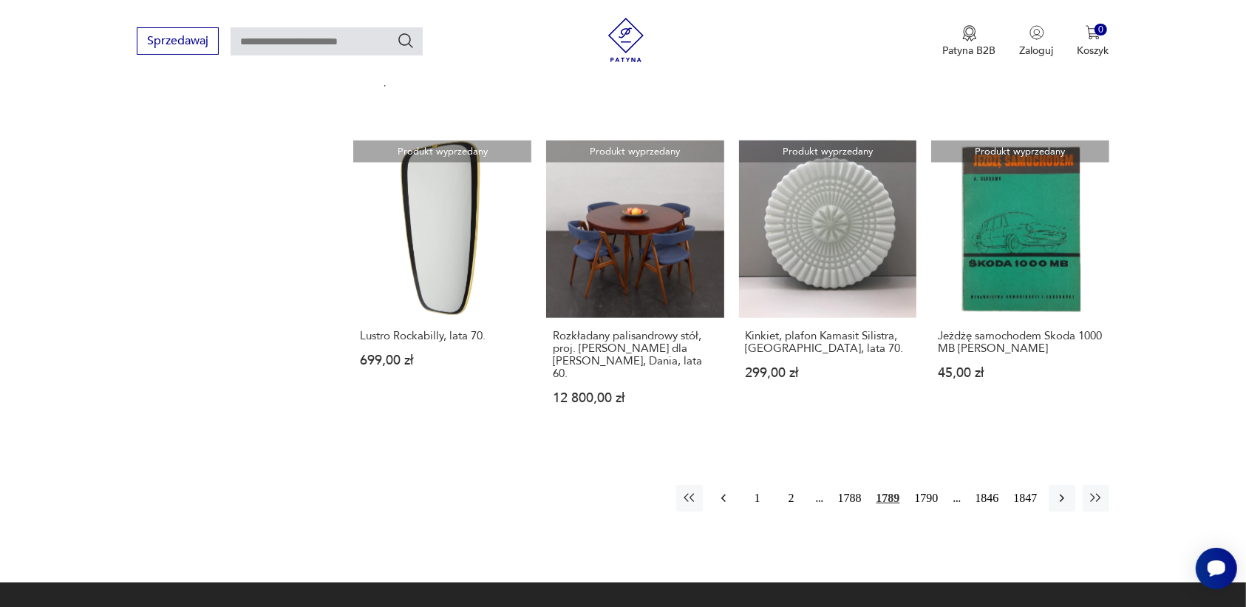
scroll to position [1299, 0]
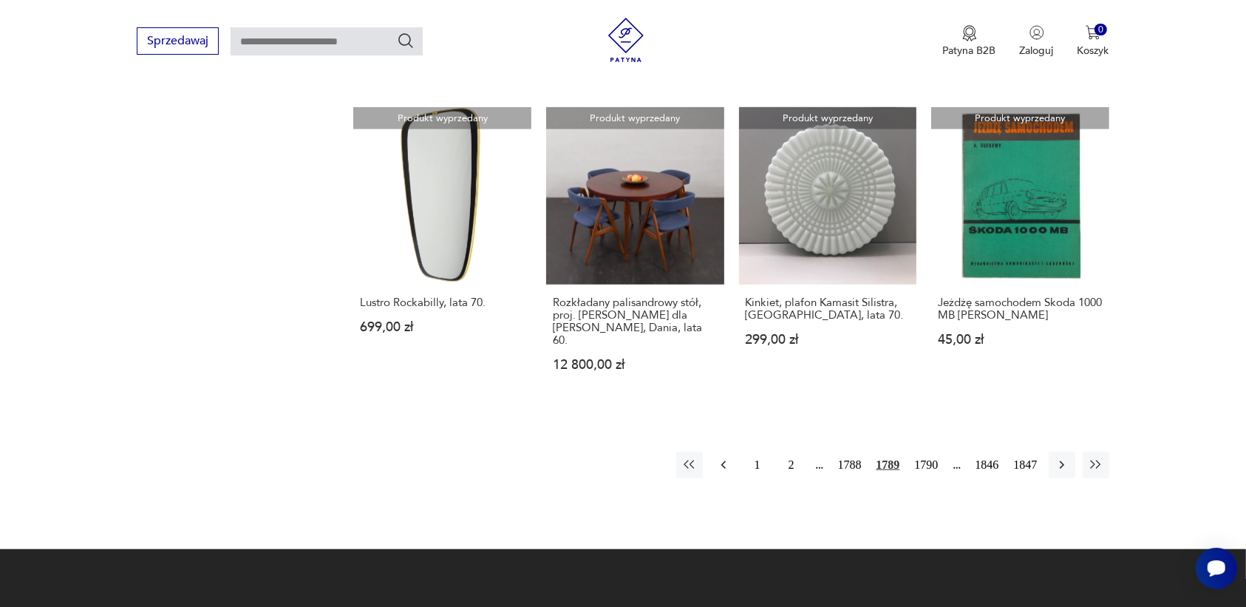
click at [723, 461] on icon "button" at bounding box center [722, 465] width 4 height 8
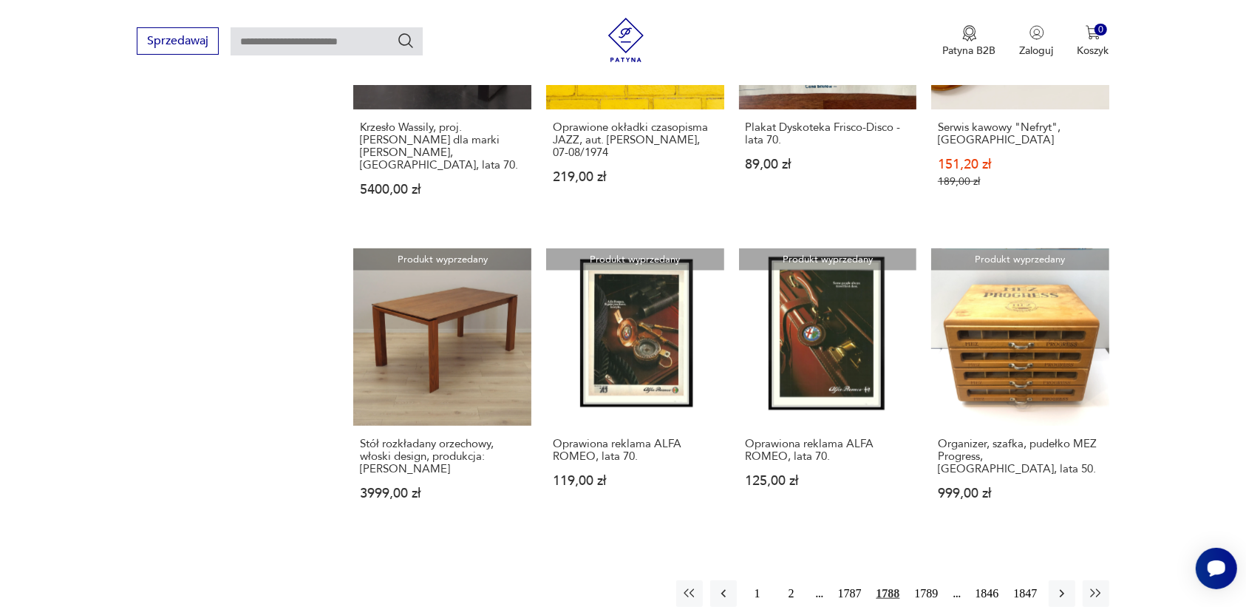
scroll to position [1207, 0]
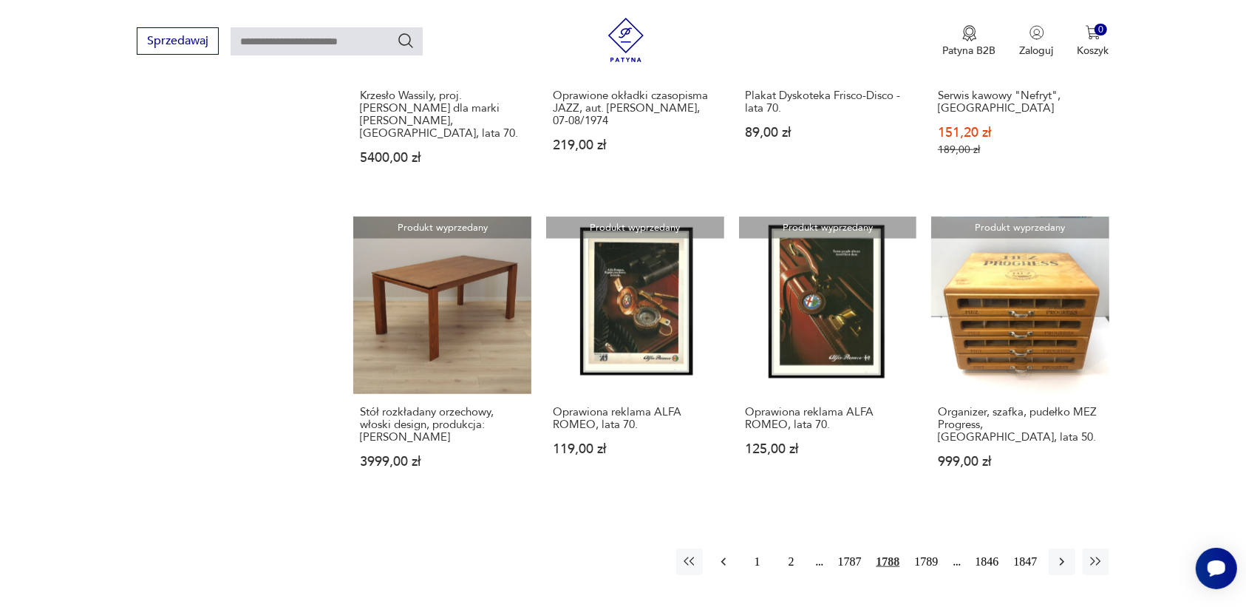
click at [722, 554] on icon "button" at bounding box center [723, 561] width 15 height 15
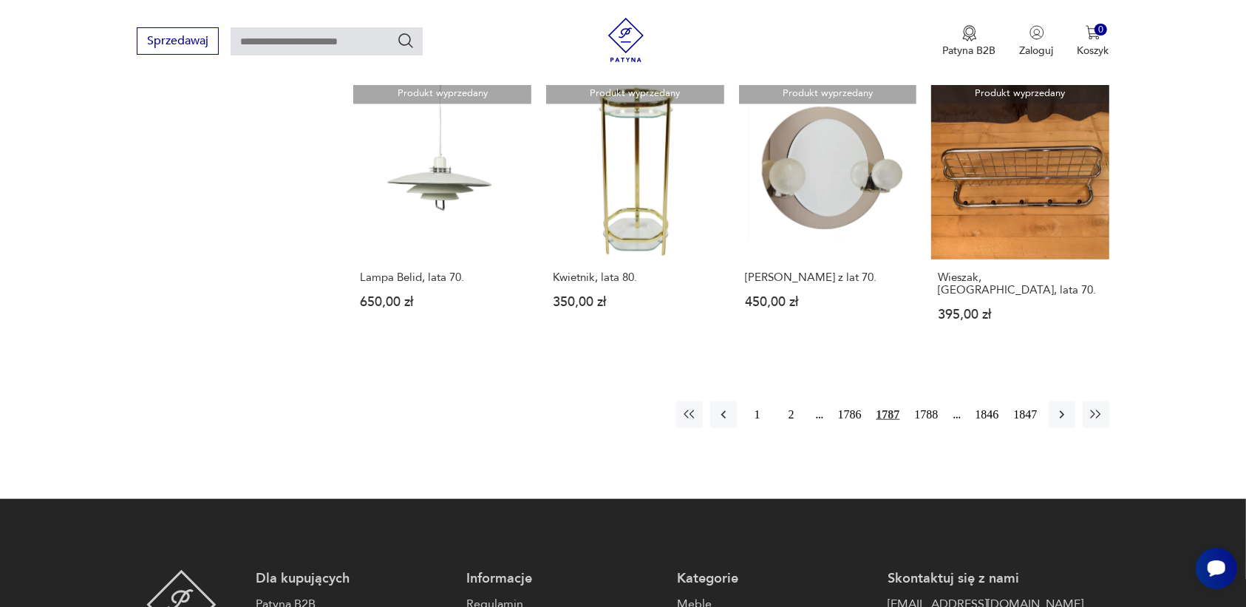
scroll to position [1207, 0]
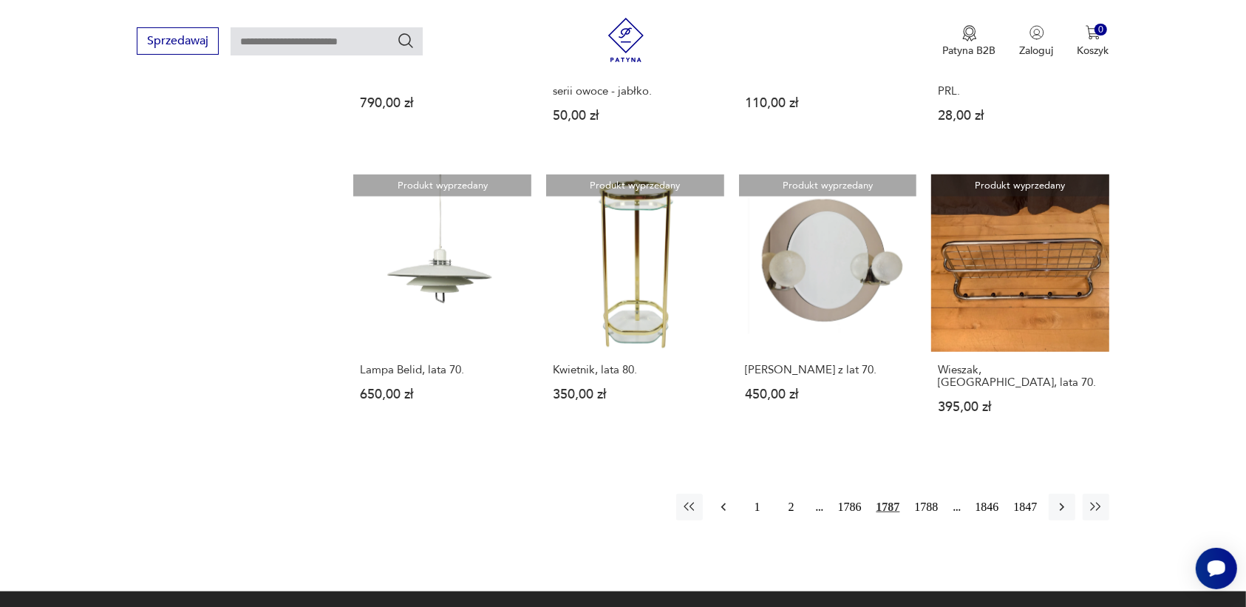
click at [720, 500] on icon "button" at bounding box center [723, 507] width 15 height 15
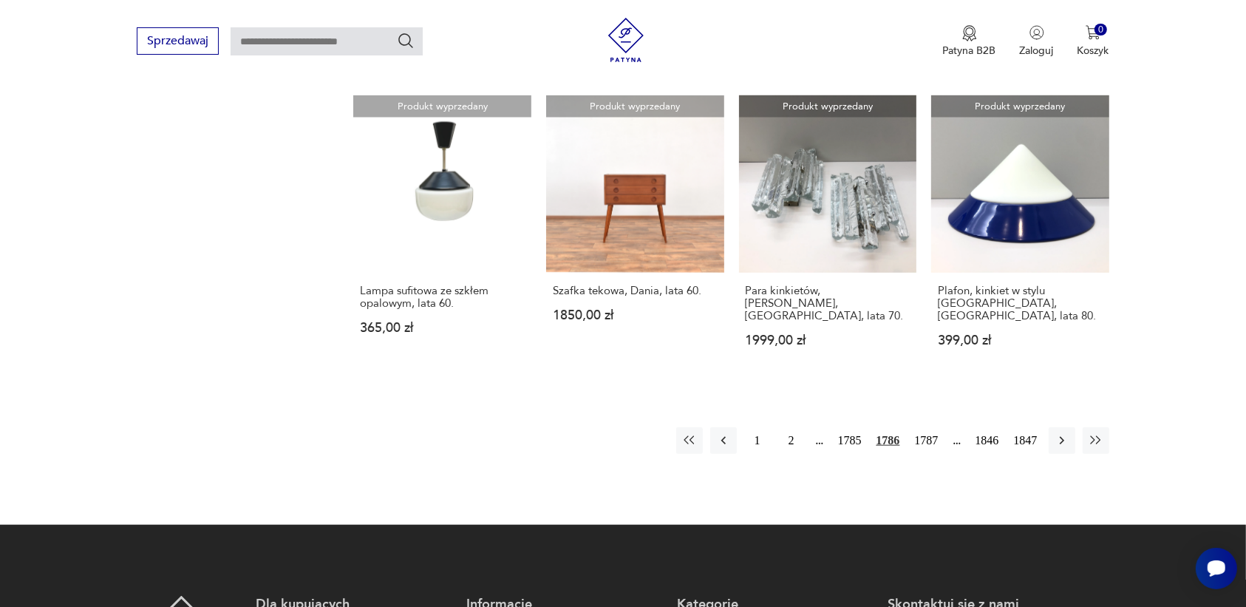
scroll to position [1299, 0]
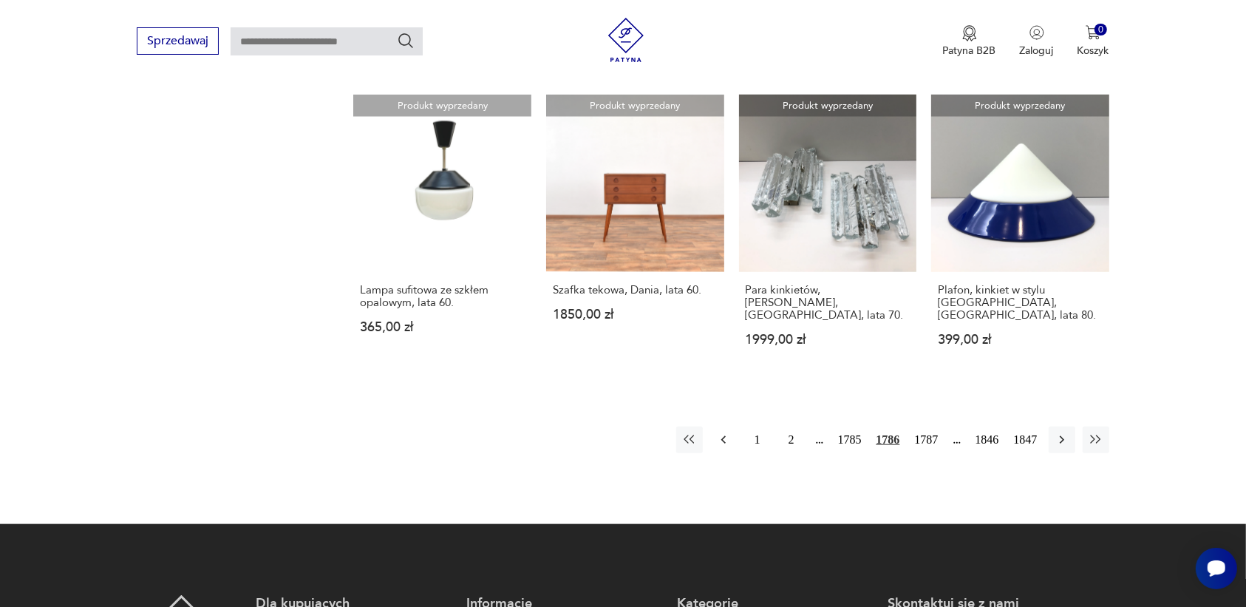
click at [719, 432] on icon "button" at bounding box center [723, 439] width 15 height 15
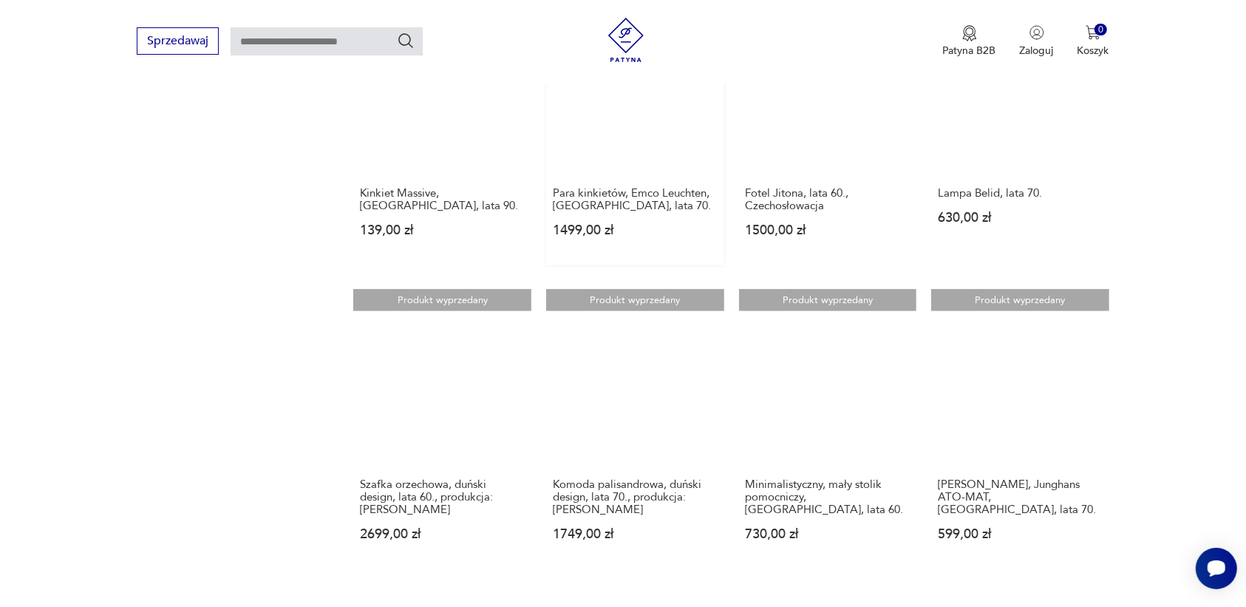
scroll to position [1207, 0]
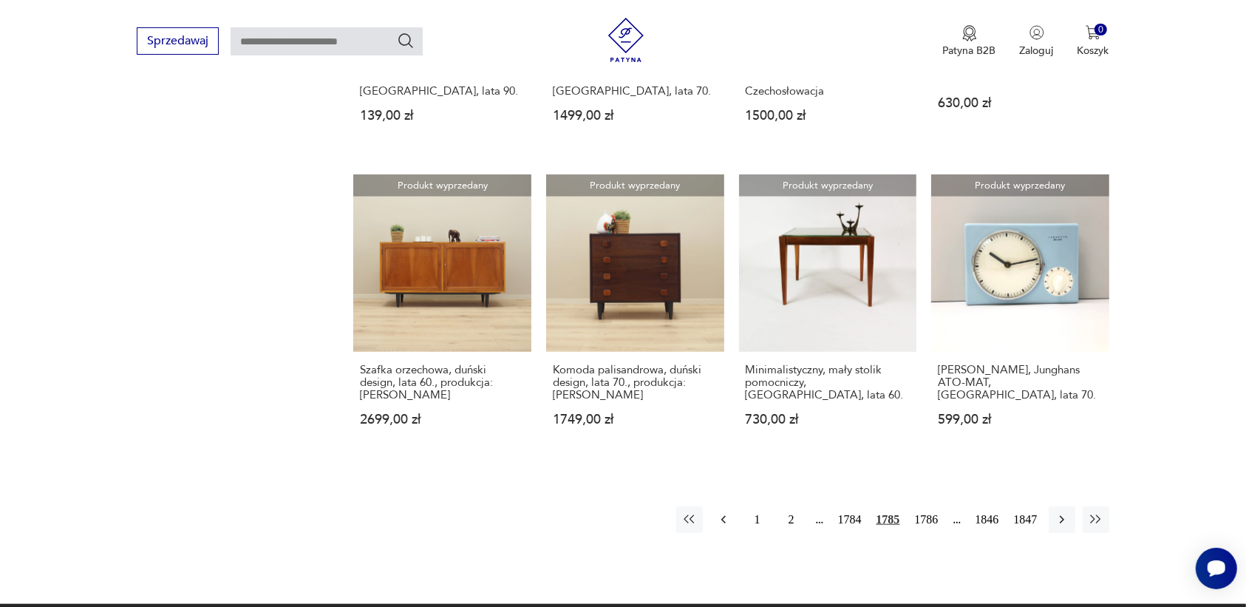
click at [717, 512] on icon "button" at bounding box center [723, 519] width 15 height 15
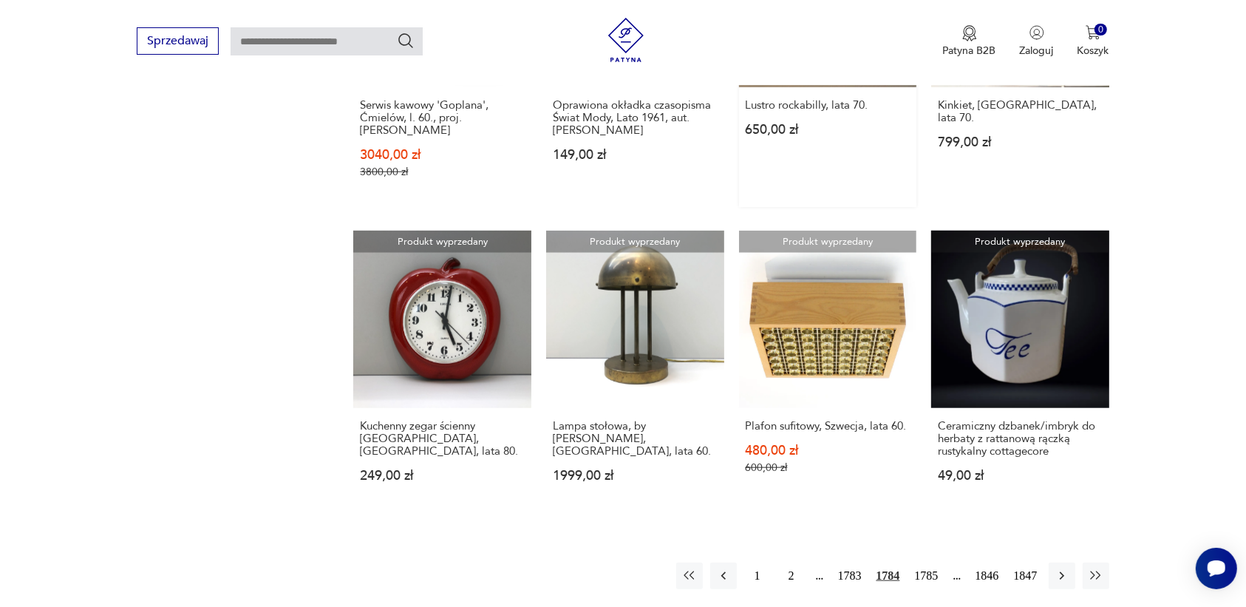
scroll to position [1207, 0]
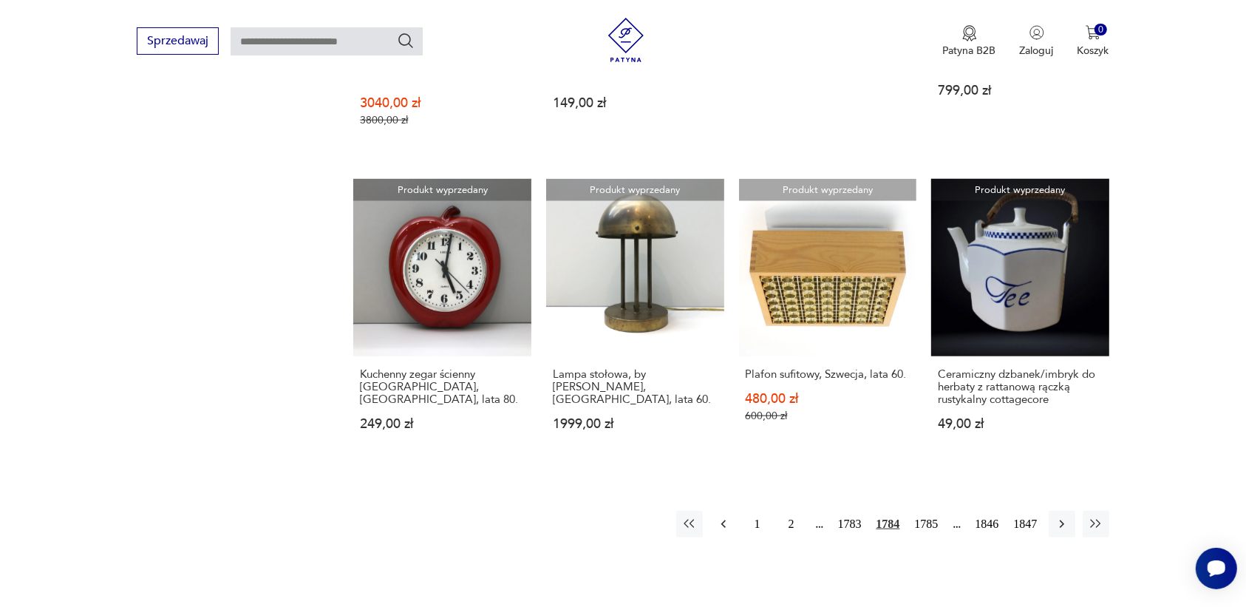
click at [725, 517] on icon "button" at bounding box center [723, 524] width 15 height 15
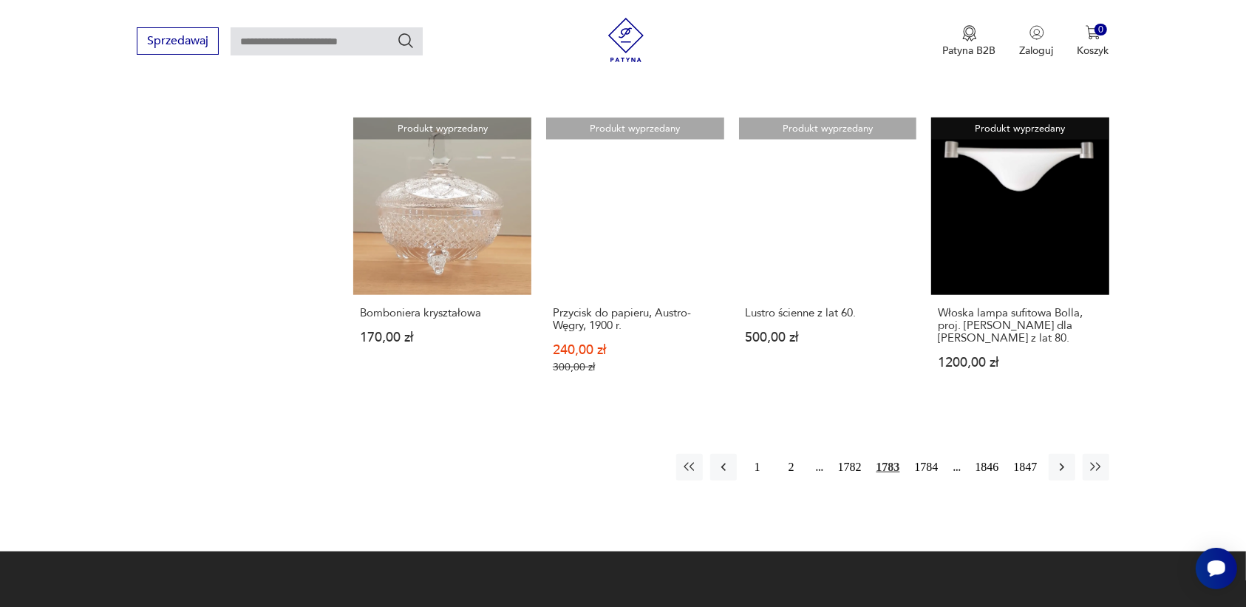
scroll to position [1299, 0]
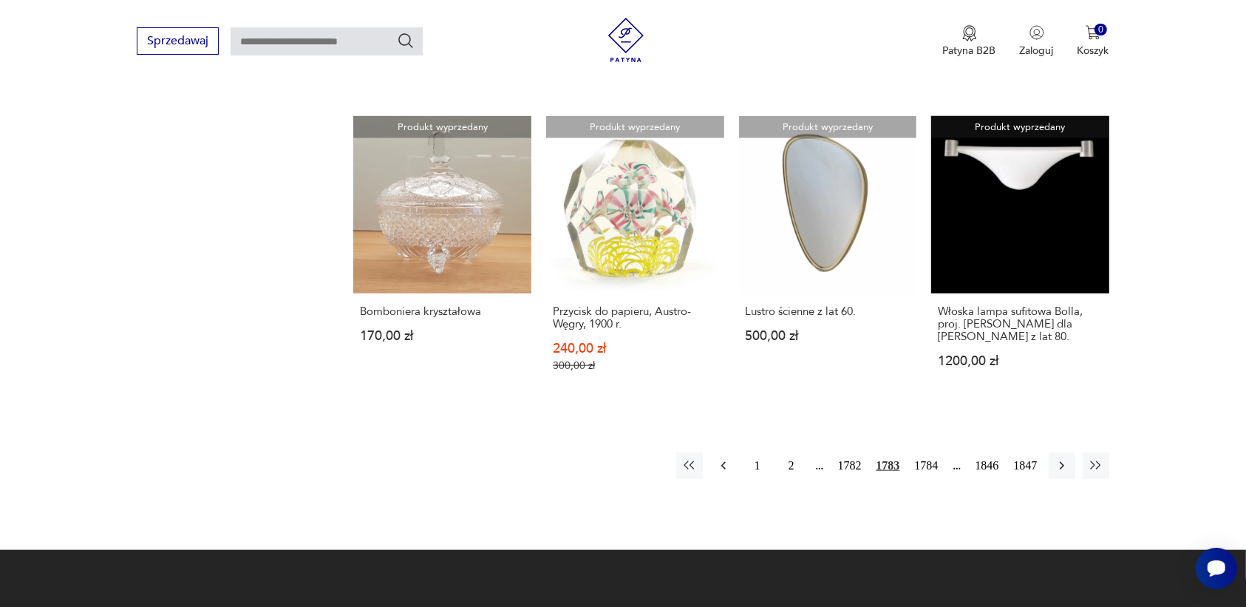
click at [718, 463] on icon "button" at bounding box center [723, 465] width 15 height 15
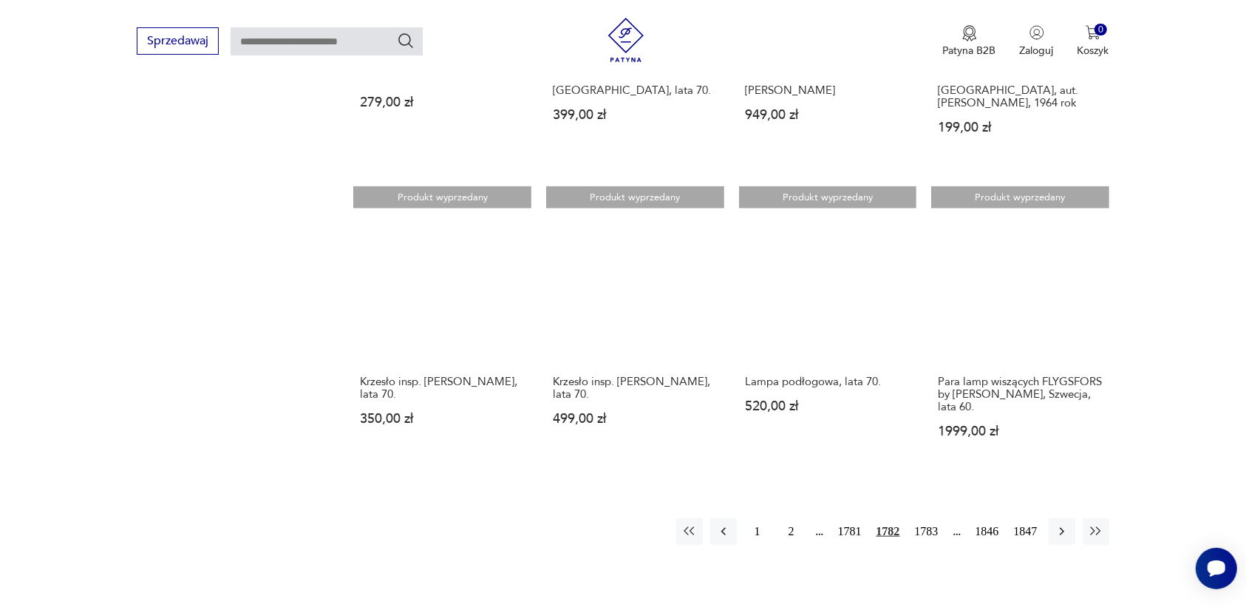
scroll to position [1207, 0]
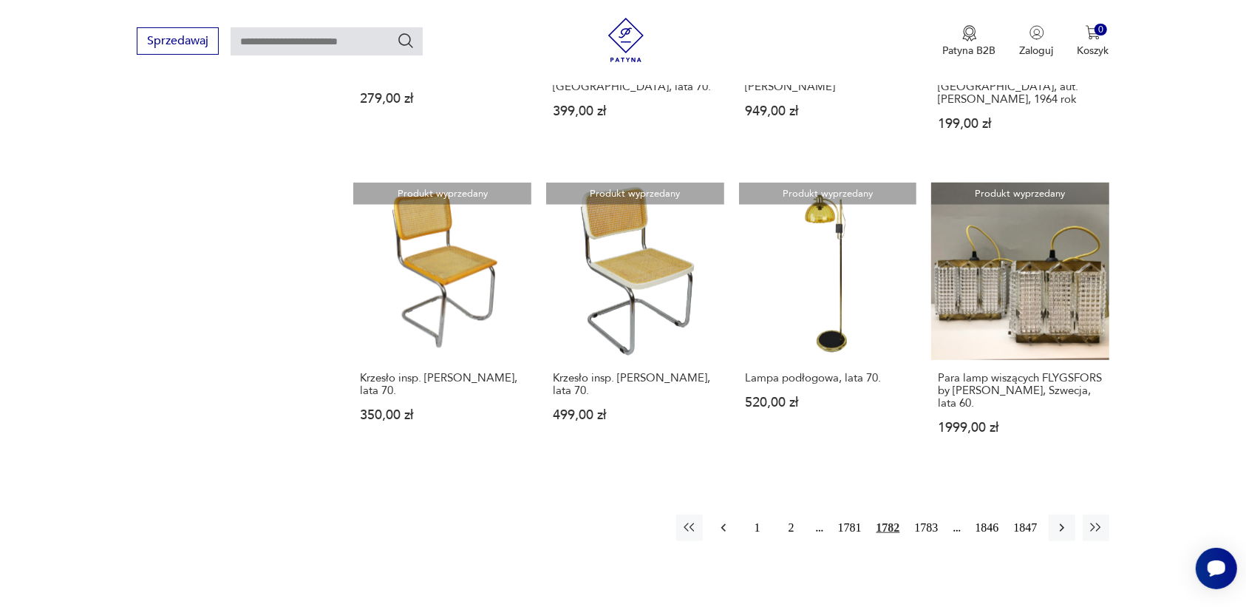
click at [724, 520] on icon "button" at bounding box center [723, 527] width 15 height 15
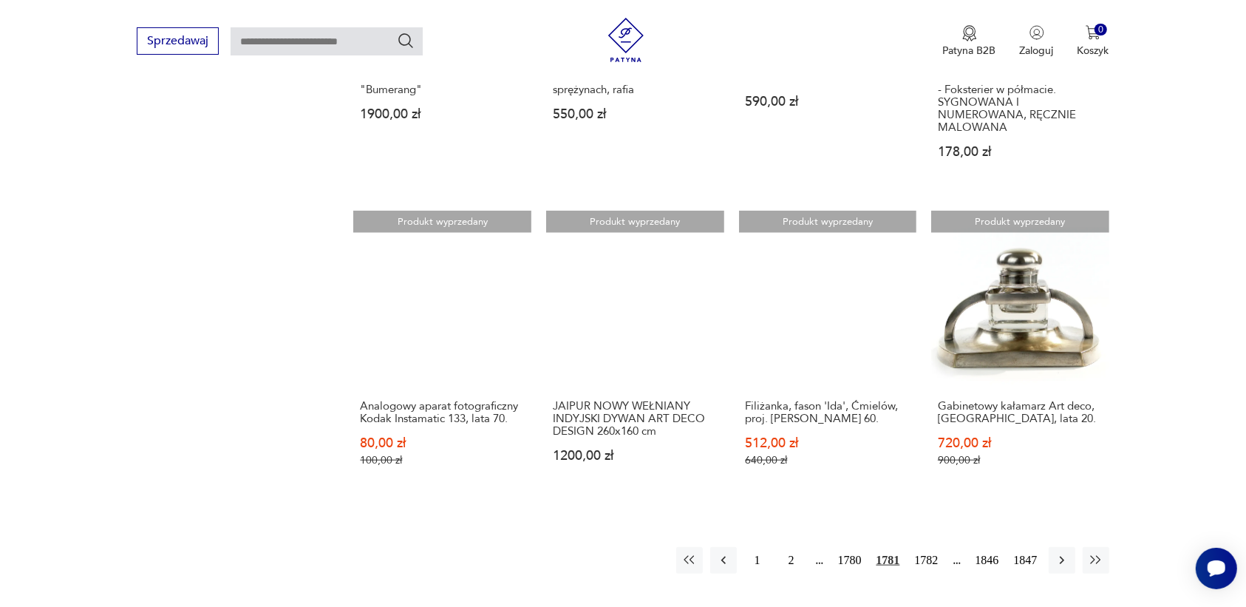
scroll to position [1207, 0]
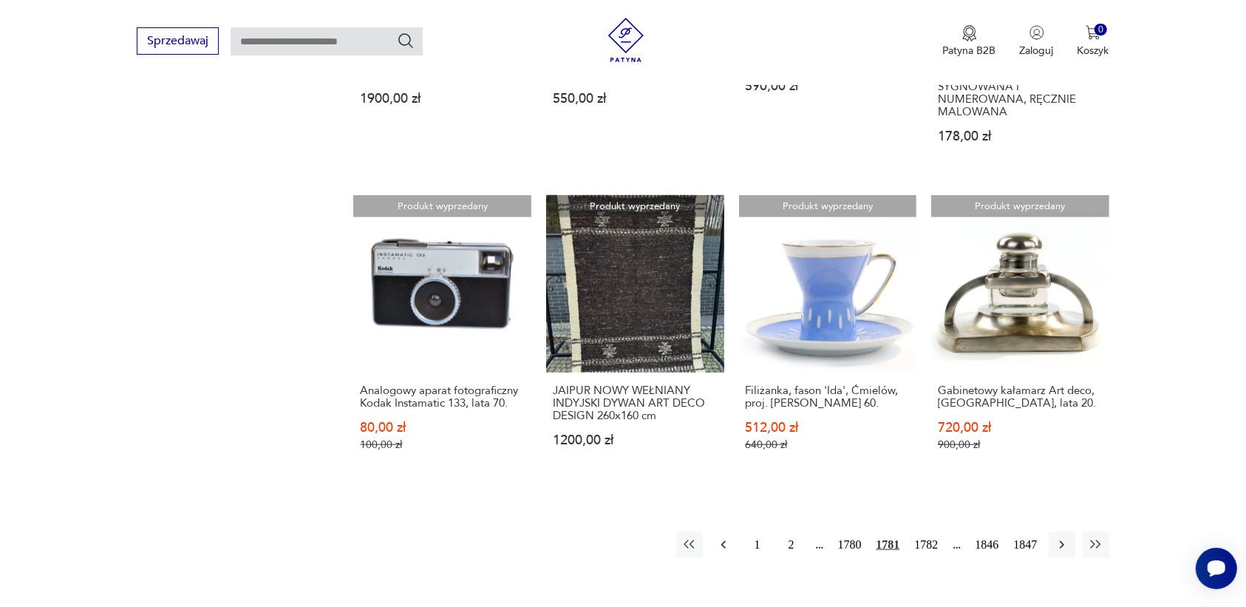
click at [720, 537] on icon "button" at bounding box center [723, 544] width 15 height 15
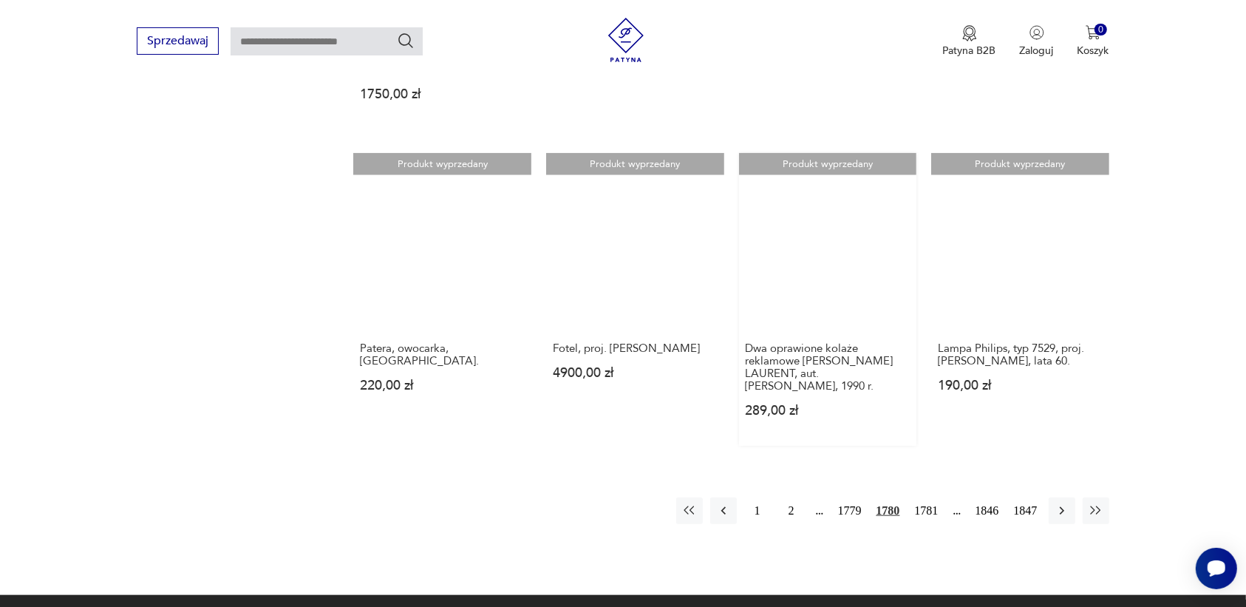
scroll to position [1299, 0]
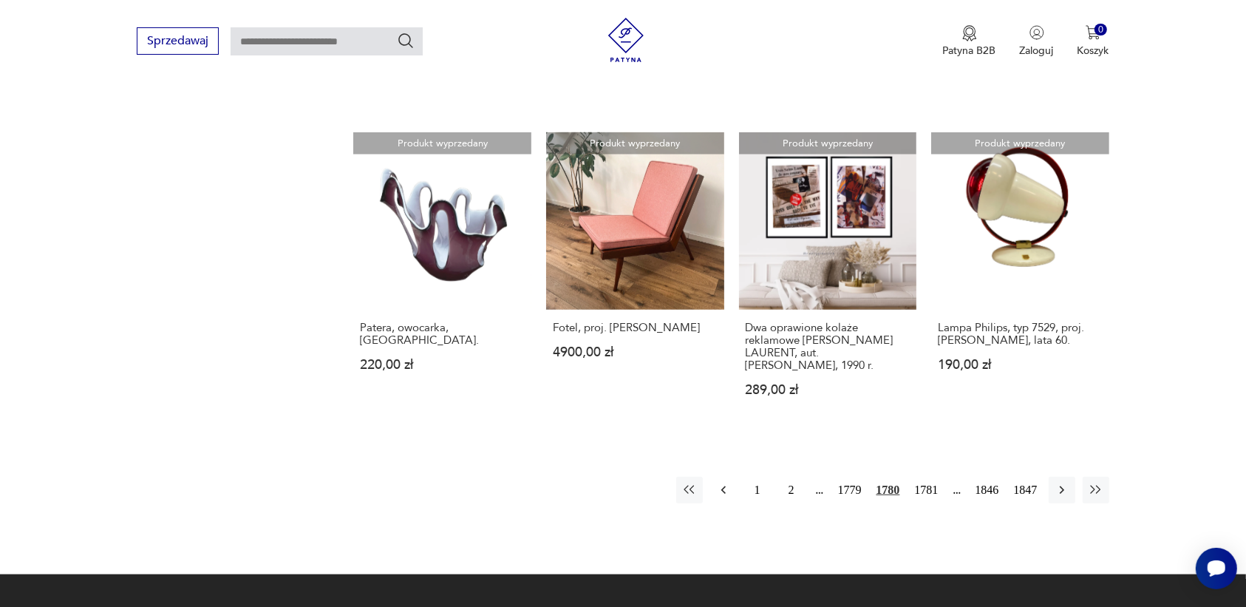
click at [723, 486] on icon "button" at bounding box center [722, 490] width 4 height 8
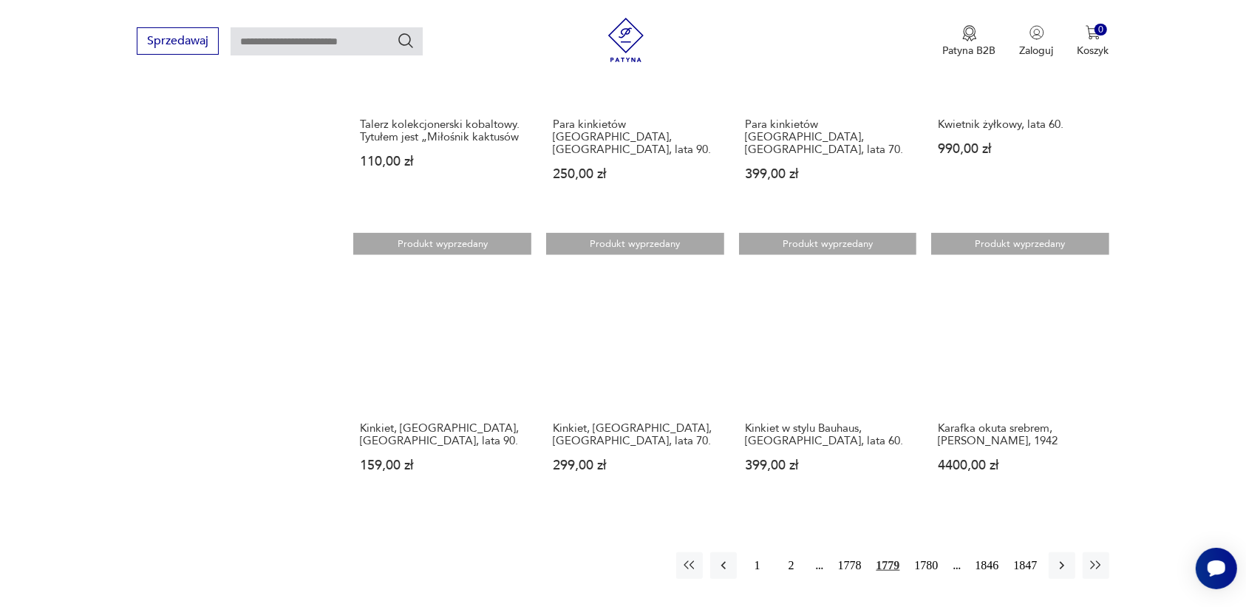
scroll to position [1207, 0]
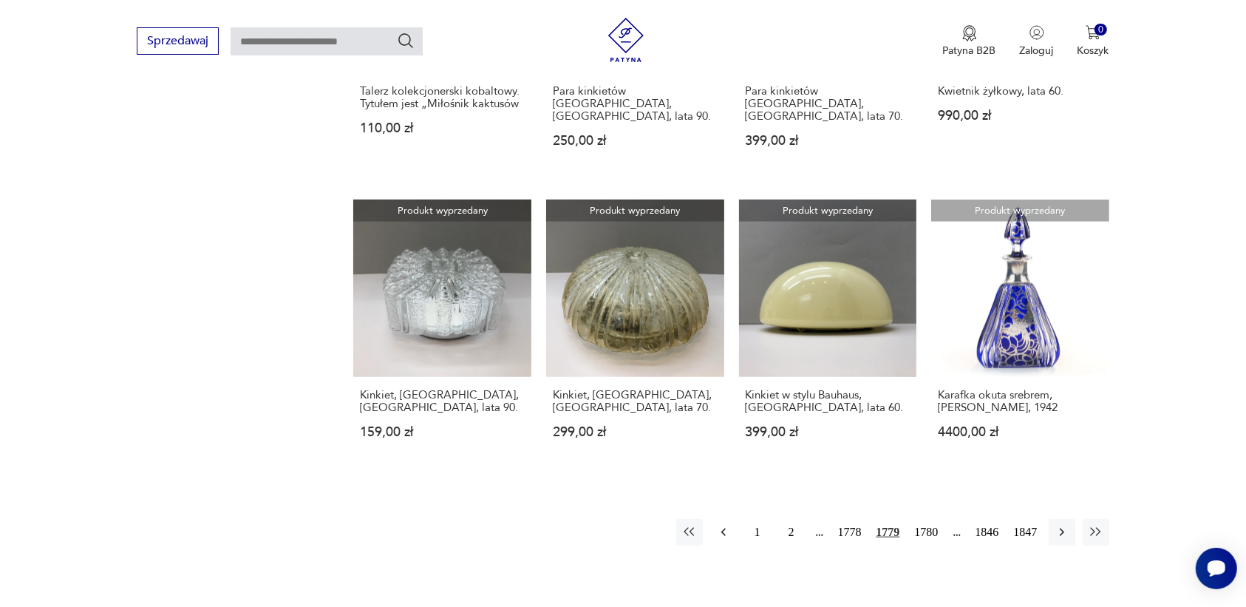
click at [724, 525] on icon "button" at bounding box center [723, 532] width 15 height 15
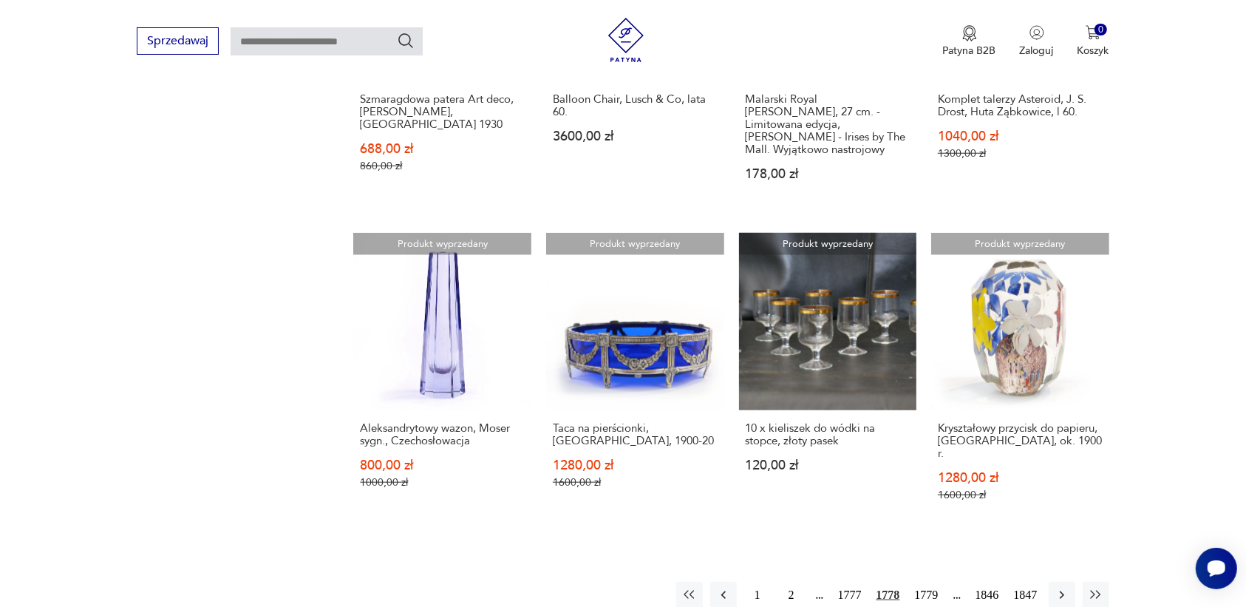
scroll to position [1207, 0]
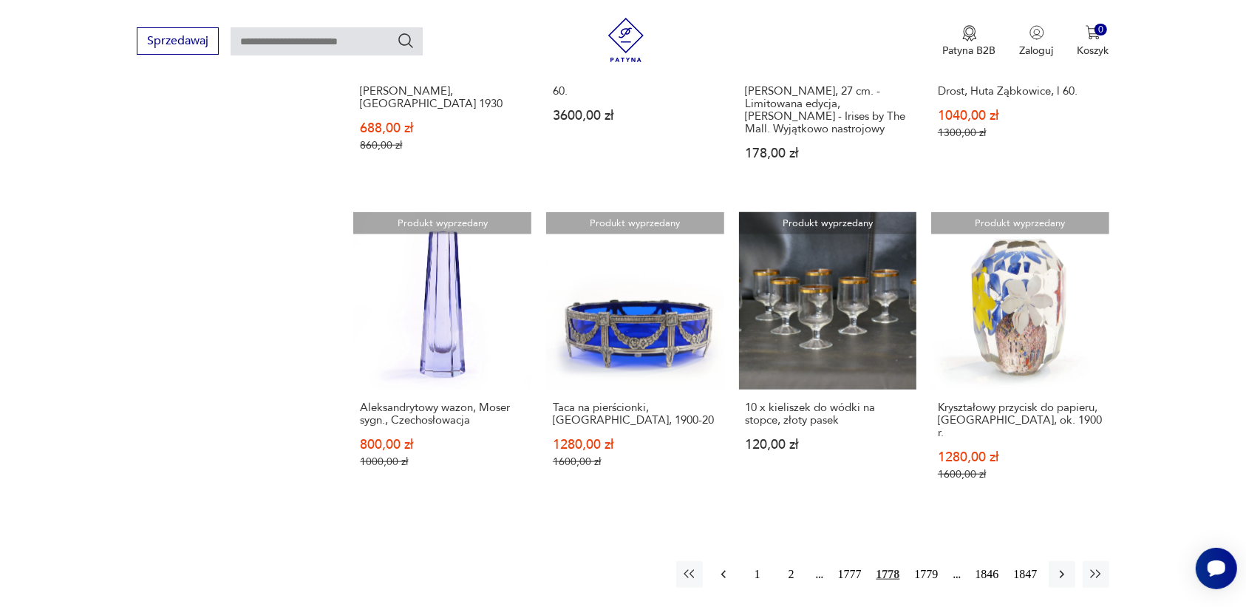
click at [724, 567] on icon "button" at bounding box center [723, 574] width 15 height 15
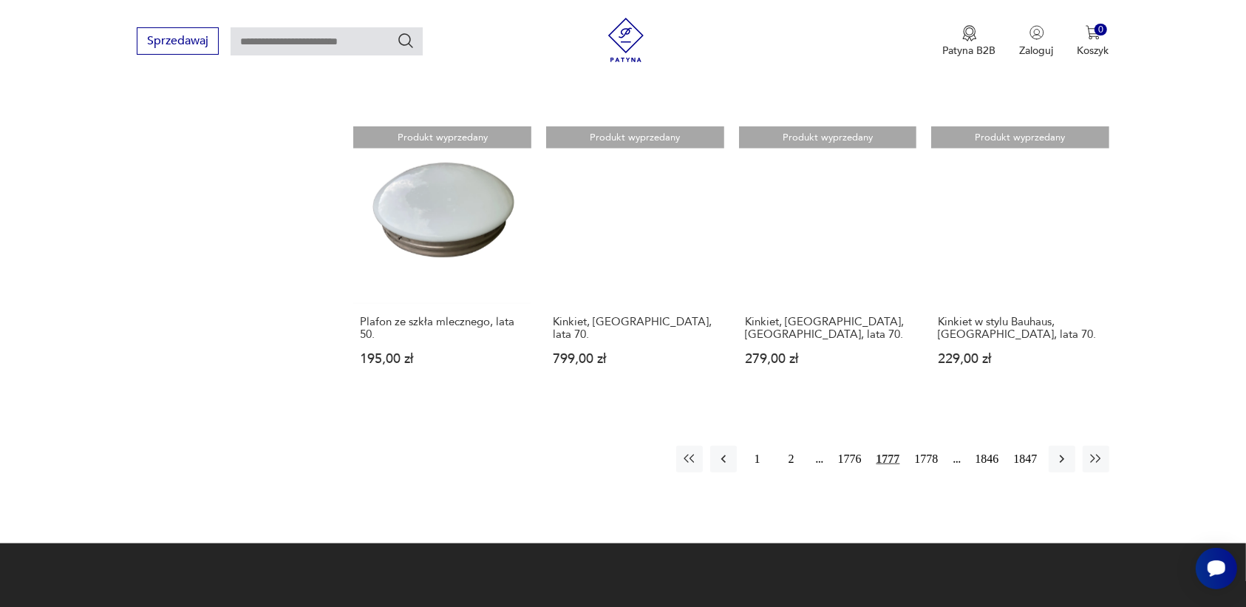
scroll to position [1299, 0]
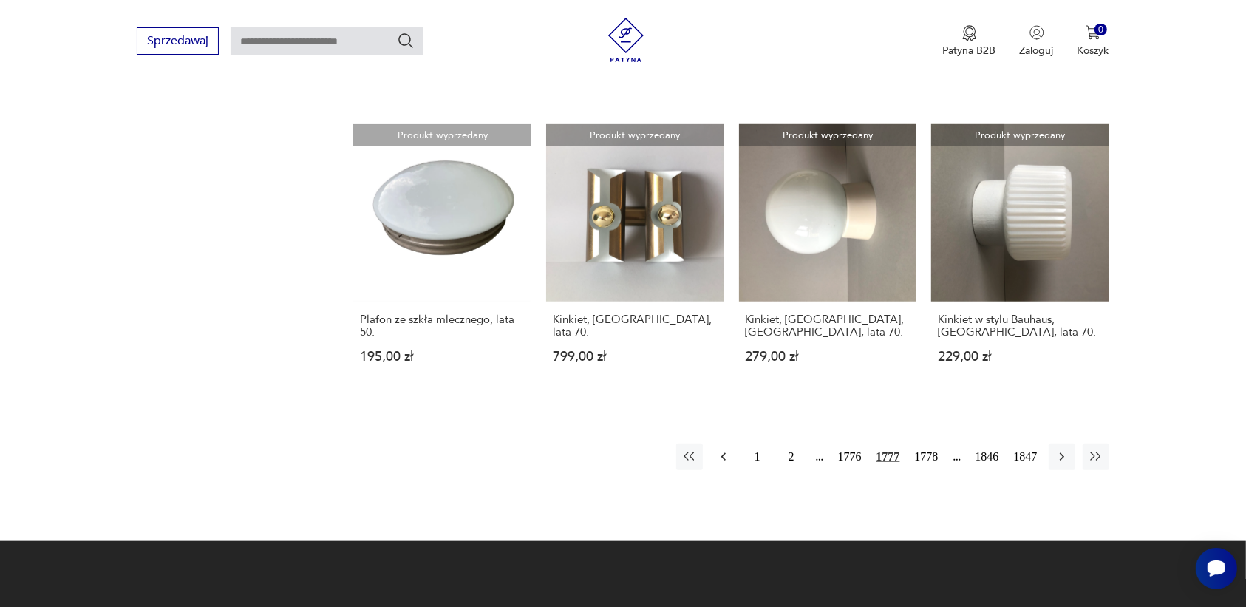
click at [722, 449] on icon "button" at bounding box center [723, 456] width 15 height 15
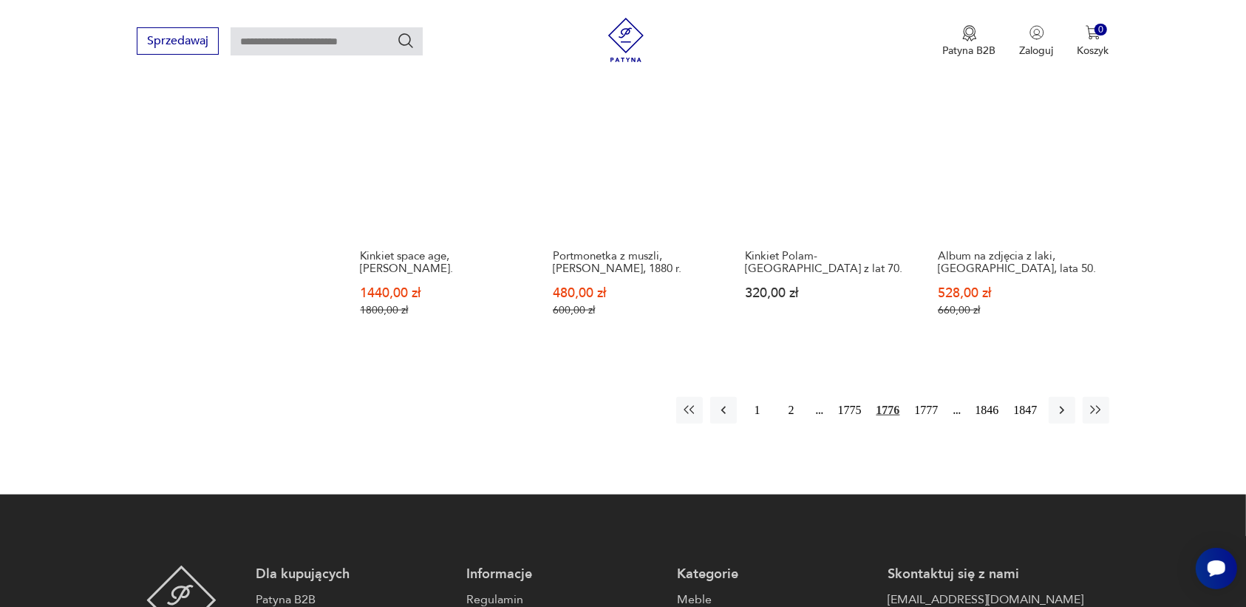
scroll to position [1391, 0]
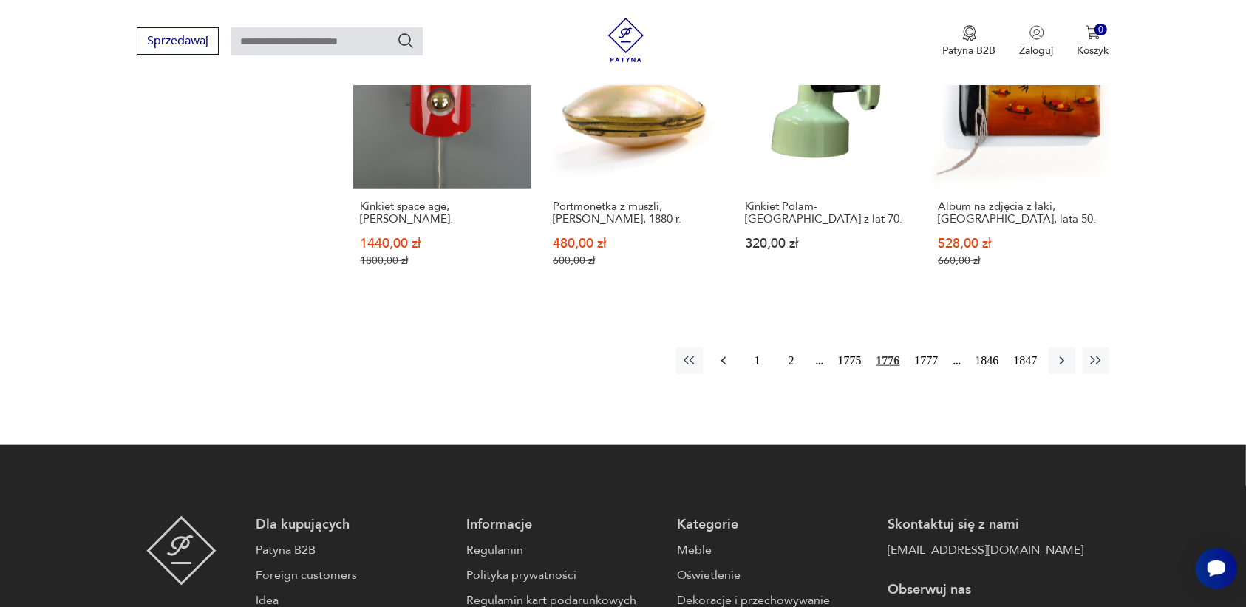
click at [724, 353] on icon "button" at bounding box center [723, 360] width 15 height 15
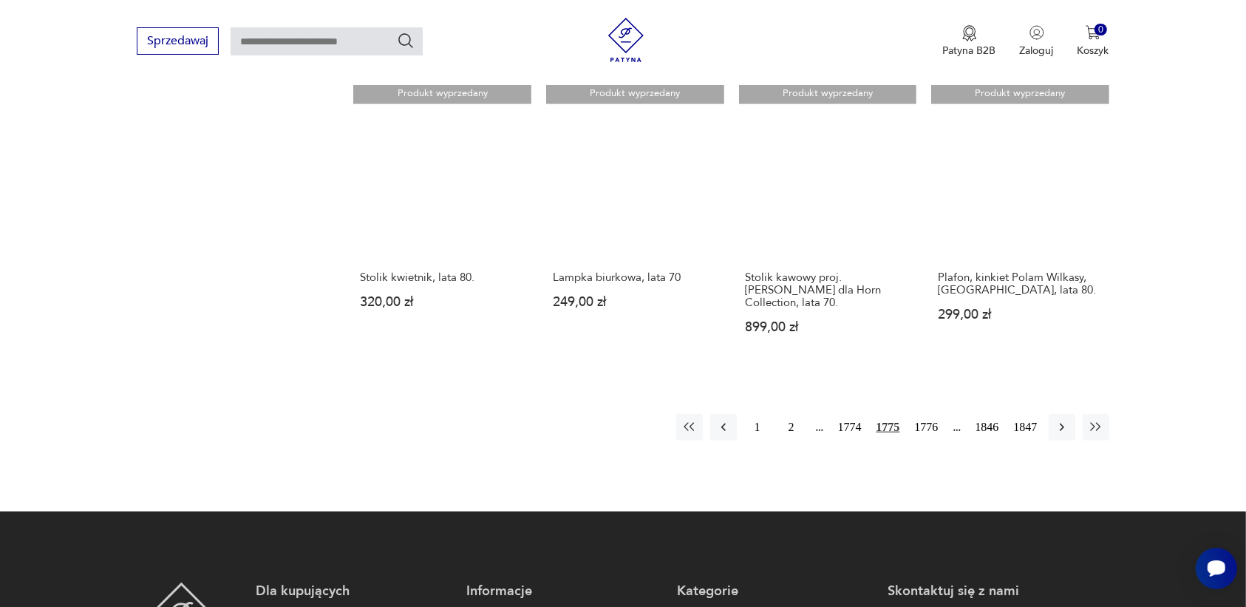
scroll to position [1299, 0]
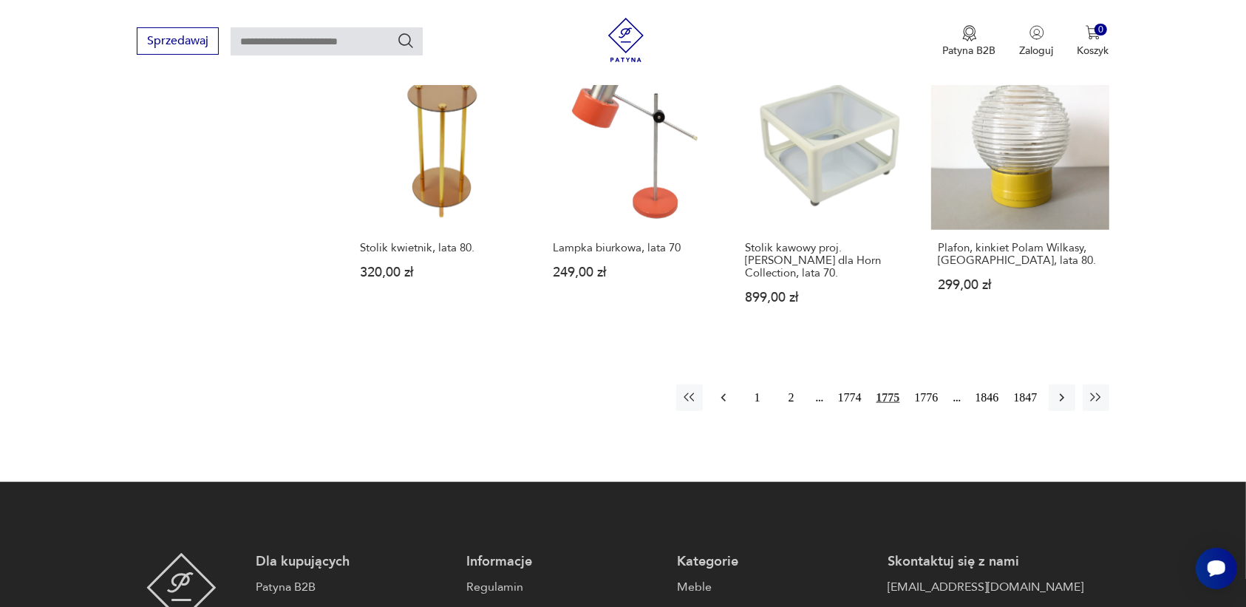
click at [720, 390] on icon "button" at bounding box center [723, 397] width 15 height 15
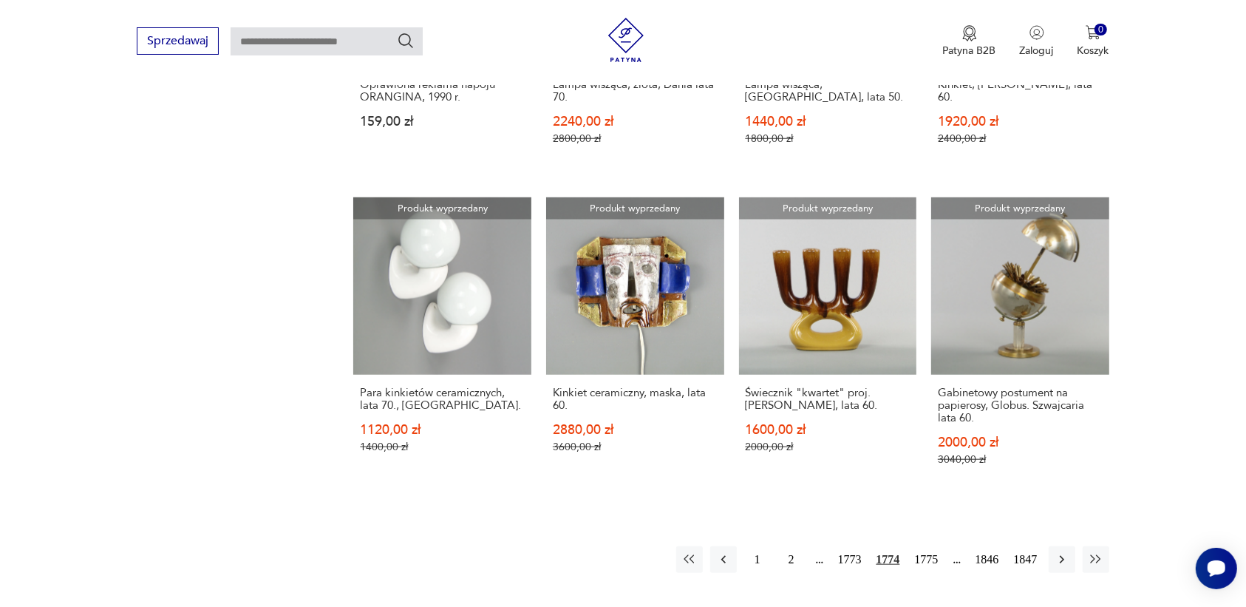
scroll to position [1207, 0]
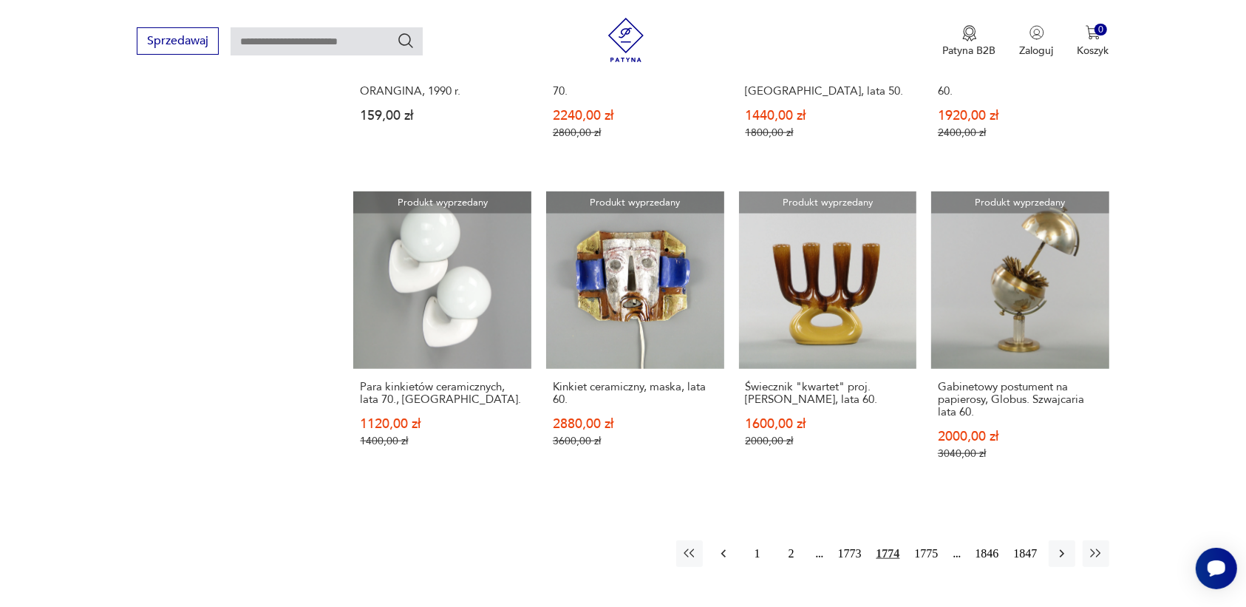
click at [724, 550] on icon "button" at bounding box center [722, 554] width 4 height 8
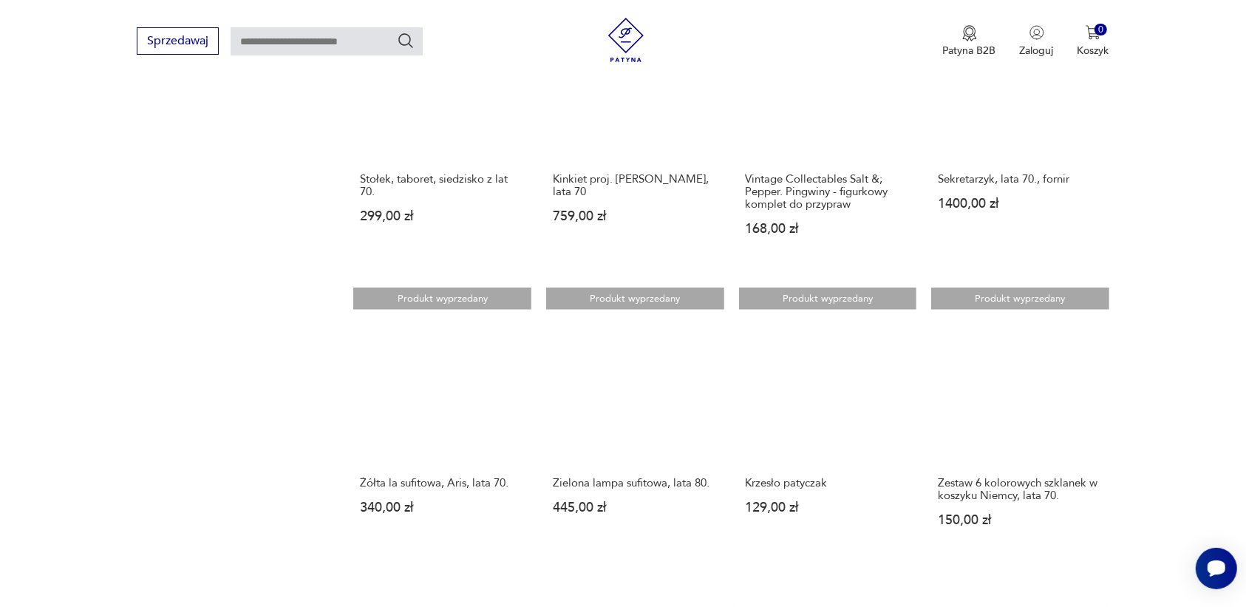
scroll to position [1207, 0]
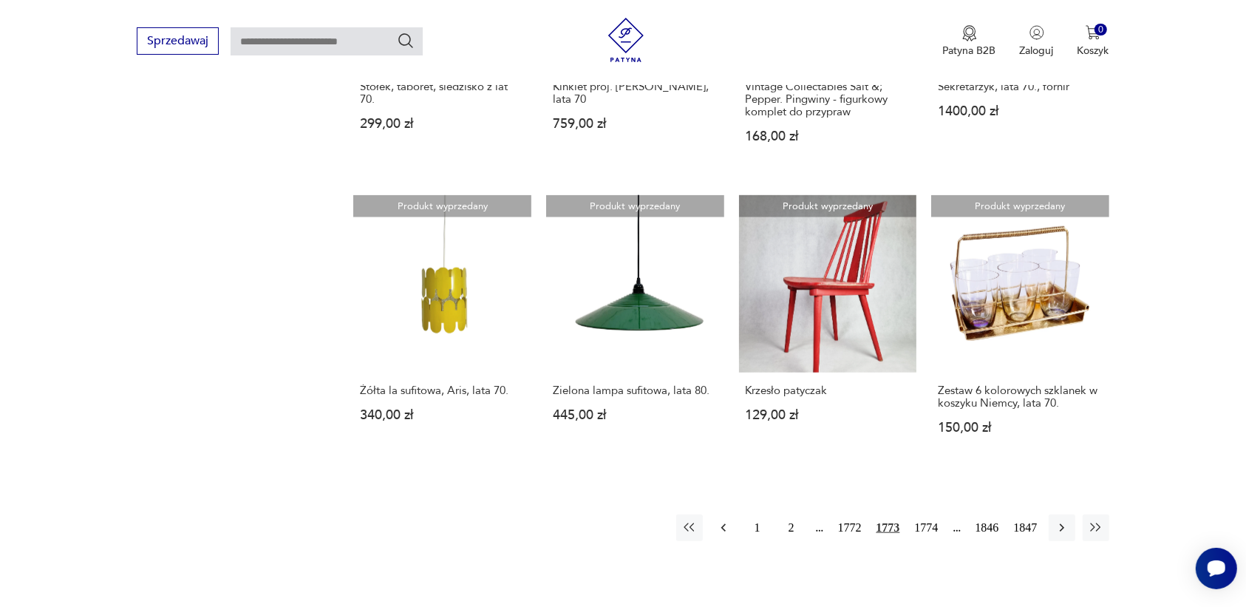
click at [721, 520] on icon "button" at bounding box center [723, 527] width 15 height 15
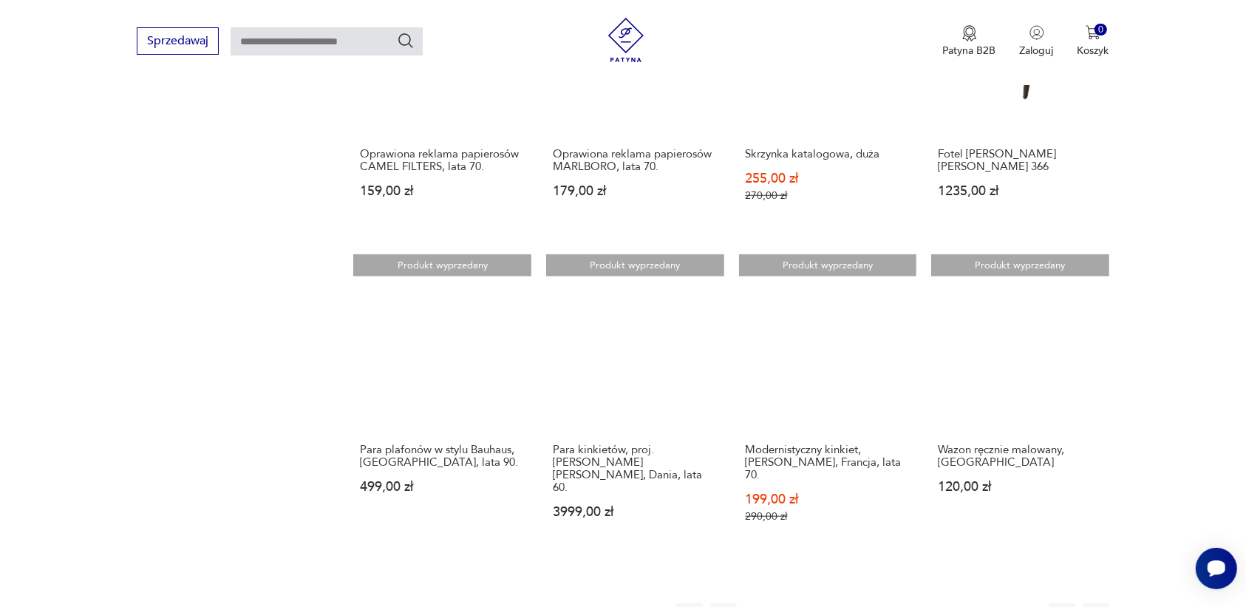
scroll to position [1207, 0]
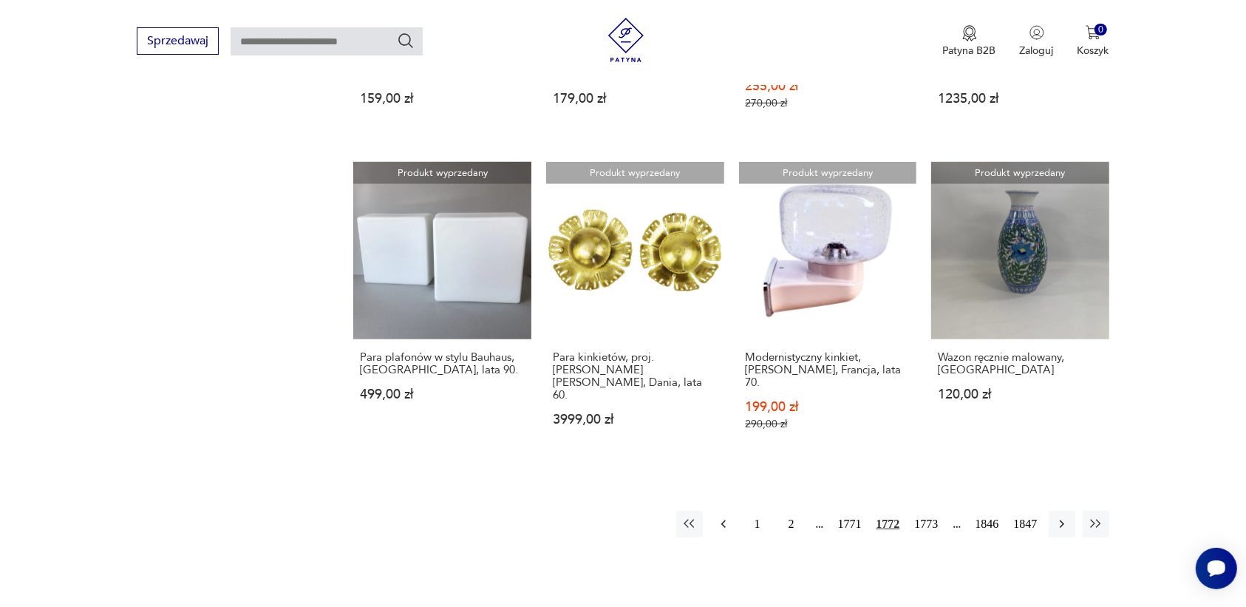
click at [720, 517] on icon "button" at bounding box center [723, 524] width 15 height 15
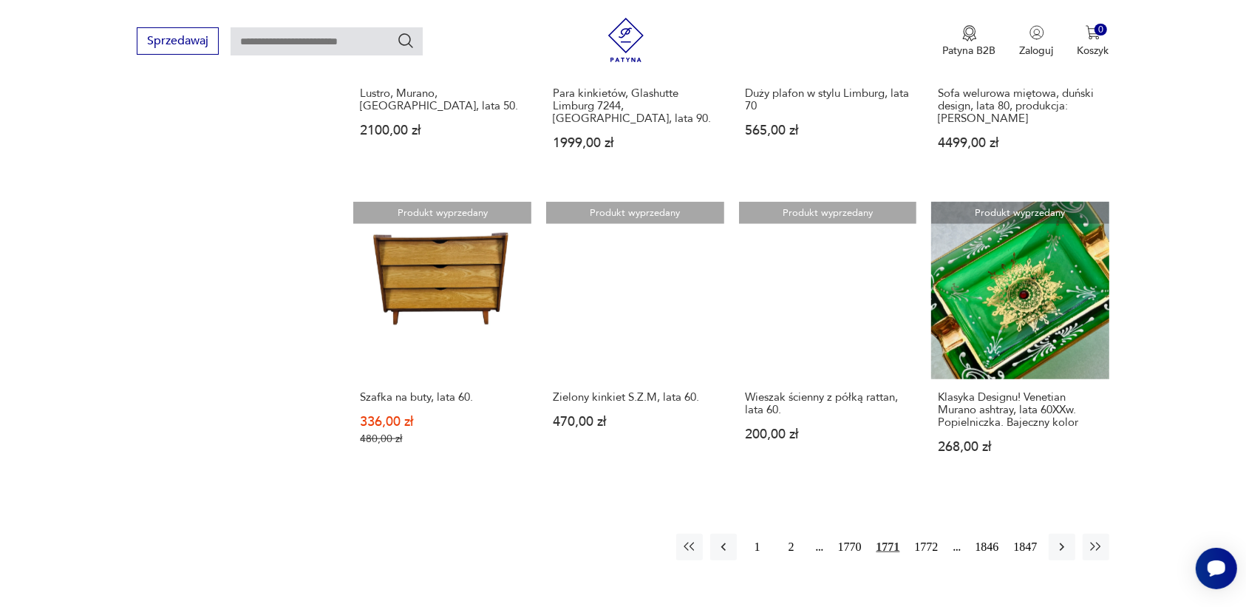
scroll to position [1207, 0]
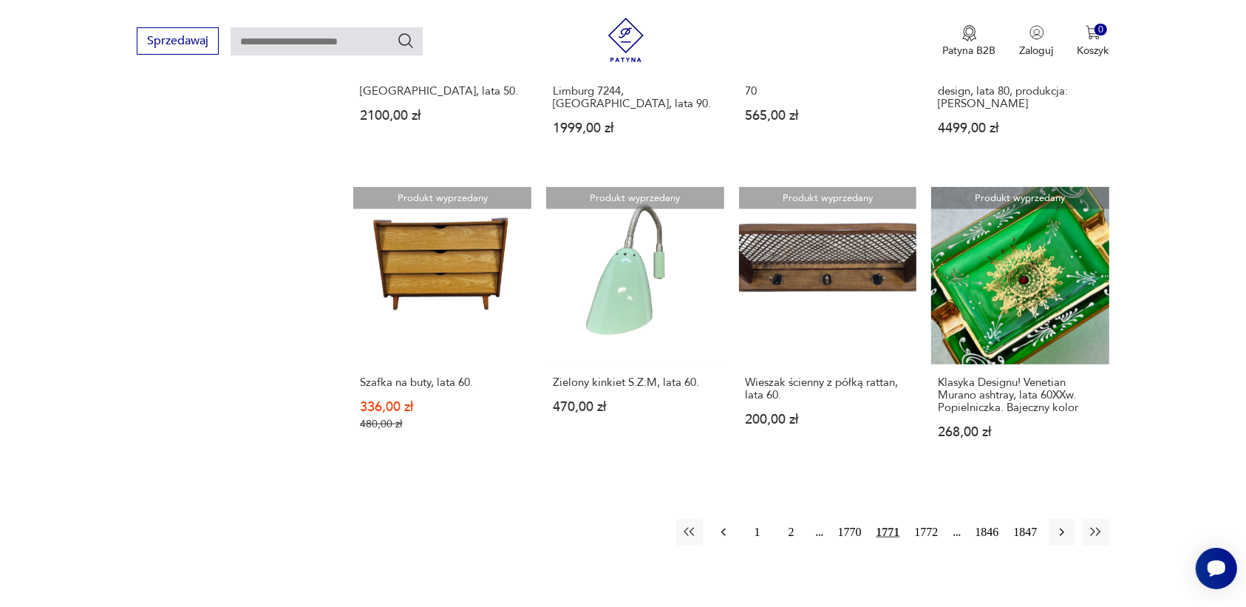
click at [725, 525] on icon "button" at bounding box center [723, 532] width 15 height 15
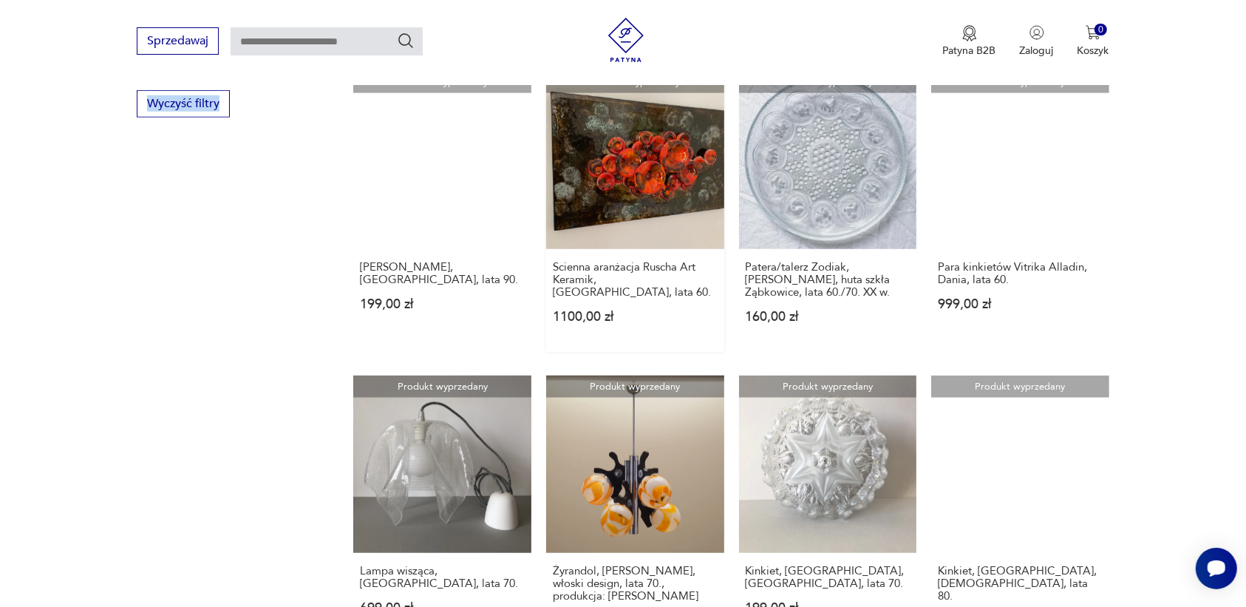
scroll to position [1207, 0]
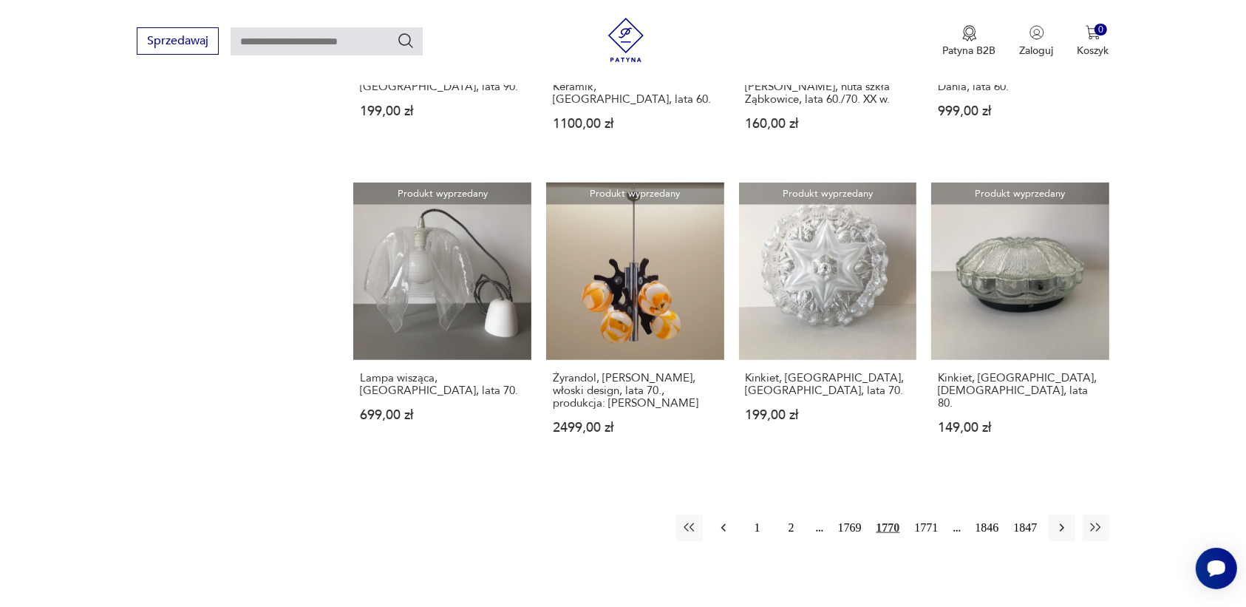
click at [721, 520] on icon "button" at bounding box center [723, 527] width 15 height 15
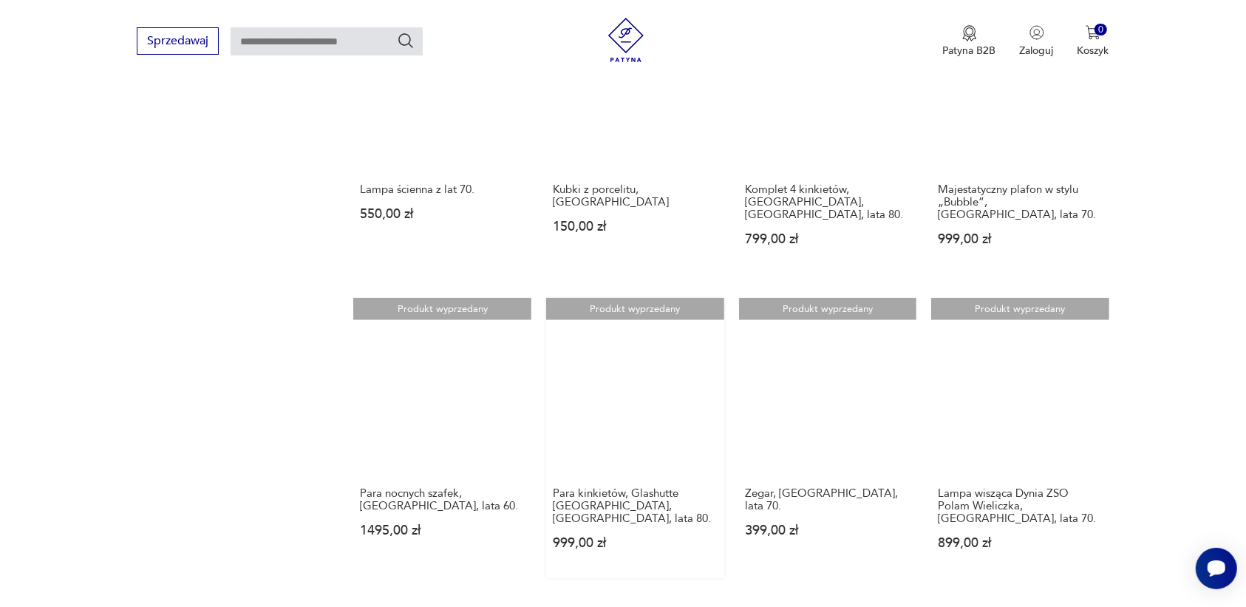
scroll to position [1207, 0]
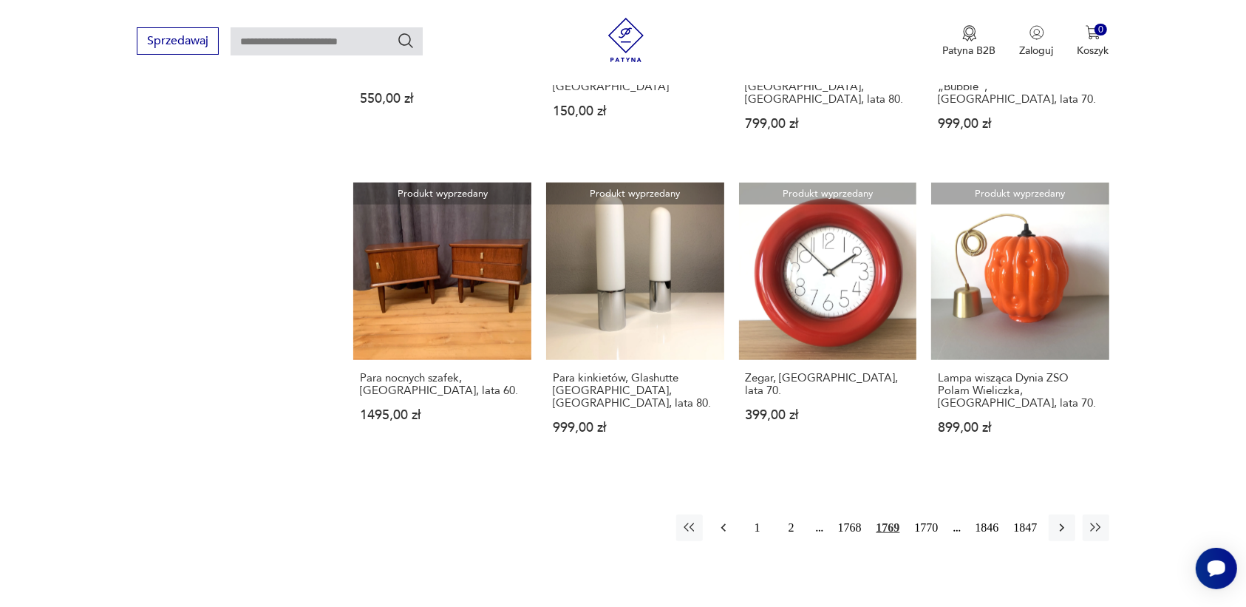
click at [718, 520] on icon "button" at bounding box center [723, 527] width 15 height 15
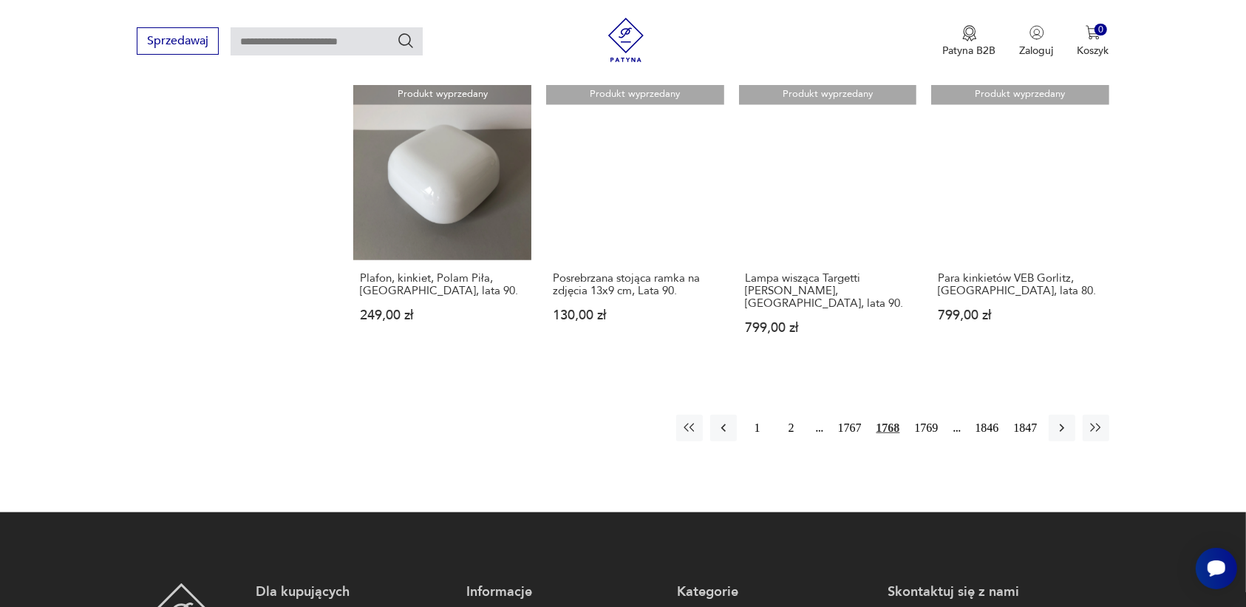
scroll to position [1299, 0]
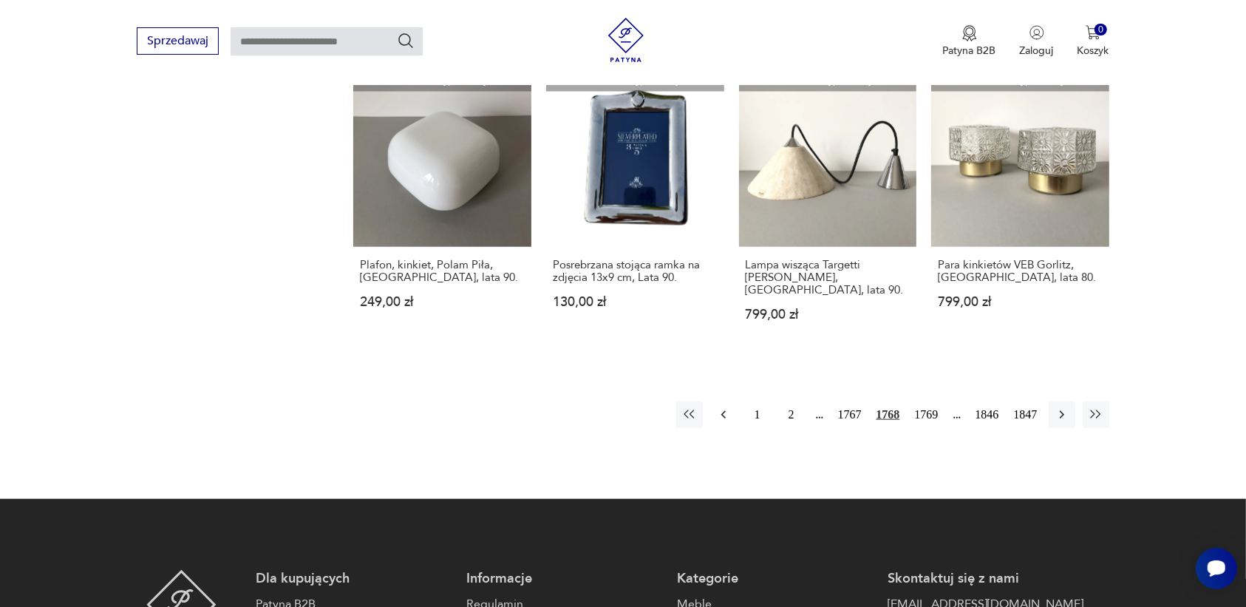
click at [719, 407] on icon "button" at bounding box center [723, 414] width 15 height 15
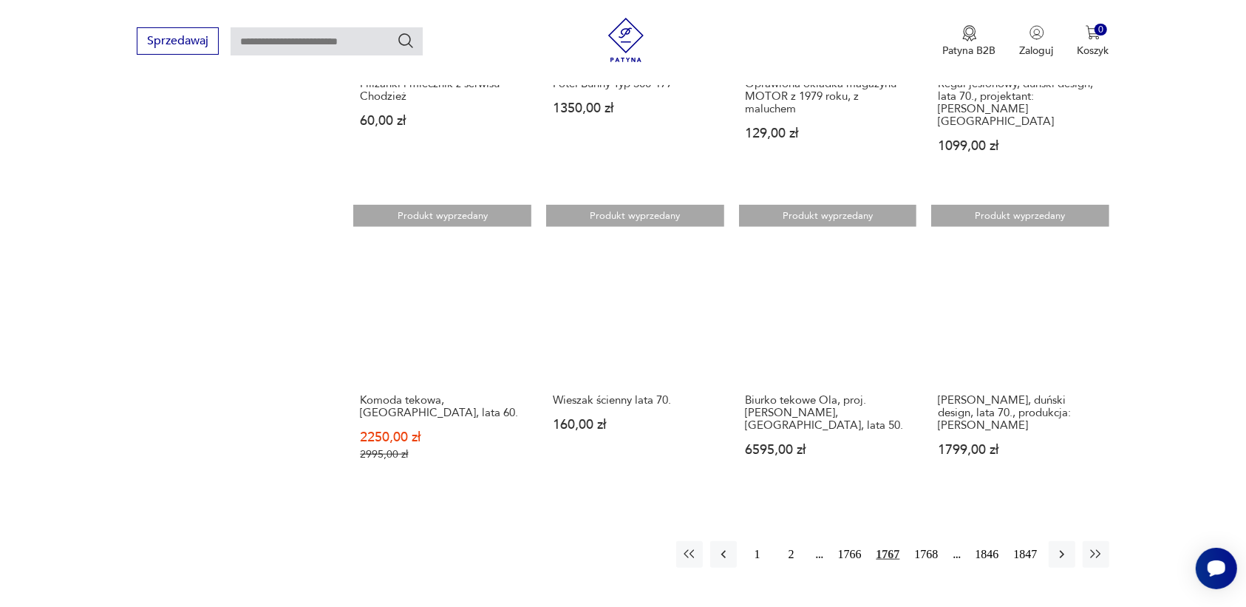
scroll to position [1207, 0]
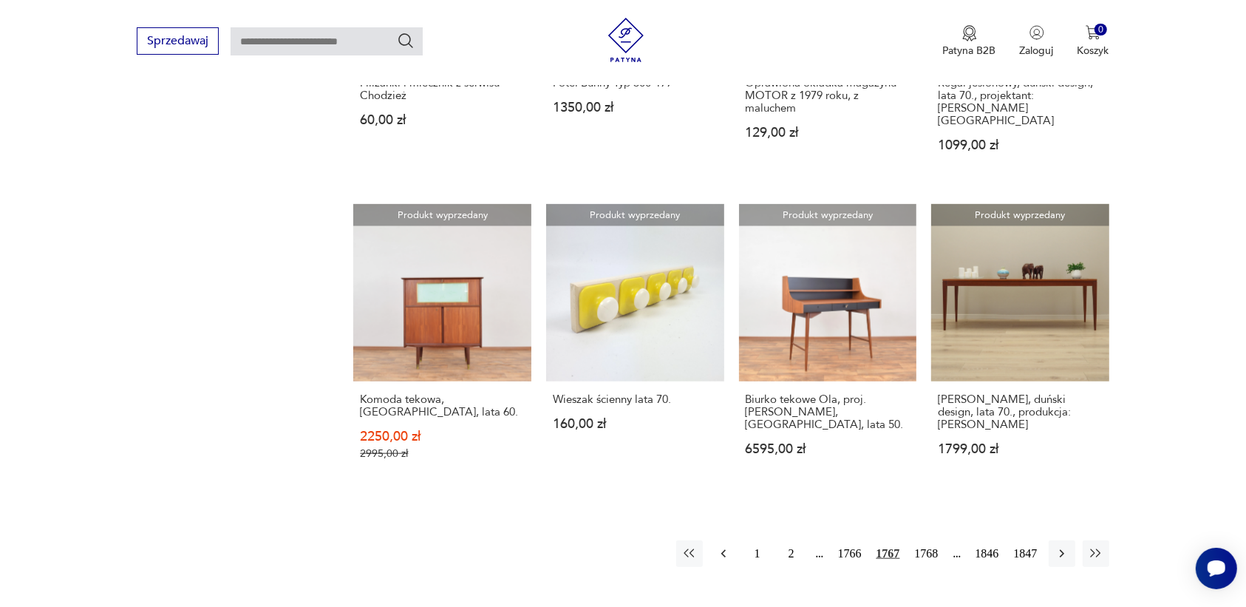
click at [725, 550] on icon "button" at bounding box center [722, 554] width 4 height 8
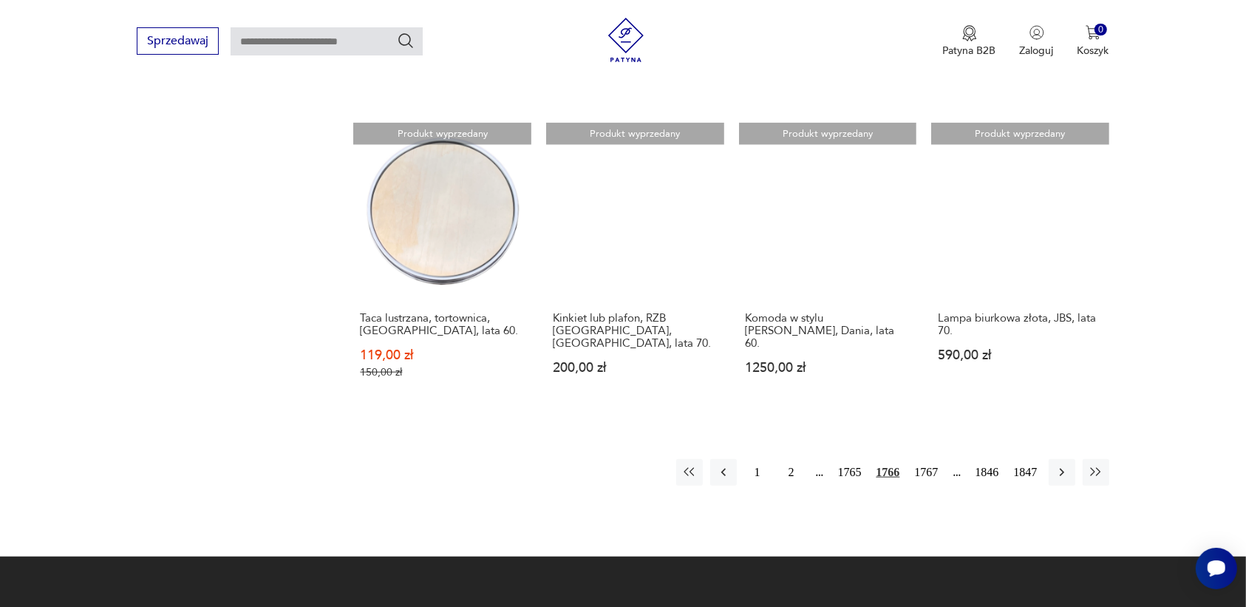
scroll to position [1299, 0]
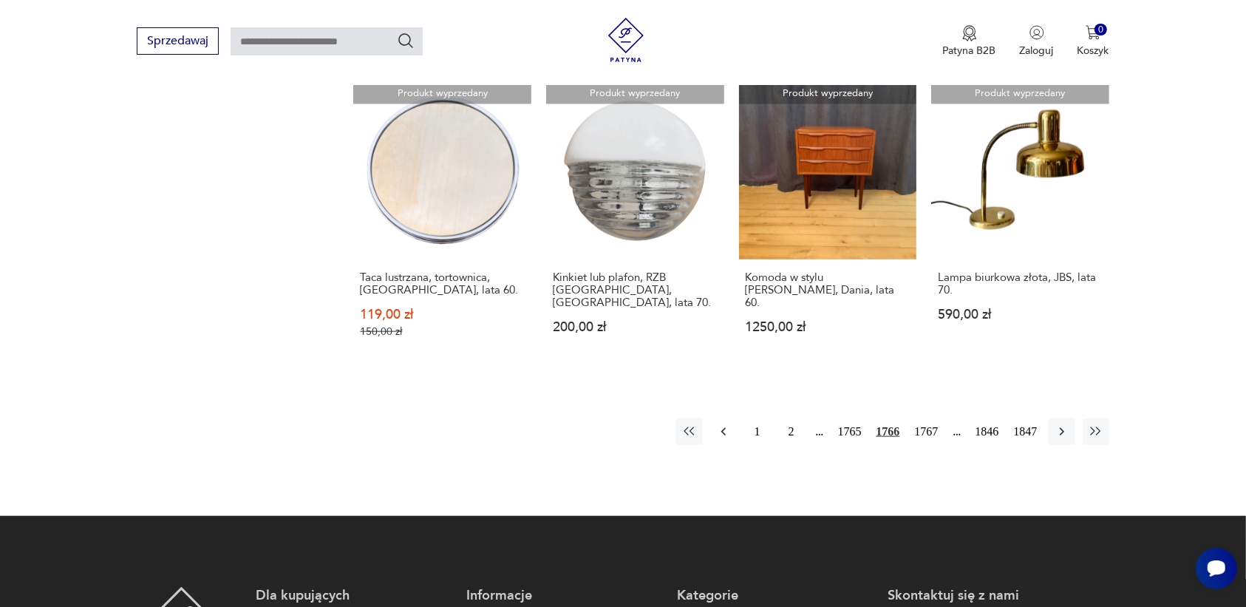
click at [719, 424] on icon "button" at bounding box center [723, 431] width 15 height 15
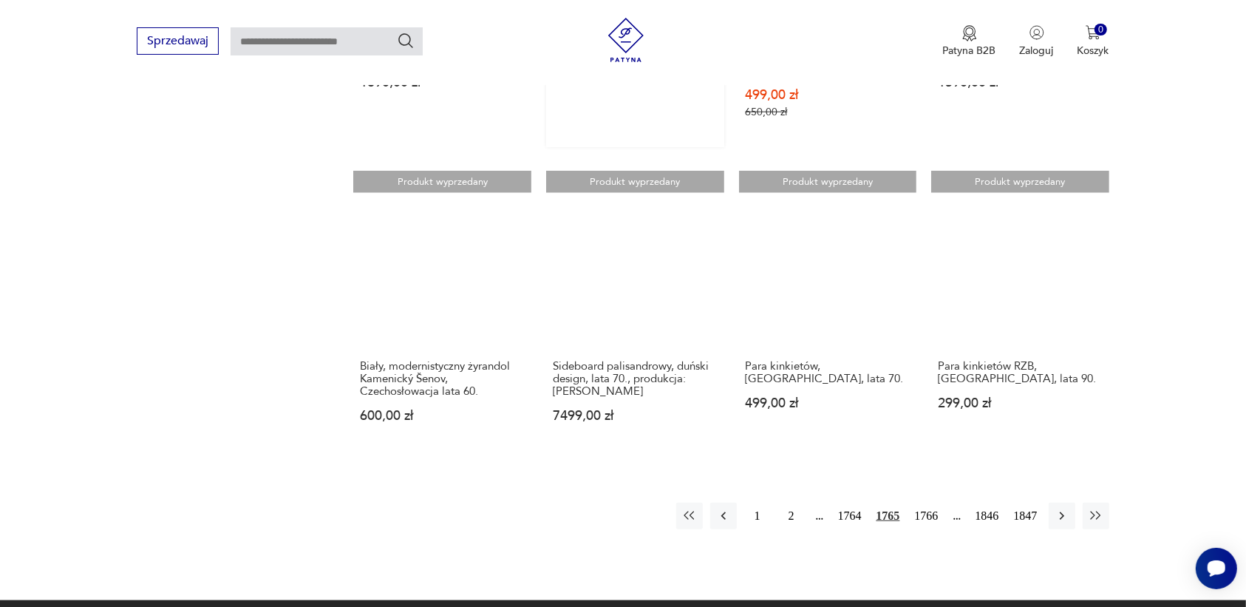
scroll to position [1299, 0]
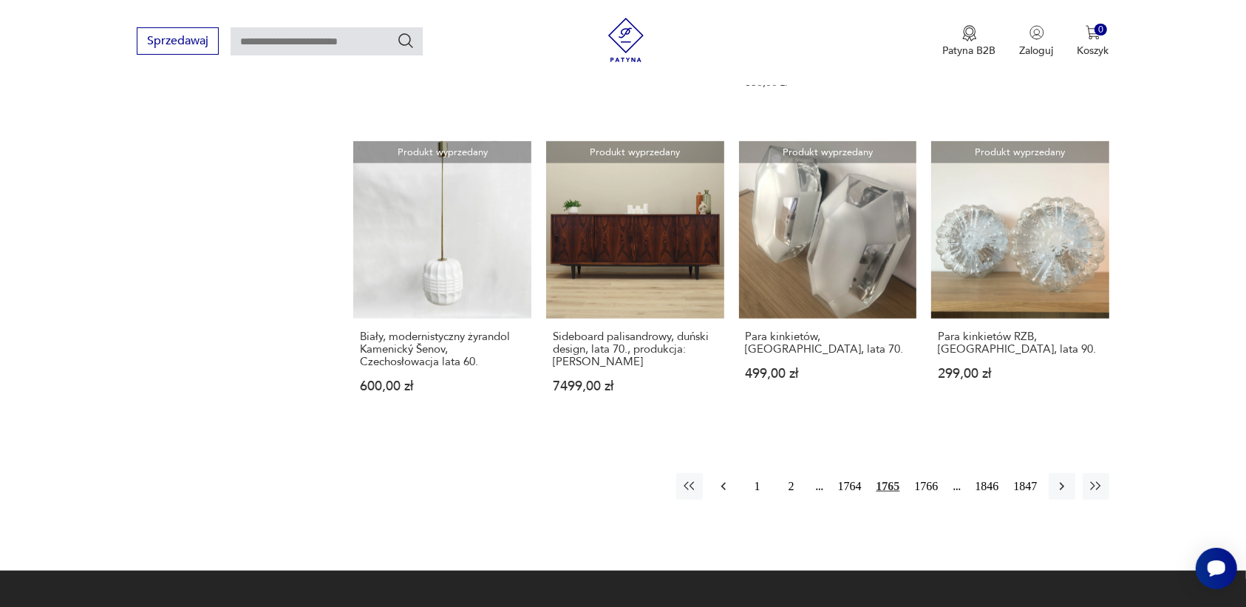
click at [726, 479] on icon "button" at bounding box center [723, 486] width 15 height 15
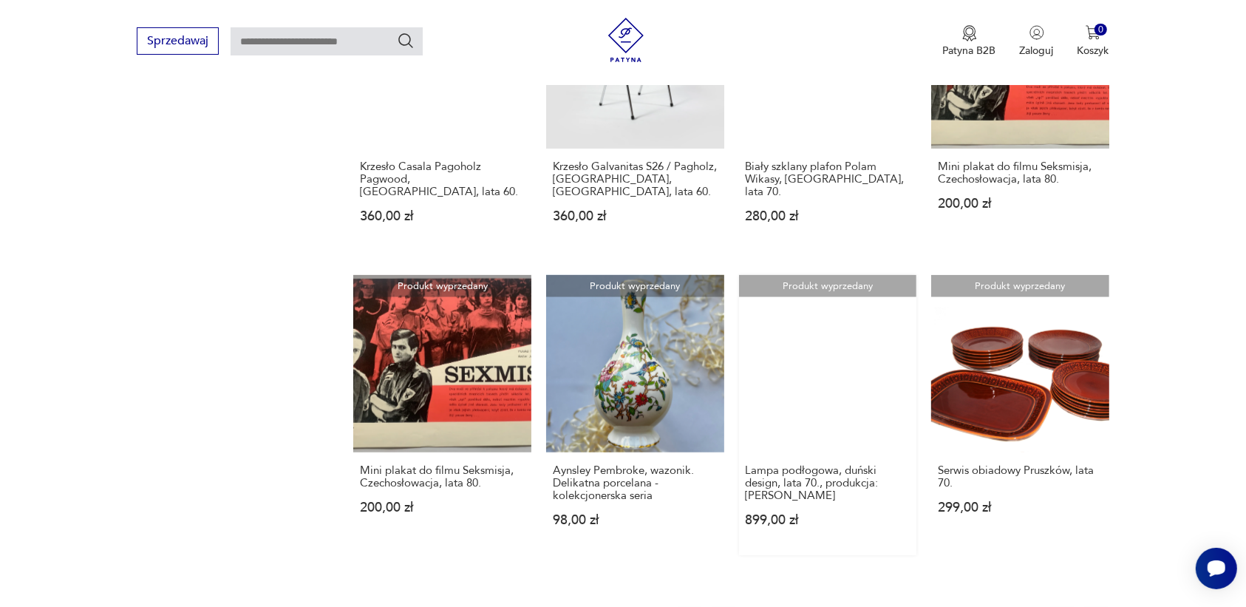
scroll to position [1207, 0]
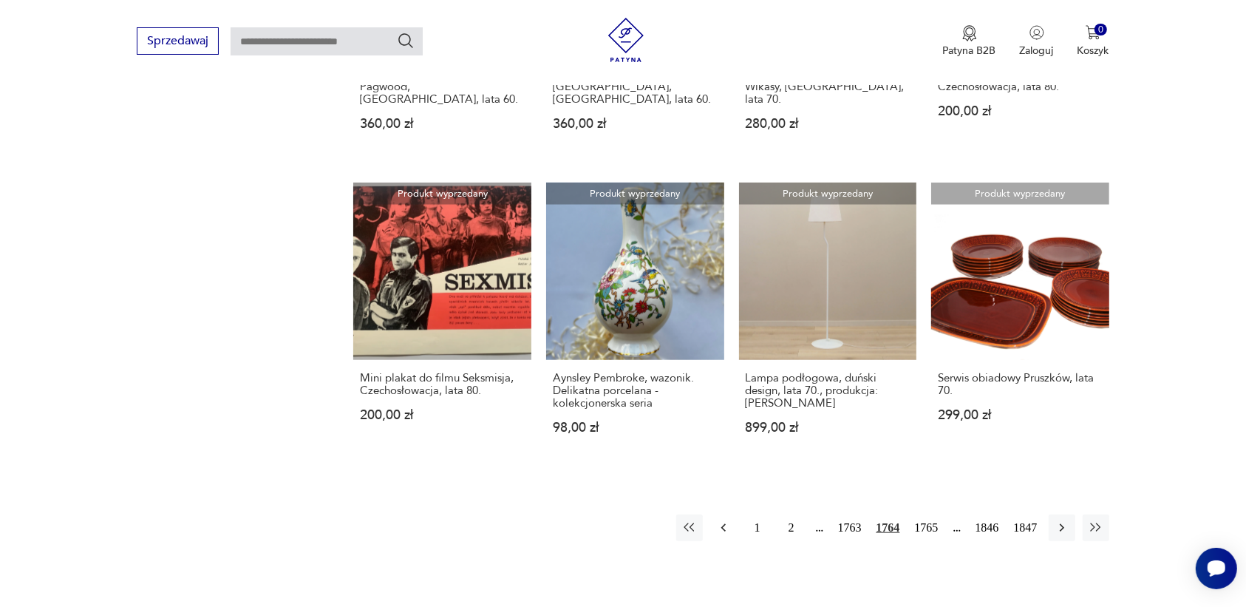
click at [720, 520] on icon "button" at bounding box center [723, 527] width 15 height 15
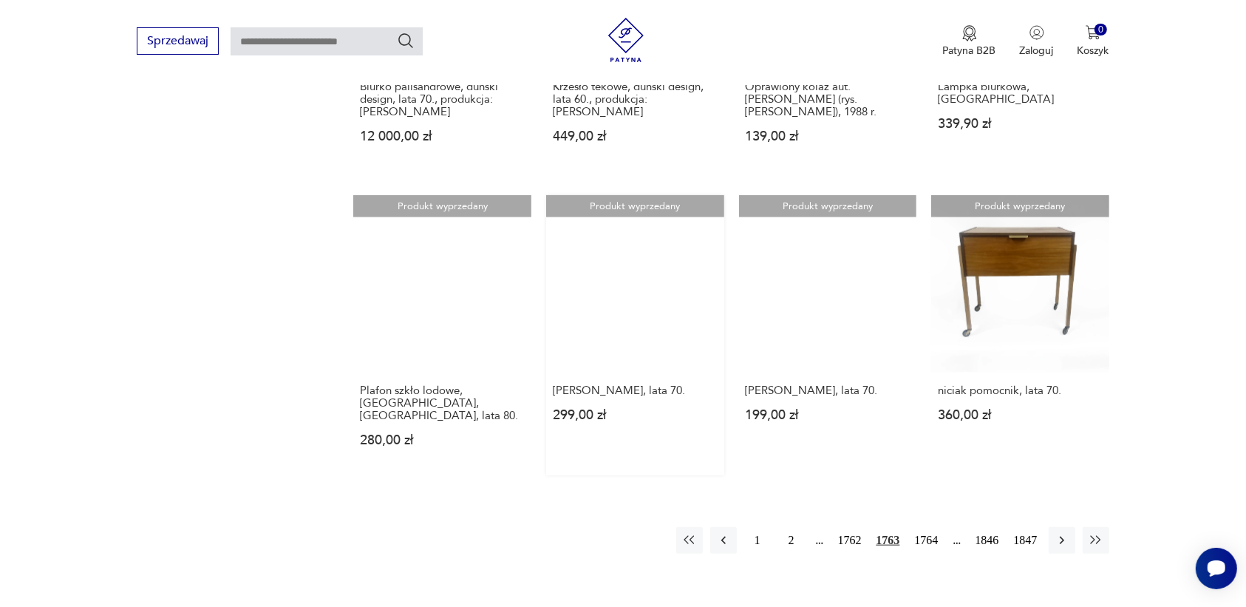
scroll to position [1207, 0]
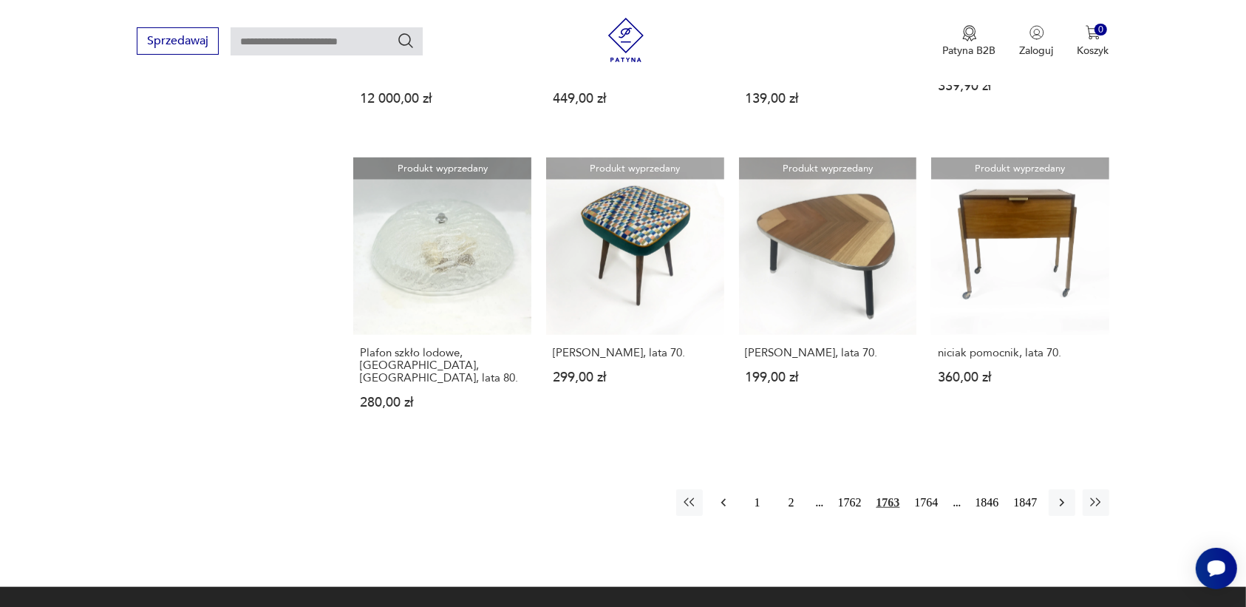
click at [722, 499] on icon "button" at bounding box center [722, 503] width 4 height 8
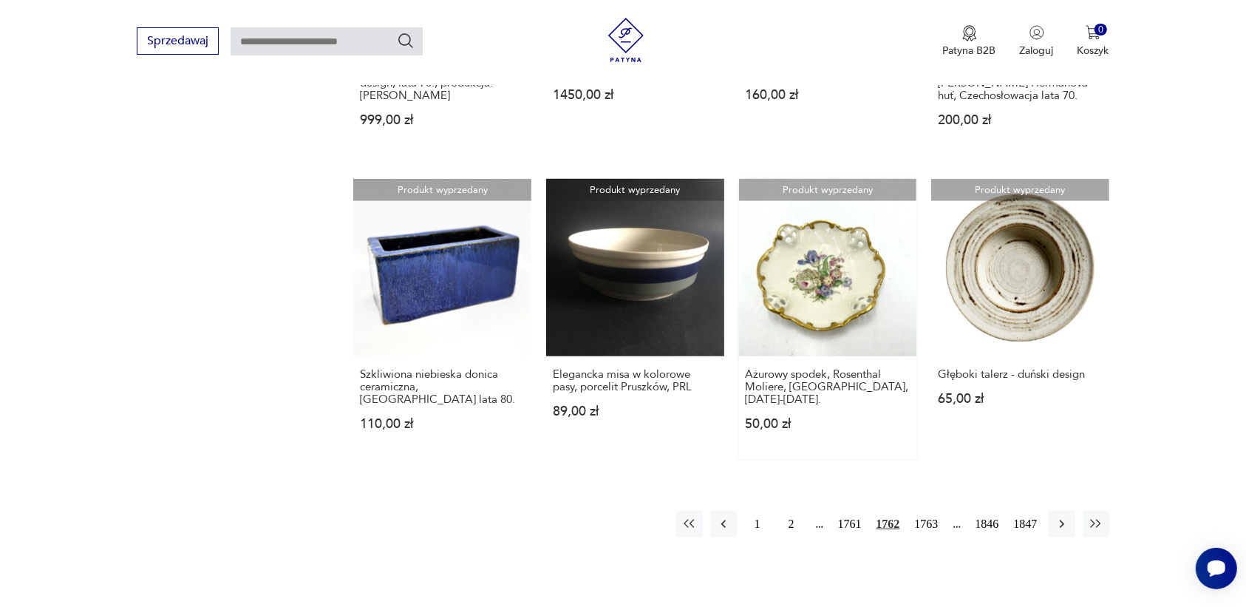
scroll to position [1207, 0]
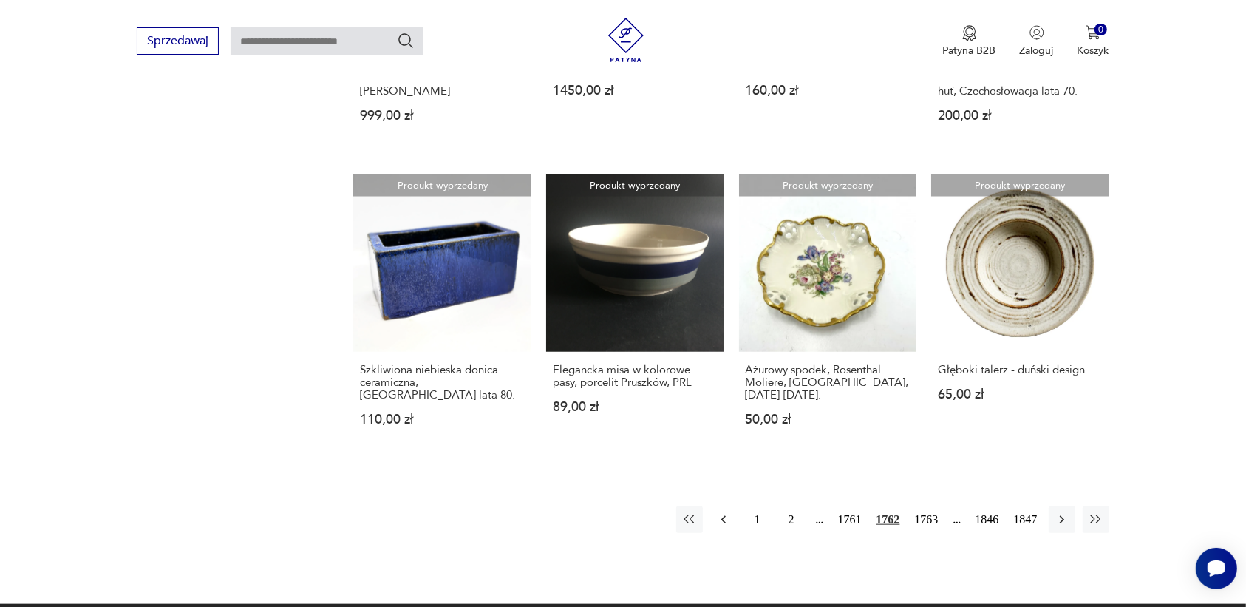
click at [725, 512] on icon "button" at bounding box center [723, 519] width 15 height 15
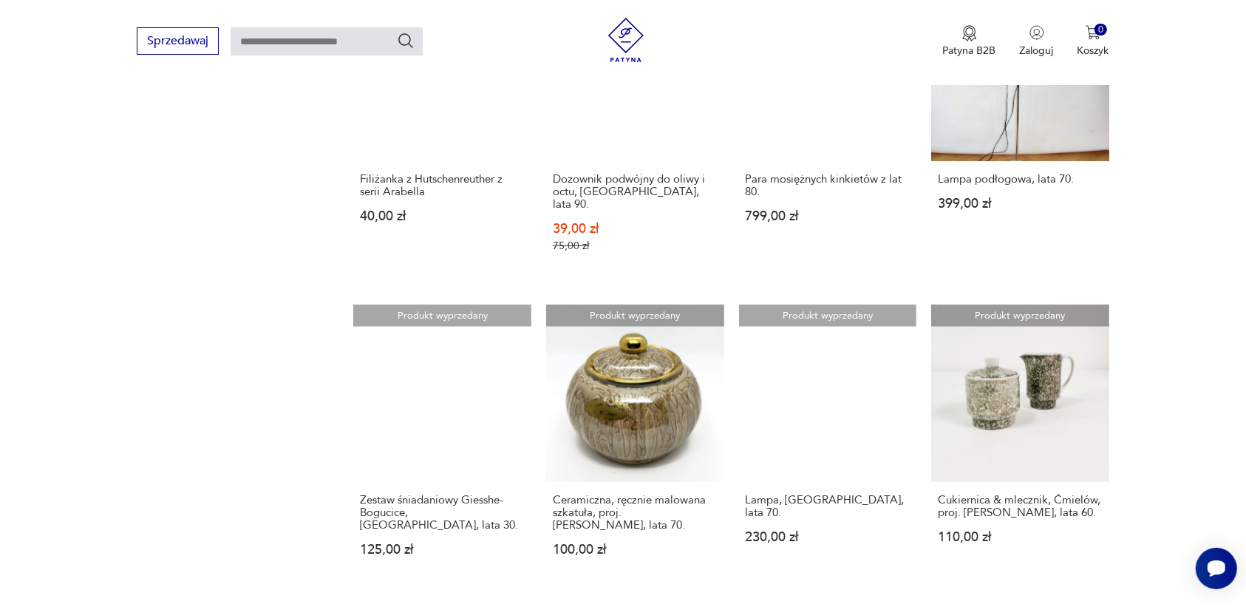
scroll to position [1207, 0]
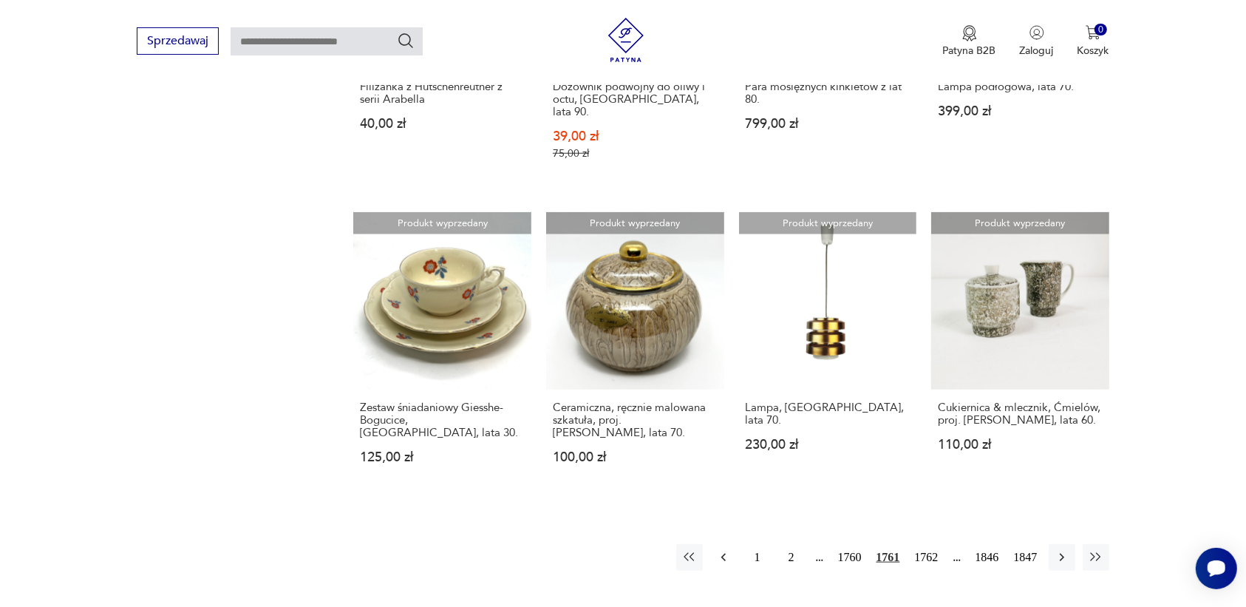
click at [724, 553] on icon "button" at bounding box center [722, 557] width 4 height 8
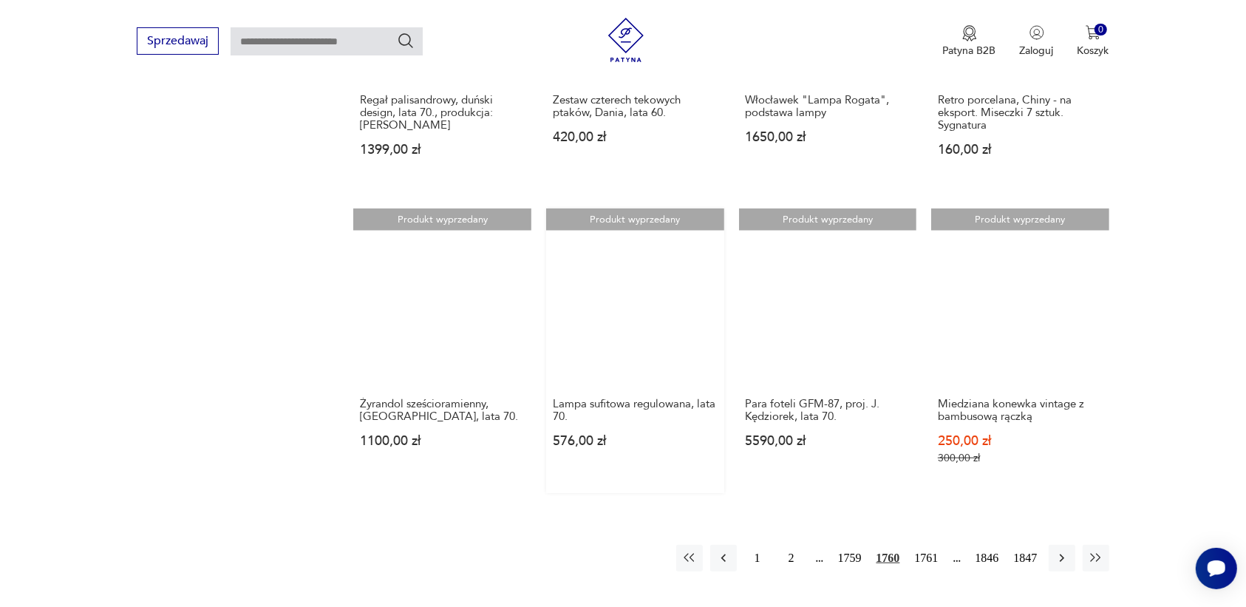
scroll to position [1207, 0]
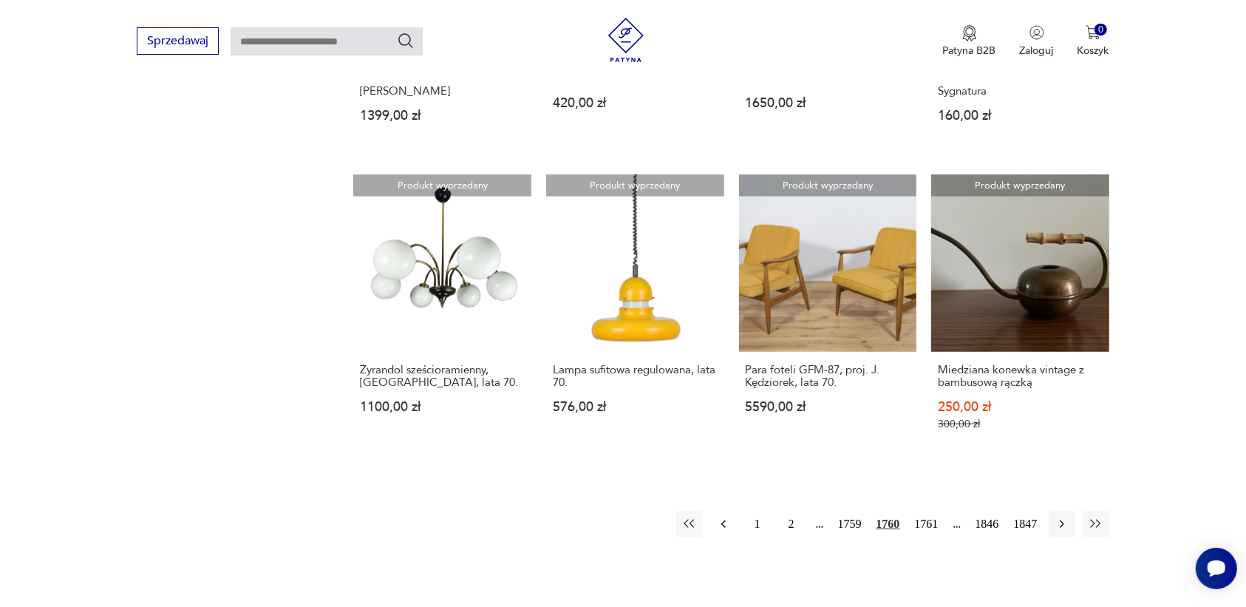
click at [728, 517] on icon "button" at bounding box center [723, 524] width 15 height 15
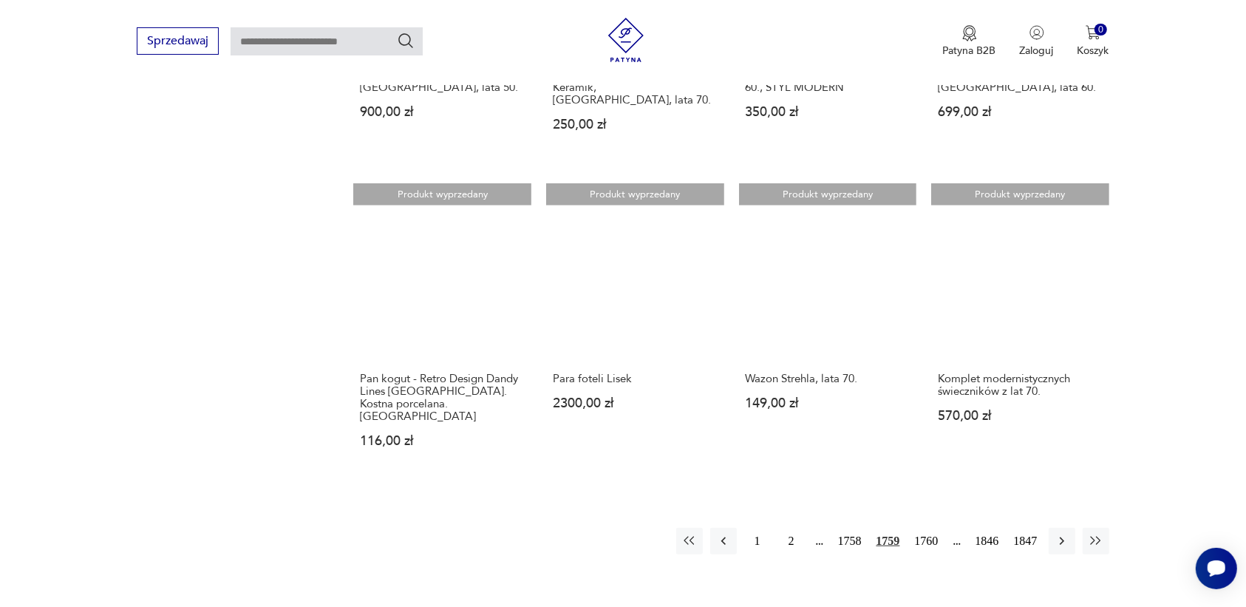
scroll to position [1207, 0]
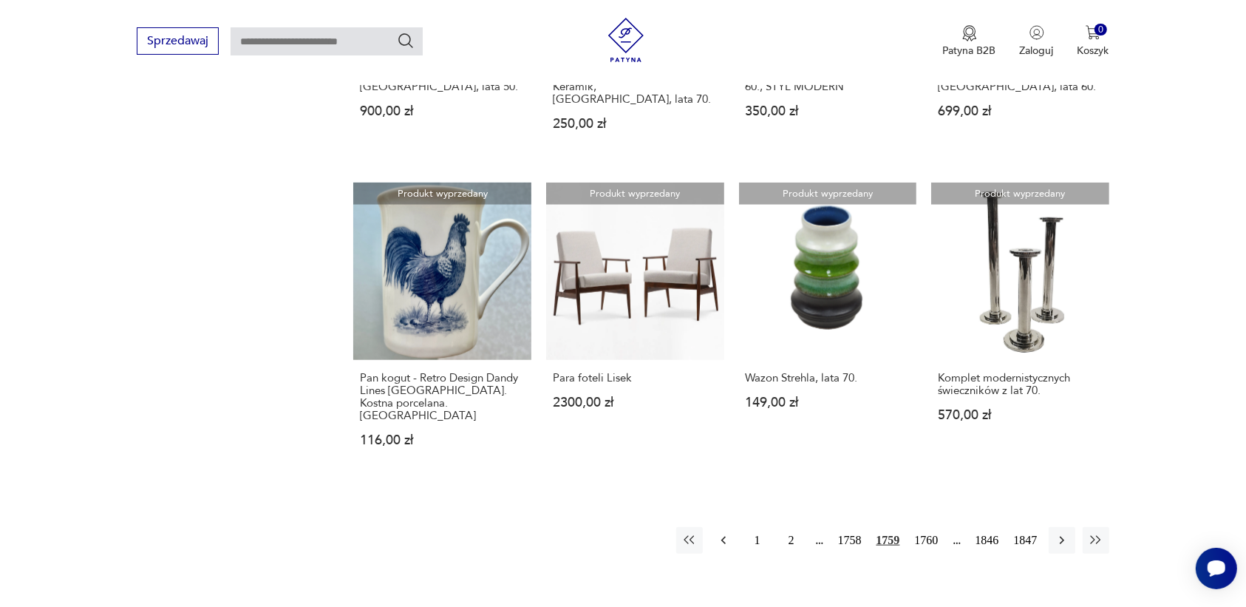
click at [726, 533] on icon "button" at bounding box center [723, 540] width 15 height 15
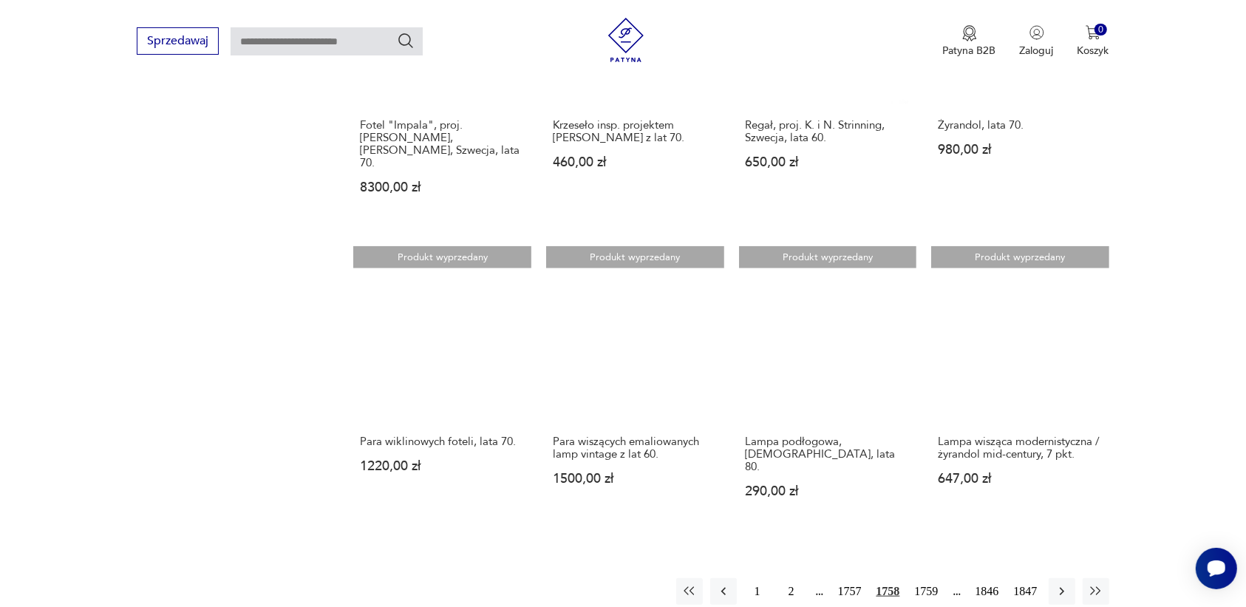
scroll to position [1207, 0]
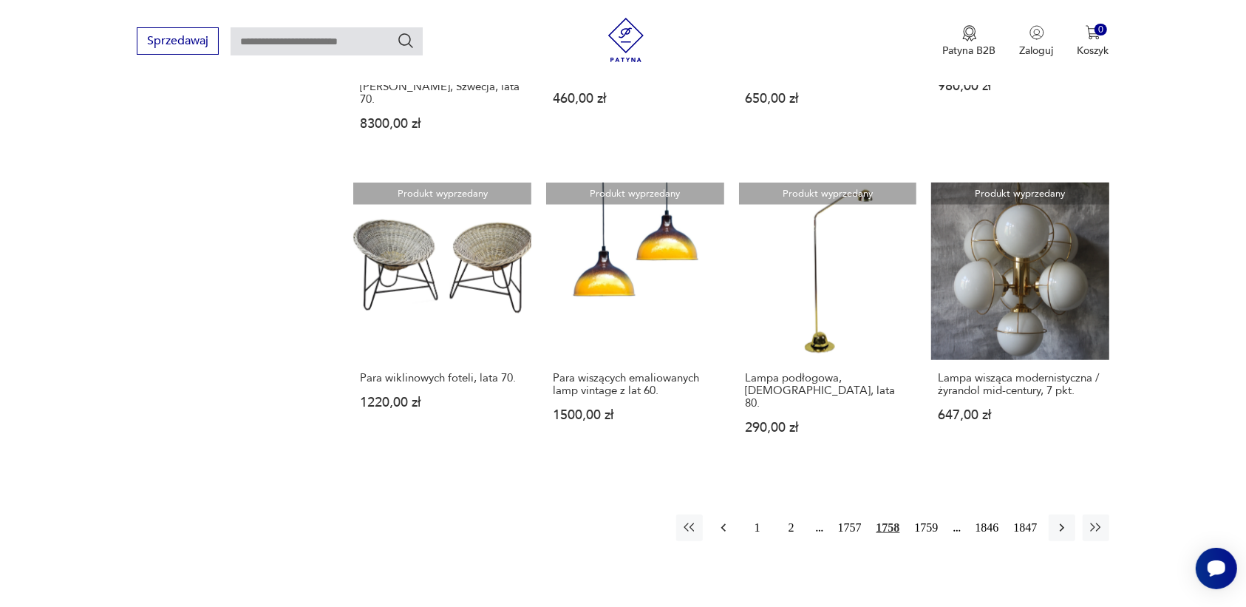
click at [723, 520] on icon "button" at bounding box center [723, 527] width 15 height 15
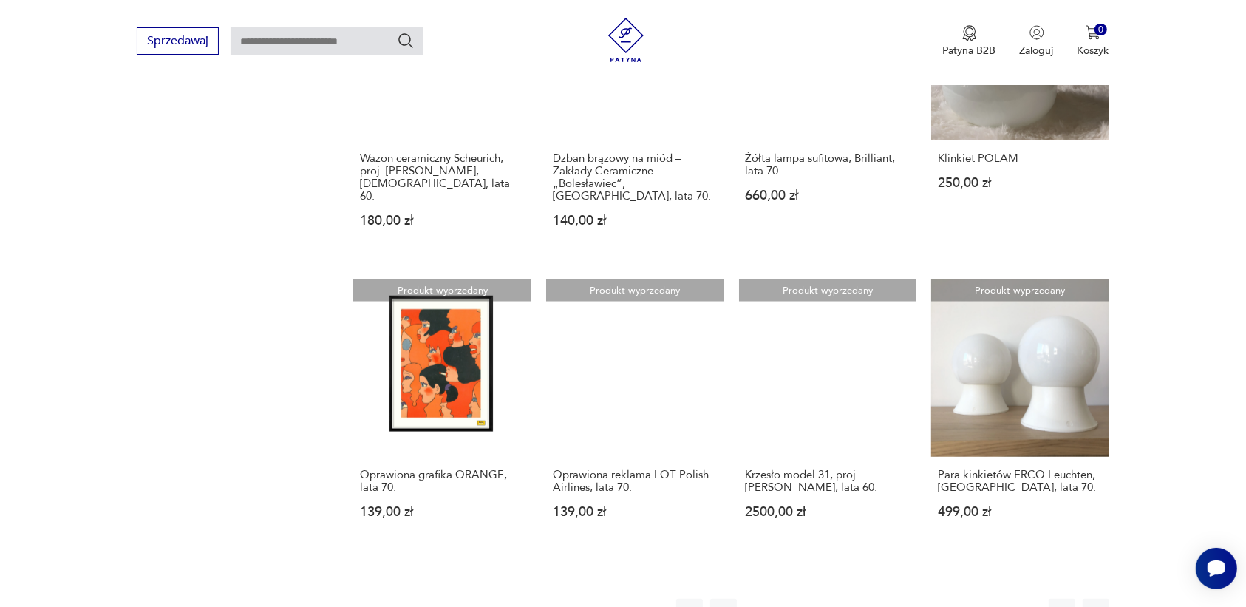
scroll to position [1207, 0]
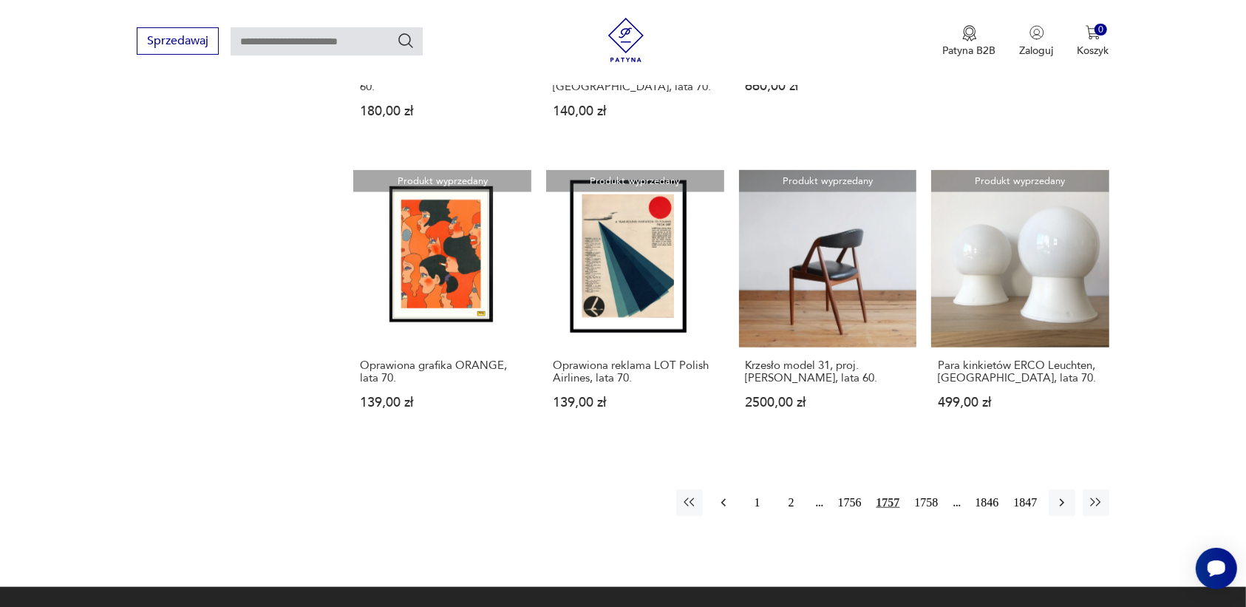
click at [723, 495] on icon "button" at bounding box center [723, 502] width 15 height 15
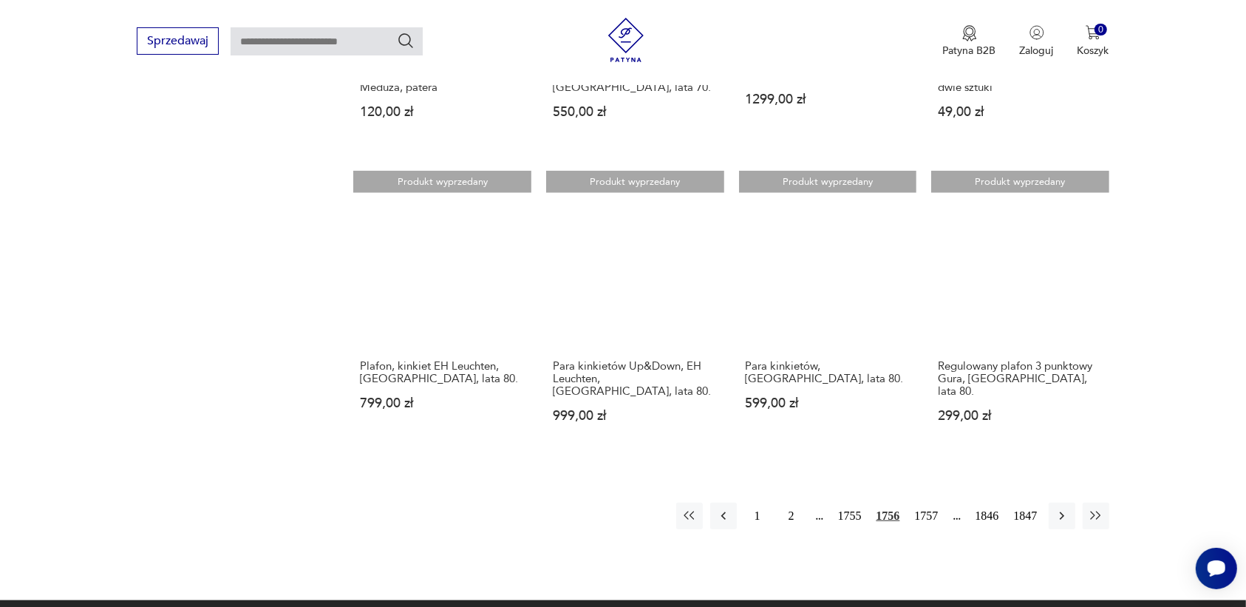
scroll to position [1207, 0]
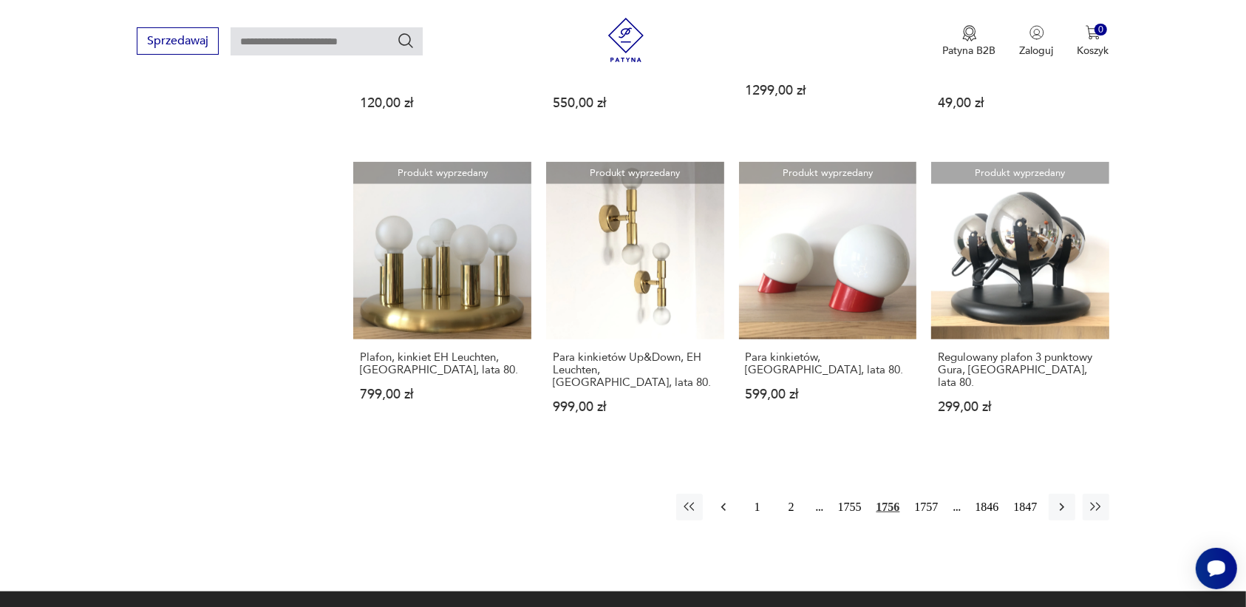
click at [720, 500] on icon "button" at bounding box center [723, 507] width 15 height 15
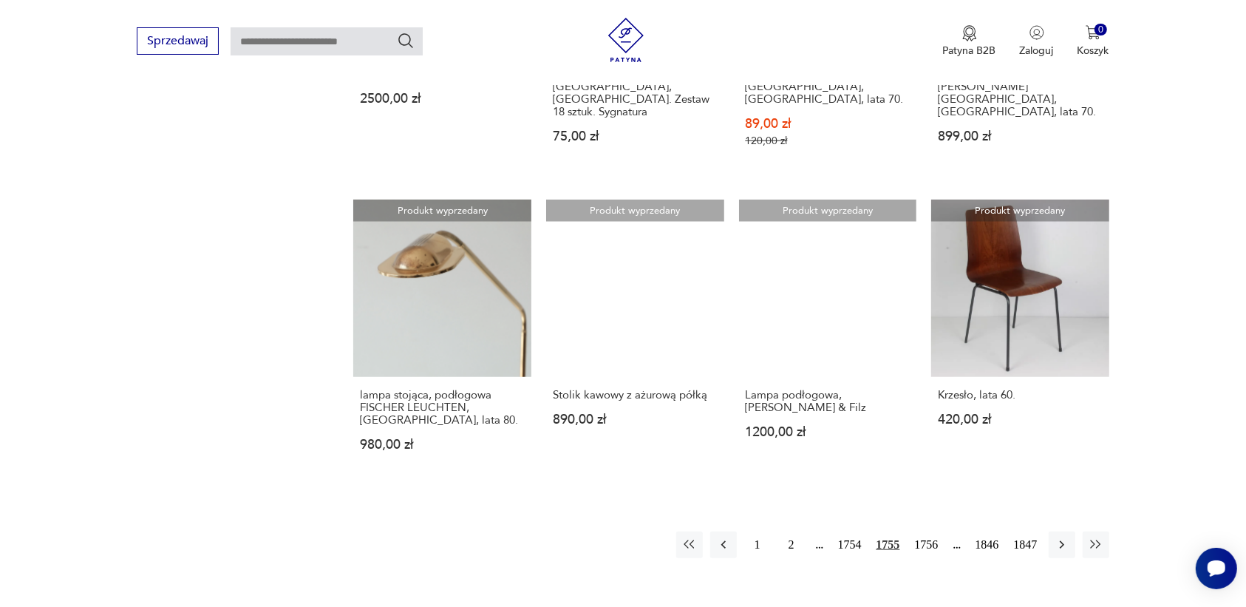
scroll to position [1299, 0]
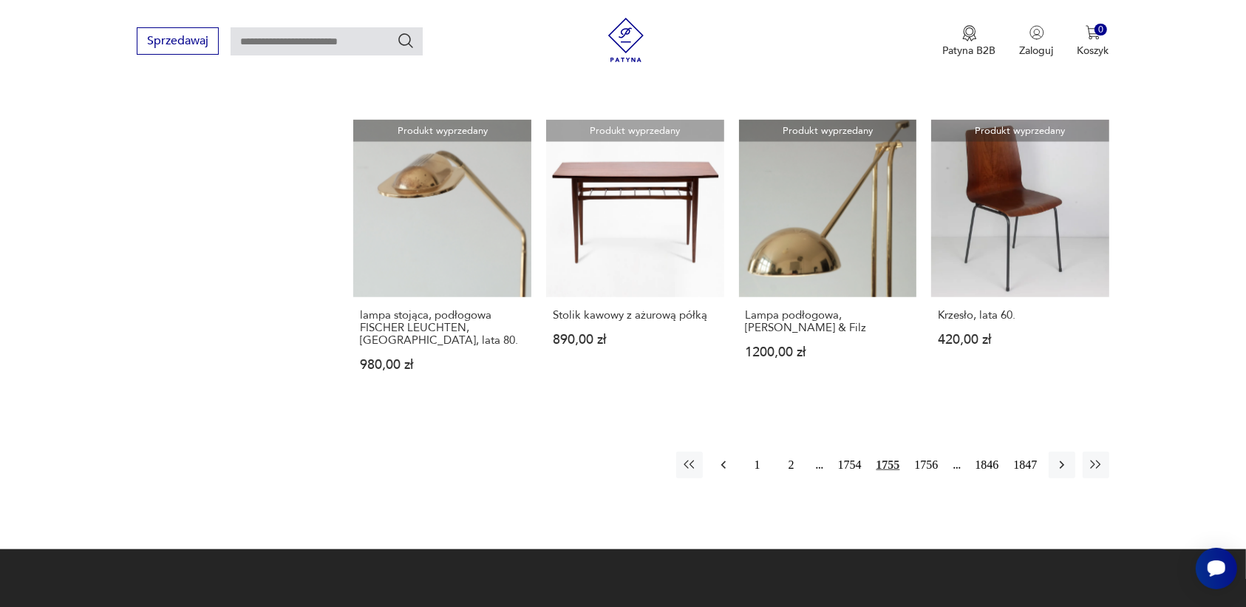
click at [722, 457] on icon "button" at bounding box center [723, 464] width 15 height 15
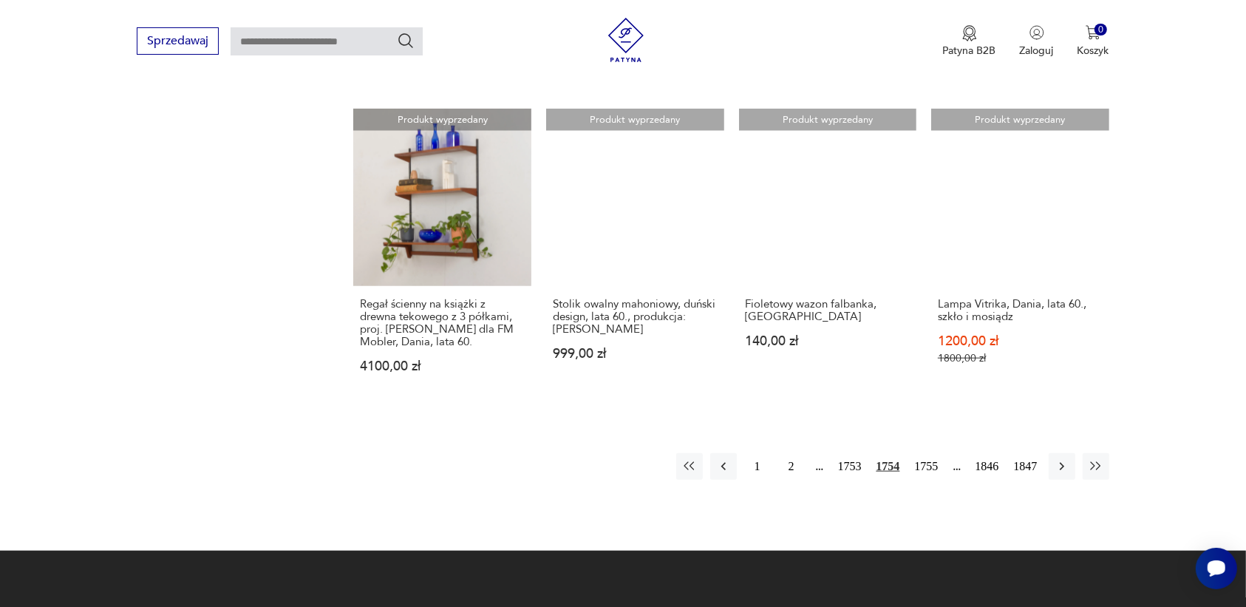
scroll to position [1299, 0]
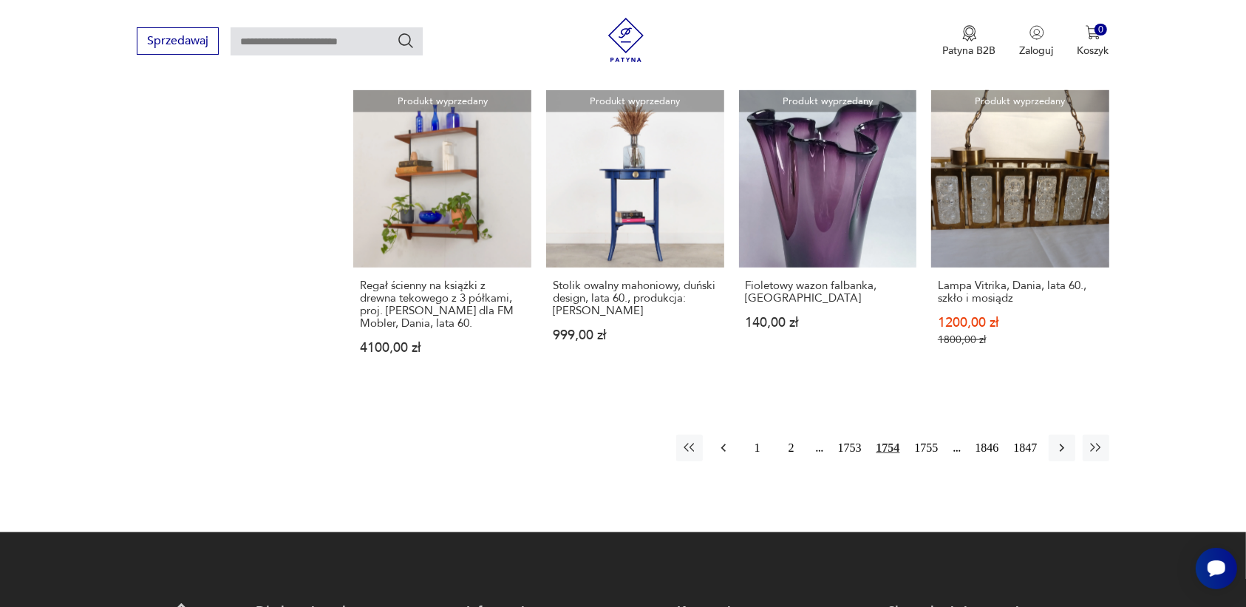
click at [722, 449] on icon "button" at bounding box center [723, 447] width 15 height 15
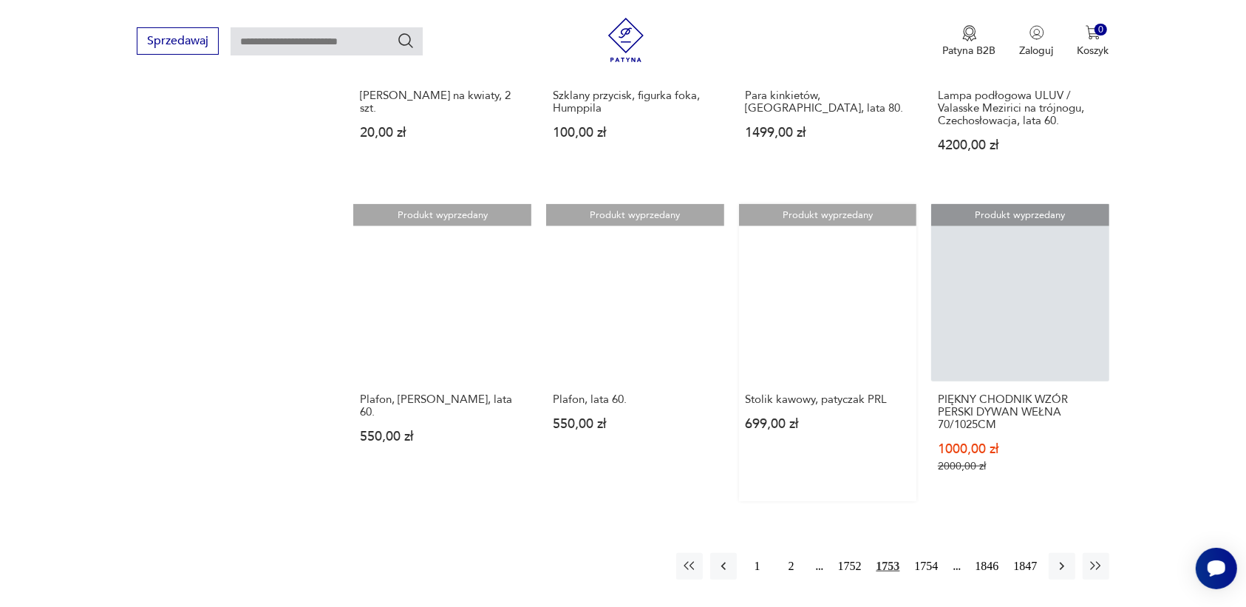
scroll to position [1299, 0]
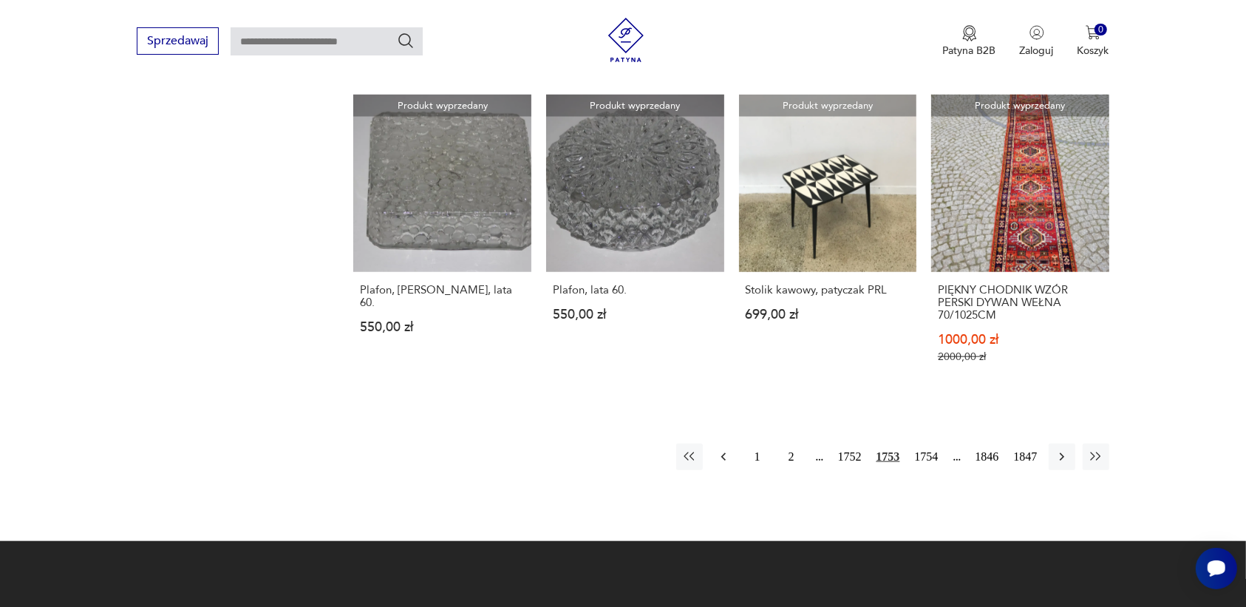
click at [725, 449] on icon "button" at bounding box center [723, 456] width 15 height 15
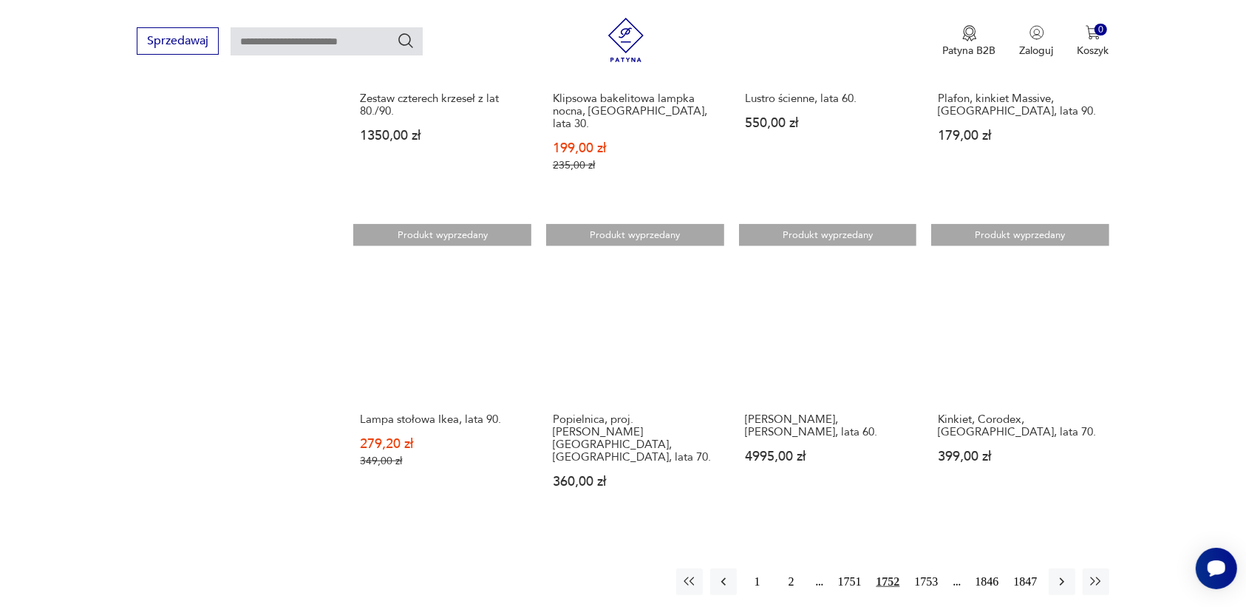
scroll to position [1207, 0]
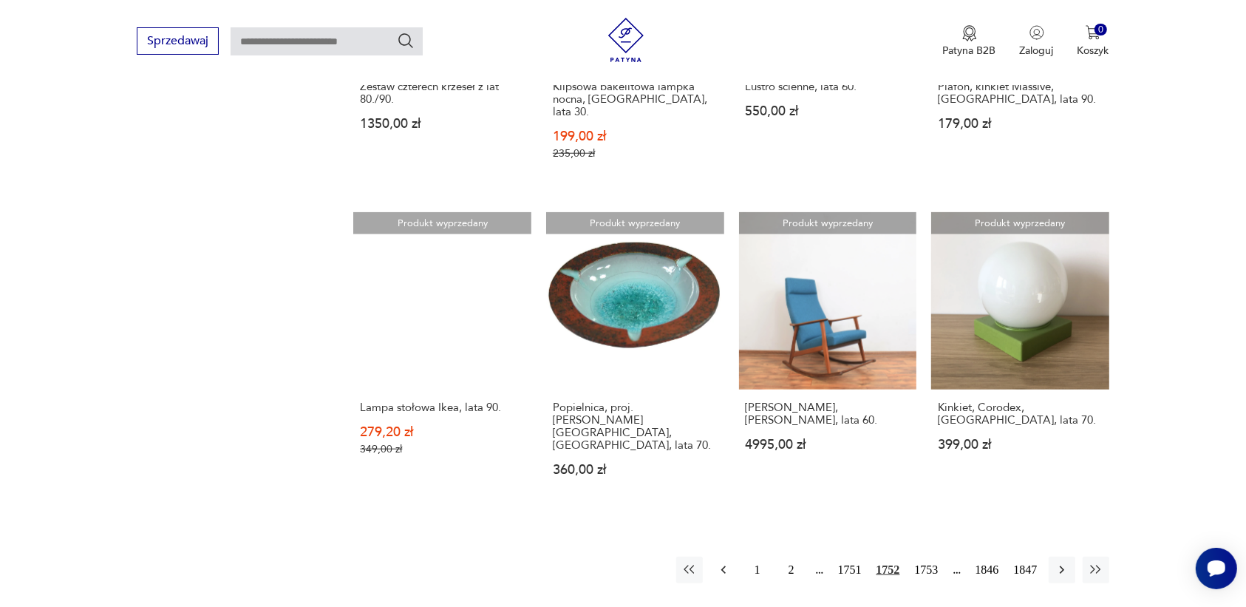
click at [722, 566] on icon "button" at bounding box center [722, 570] width 4 height 8
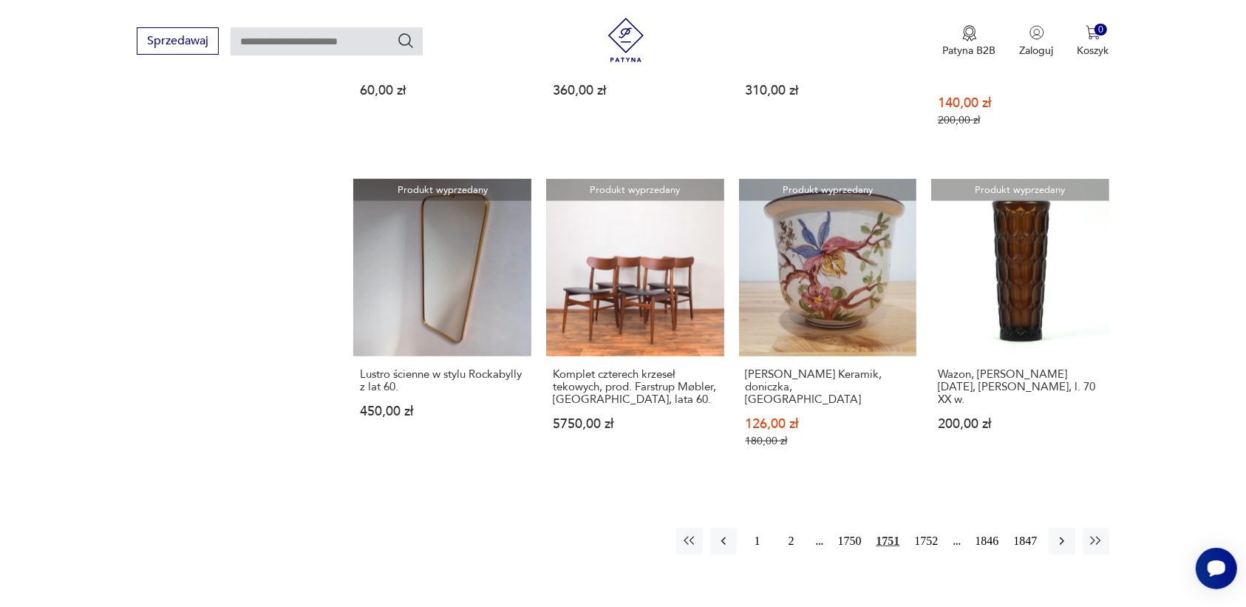
scroll to position [1207, 0]
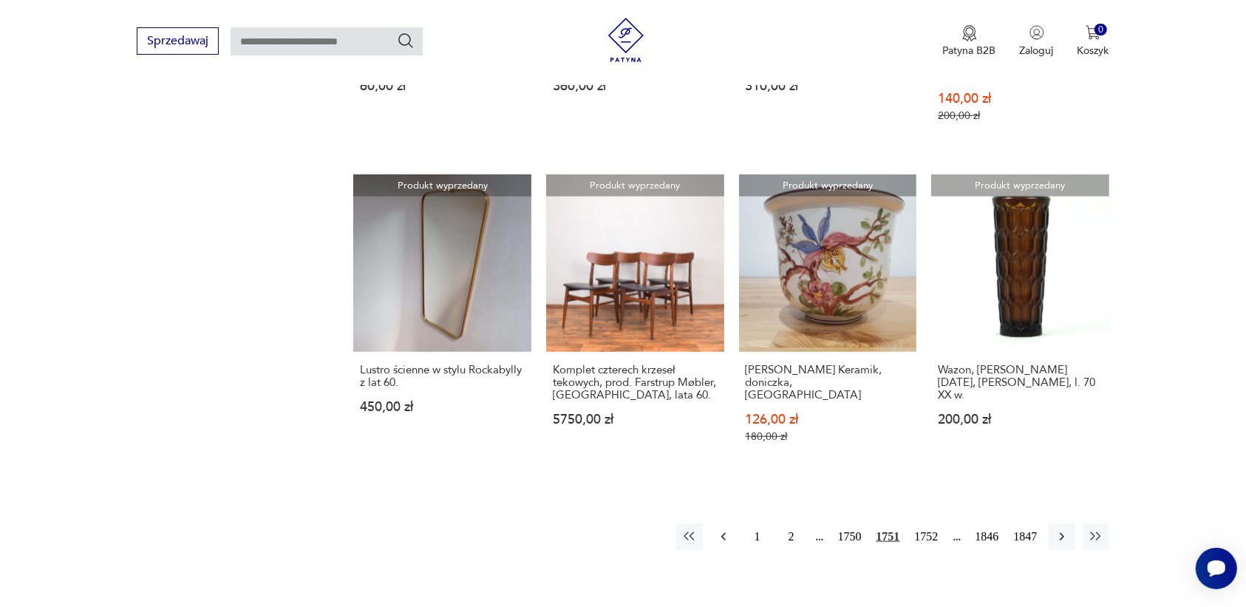
click at [721, 529] on icon "button" at bounding box center [723, 536] width 15 height 15
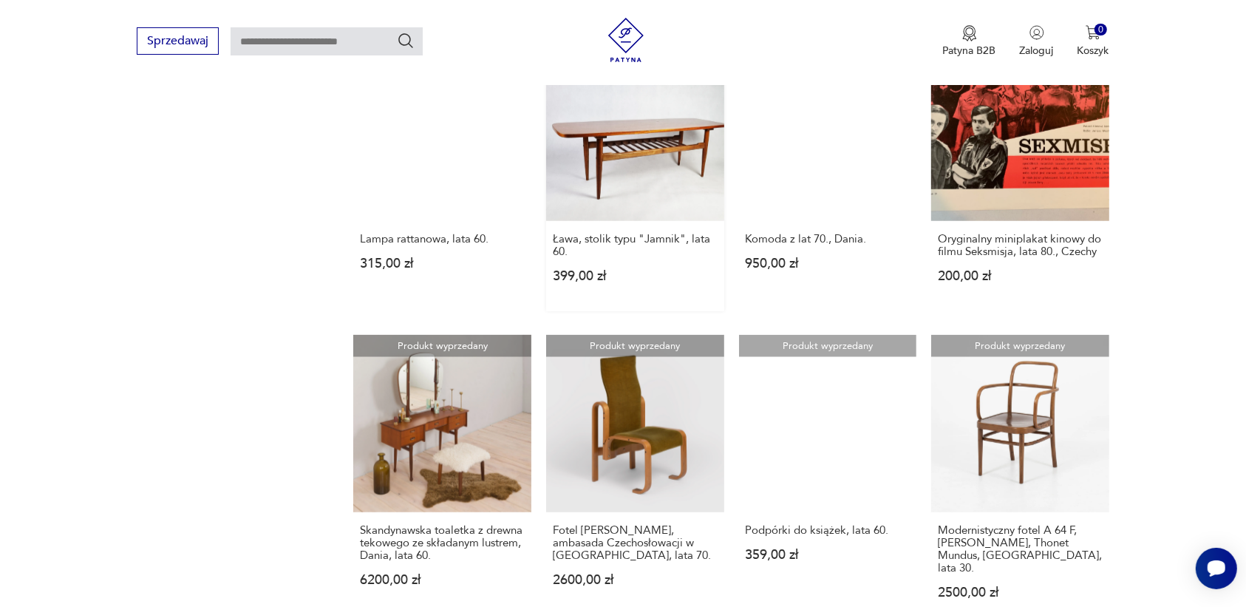
scroll to position [1114, 0]
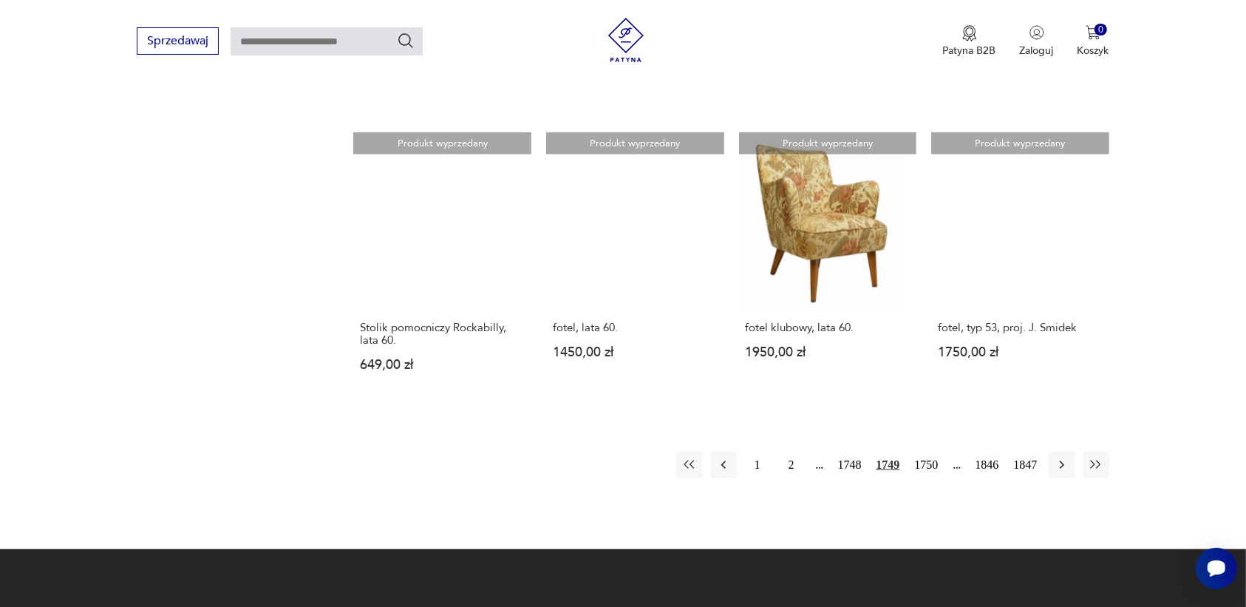
scroll to position [1299, 0]
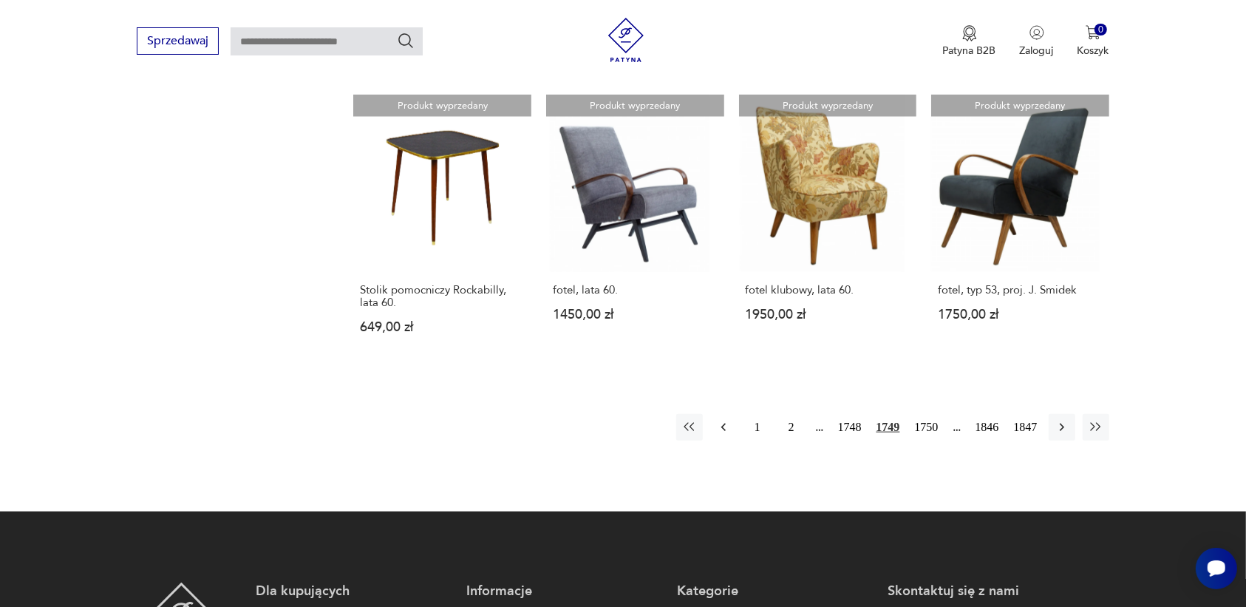
click at [722, 423] on icon "button" at bounding box center [722, 427] width 4 height 8
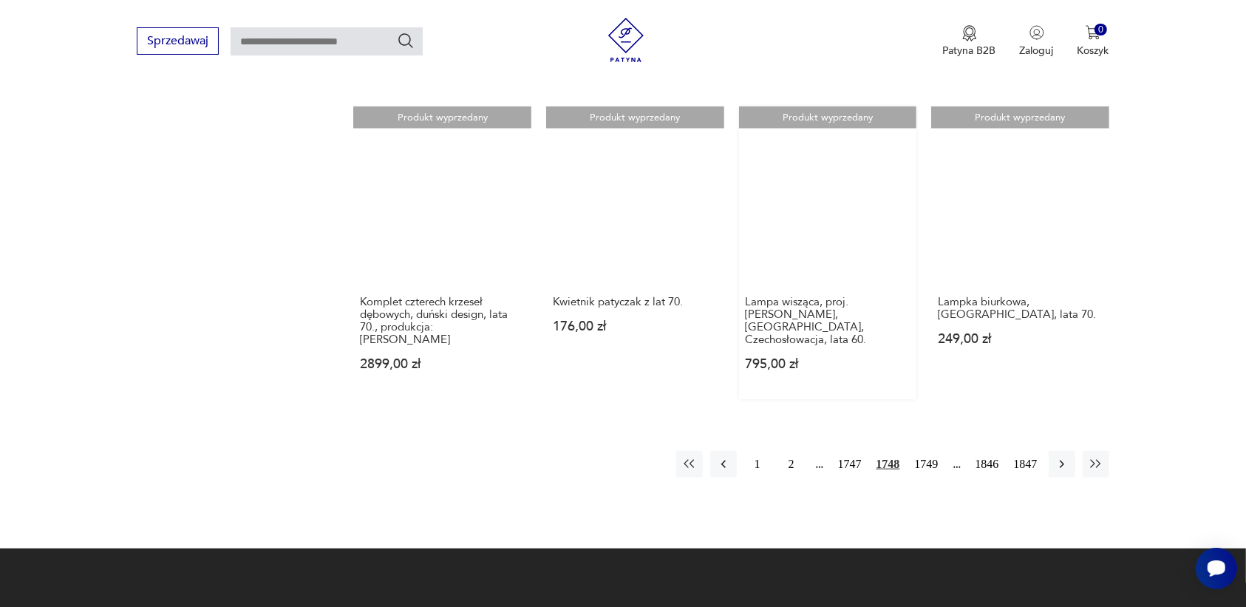
scroll to position [1299, 0]
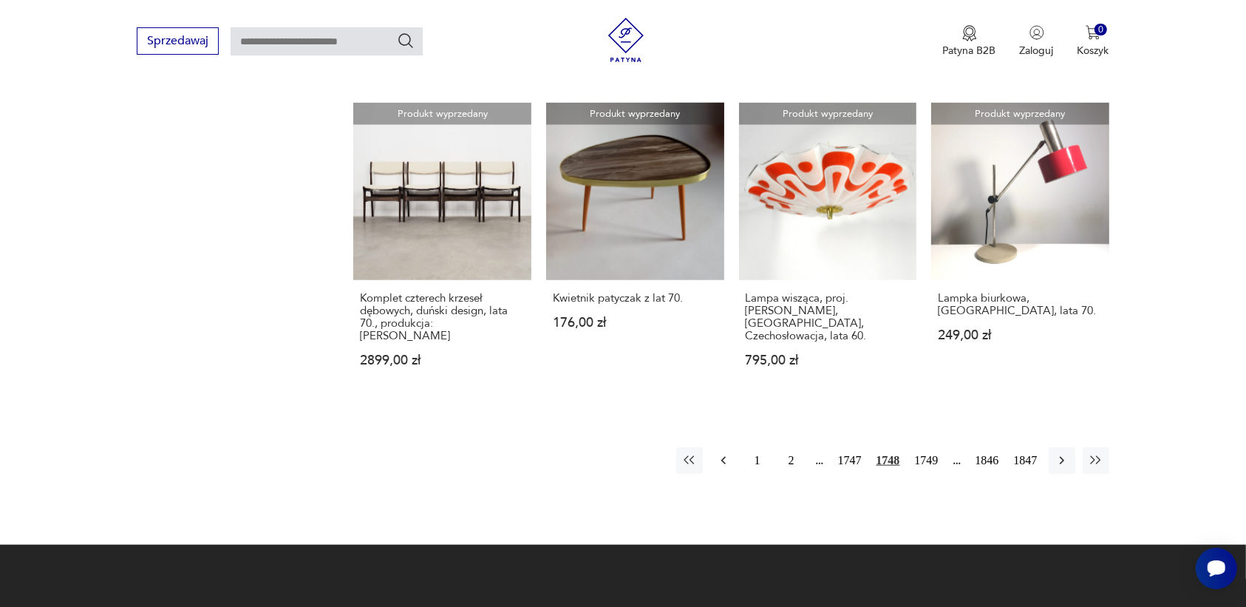
click at [725, 453] on icon "button" at bounding box center [723, 460] width 15 height 15
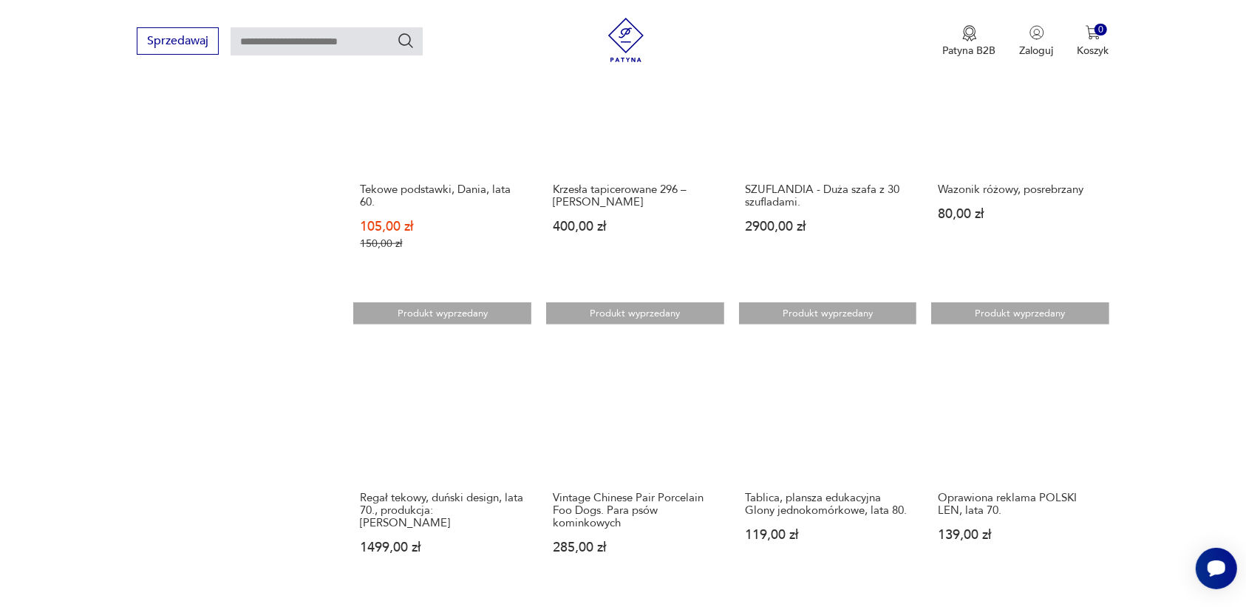
scroll to position [1299, 0]
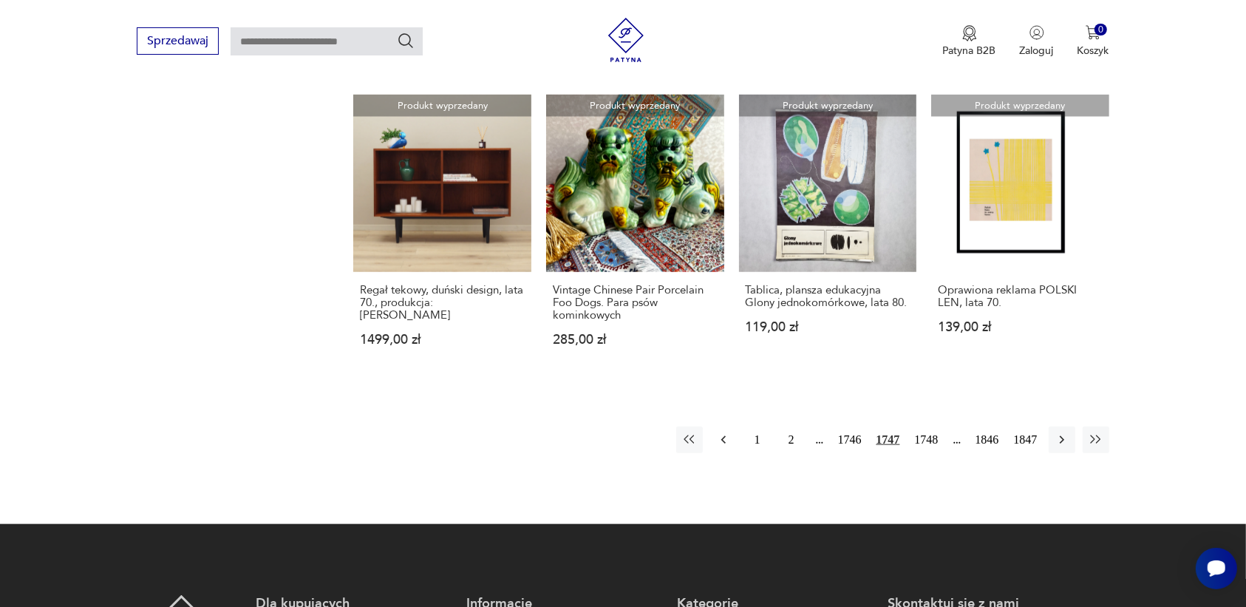
click at [722, 437] on icon "button" at bounding box center [722, 440] width 4 height 8
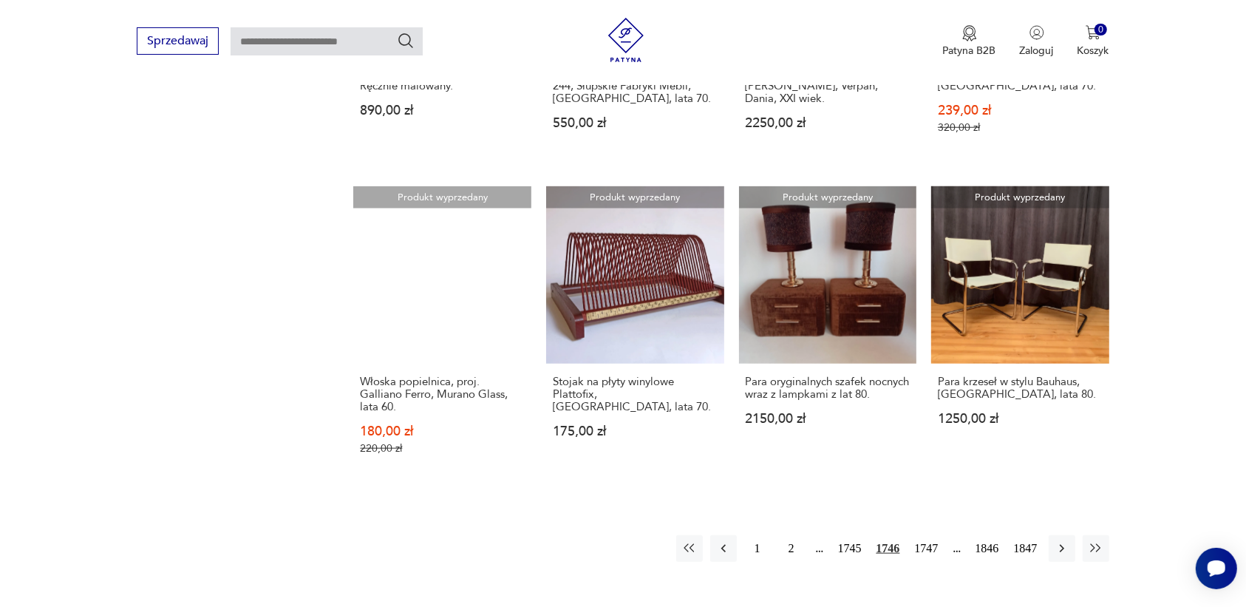
scroll to position [1207, 0]
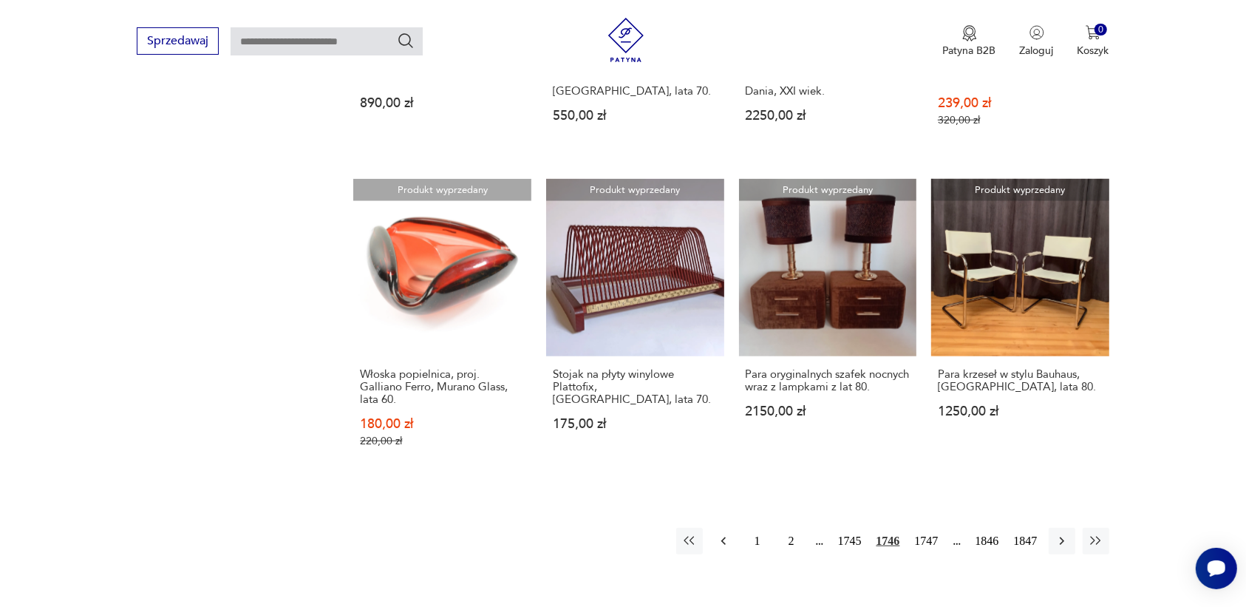
click at [723, 533] on icon "button" at bounding box center [723, 540] width 15 height 15
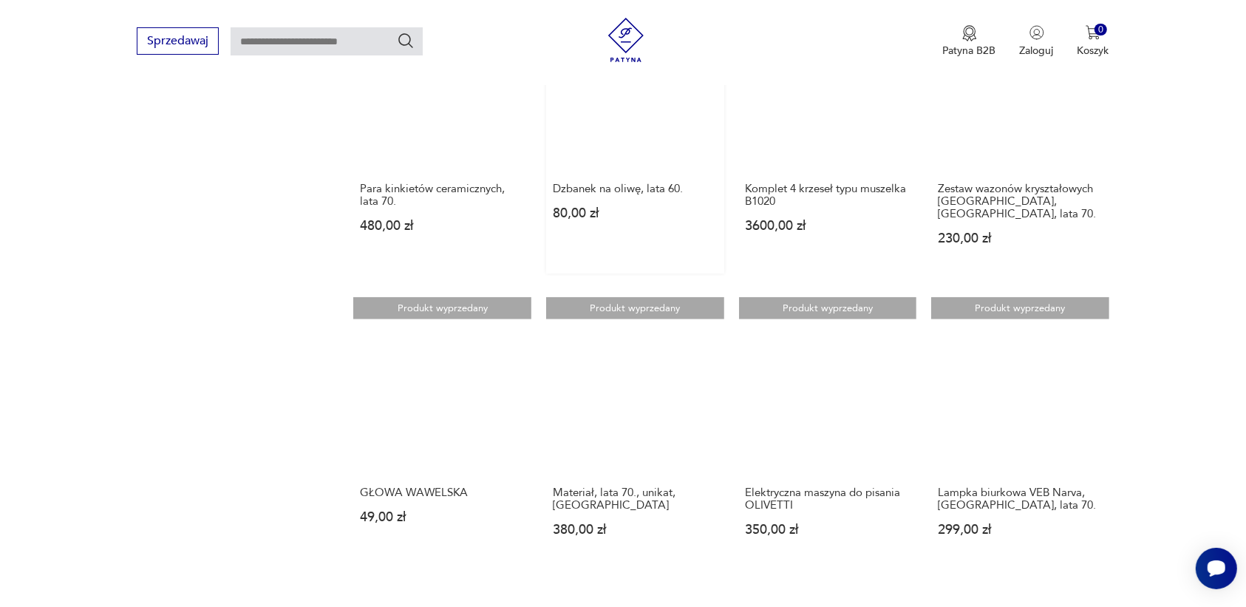
scroll to position [1114, 0]
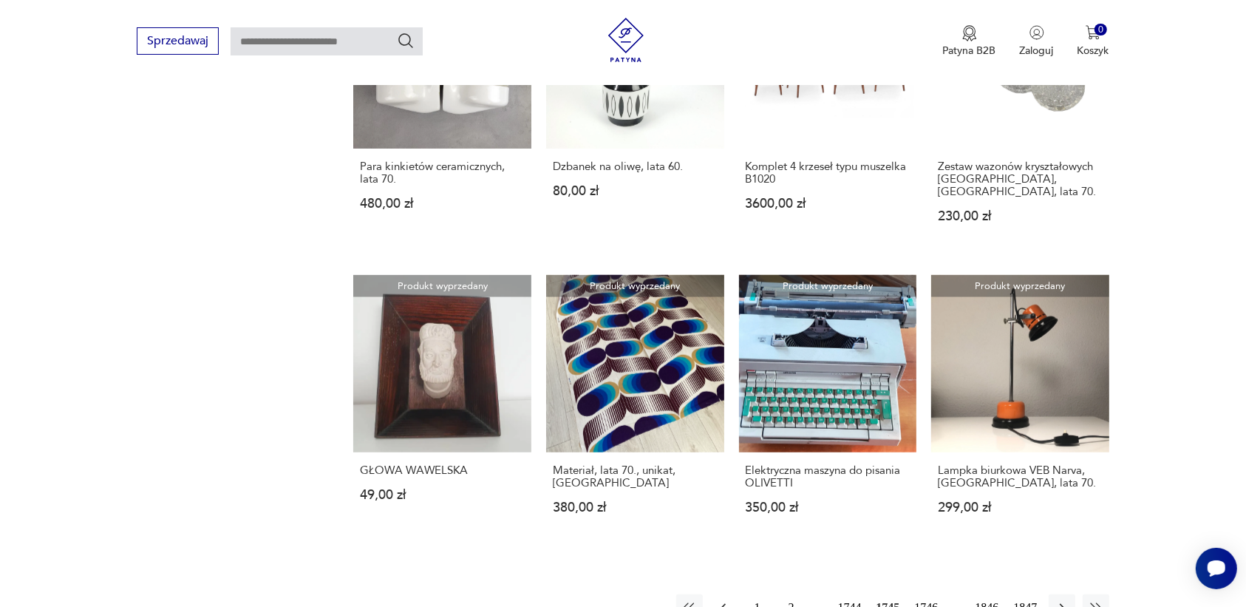
click at [723, 600] on icon "button" at bounding box center [723, 607] width 15 height 15
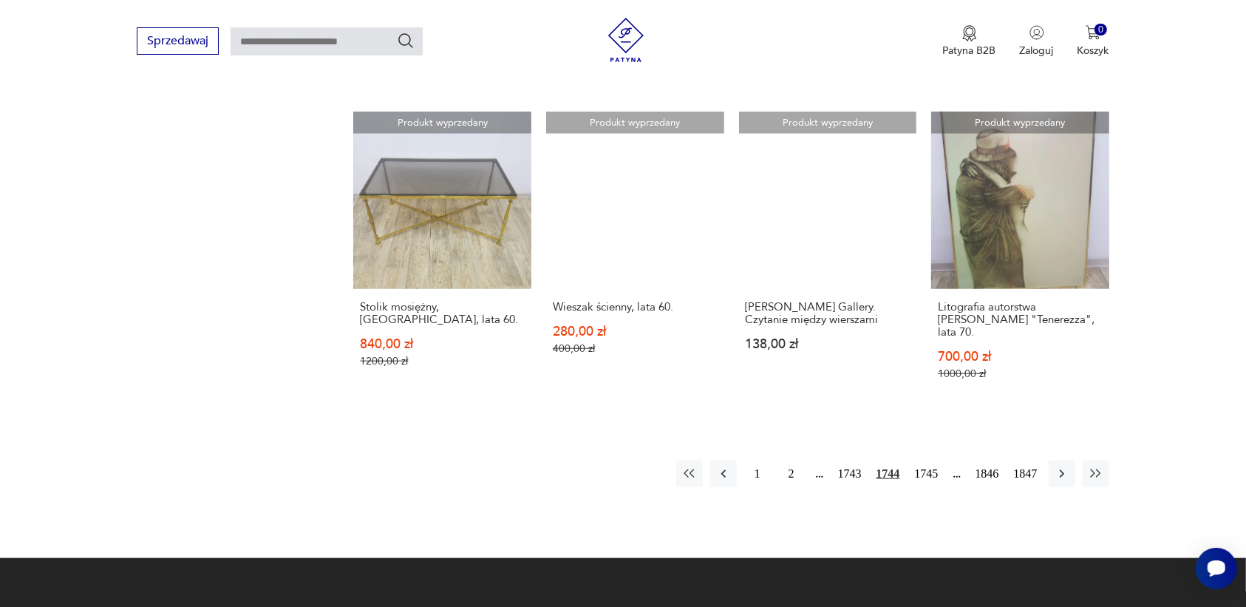
scroll to position [1299, 0]
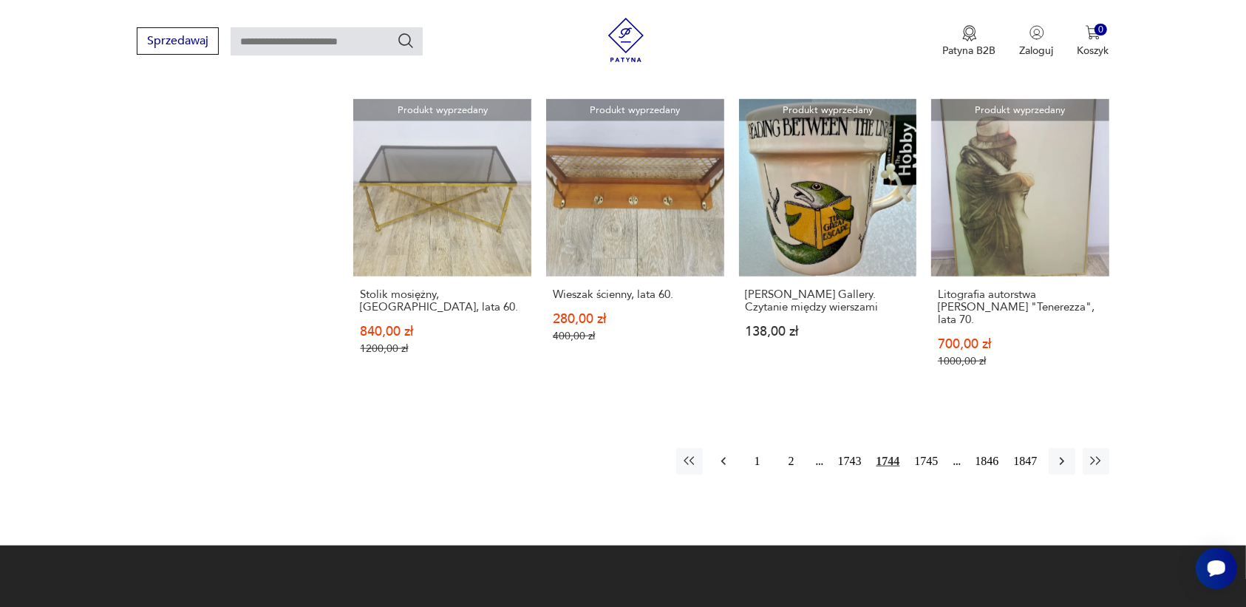
click at [716, 454] on icon "button" at bounding box center [723, 461] width 15 height 15
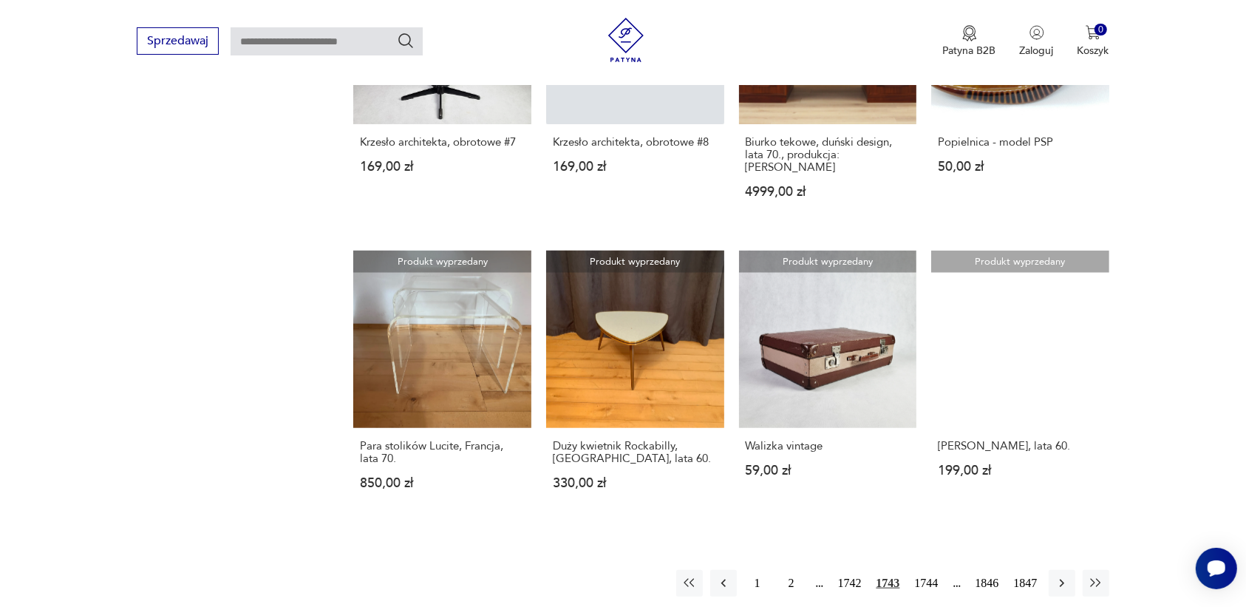
scroll to position [1114, 0]
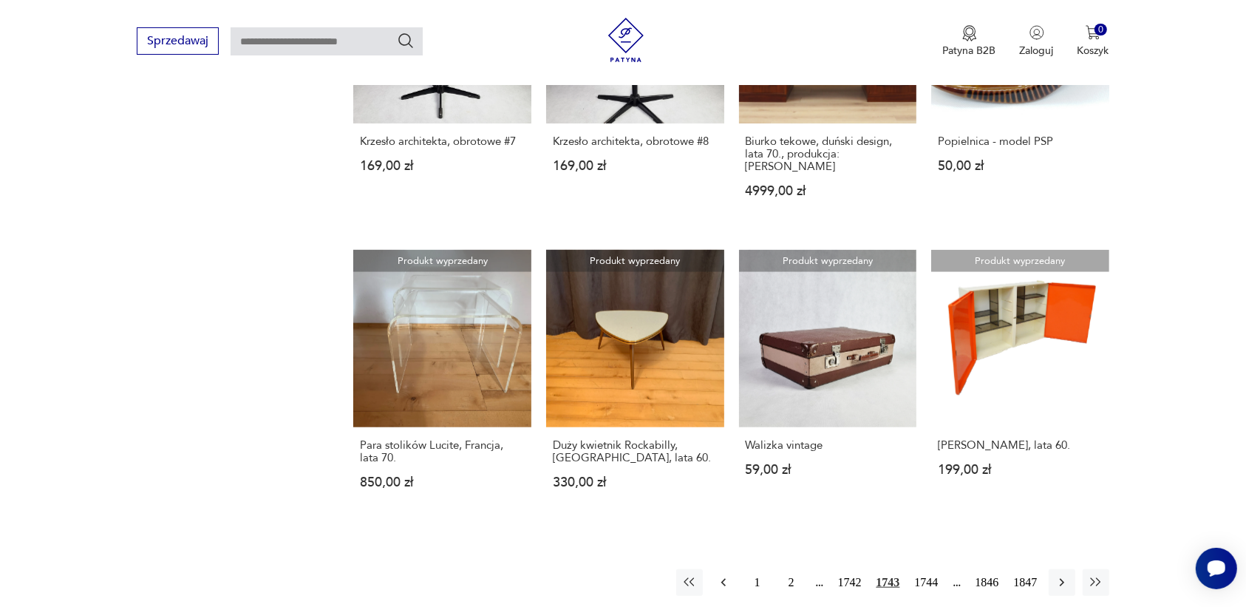
click at [723, 575] on icon "button" at bounding box center [723, 582] width 15 height 15
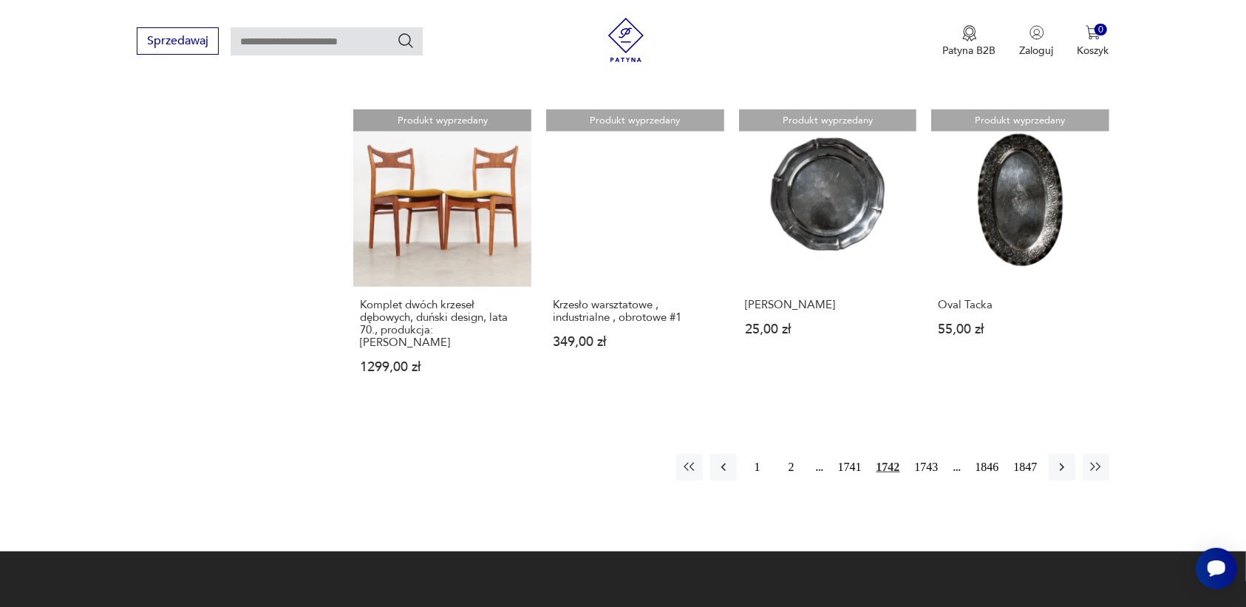
scroll to position [1299, 0]
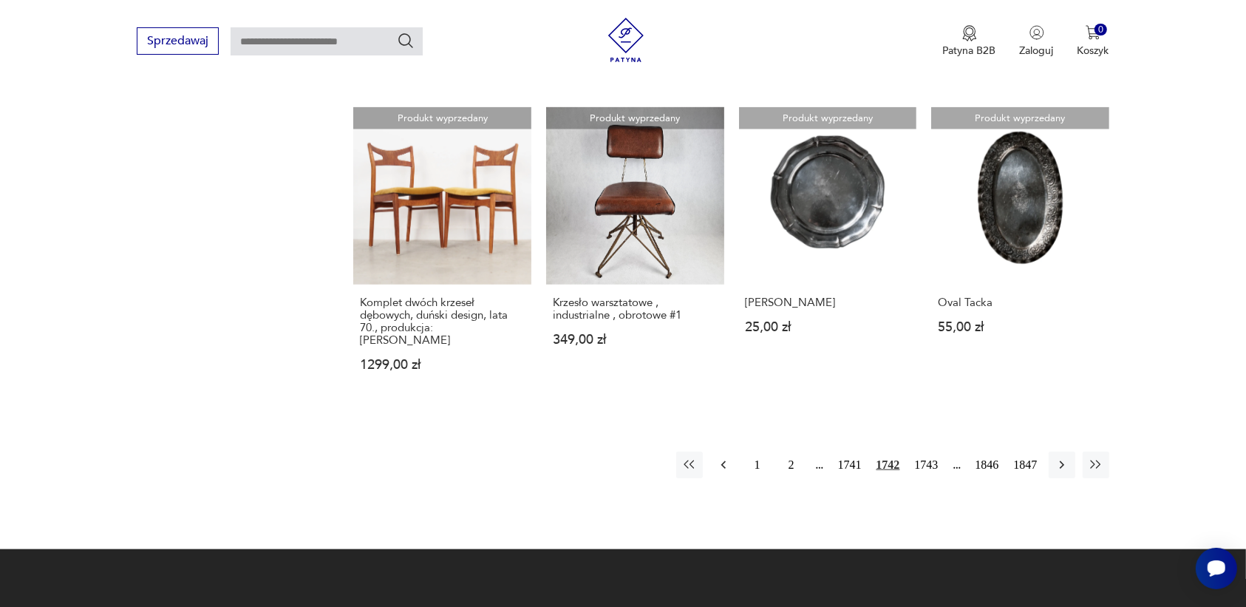
click at [725, 461] on icon "button" at bounding box center [722, 465] width 4 height 8
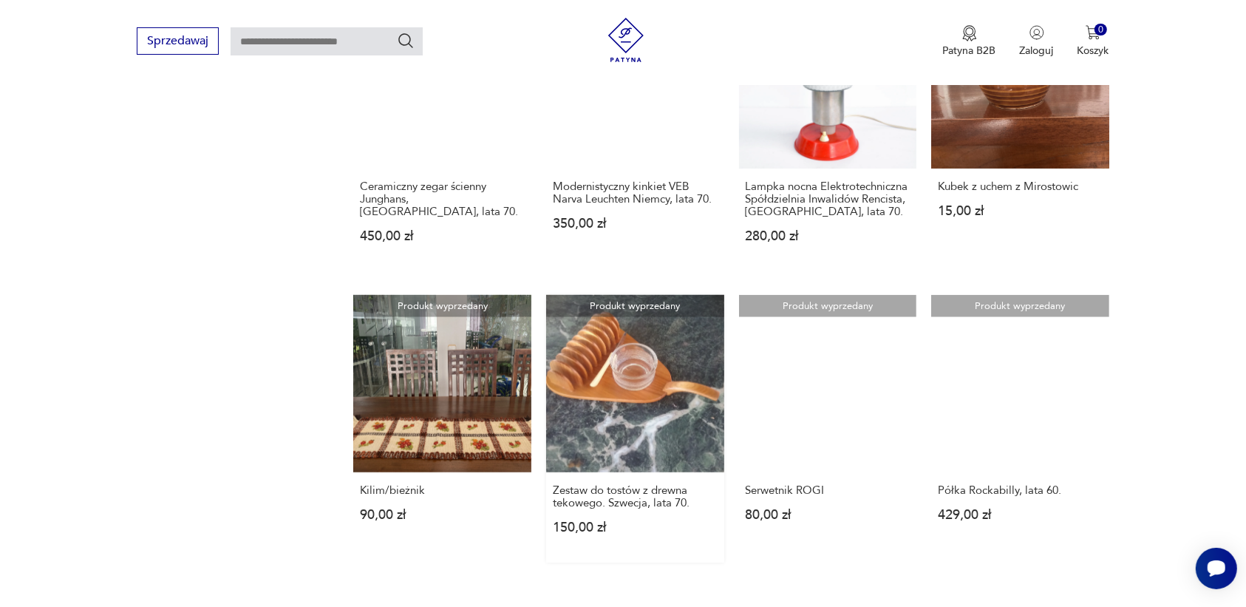
scroll to position [1114, 0]
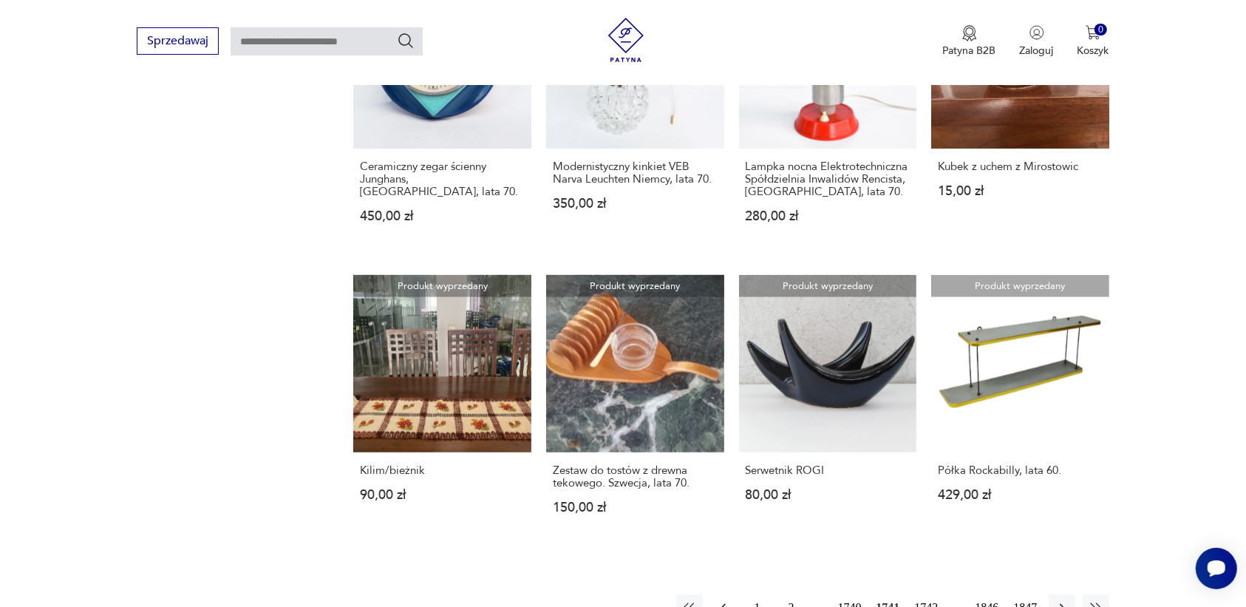
click at [719, 600] on icon "button" at bounding box center [723, 607] width 15 height 15
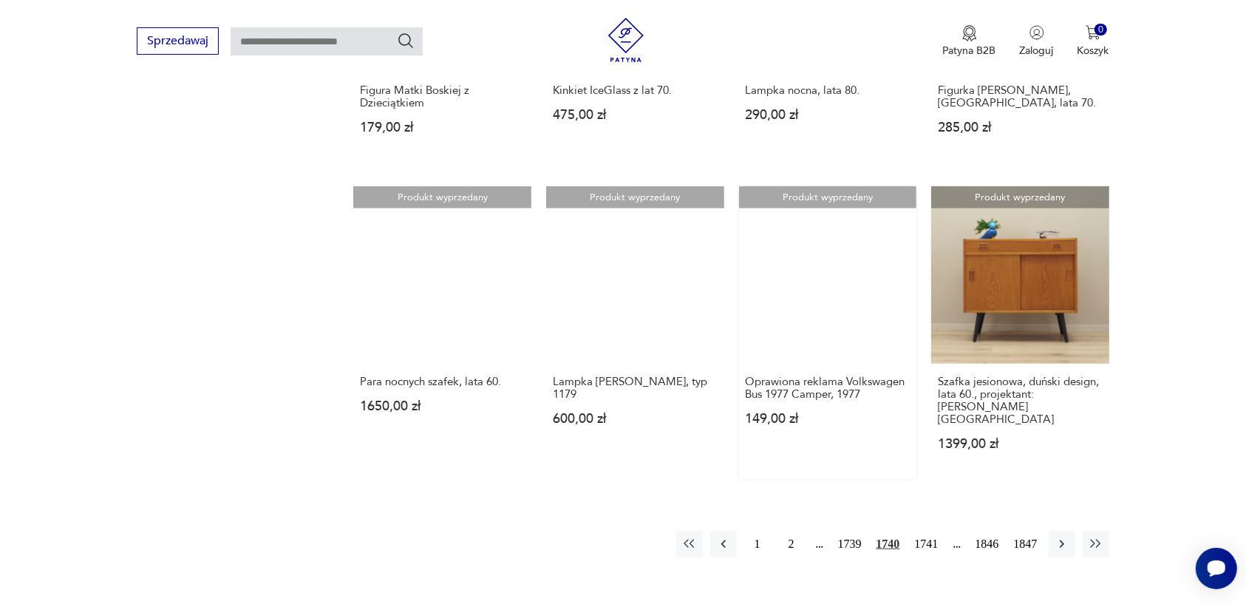
scroll to position [1207, 0]
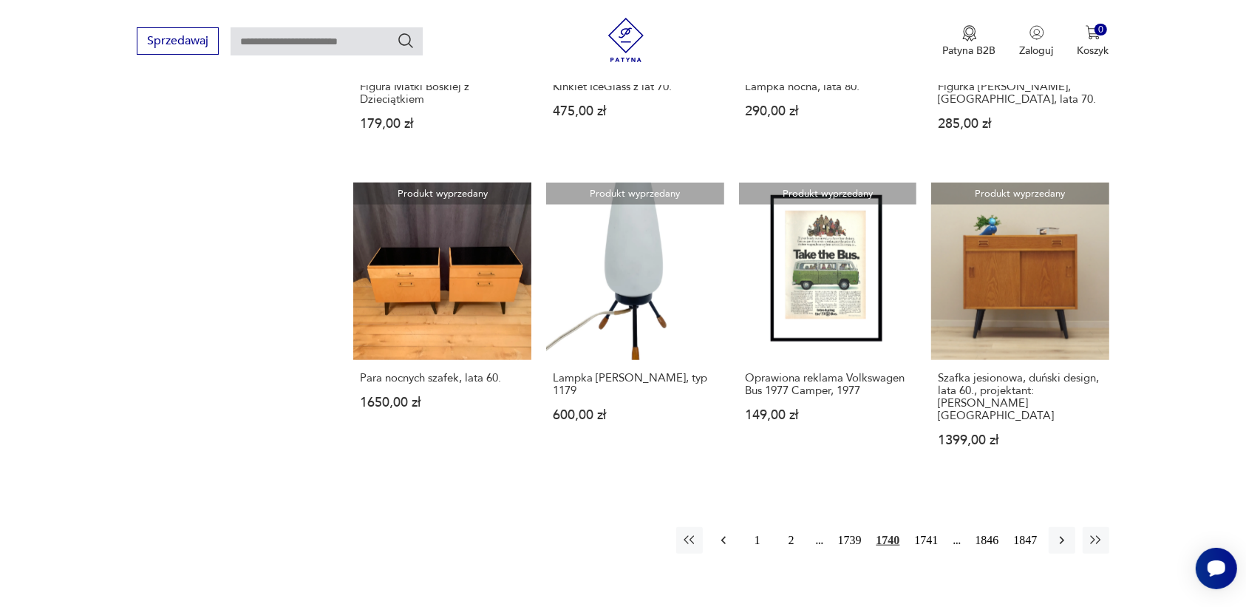
click at [720, 533] on icon "button" at bounding box center [723, 540] width 15 height 15
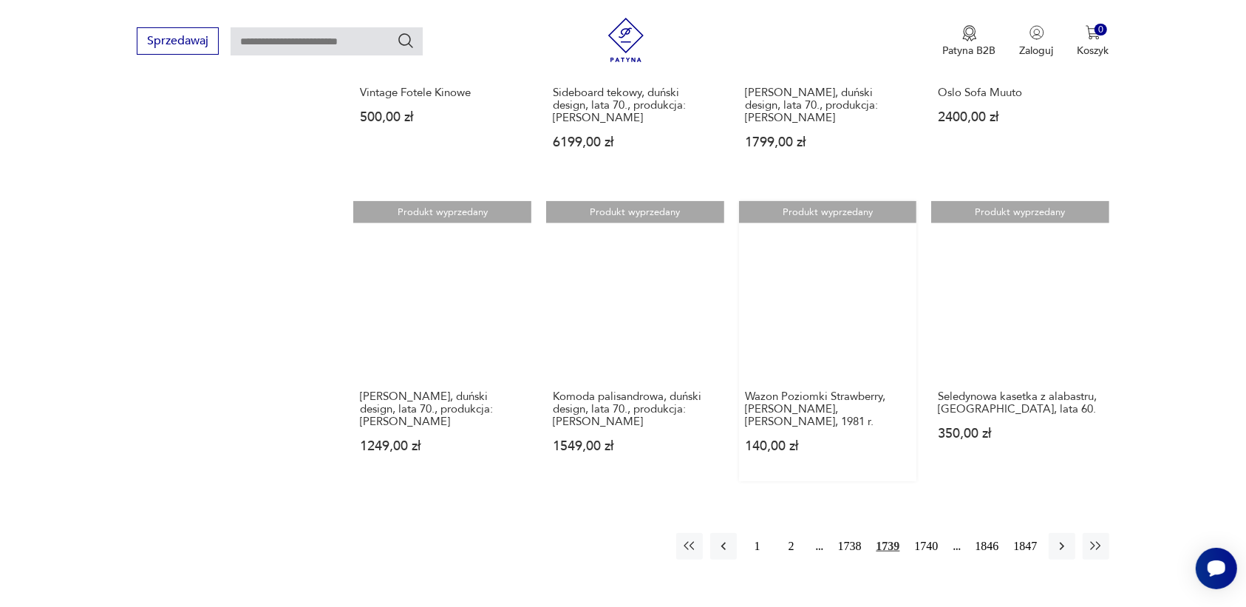
scroll to position [1207, 0]
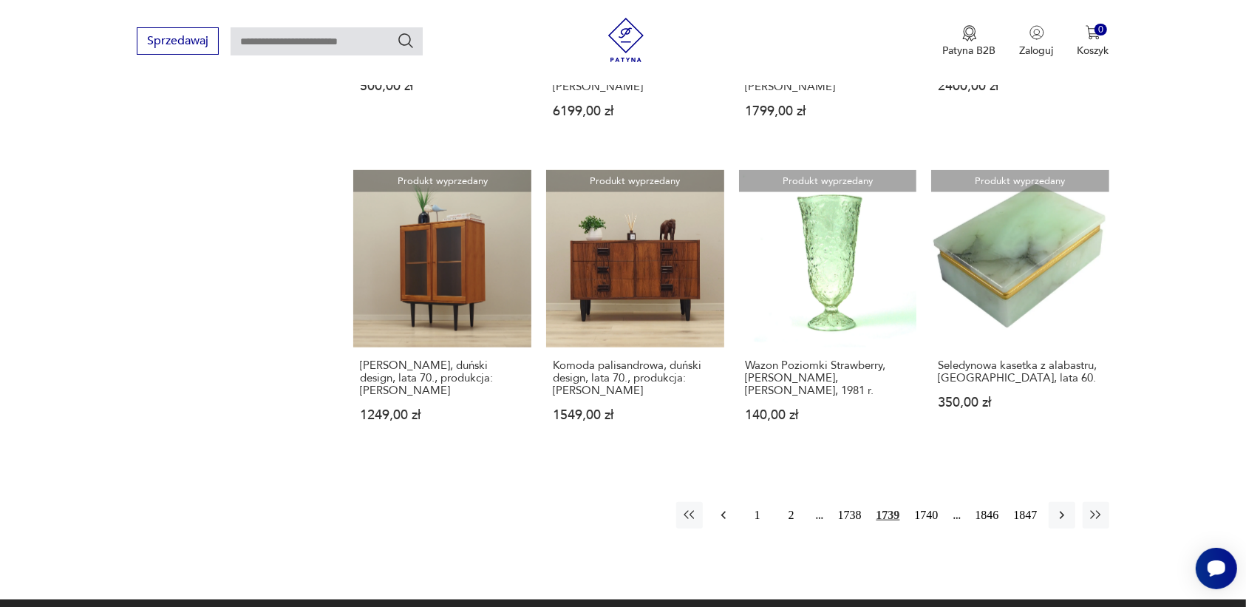
click at [725, 508] on icon "button" at bounding box center [723, 515] width 15 height 15
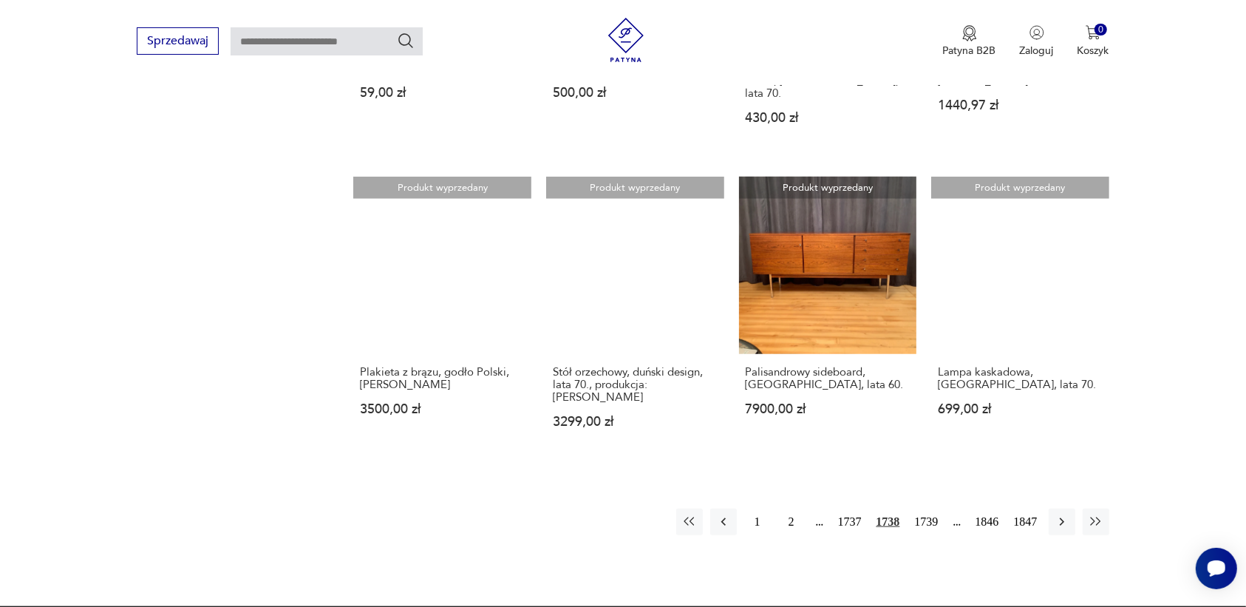
scroll to position [1207, 0]
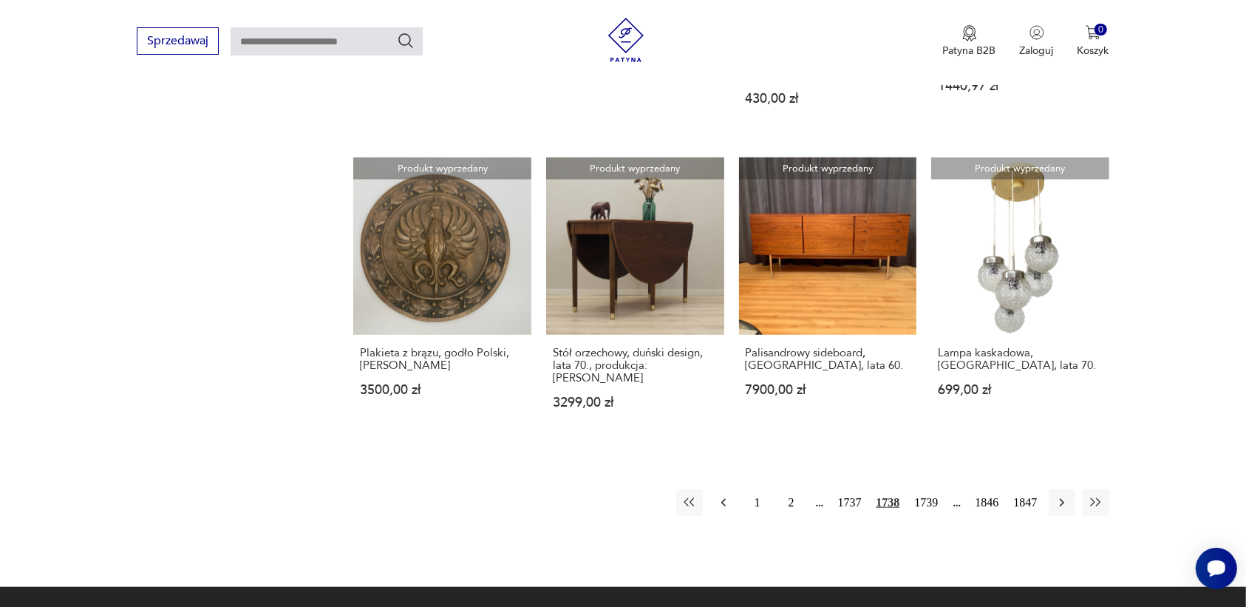
click at [723, 495] on icon "button" at bounding box center [723, 502] width 15 height 15
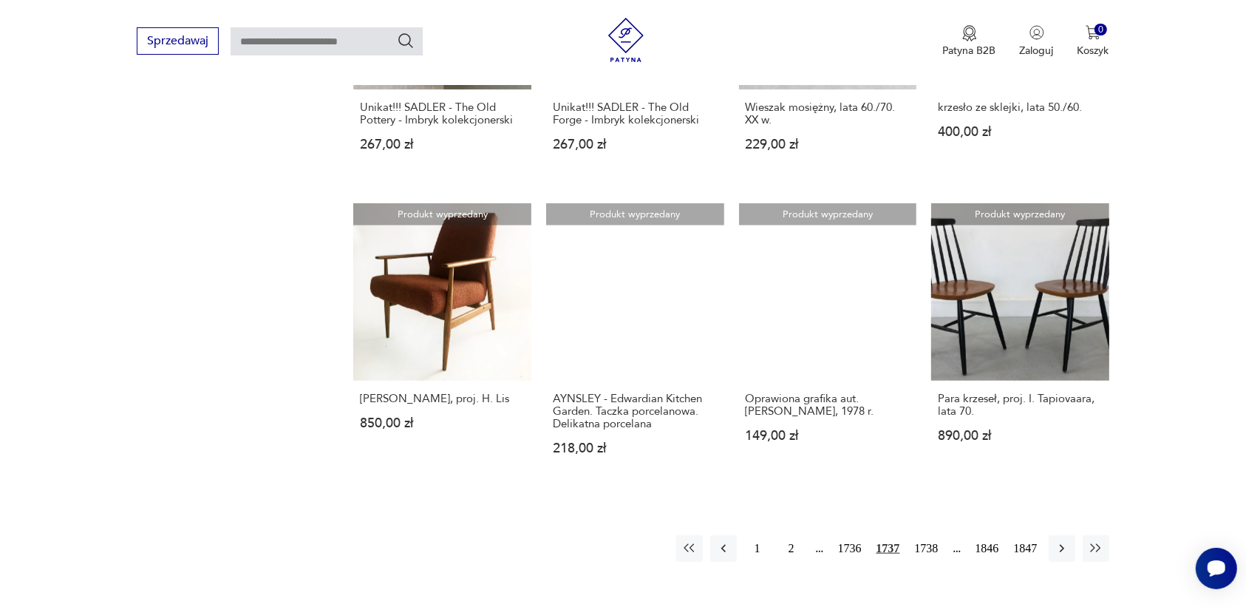
scroll to position [1207, 0]
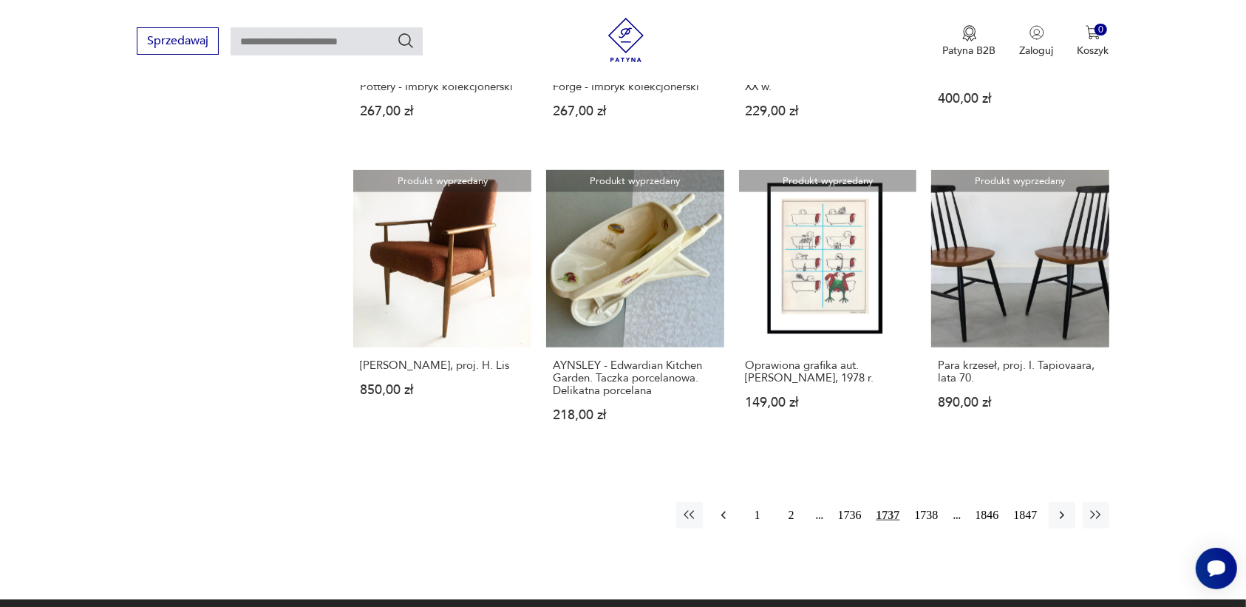
click at [717, 508] on icon "button" at bounding box center [723, 515] width 15 height 15
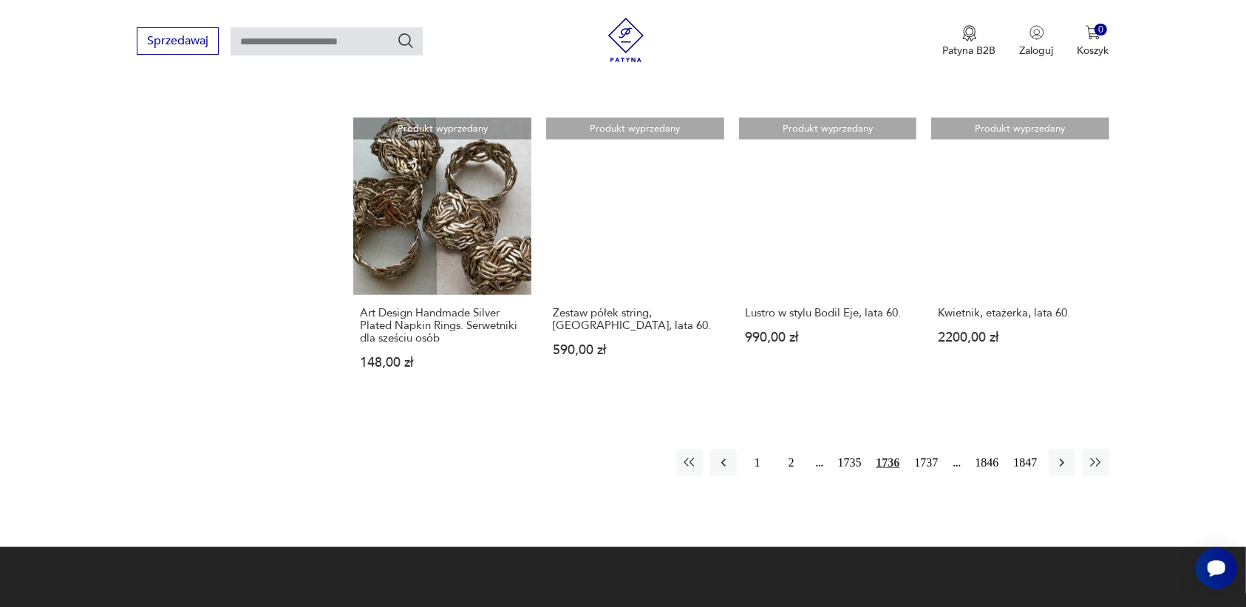
scroll to position [1299, 0]
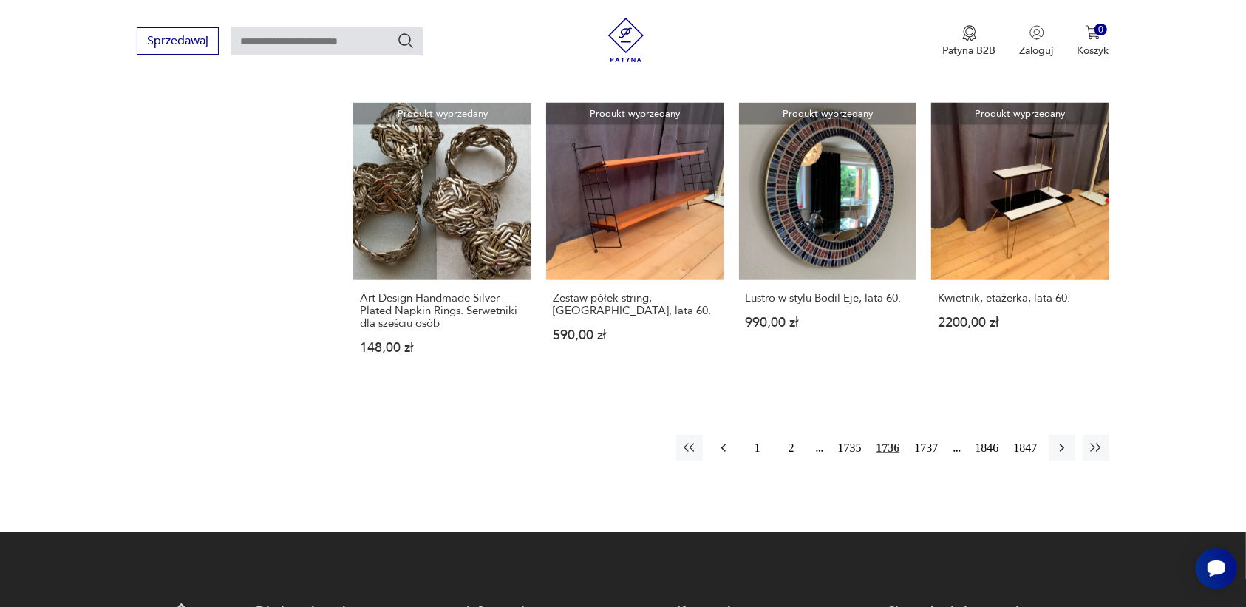
click at [724, 440] on icon "button" at bounding box center [723, 447] width 15 height 15
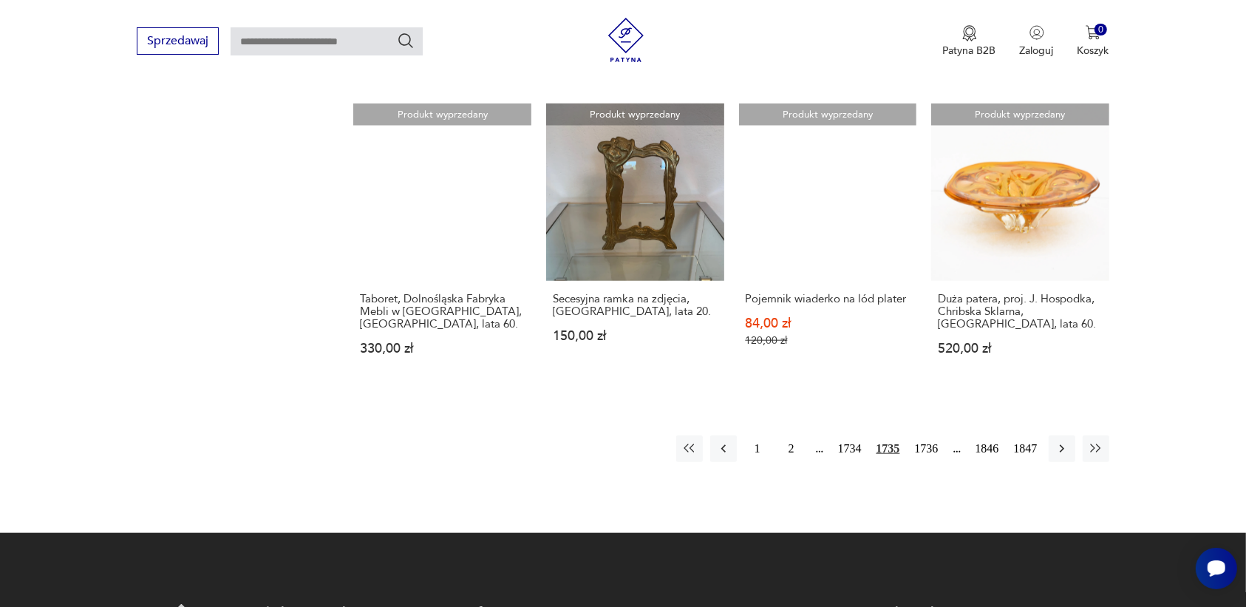
scroll to position [1299, 0]
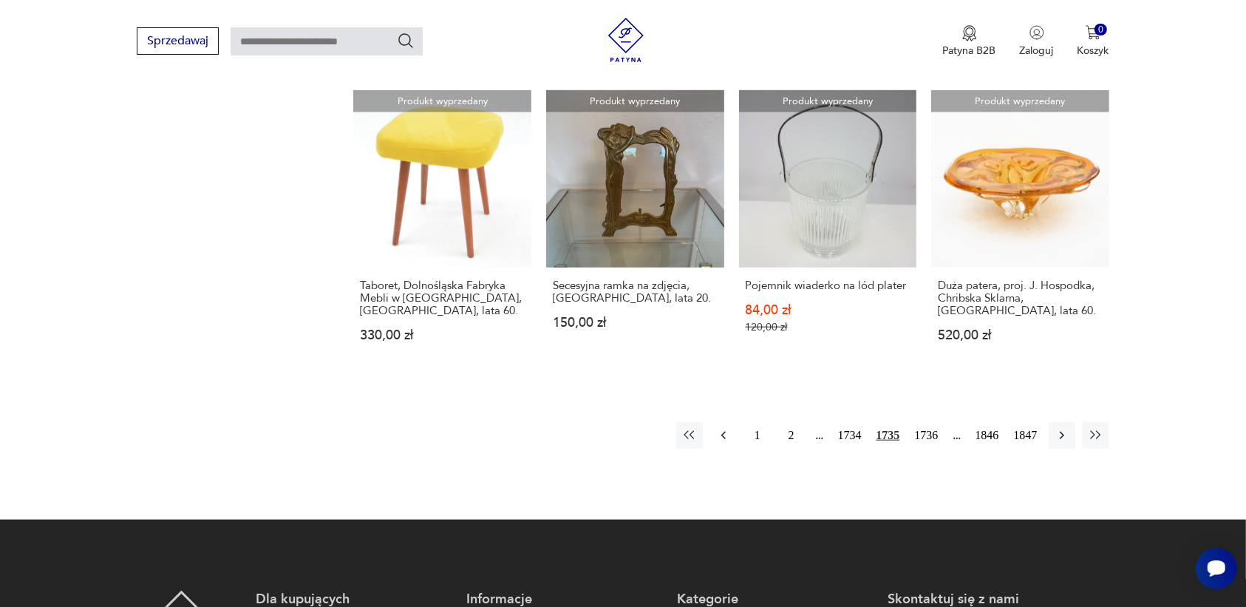
click at [722, 428] on icon "button" at bounding box center [723, 435] width 15 height 15
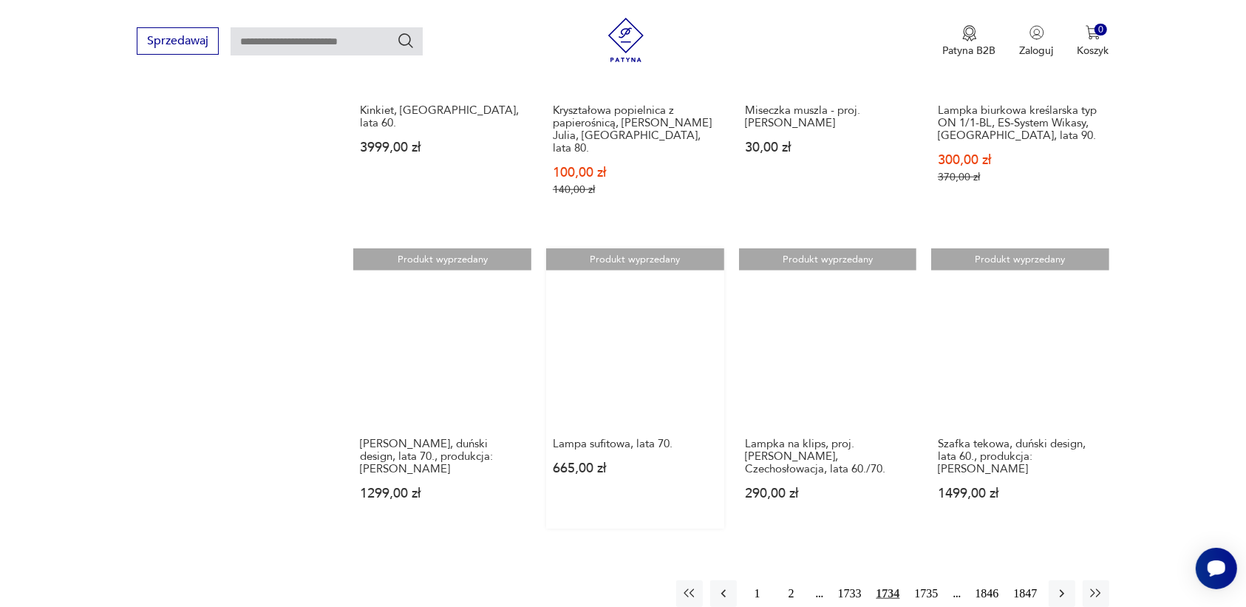
scroll to position [1299, 0]
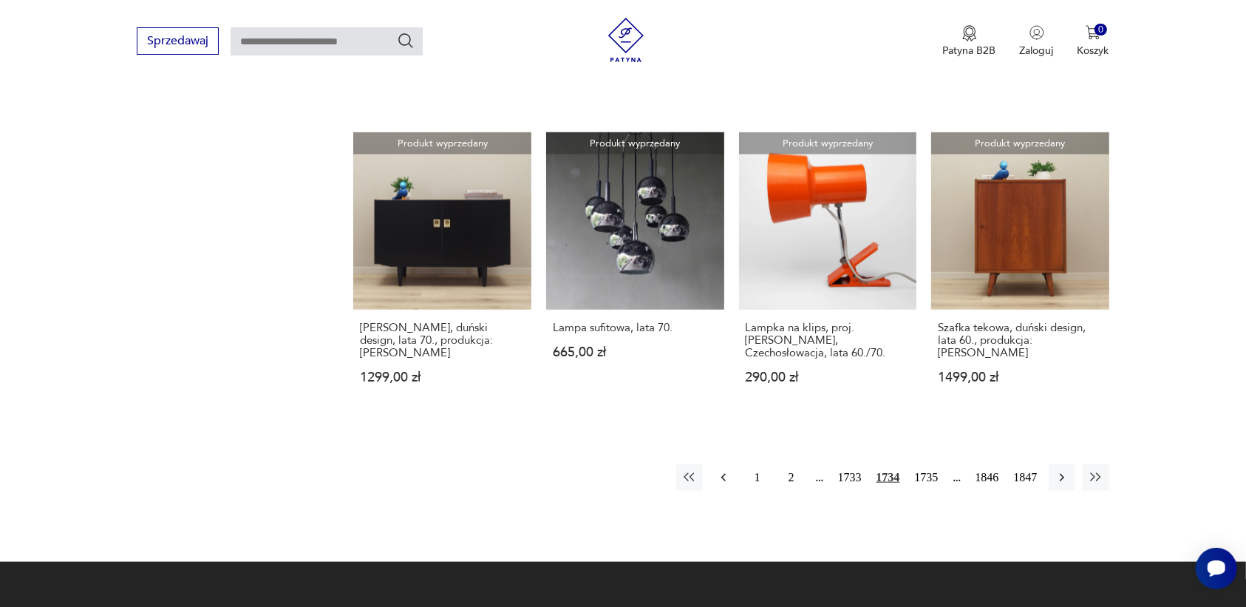
click at [724, 470] on icon "button" at bounding box center [723, 477] width 15 height 15
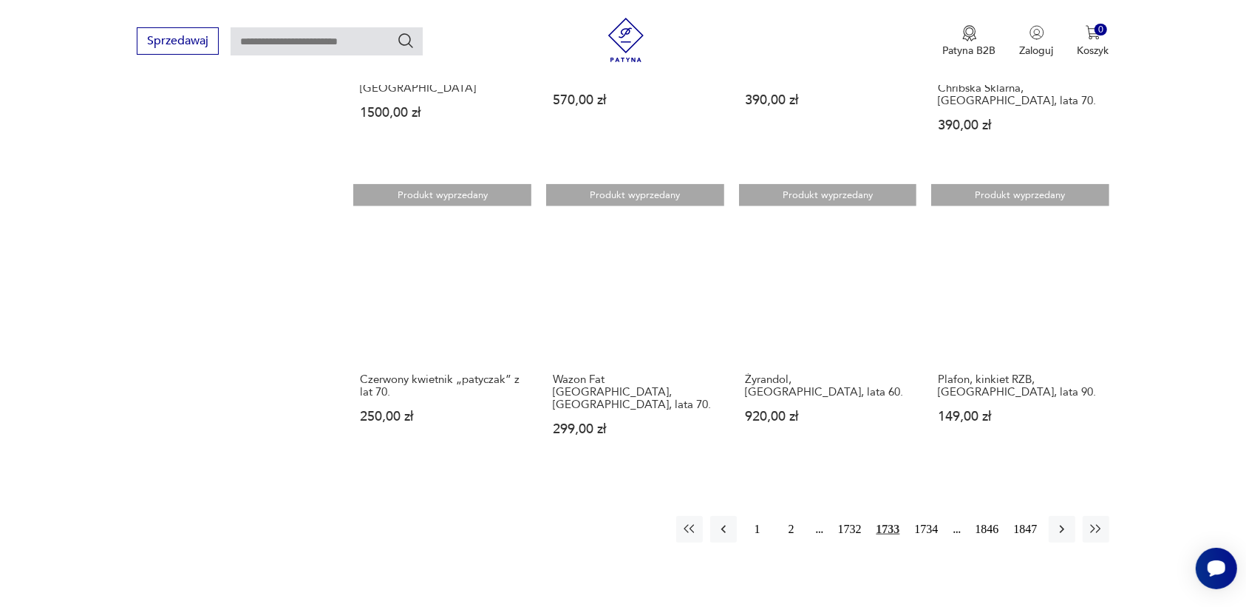
scroll to position [1207, 0]
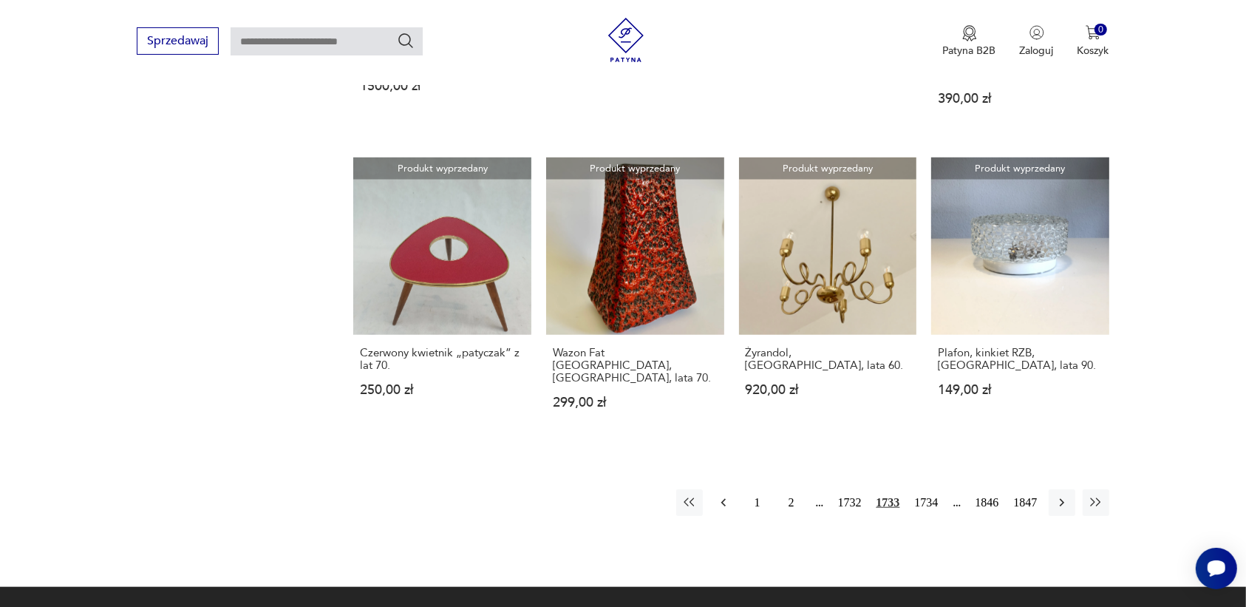
click at [717, 495] on icon "button" at bounding box center [723, 502] width 15 height 15
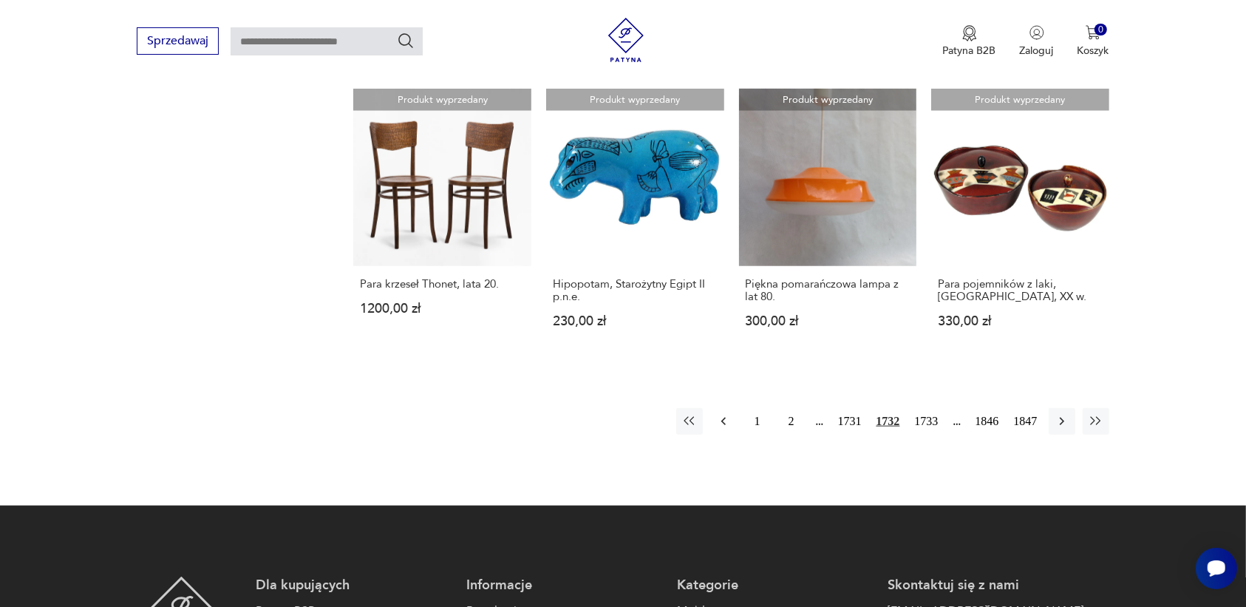
scroll to position [1299, 0]
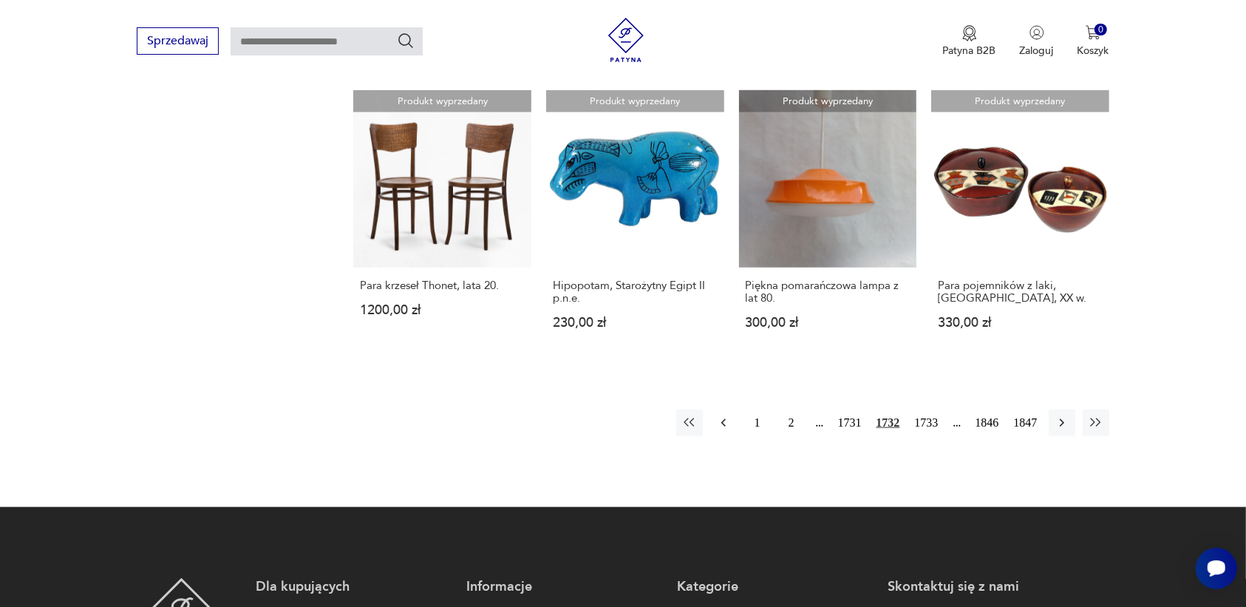
click at [723, 415] on icon "button" at bounding box center [723, 422] width 15 height 15
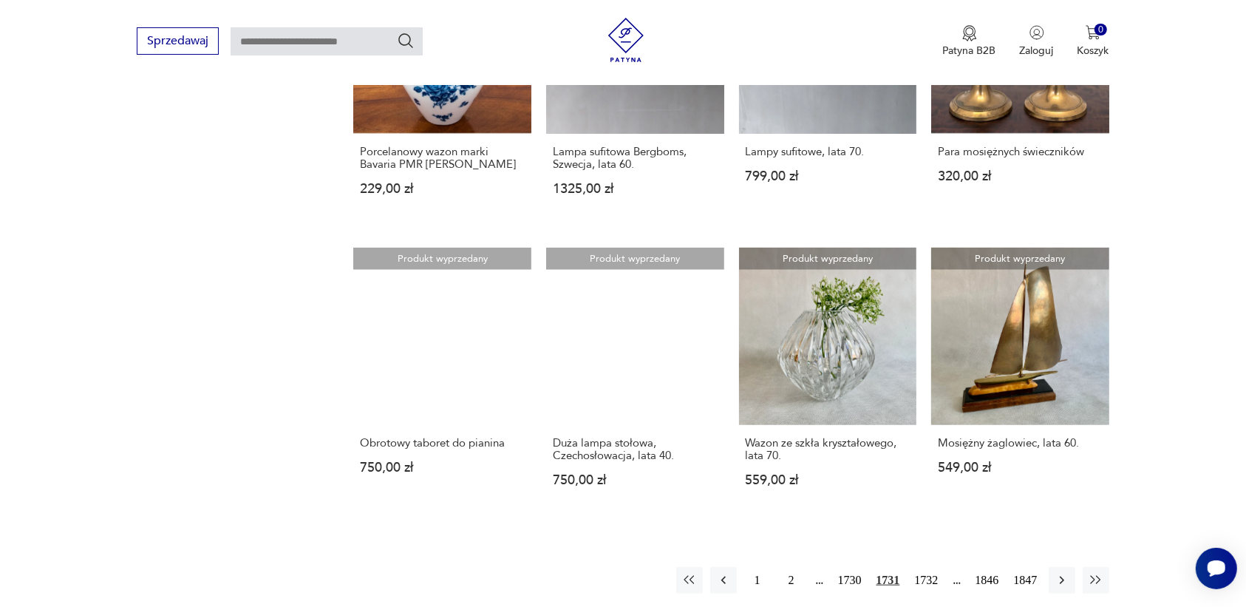
scroll to position [1207, 0]
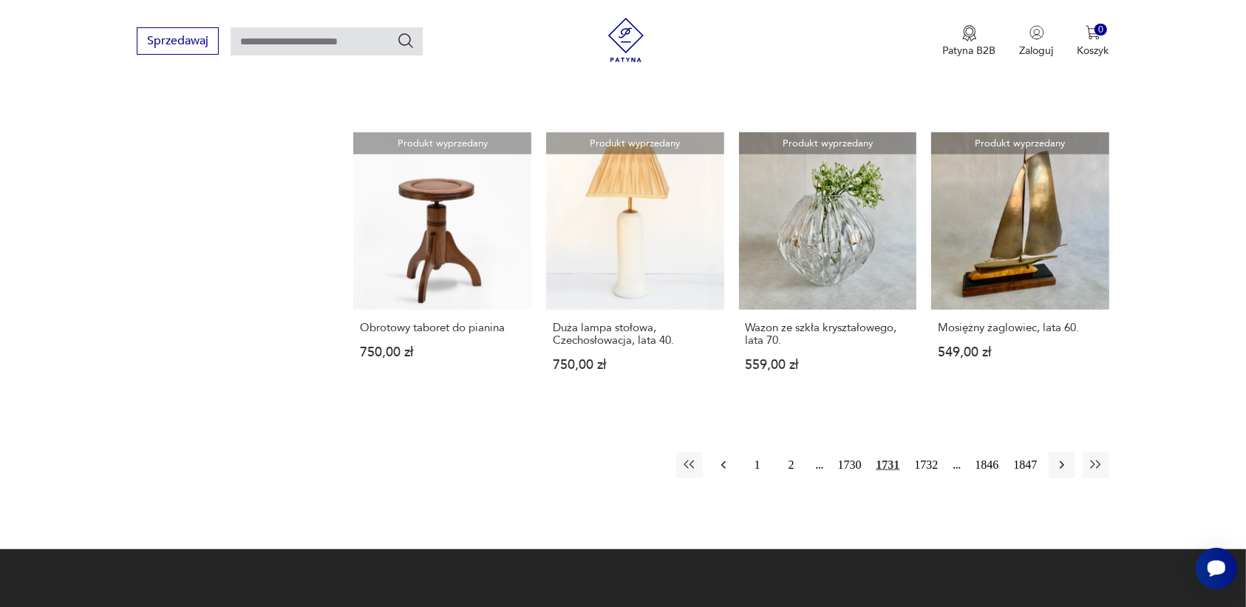
click at [722, 457] on icon "button" at bounding box center [723, 464] width 15 height 15
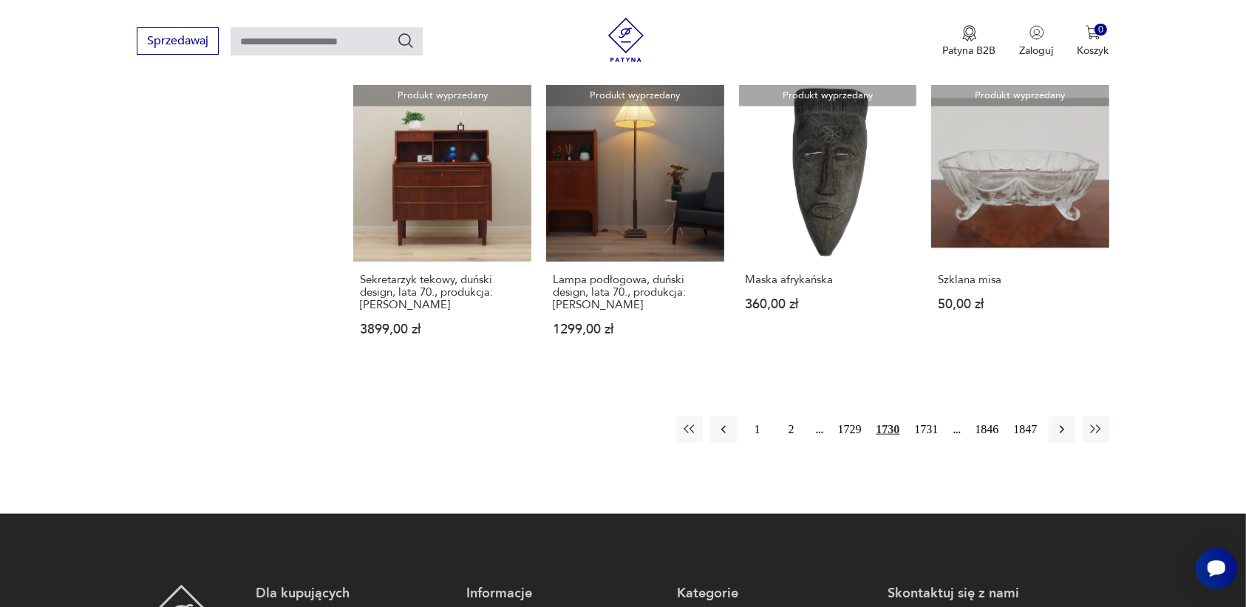
scroll to position [1299, 0]
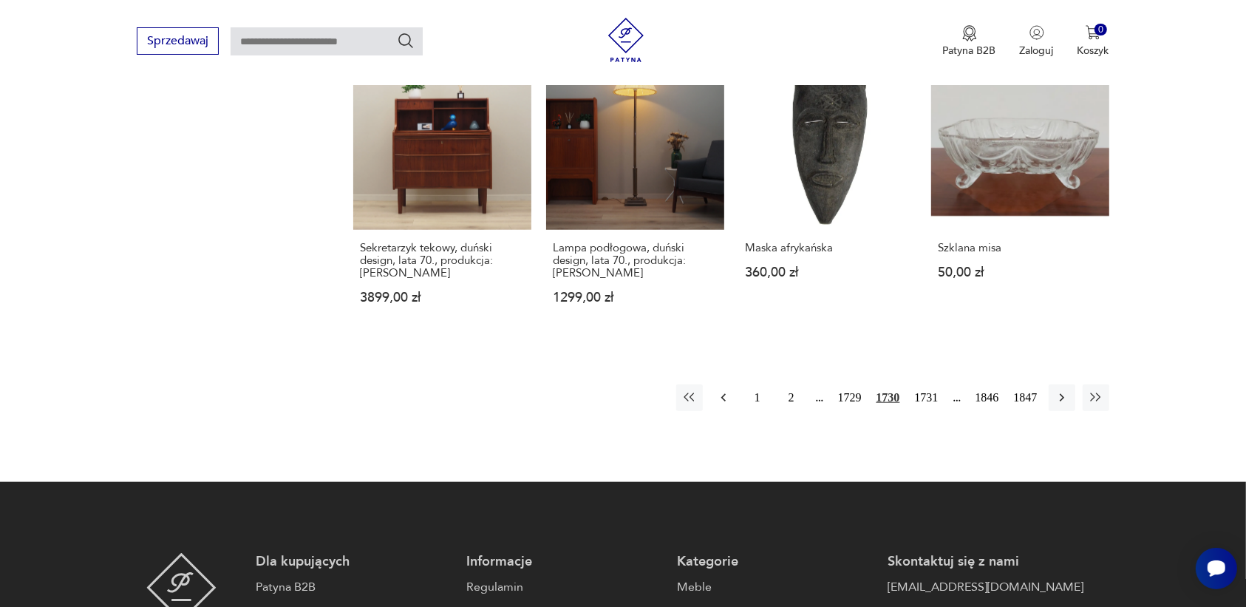
click at [723, 392] on icon "button" at bounding box center [723, 397] width 15 height 15
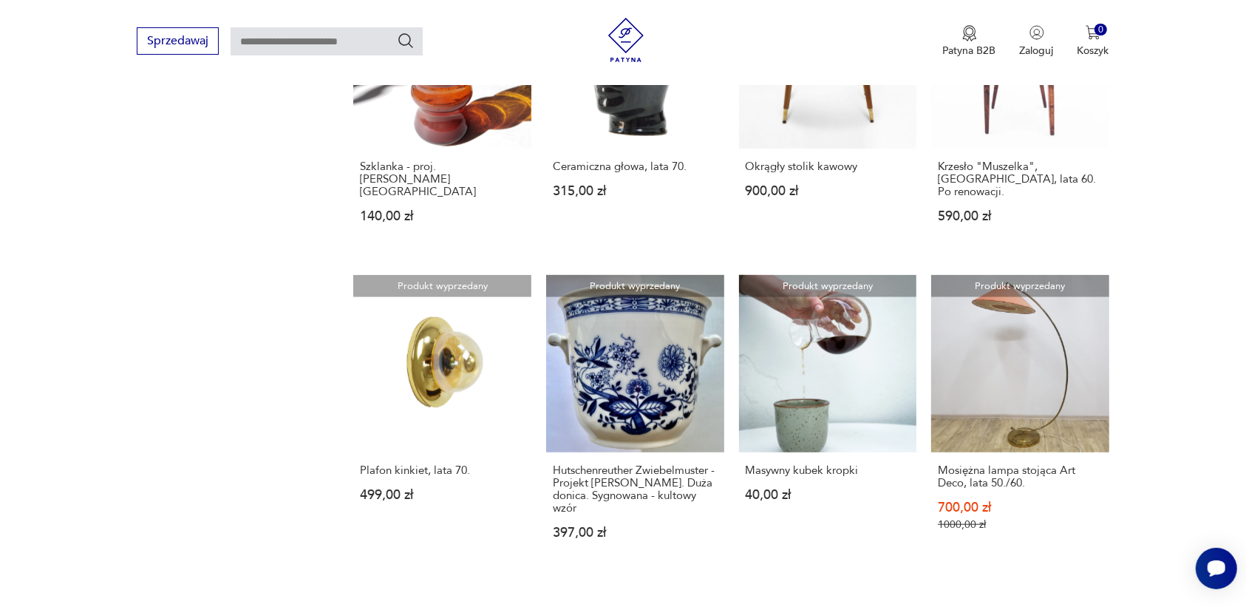
scroll to position [1207, 0]
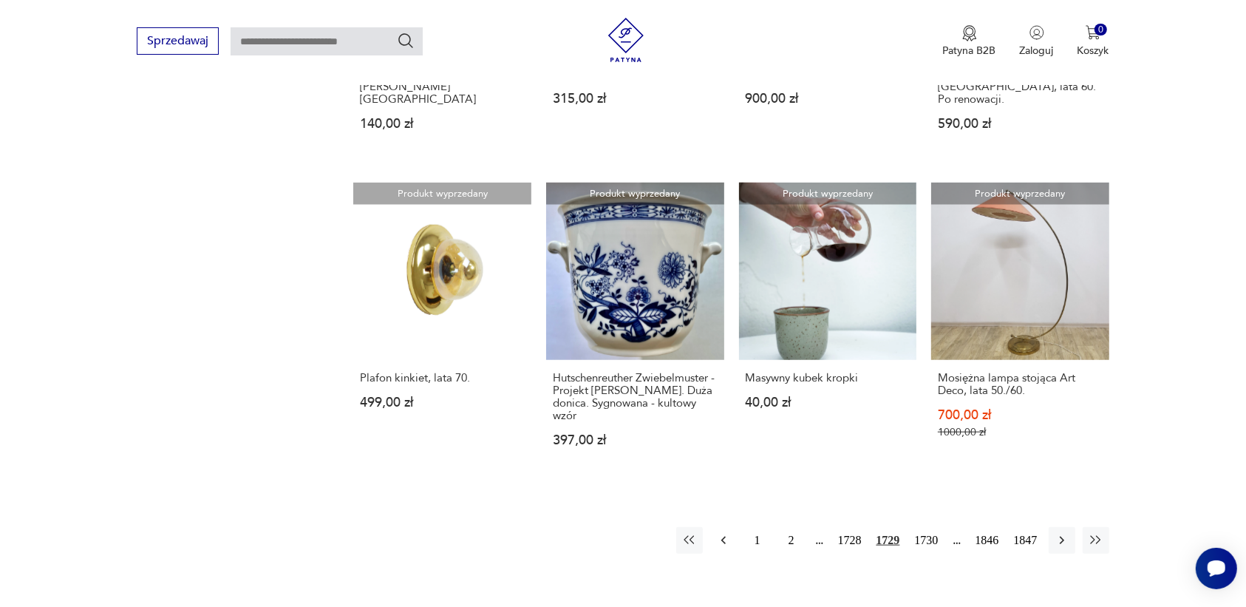
click at [719, 533] on icon "button" at bounding box center [723, 540] width 15 height 15
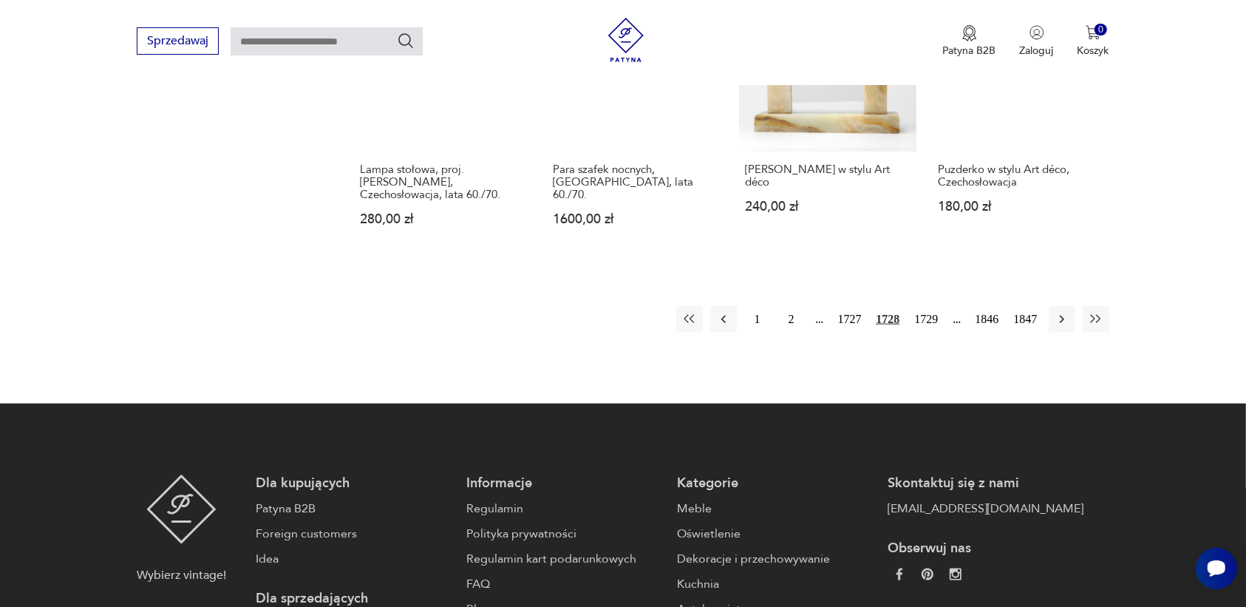
scroll to position [1391, 0]
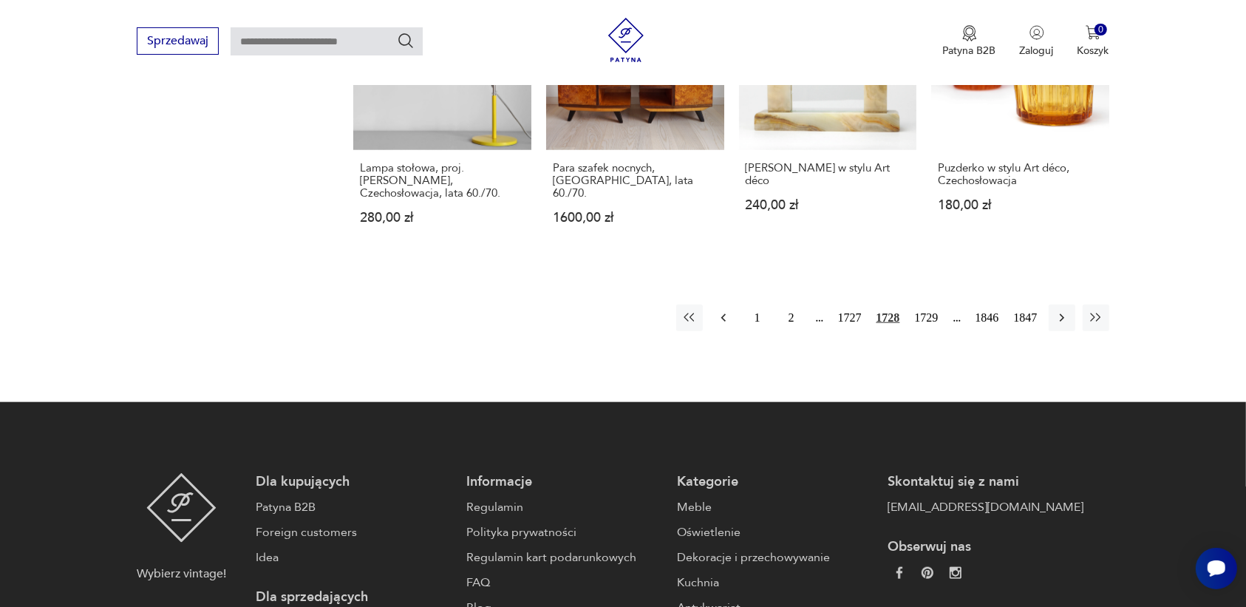
click at [720, 310] on icon "button" at bounding box center [723, 317] width 15 height 15
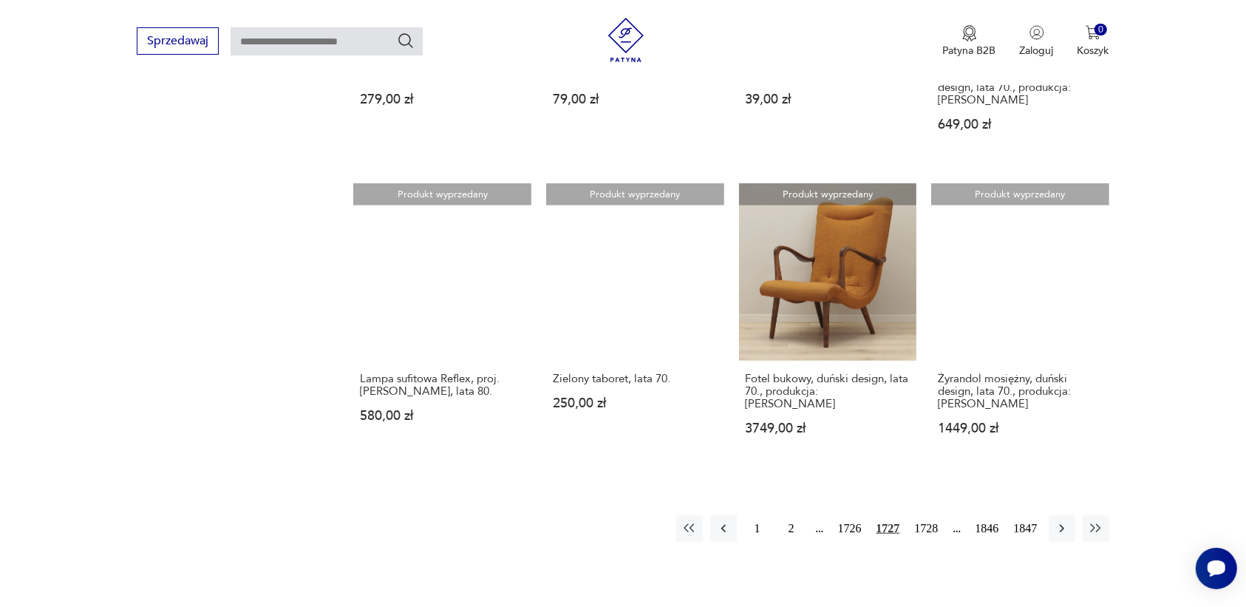
scroll to position [1299, 0]
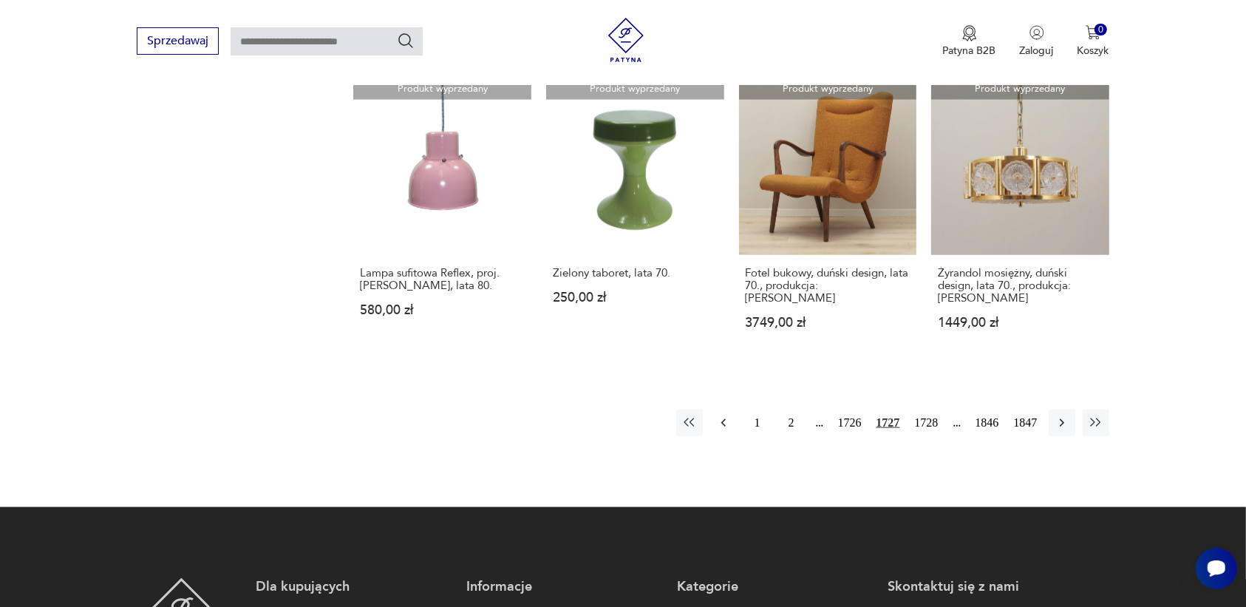
click at [718, 415] on icon "button" at bounding box center [723, 422] width 15 height 15
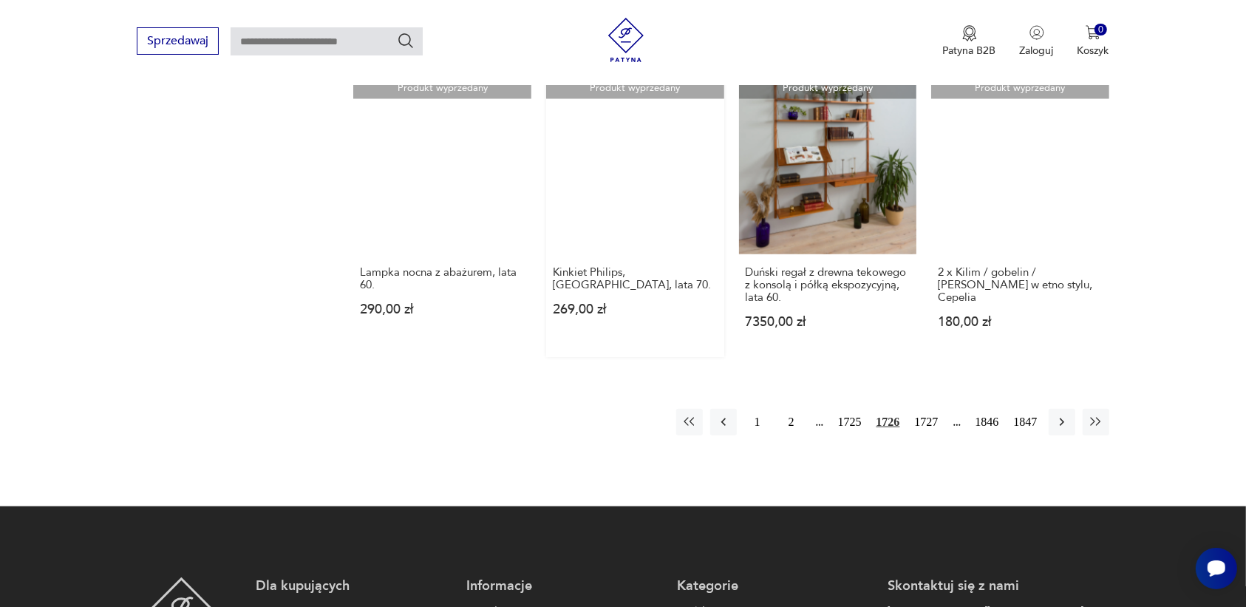
scroll to position [1299, 0]
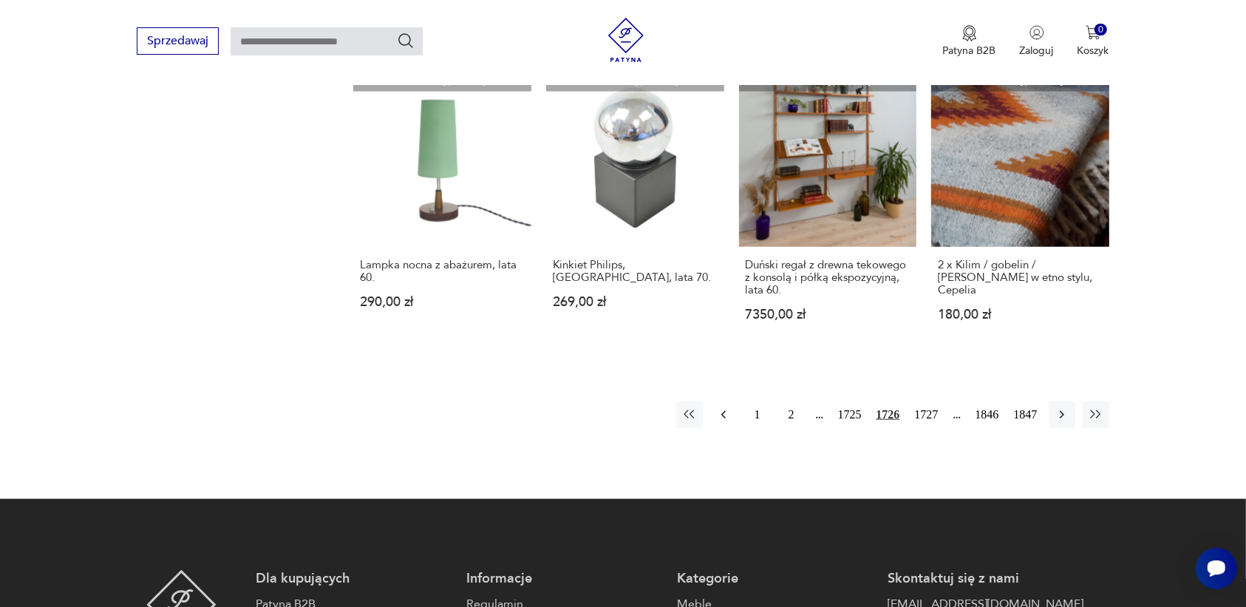
click at [722, 411] on icon "button" at bounding box center [722, 415] width 4 height 8
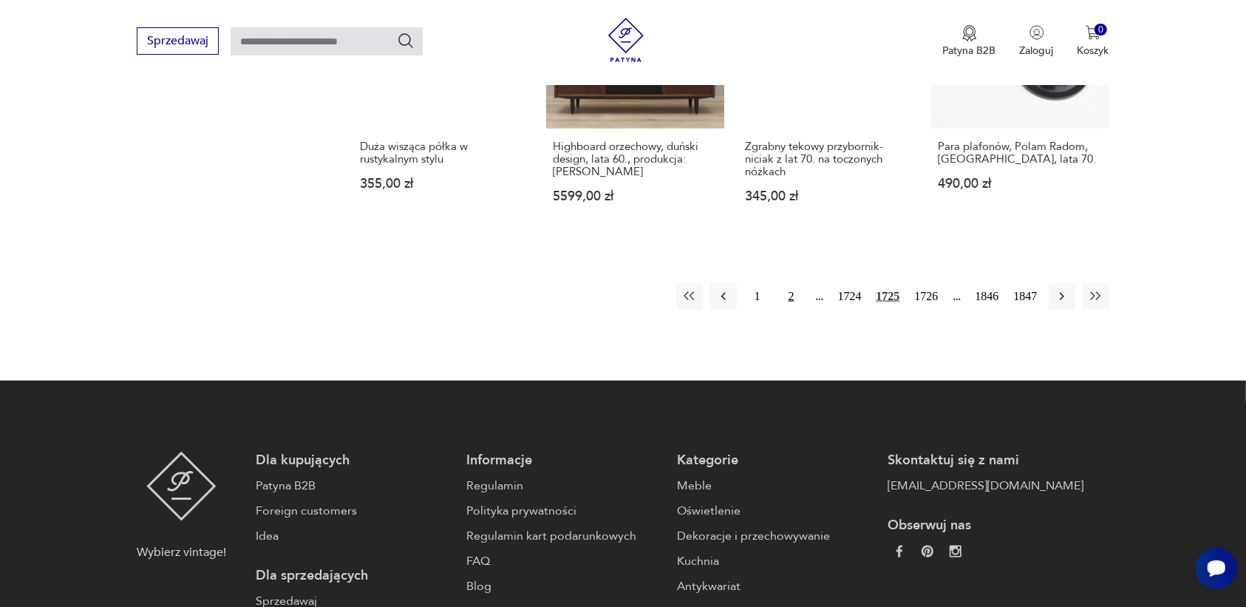
scroll to position [1484, 0]
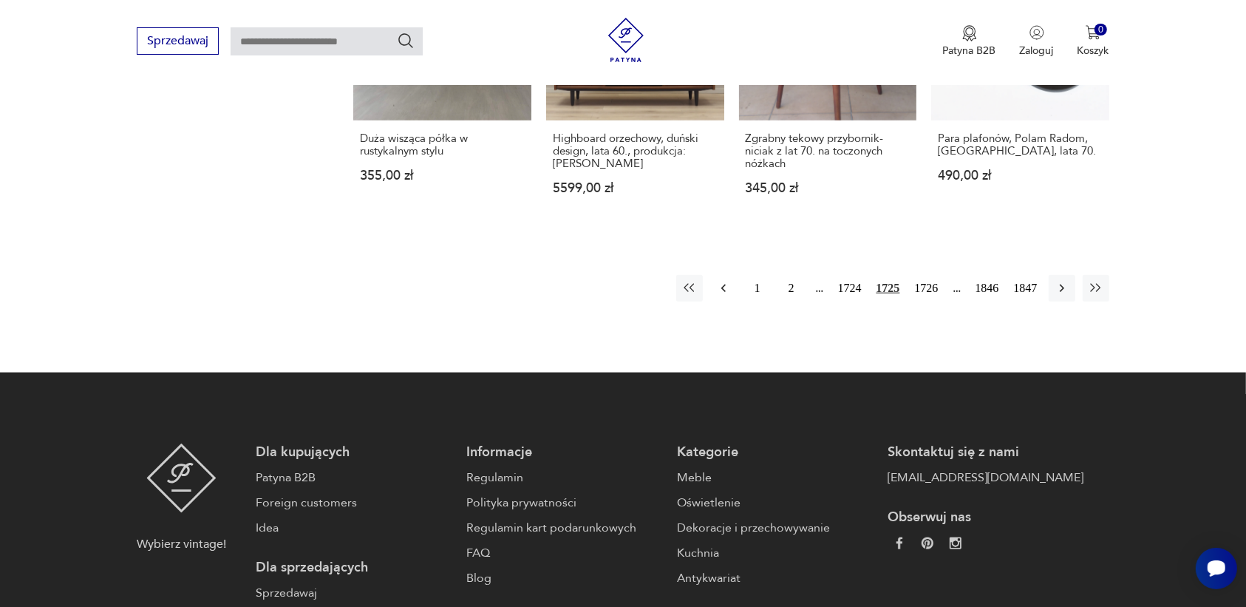
click at [721, 281] on icon "button" at bounding box center [723, 288] width 15 height 15
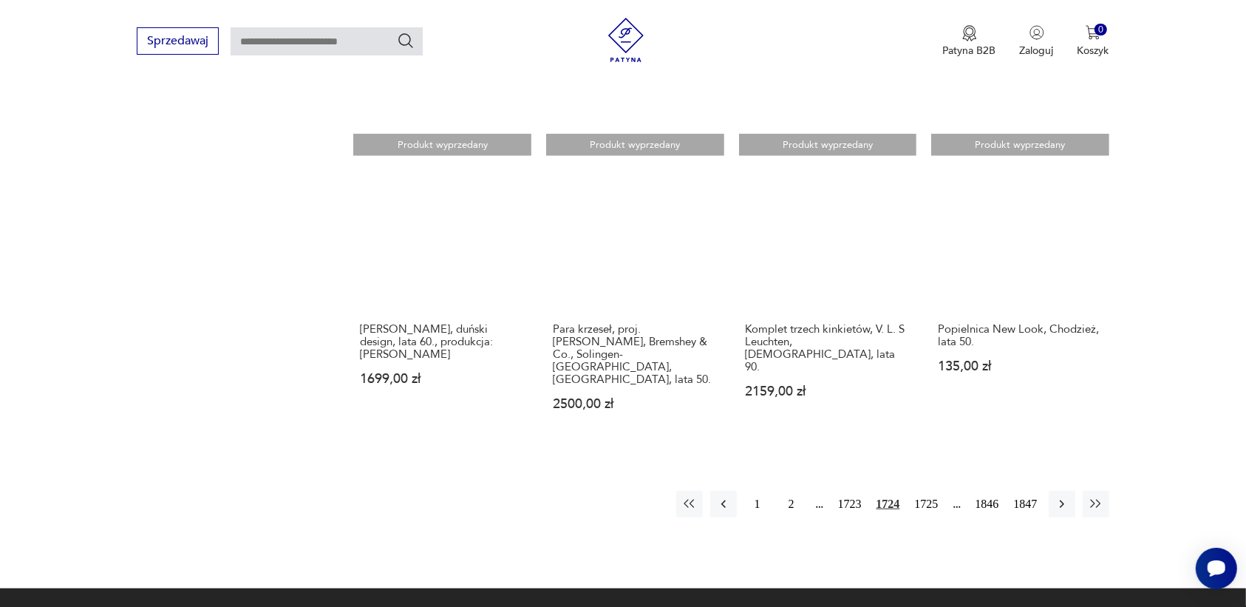
scroll to position [1299, 0]
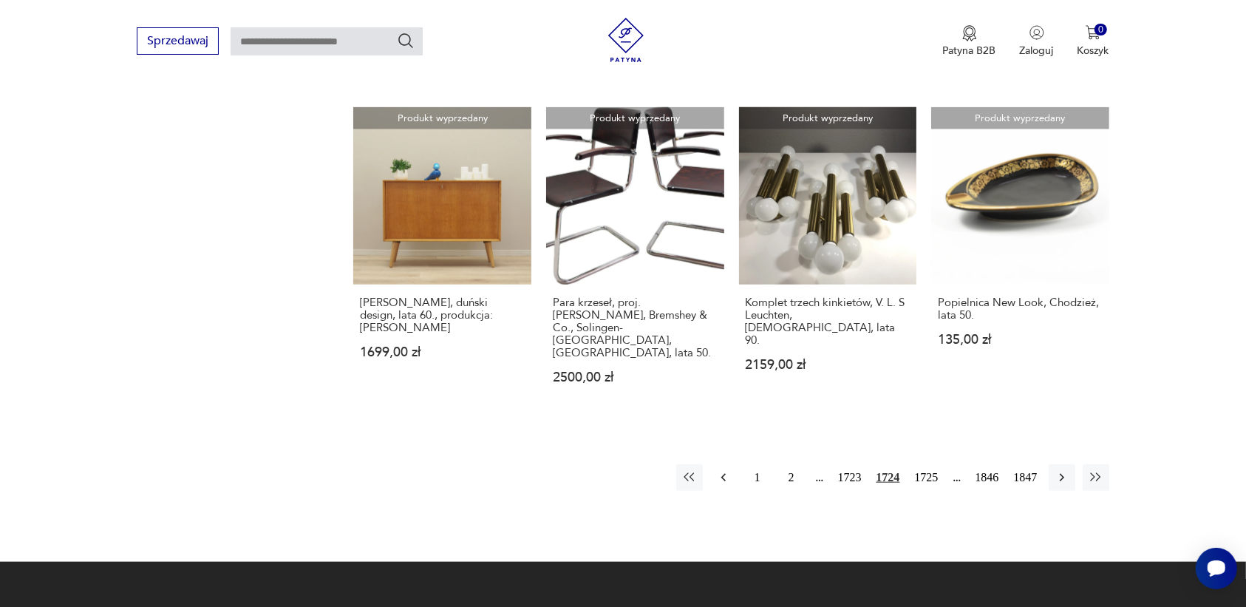
click at [721, 470] on icon "button" at bounding box center [723, 477] width 15 height 15
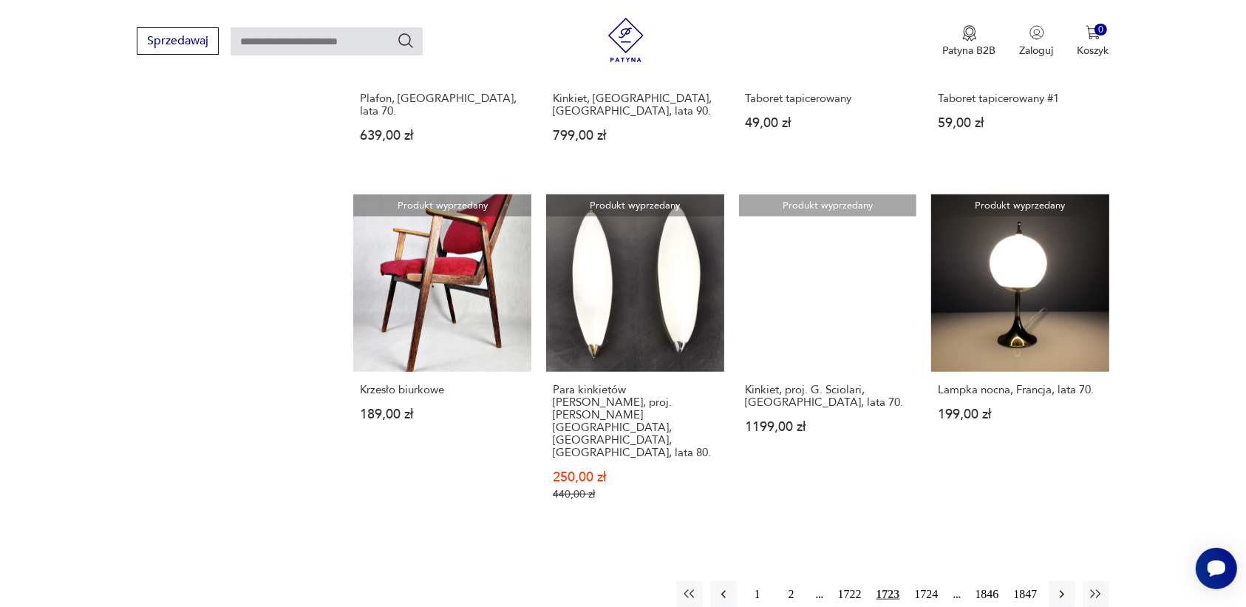
scroll to position [1207, 0]
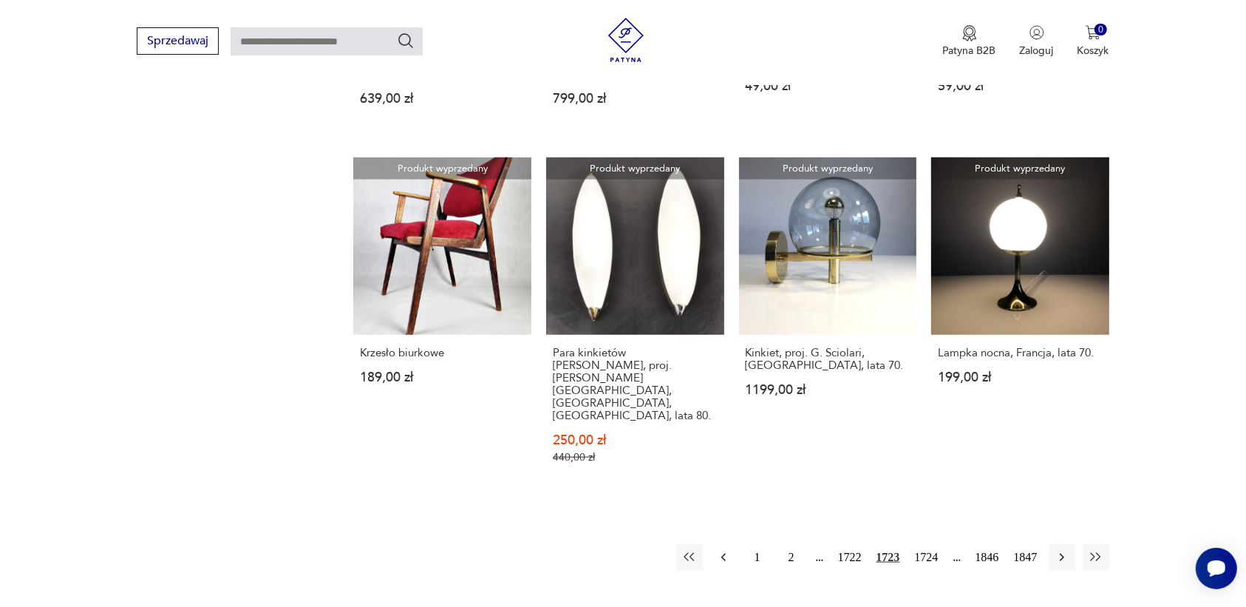
click at [722, 550] on icon "button" at bounding box center [723, 557] width 15 height 15
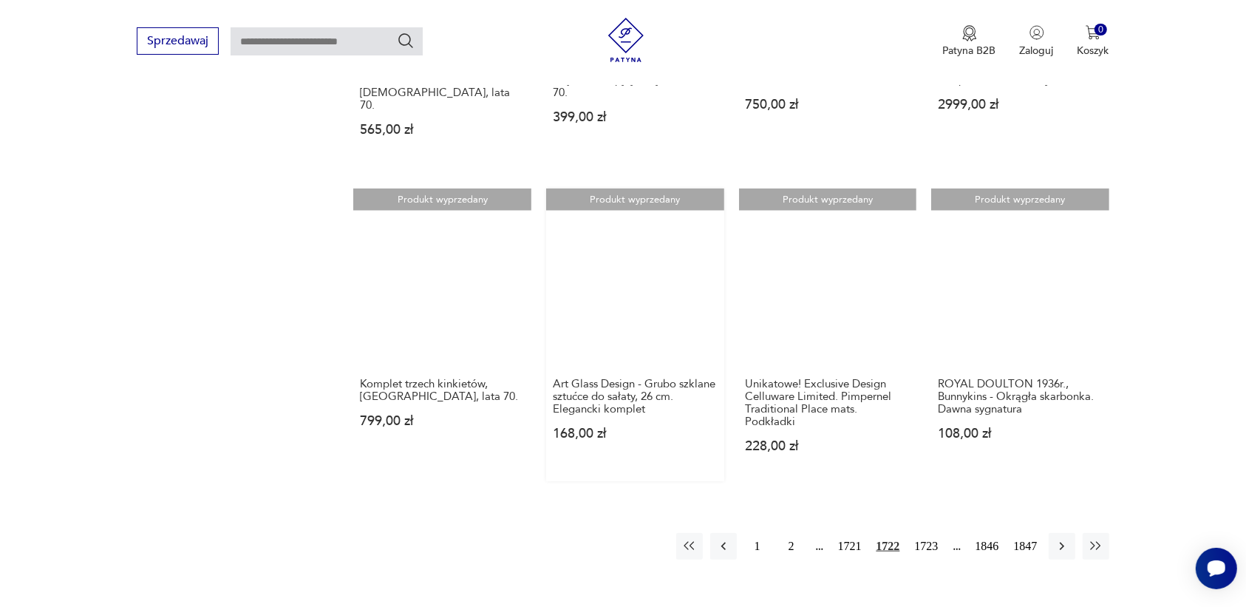
scroll to position [1207, 0]
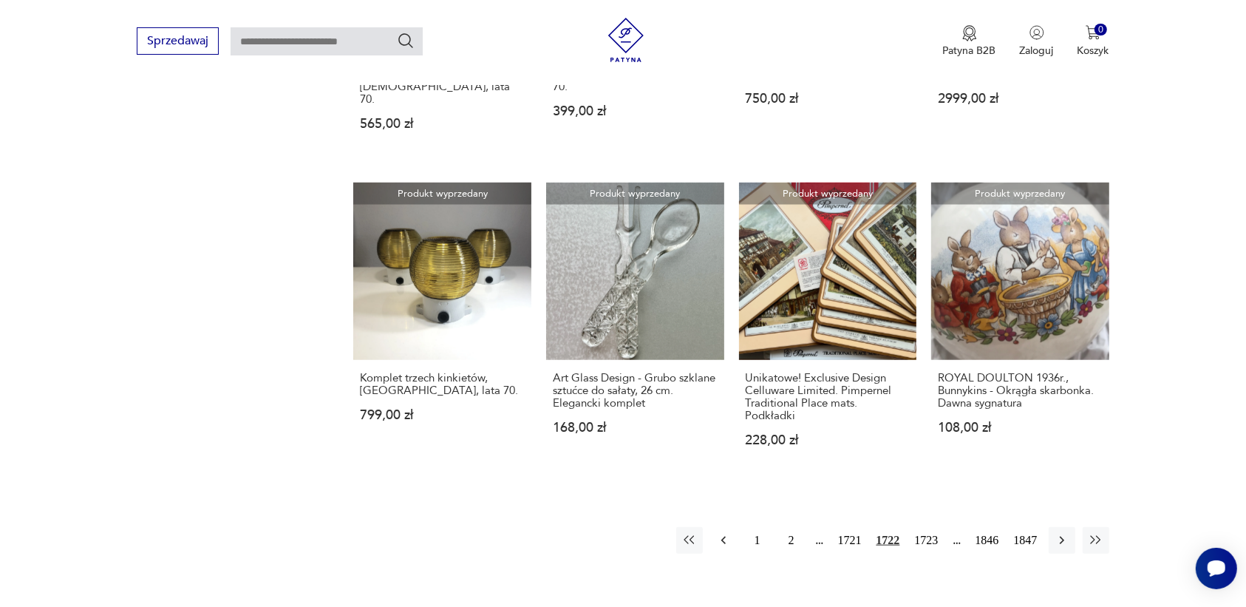
click at [724, 533] on icon "button" at bounding box center [723, 540] width 15 height 15
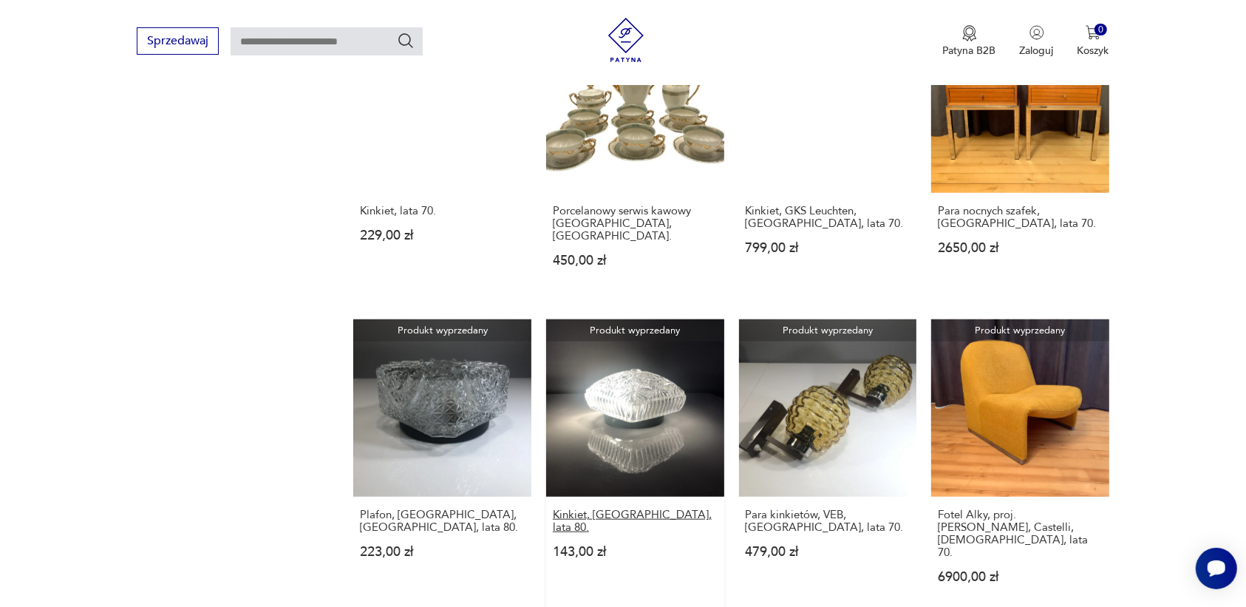
scroll to position [1207, 0]
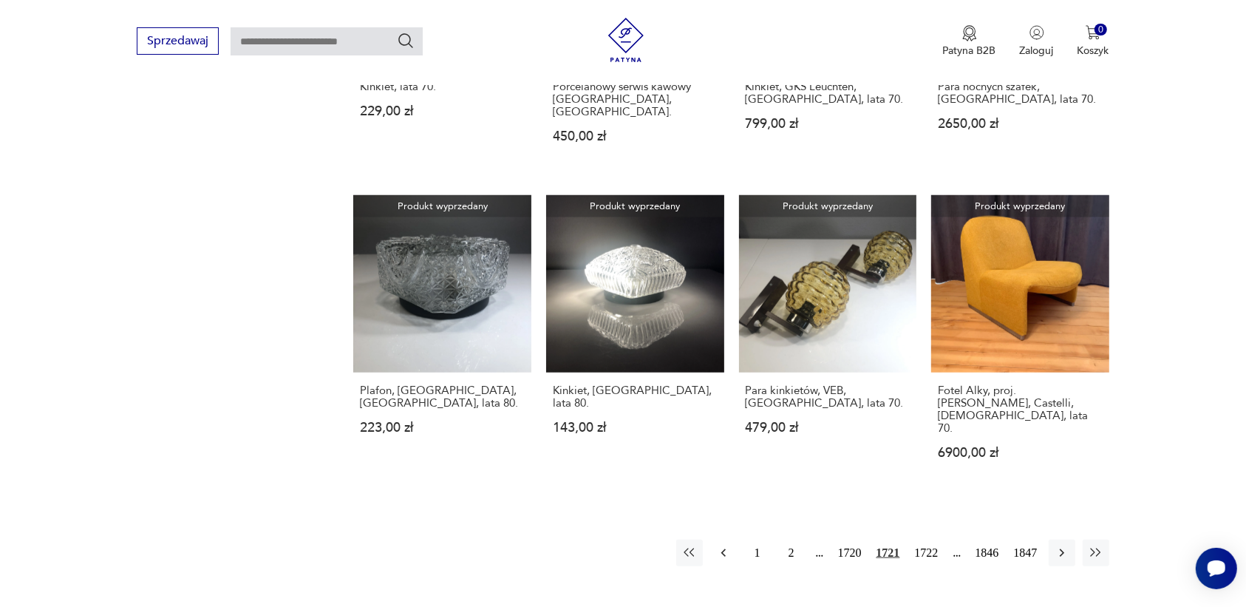
click at [721, 545] on icon "button" at bounding box center [723, 552] width 15 height 15
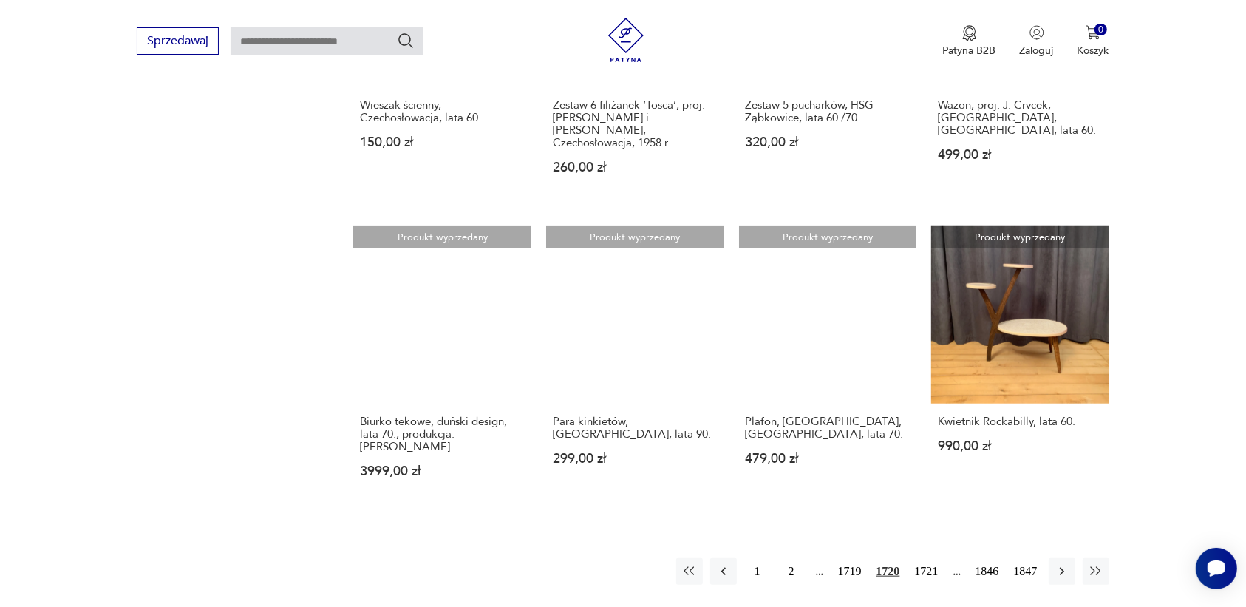
scroll to position [1207, 0]
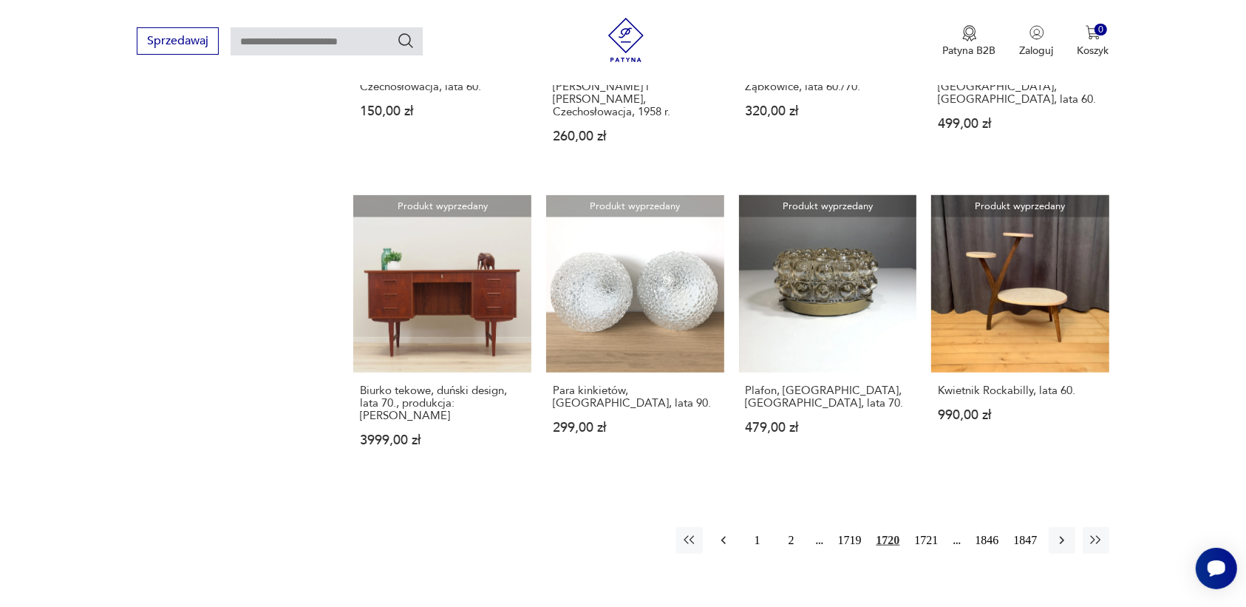
click at [721, 533] on icon "button" at bounding box center [723, 540] width 15 height 15
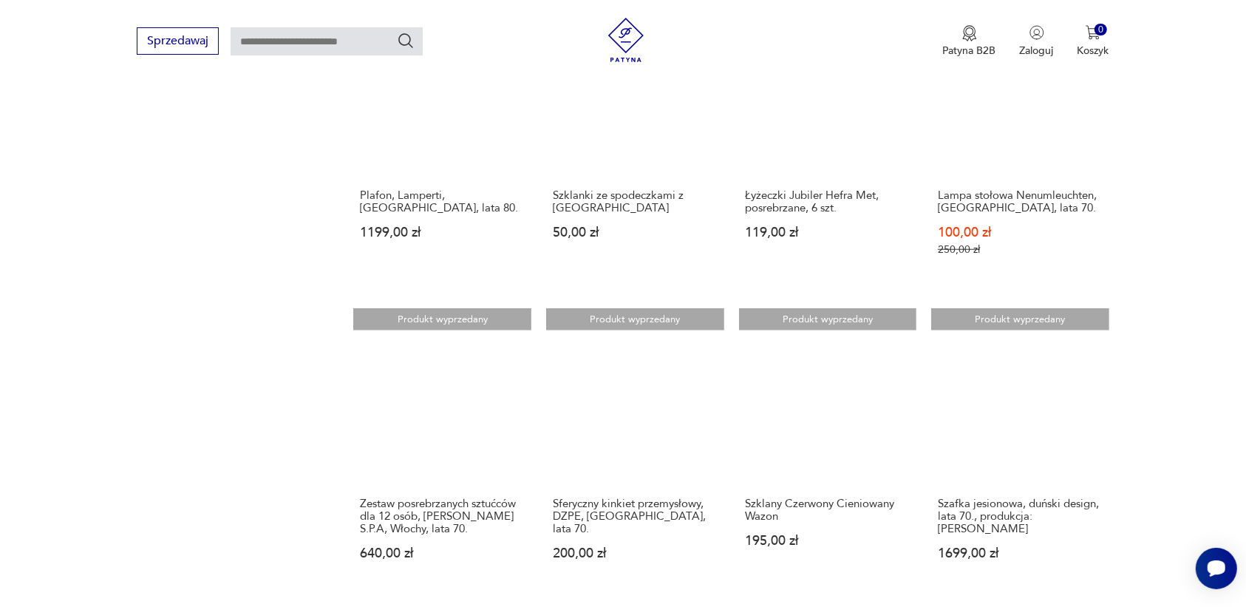
scroll to position [1207, 0]
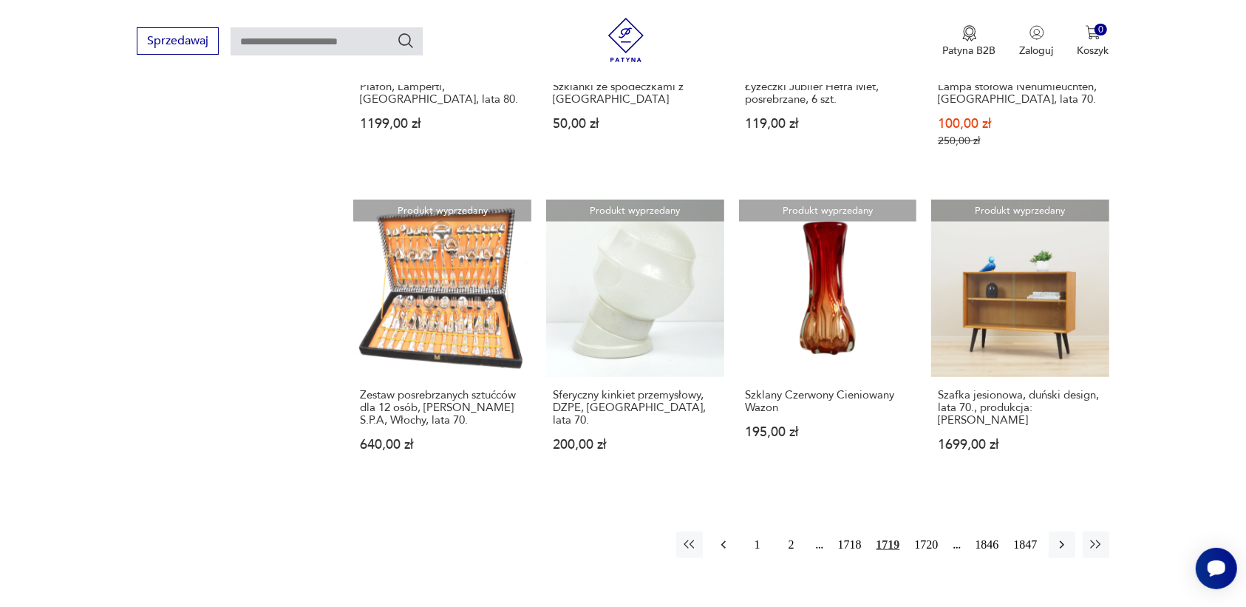
click at [720, 537] on icon "button" at bounding box center [723, 544] width 15 height 15
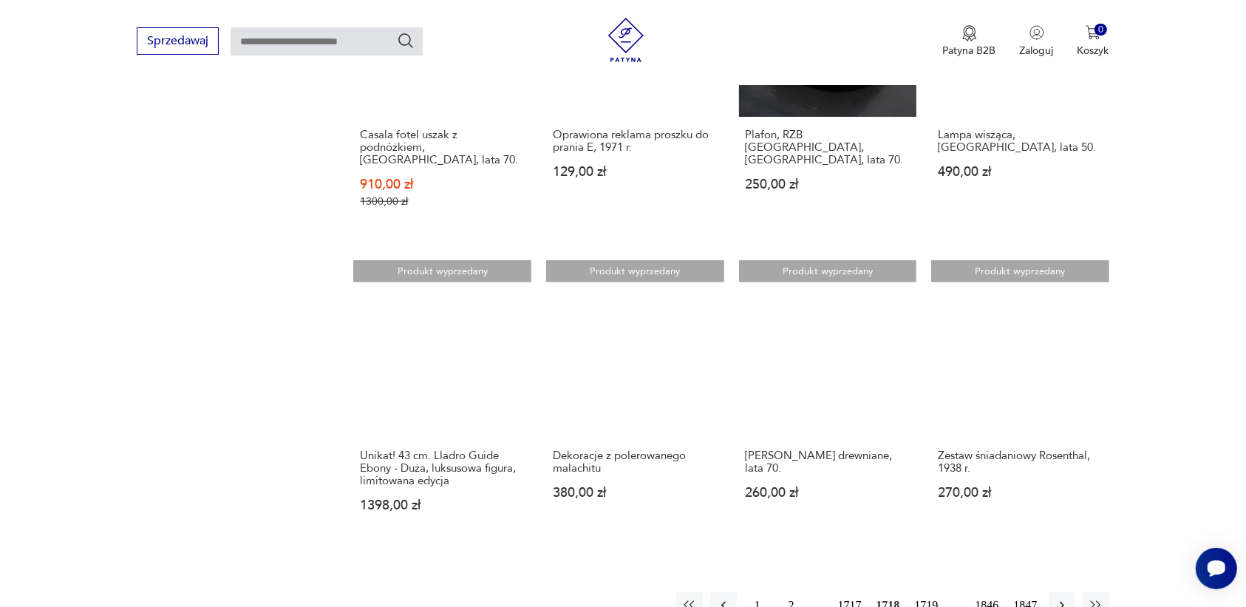
scroll to position [1207, 0]
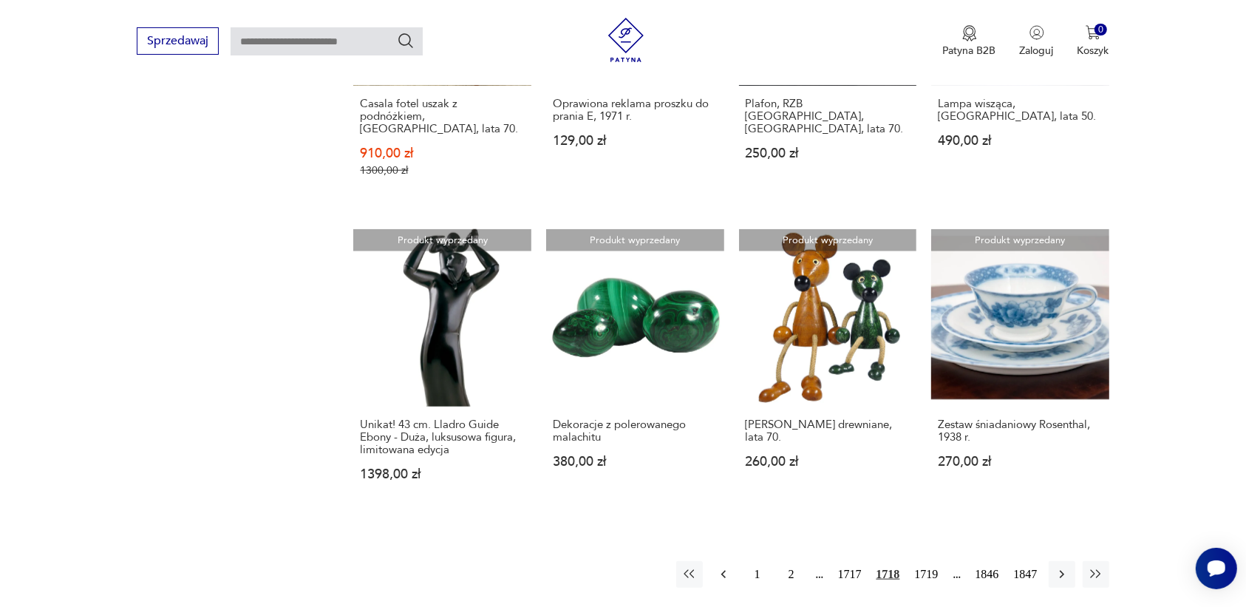
click at [721, 567] on icon "button" at bounding box center [723, 574] width 15 height 15
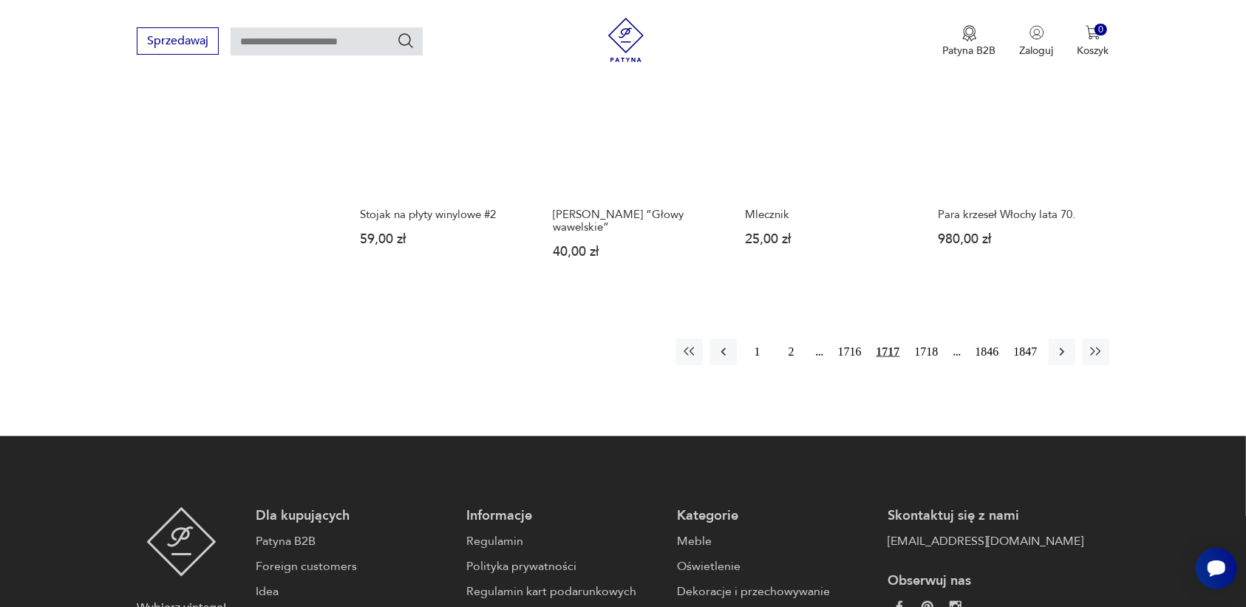
scroll to position [1391, 0]
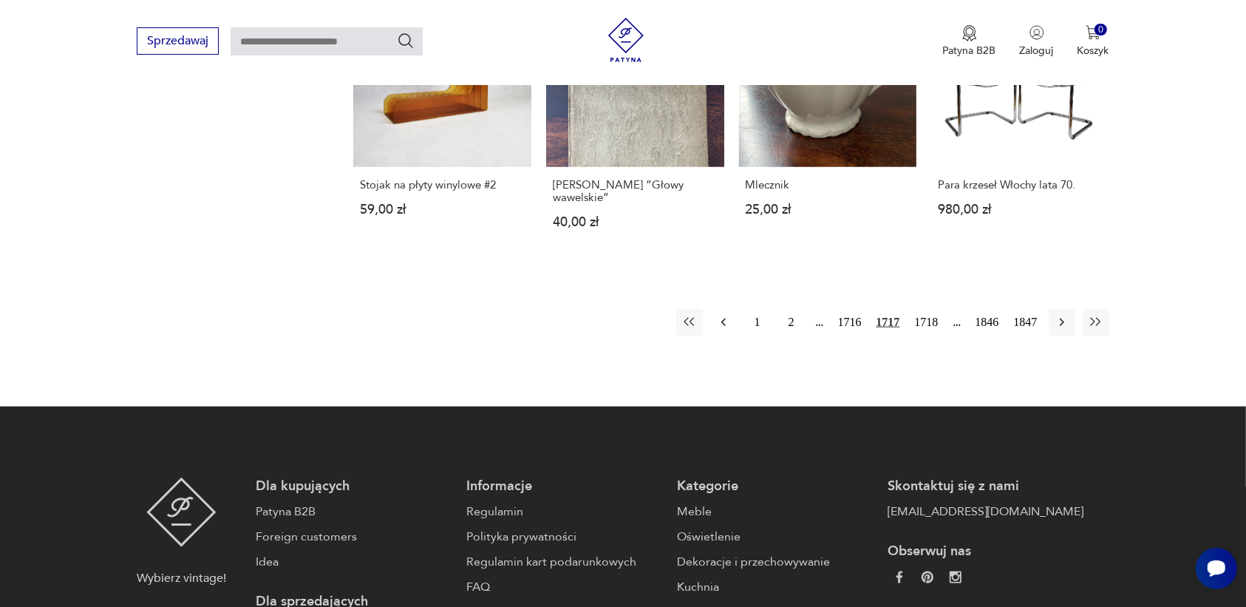
click at [721, 315] on icon "button" at bounding box center [723, 322] width 15 height 15
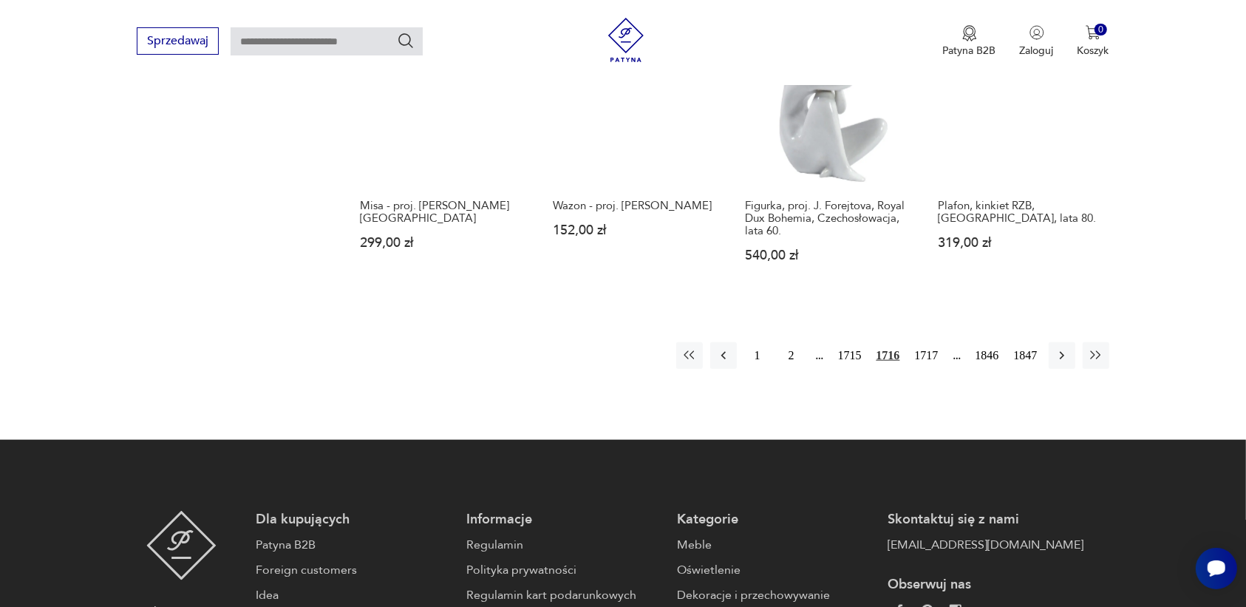
scroll to position [1391, 0]
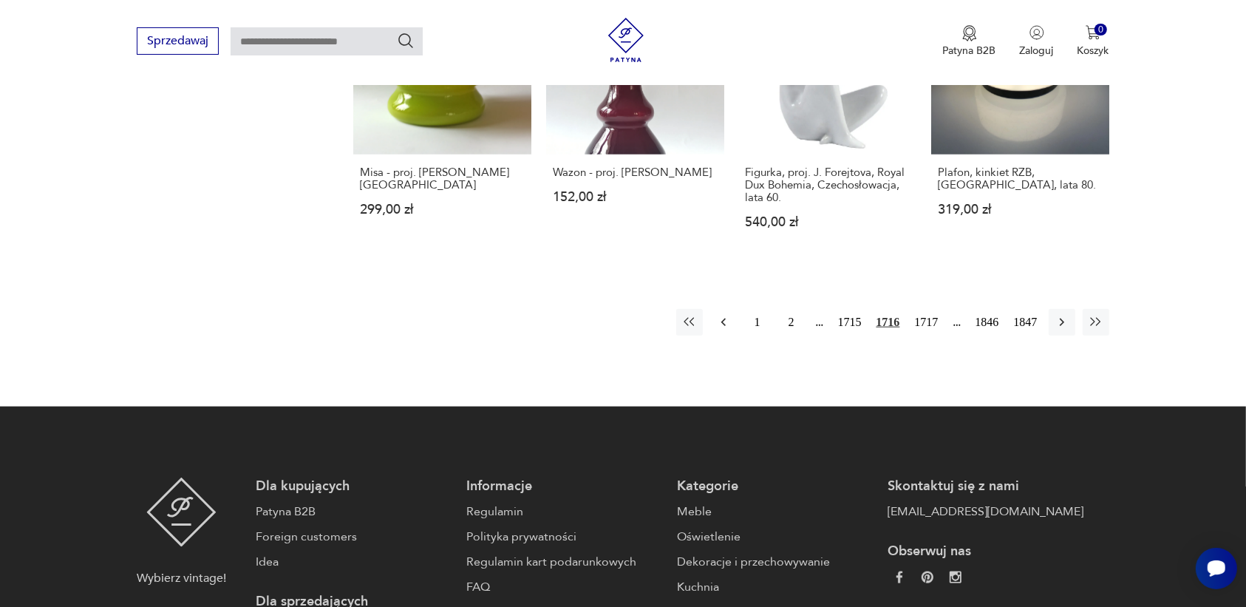
click at [721, 315] on icon "button" at bounding box center [723, 322] width 15 height 15
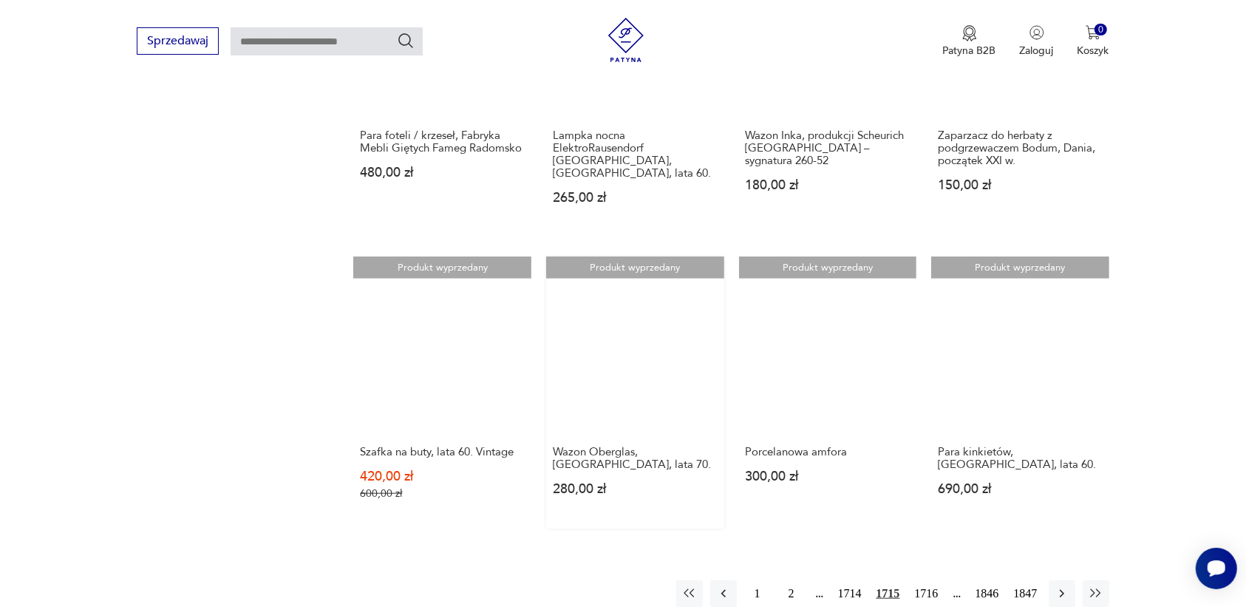
scroll to position [1207, 0]
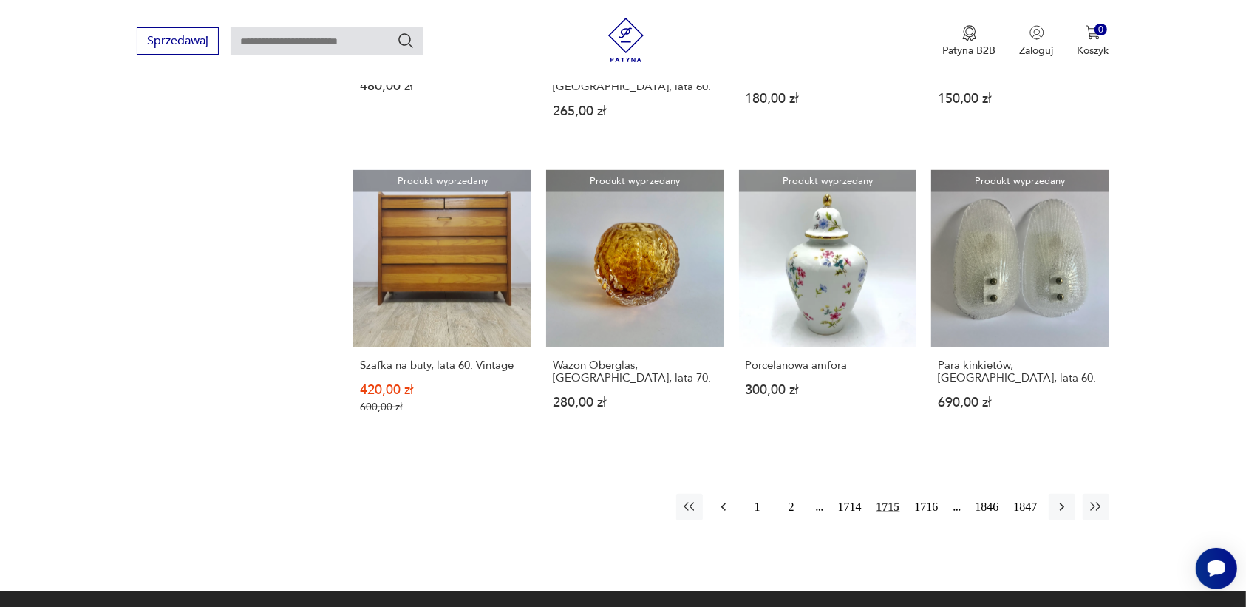
click at [726, 500] on icon "button" at bounding box center [723, 507] width 15 height 15
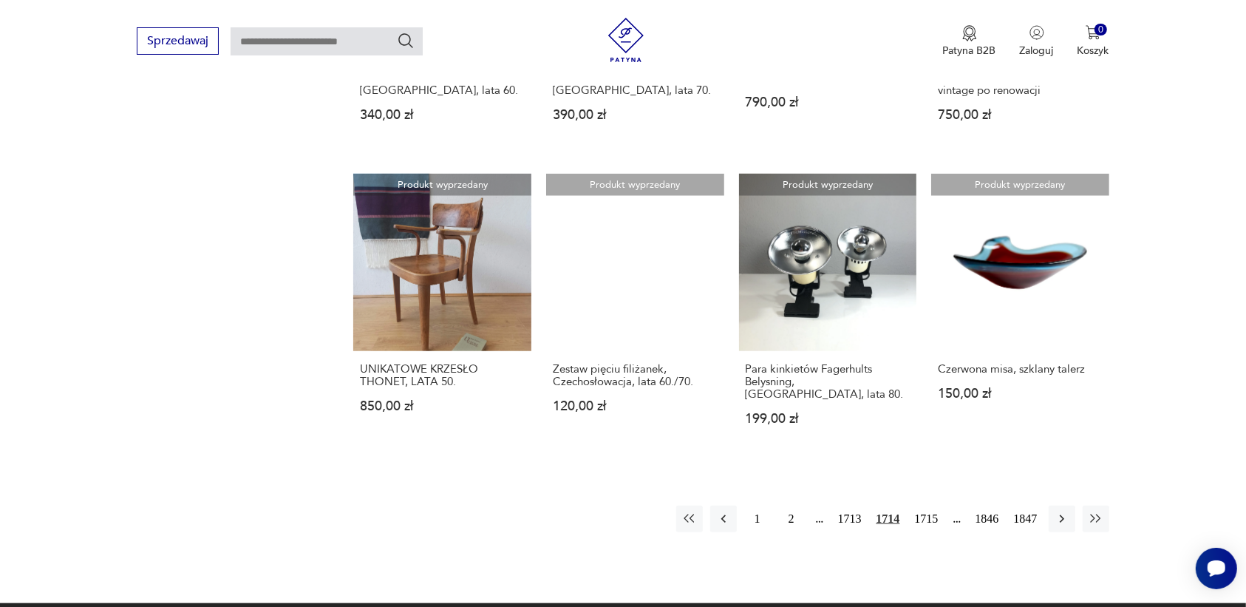
scroll to position [1207, 0]
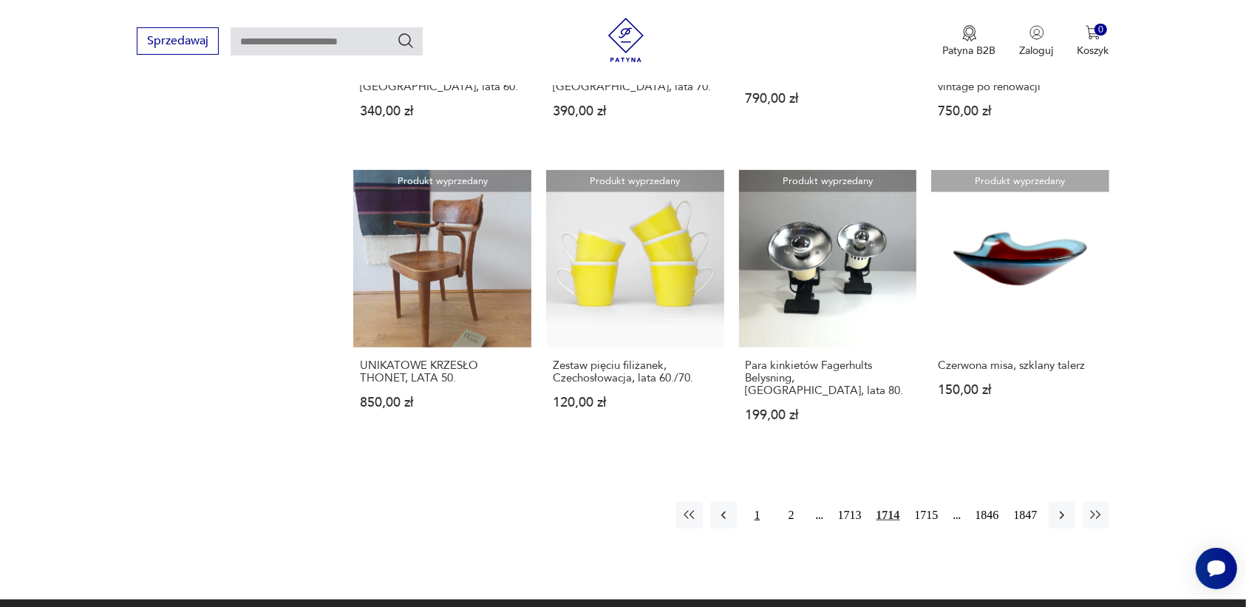
click at [744, 502] on button "1" at bounding box center [757, 515] width 27 height 27
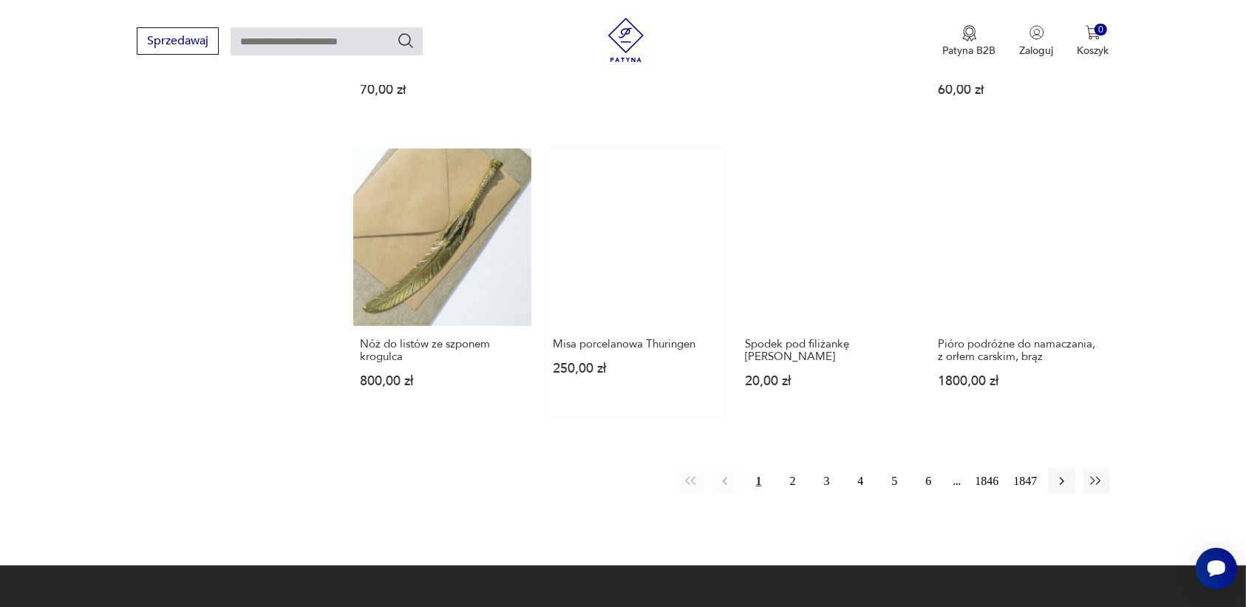
scroll to position [1299, 0]
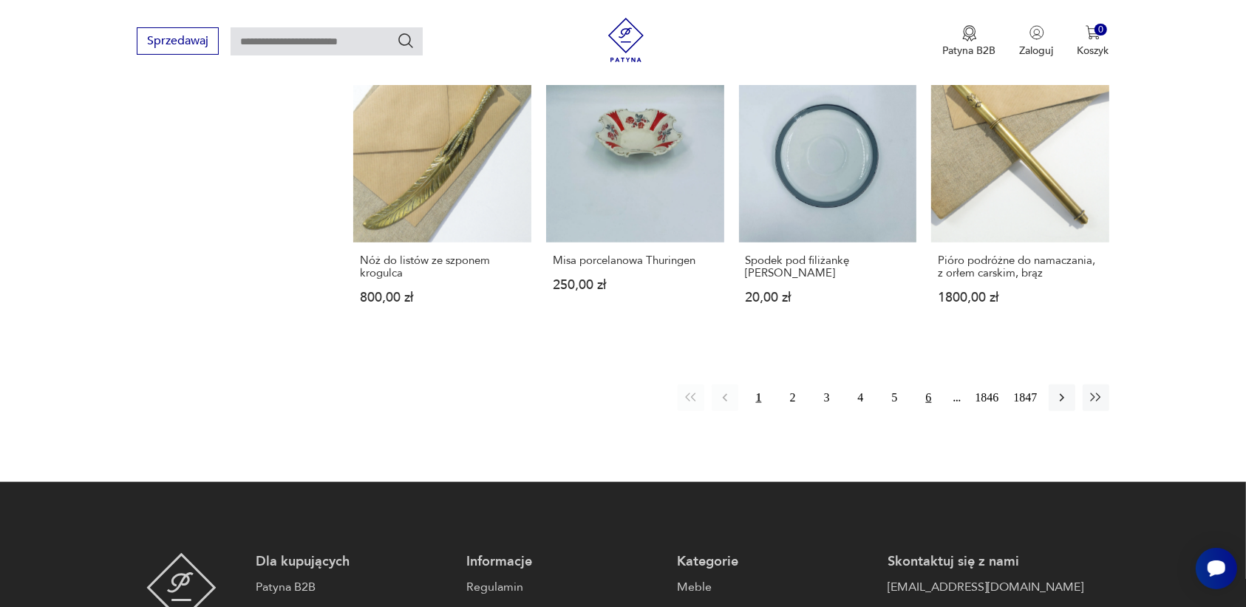
click at [926, 384] on button "6" at bounding box center [929, 397] width 27 height 27
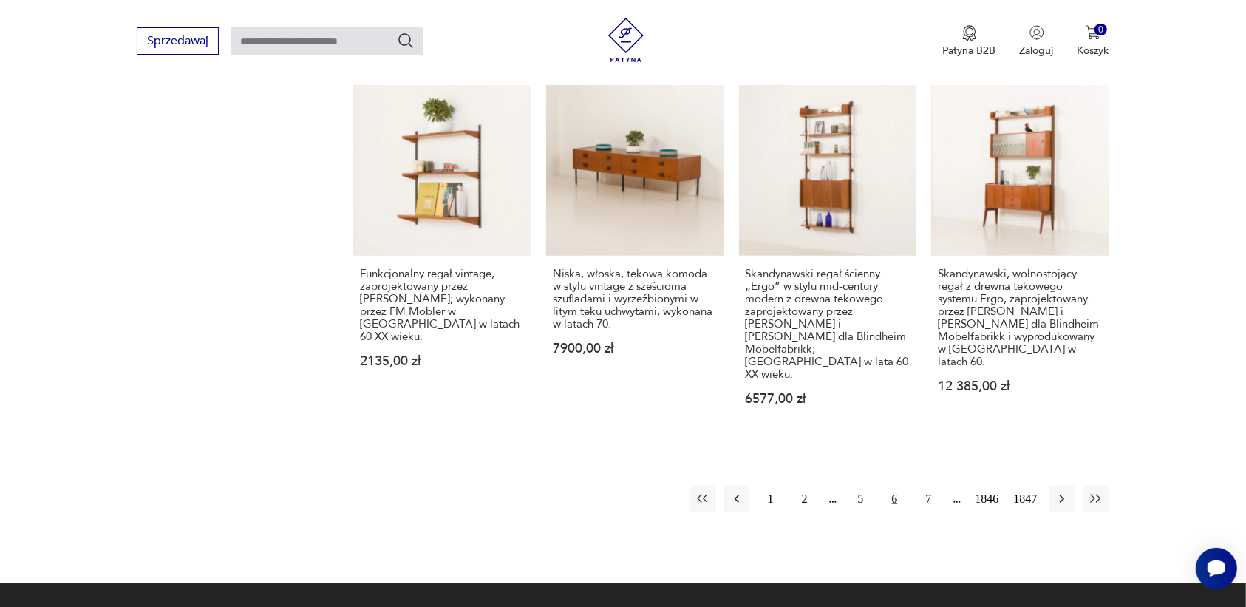
scroll to position [1299, 0]
click at [931, 485] on button "7" at bounding box center [929, 498] width 27 height 27
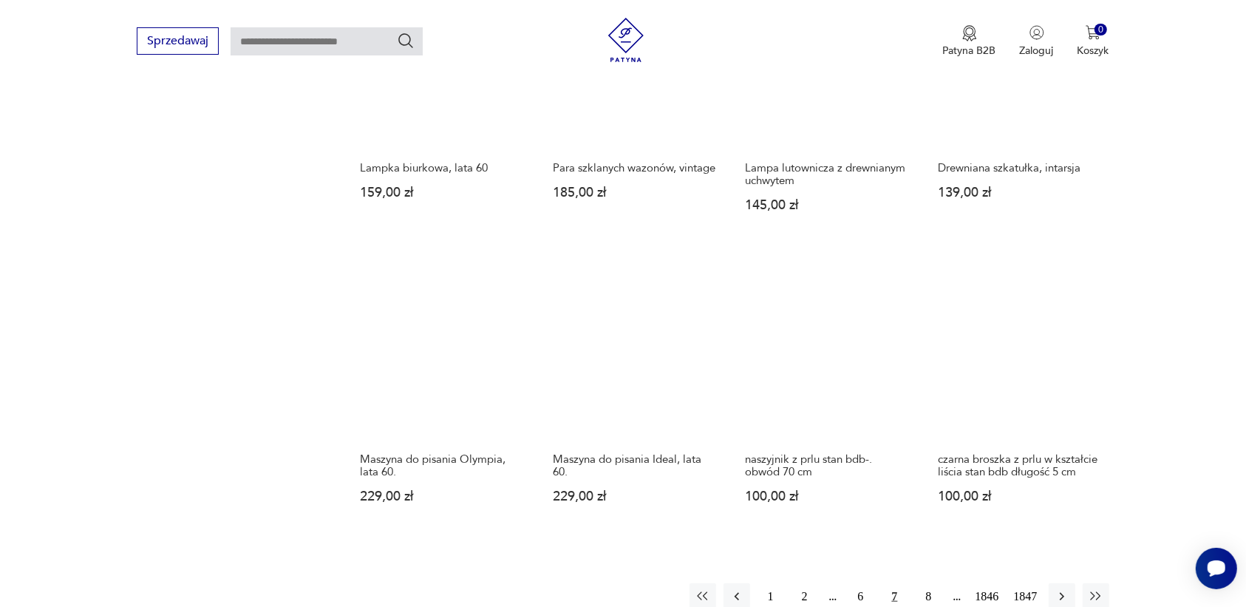
scroll to position [1207, 0]
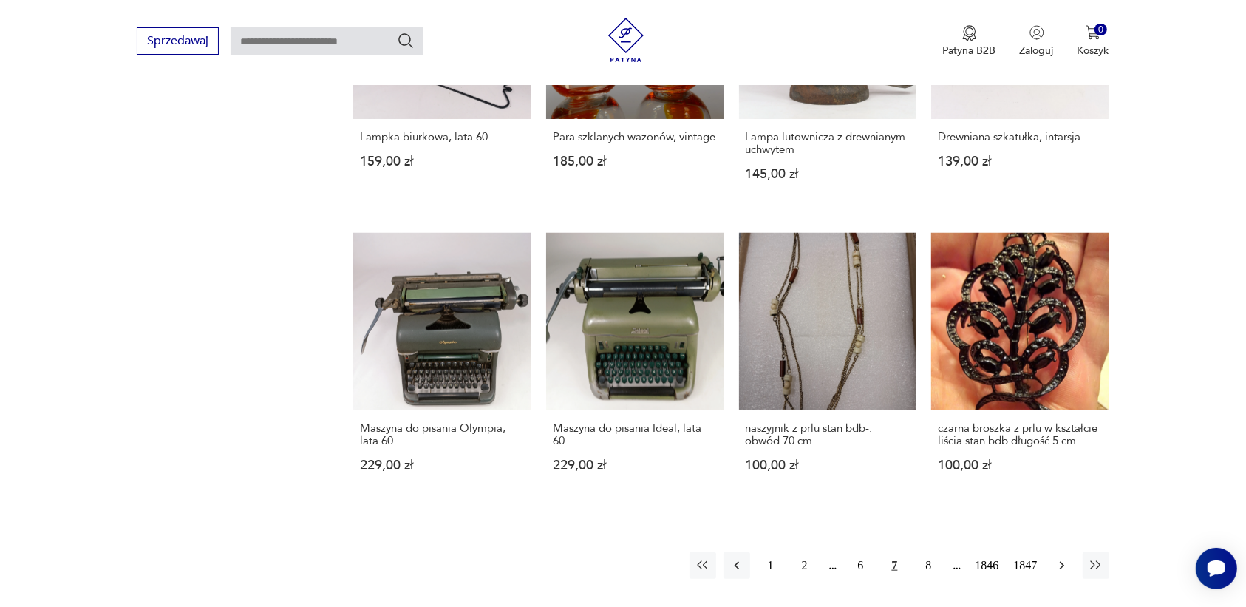
click at [1057, 558] on icon "button" at bounding box center [1061, 565] width 15 height 15
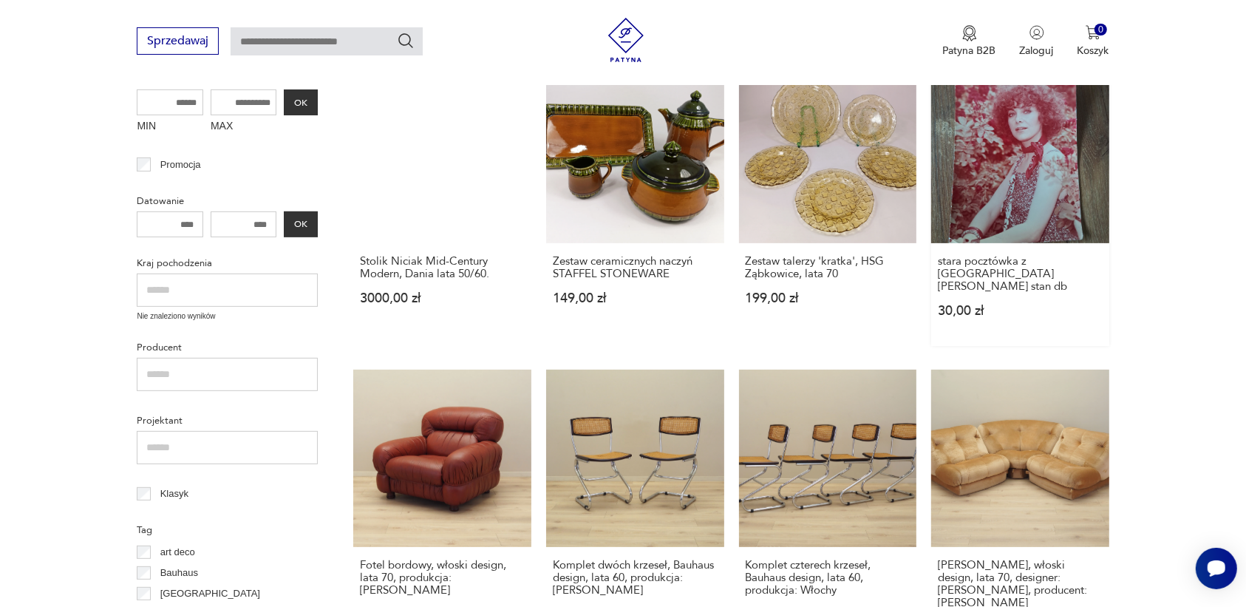
scroll to position [468, 0]
